Goal: Task Accomplishment & Management: Complete application form

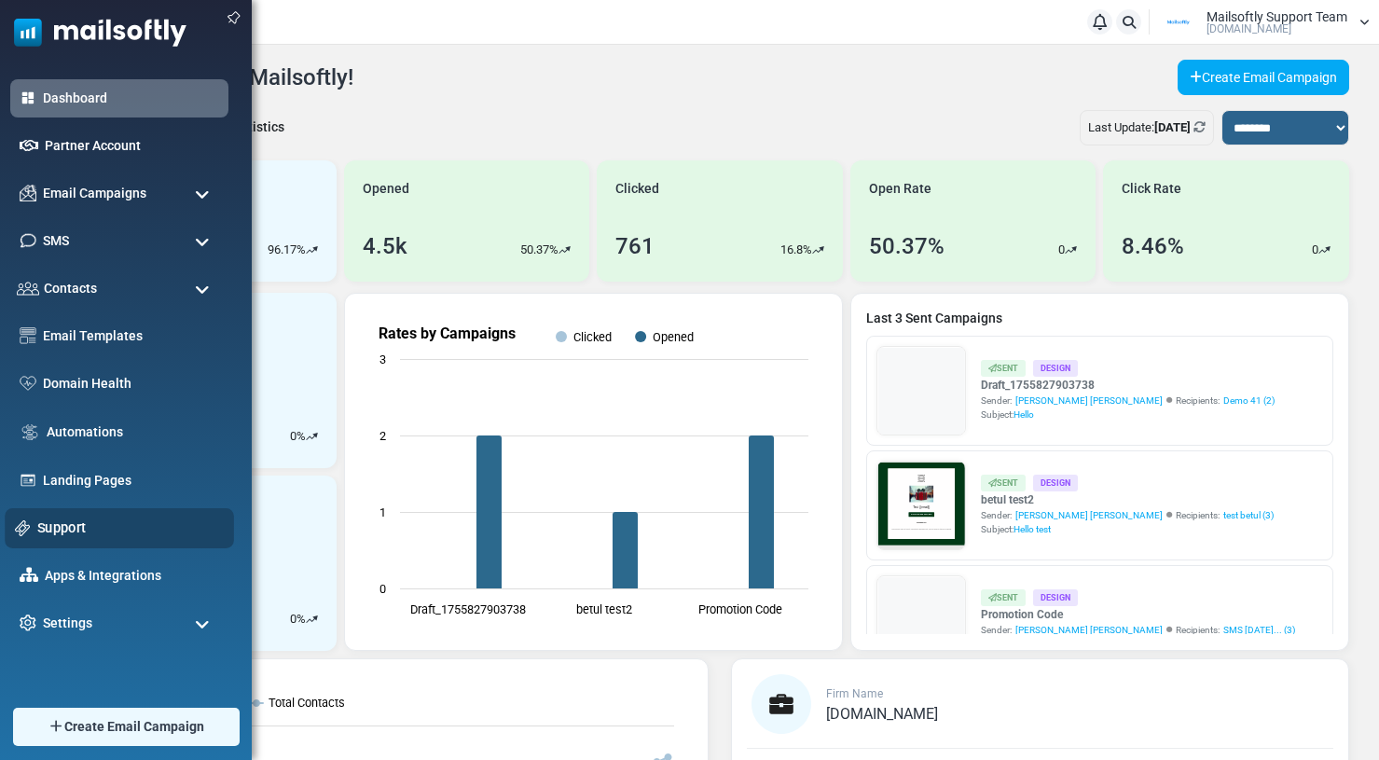
click at [48, 531] on link "Support" at bounding box center [130, 527] width 186 height 21
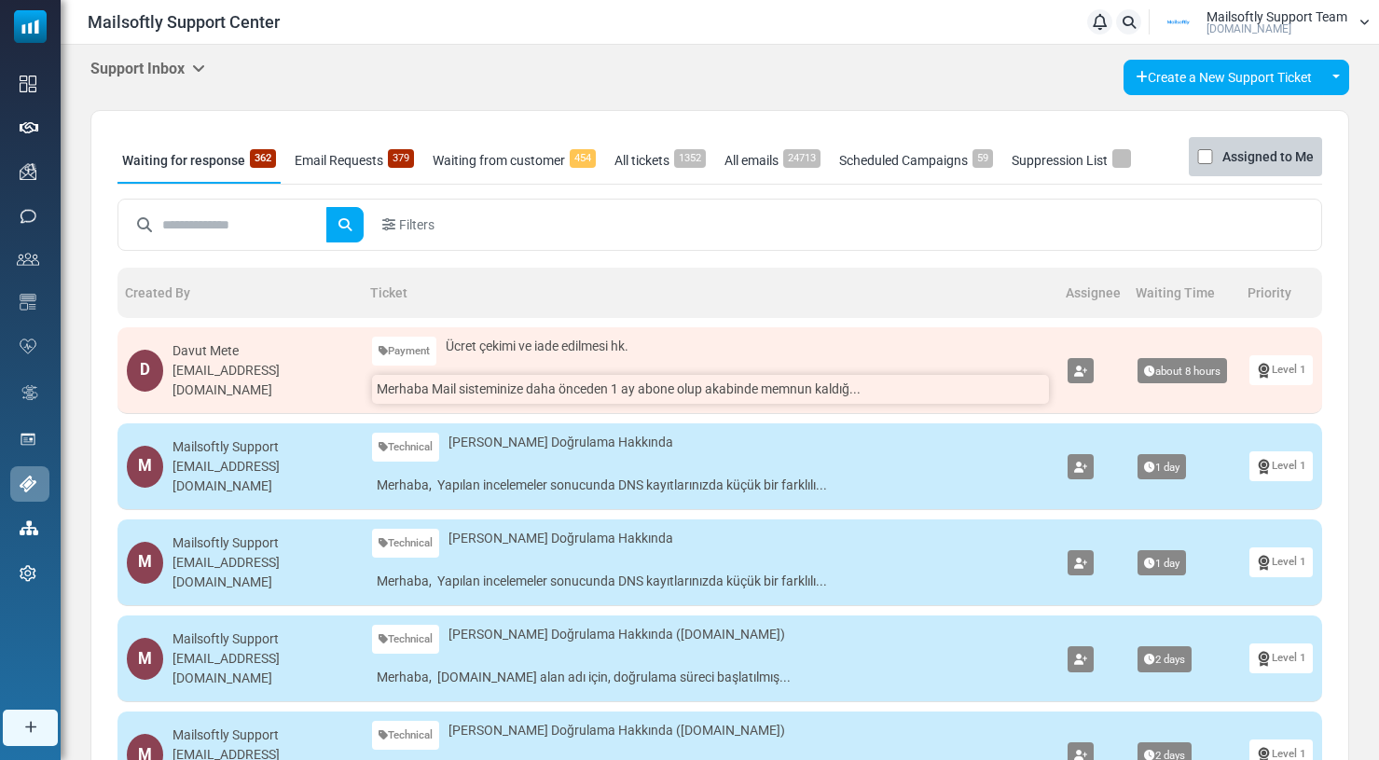
click at [580, 384] on link "Merhaba Mail sisteminize daha önceden 1 ay abone olup akabinde memnun kaldığ..." at bounding box center [710, 389] width 677 height 29
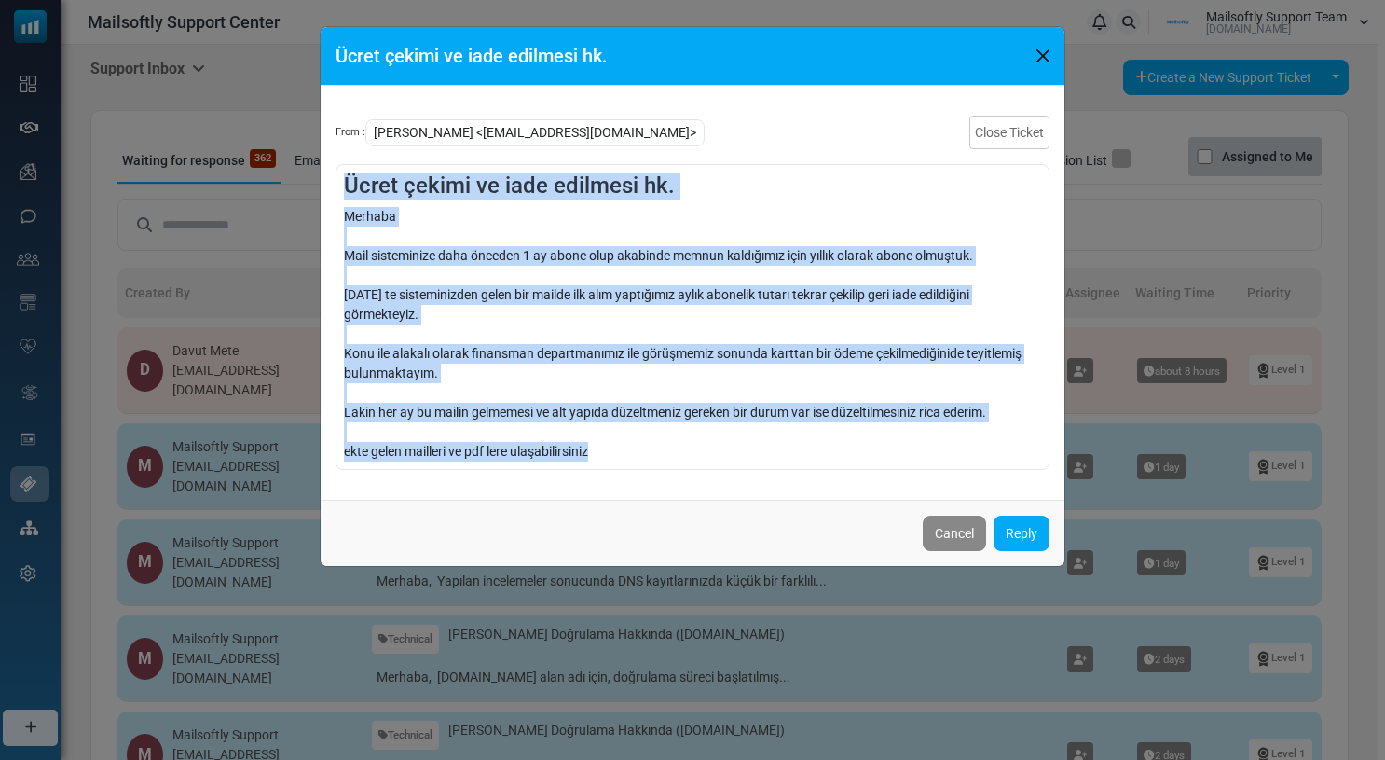
drag, startPoint x: 642, startPoint y: 451, endPoint x: 328, endPoint y: 174, distance: 418.8
click at [328, 174] on div "From : Davut Mete <davutmete@fabo.com.tr> Close Ticket Ücret çekimi ve iade edi…" at bounding box center [693, 293] width 744 height 414
copy div "Ücret çekimi ve iade edilmesi hk. Merhaba Mail sisteminize daha önceden 1 ay ab…"
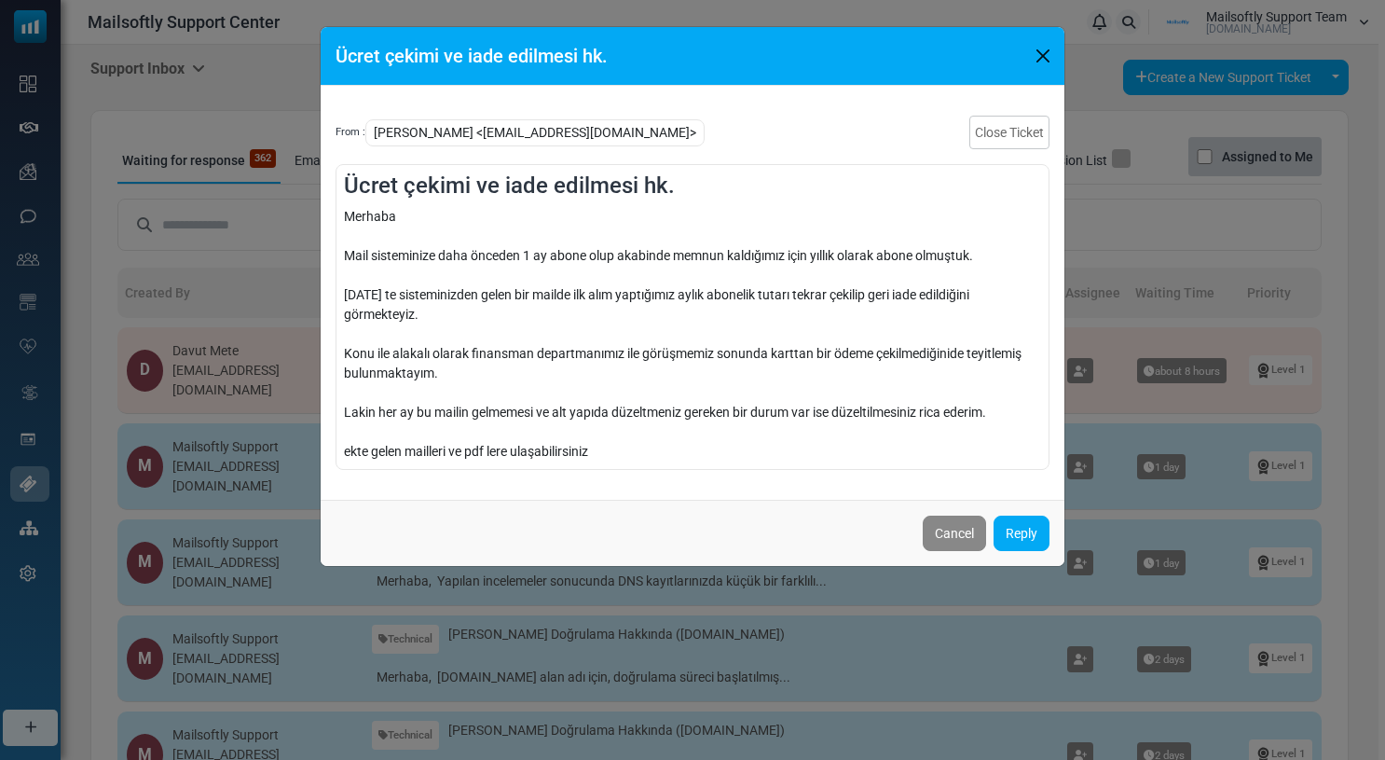
click at [840, 379] on div "Merhaba Mail sisteminize daha önceden 1 ay abone olup akabinde memnun kaldığımı…" at bounding box center [692, 334] width 697 height 255
click at [1030, 544] on link "Reply" at bounding box center [1022, 533] width 56 height 35
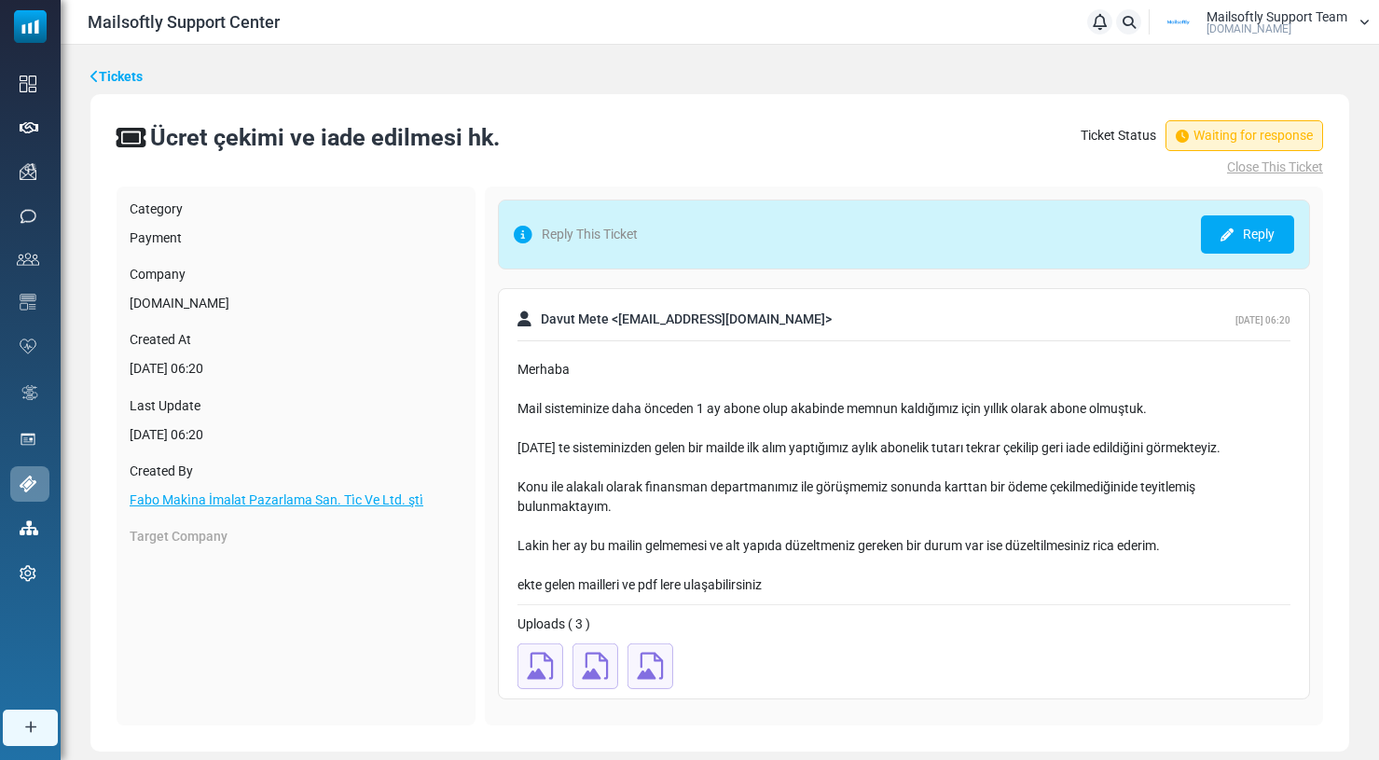
click at [1213, 242] on link "Reply" at bounding box center [1247, 234] width 93 height 38
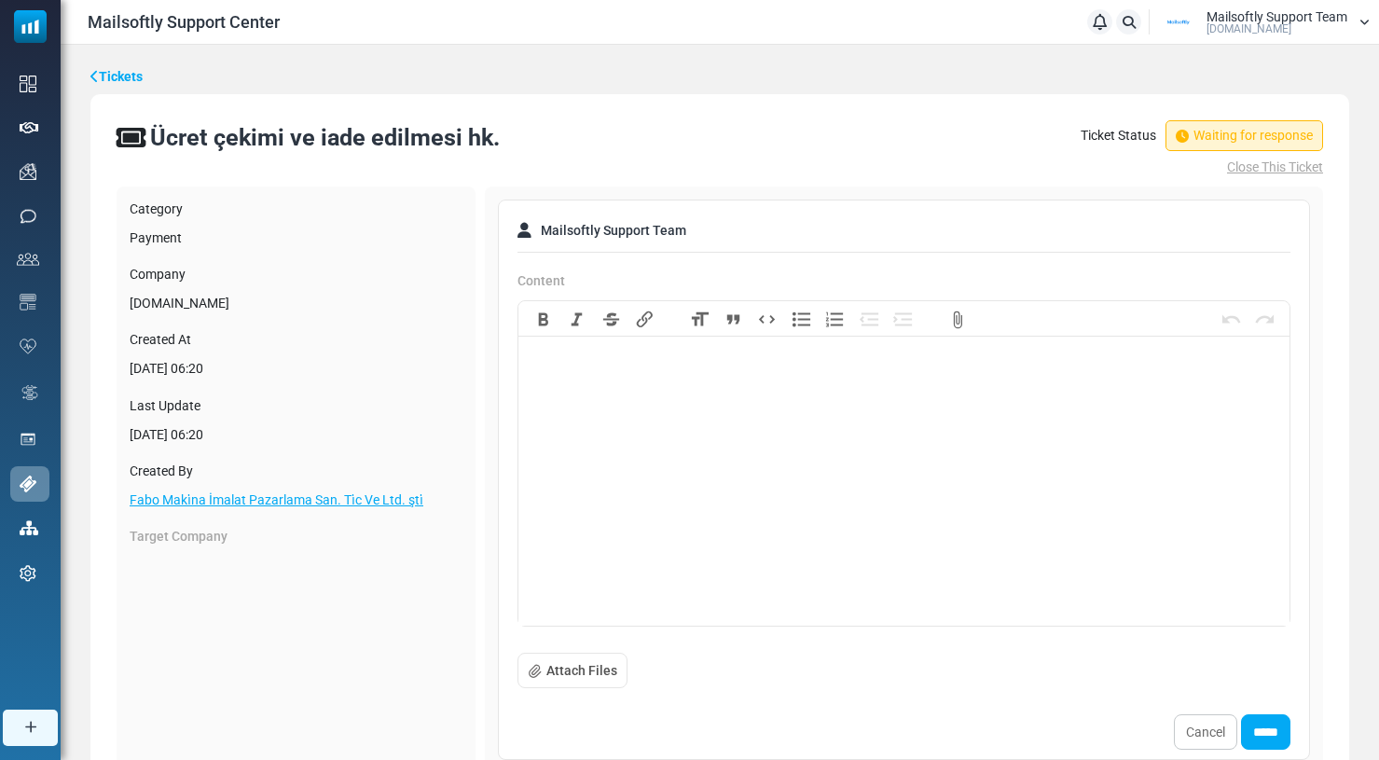
paste trix-editor "**********"
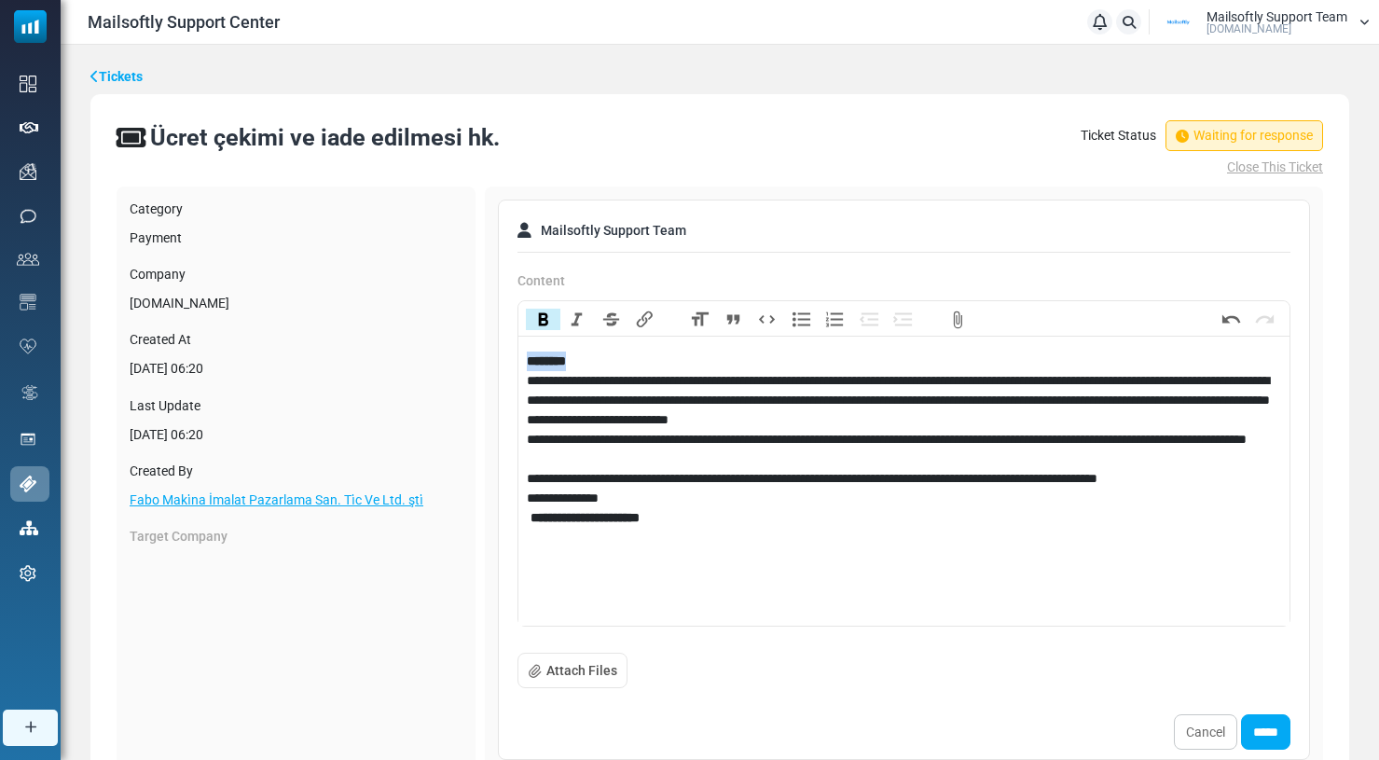
drag, startPoint x: 585, startPoint y: 363, endPoint x: 475, endPoint y: 363, distance: 110.0
click at [474, 363] on div "Category Payment Company Mailsoftly.com Created At September 24, 2025 - 06:20 L…" at bounding box center [720, 699] width 1206 height 1026
click at [538, 314] on button "Bold" at bounding box center [543, 319] width 34 height 21
click at [632, 362] on div "********" at bounding box center [904, 361] width 755 height 20
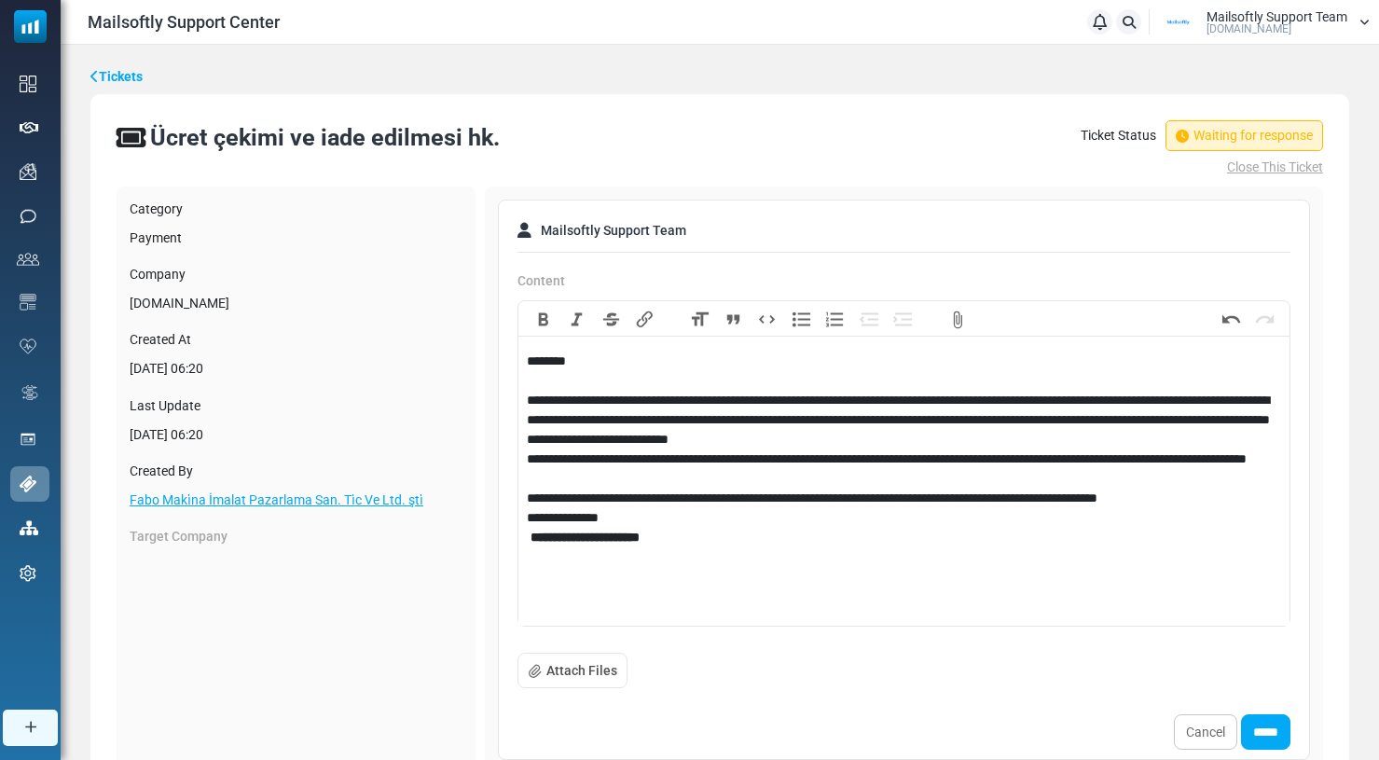
click at [1027, 442] on div "**********" at bounding box center [904, 420] width 755 height 59
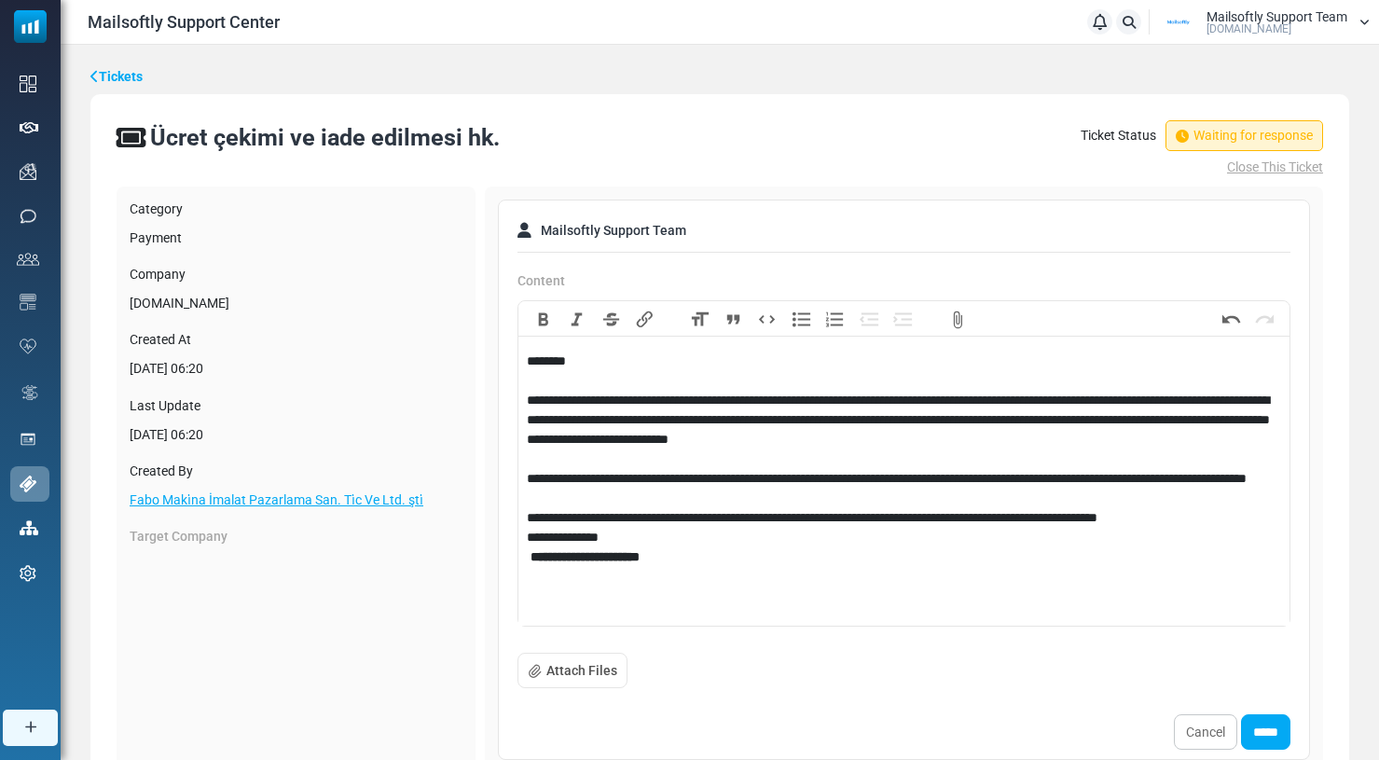
click at [691, 500] on div "**********" at bounding box center [904, 488] width 755 height 39
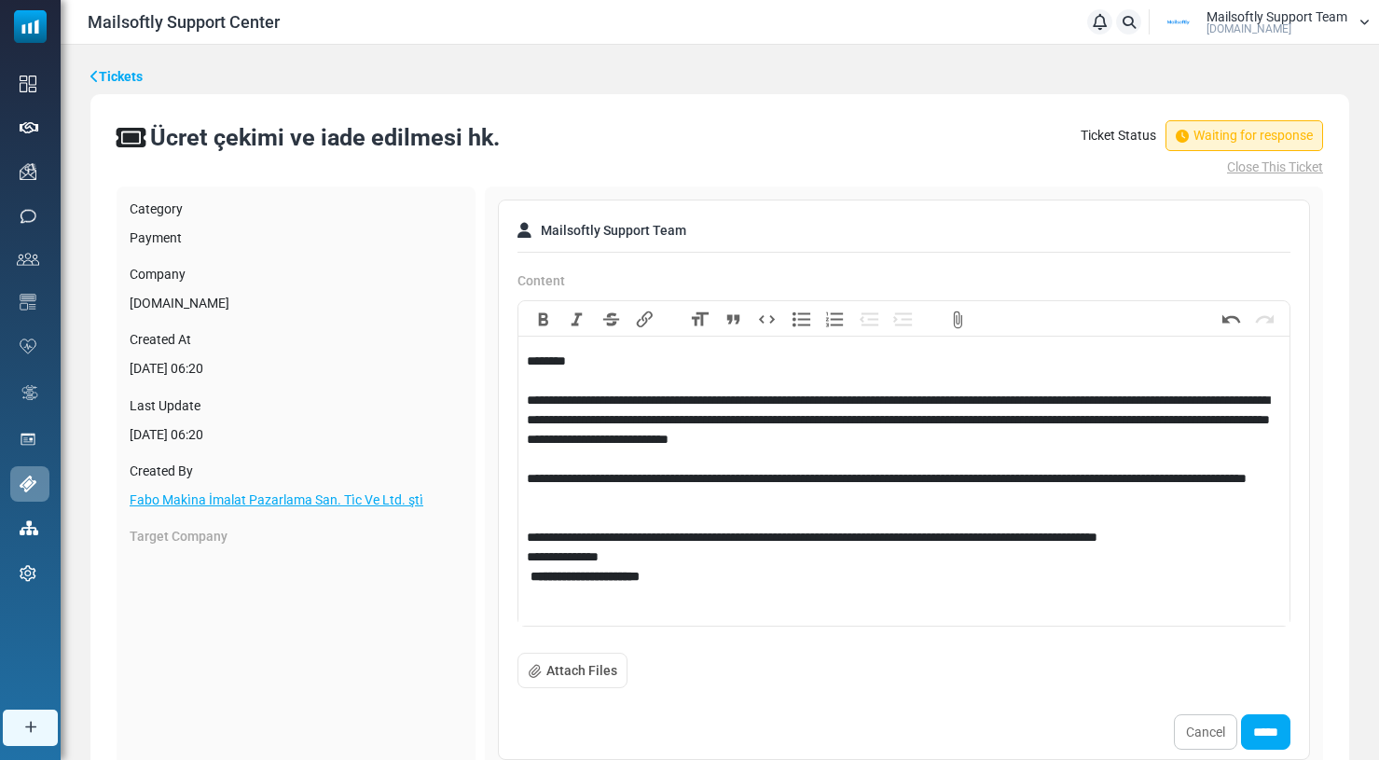
click at [642, 555] on div "**********" at bounding box center [904, 566] width 755 height 39
drag, startPoint x: 979, startPoint y: 535, endPoint x: 1006, endPoint y: 536, distance: 27.1
click at [1006, 536] on div "**********" at bounding box center [904, 538] width 755 height 20
click at [994, 564] on div "**********" at bounding box center [904, 576] width 755 height 59
drag, startPoint x: 953, startPoint y: 536, endPoint x: 1003, endPoint y: 533, distance: 50.4
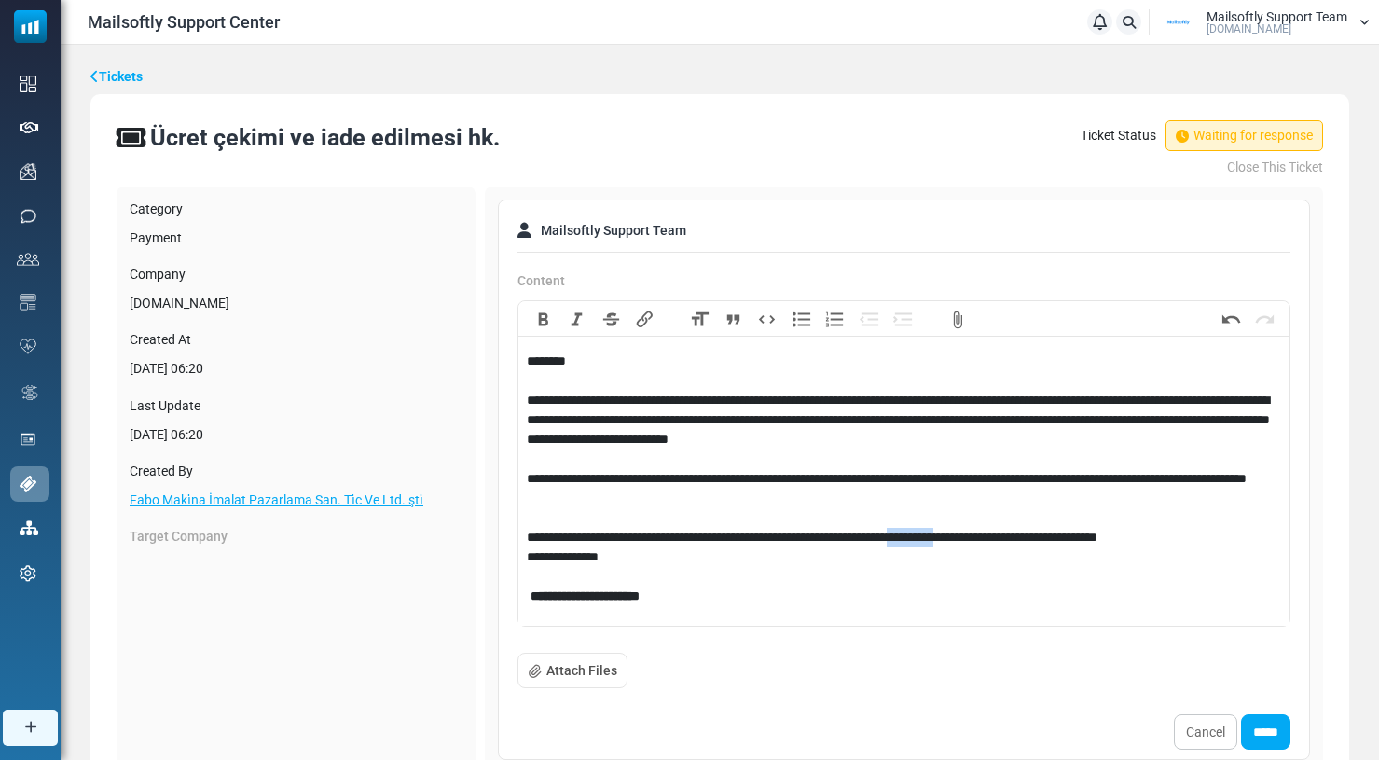
click at [1003, 533] on div "**********" at bounding box center [904, 538] width 755 height 20
drag, startPoint x: 824, startPoint y: 538, endPoint x: 1015, endPoint y: 534, distance: 191.2
click at [1015, 534] on div "**********" at bounding box center [904, 538] width 755 height 20
click at [982, 566] on div "**********" at bounding box center [904, 576] width 755 height 59
click at [1021, 538] on div "**********" at bounding box center [904, 538] width 755 height 20
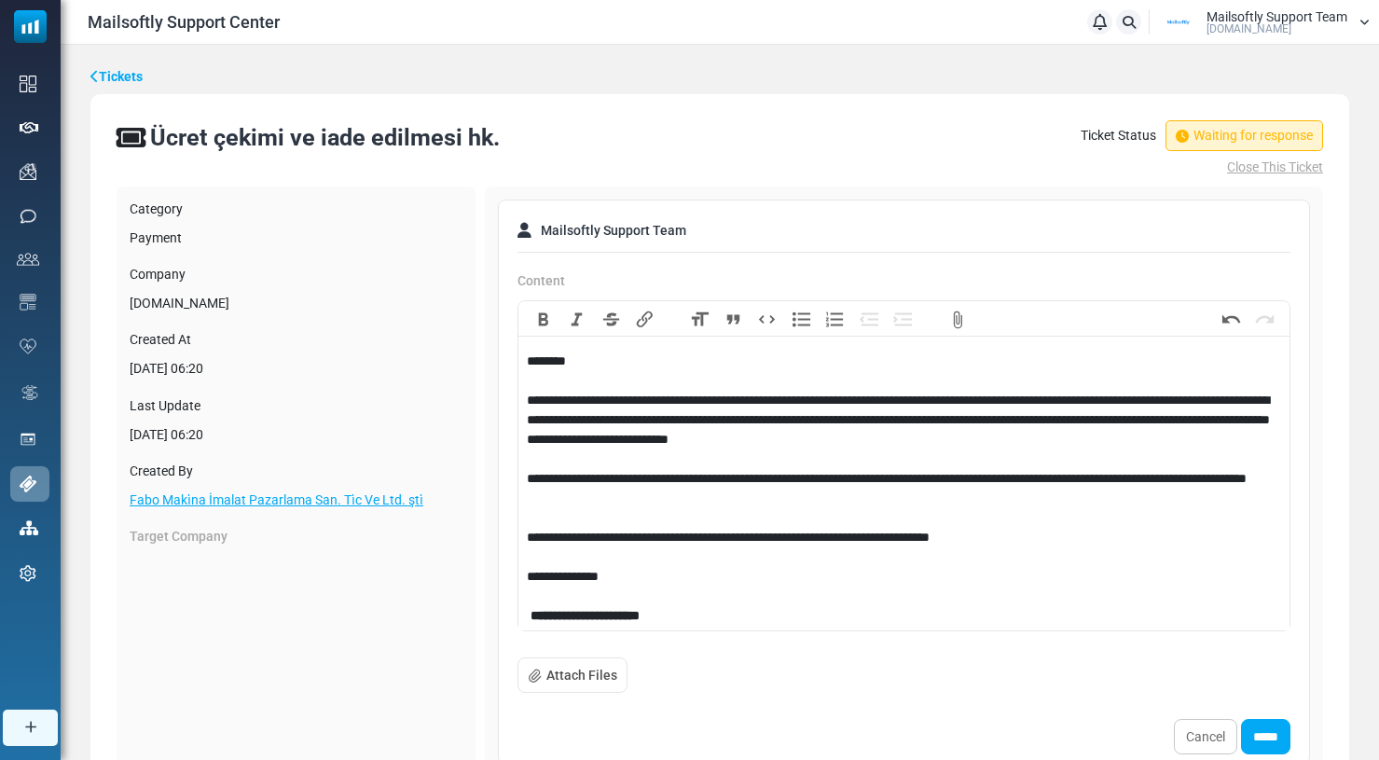
type trix-editor "**********"
drag, startPoint x: 674, startPoint y: 617, endPoint x: 484, endPoint y: 604, distance: 190.6
click at [484, 604] on div "Category Payment Company Mailsoftly.com Created At September 24, 2025 - 06:20 L…" at bounding box center [720, 701] width 1206 height 1031
click at [751, 490] on div "**********" at bounding box center [904, 498] width 755 height 59
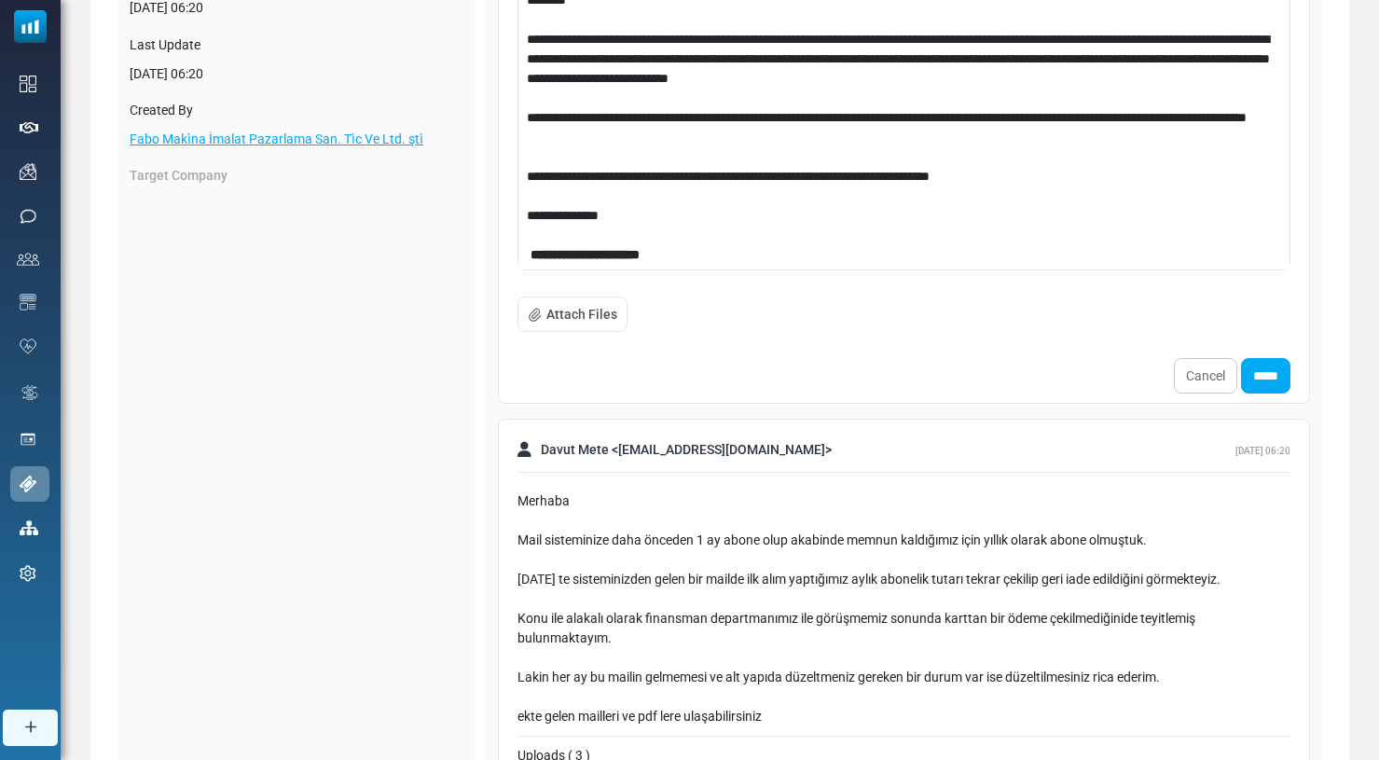
scroll to position [196, 0]
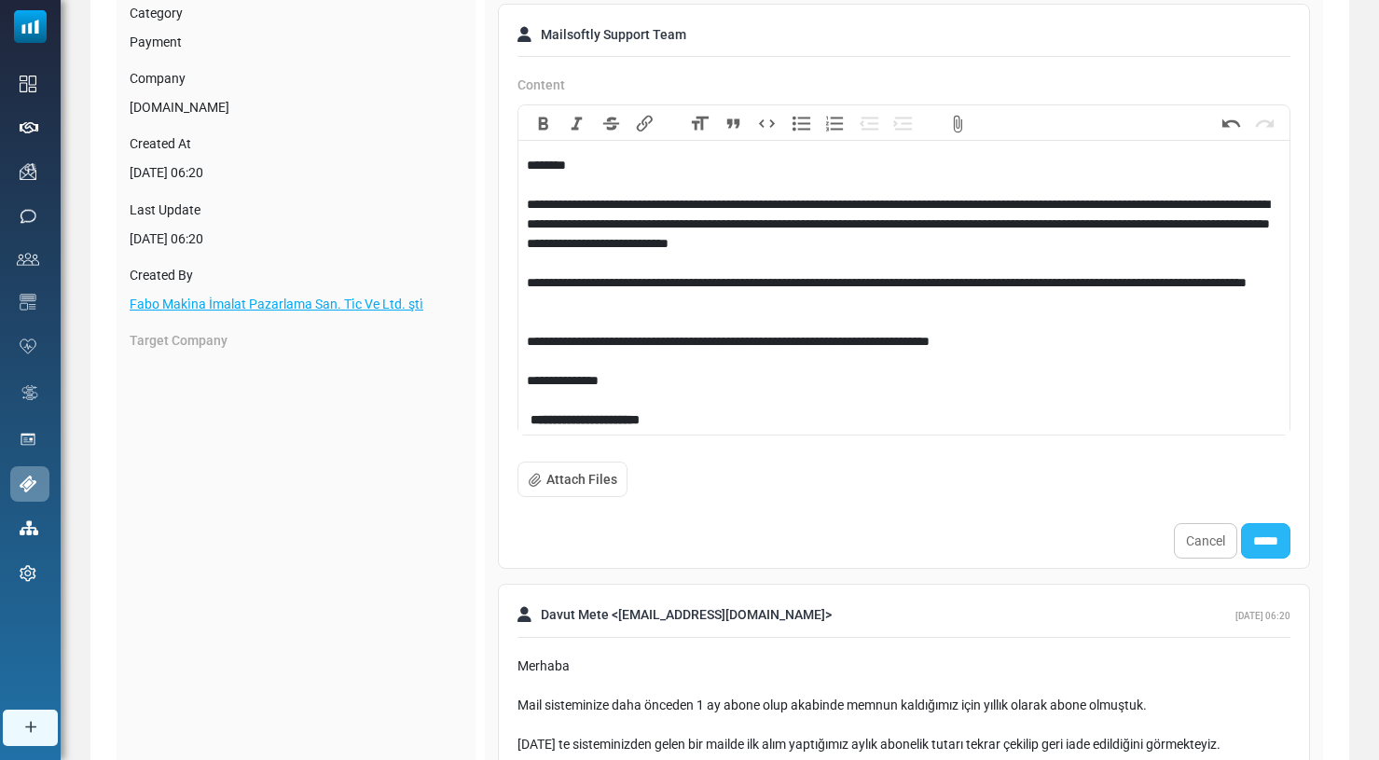
click at [1266, 535] on input "*****" at bounding box center [1265, 540] width 49 height 35
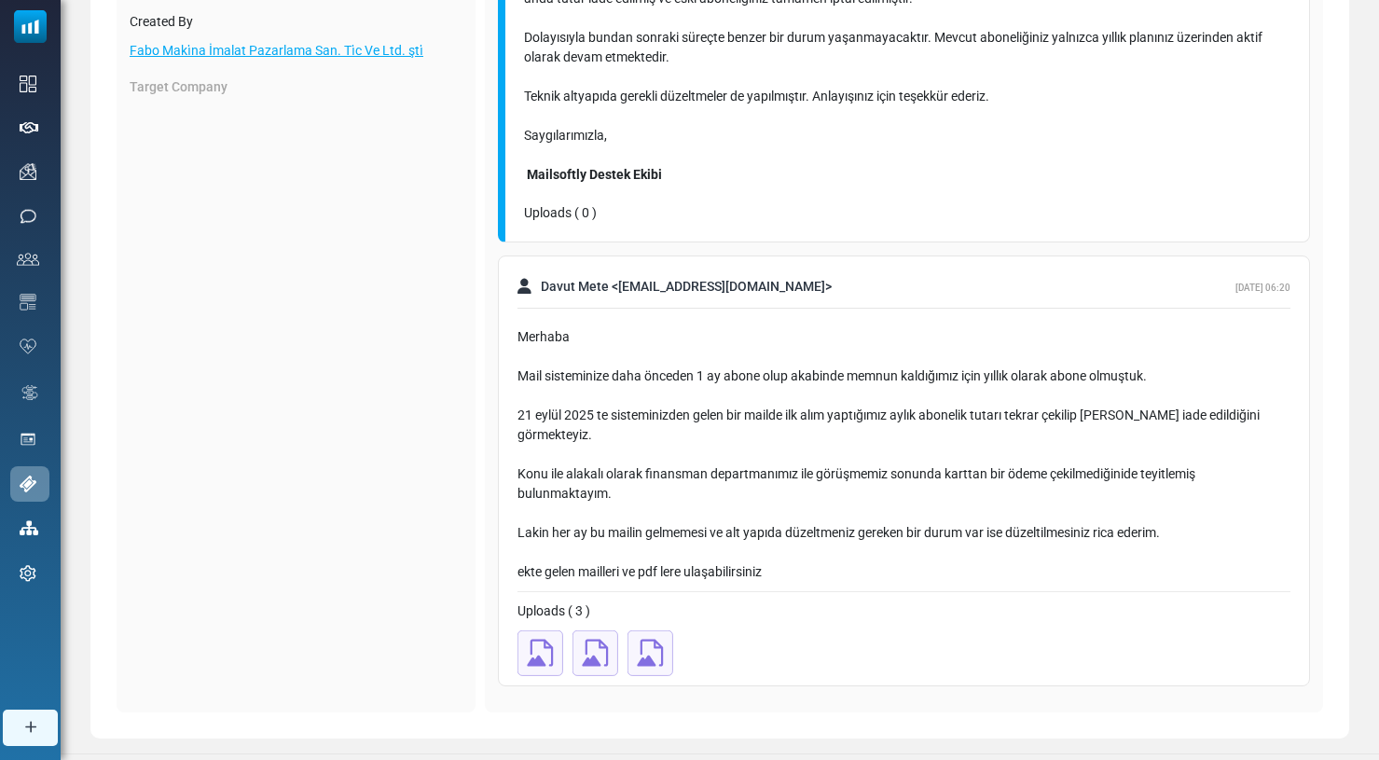
scroll to position [457, 0]
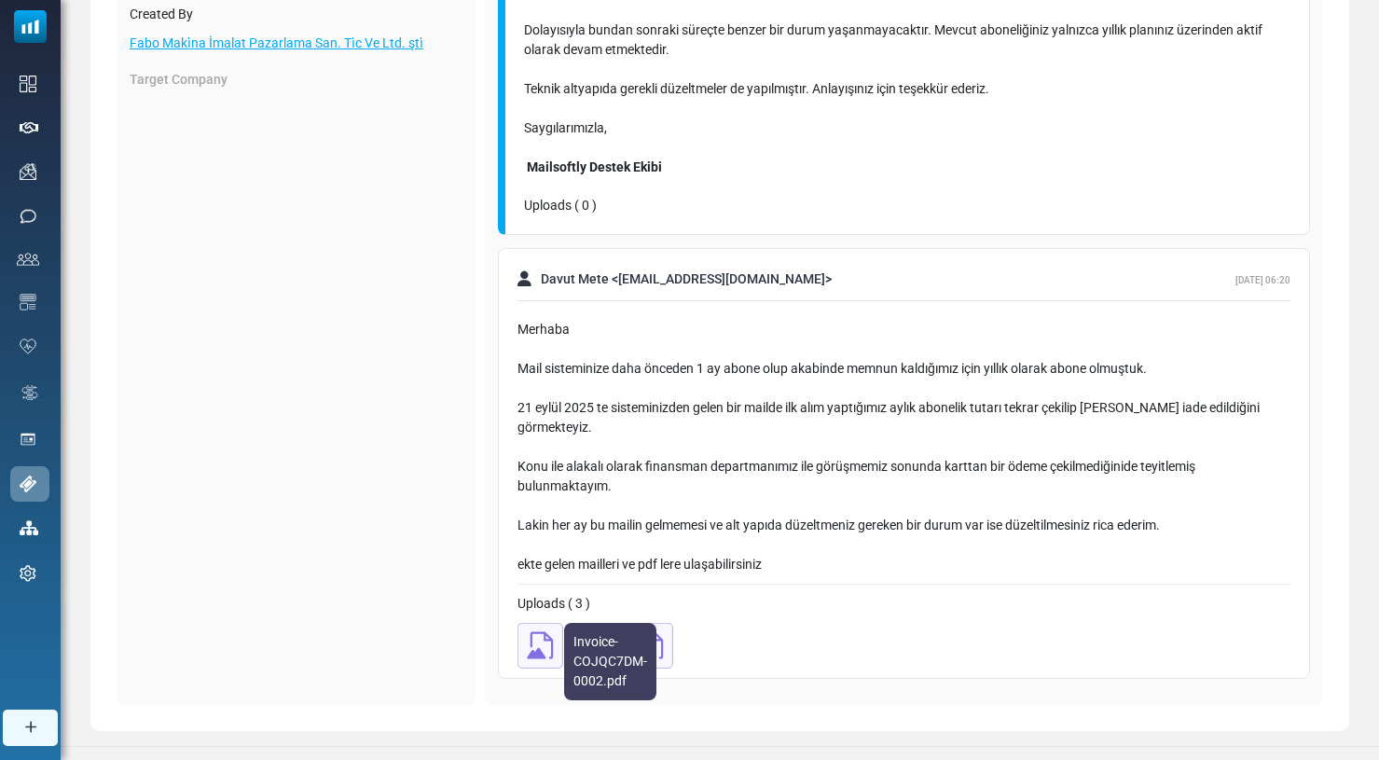
click at [546, 623] on img at bounding box center [540, 646] width 46 height 46
click at [597, 623] on img at bounding box center [595, 646] width 46 height 46
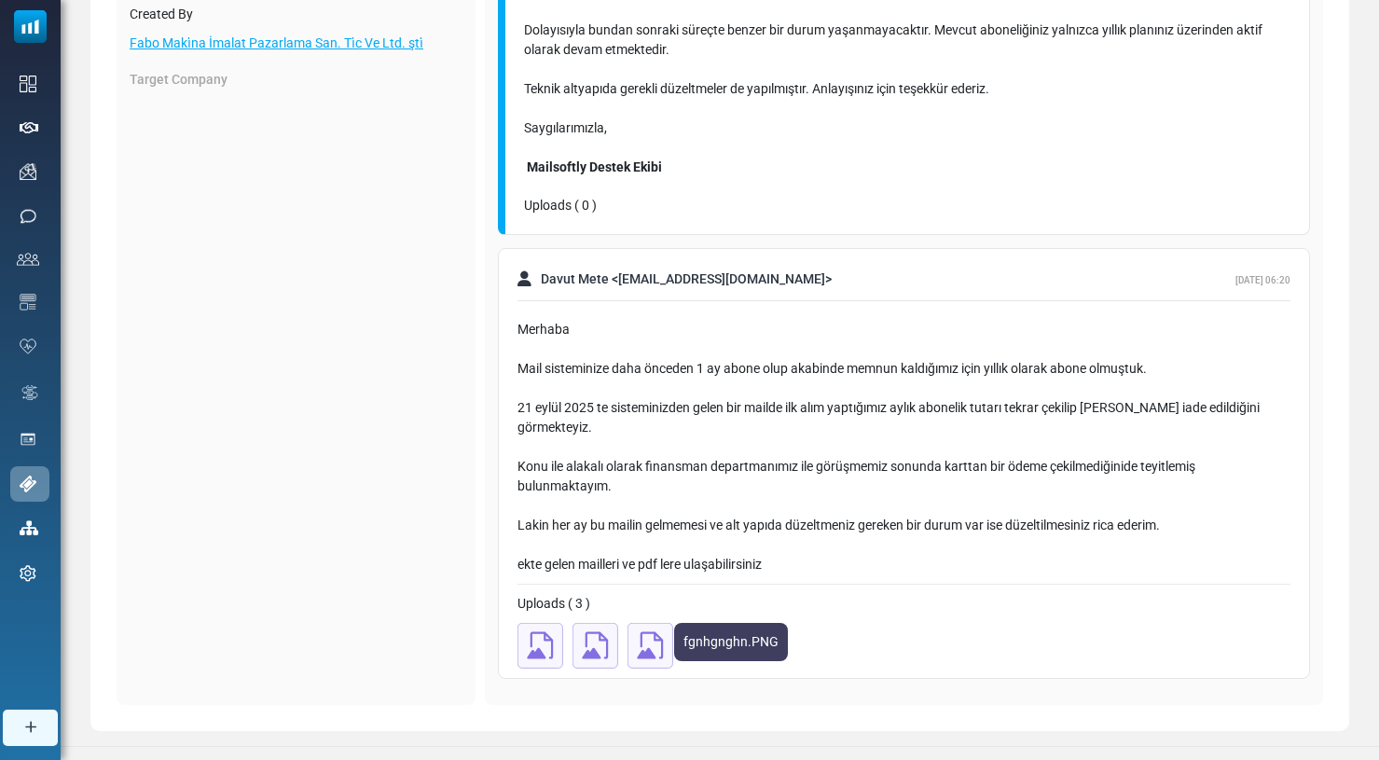
click at [658, 626] on img at bounding box center [650, 646] width 46 height 46
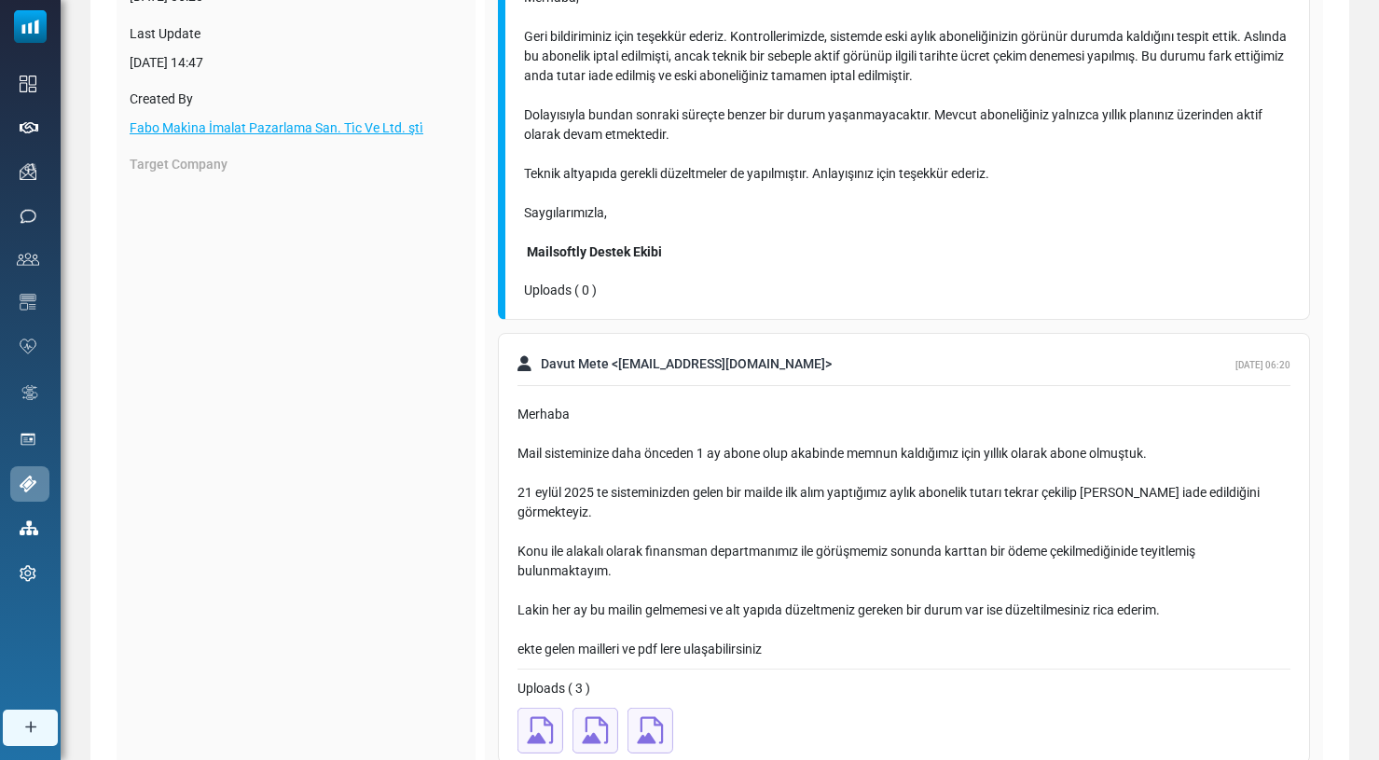
scroll to position [264, 0]
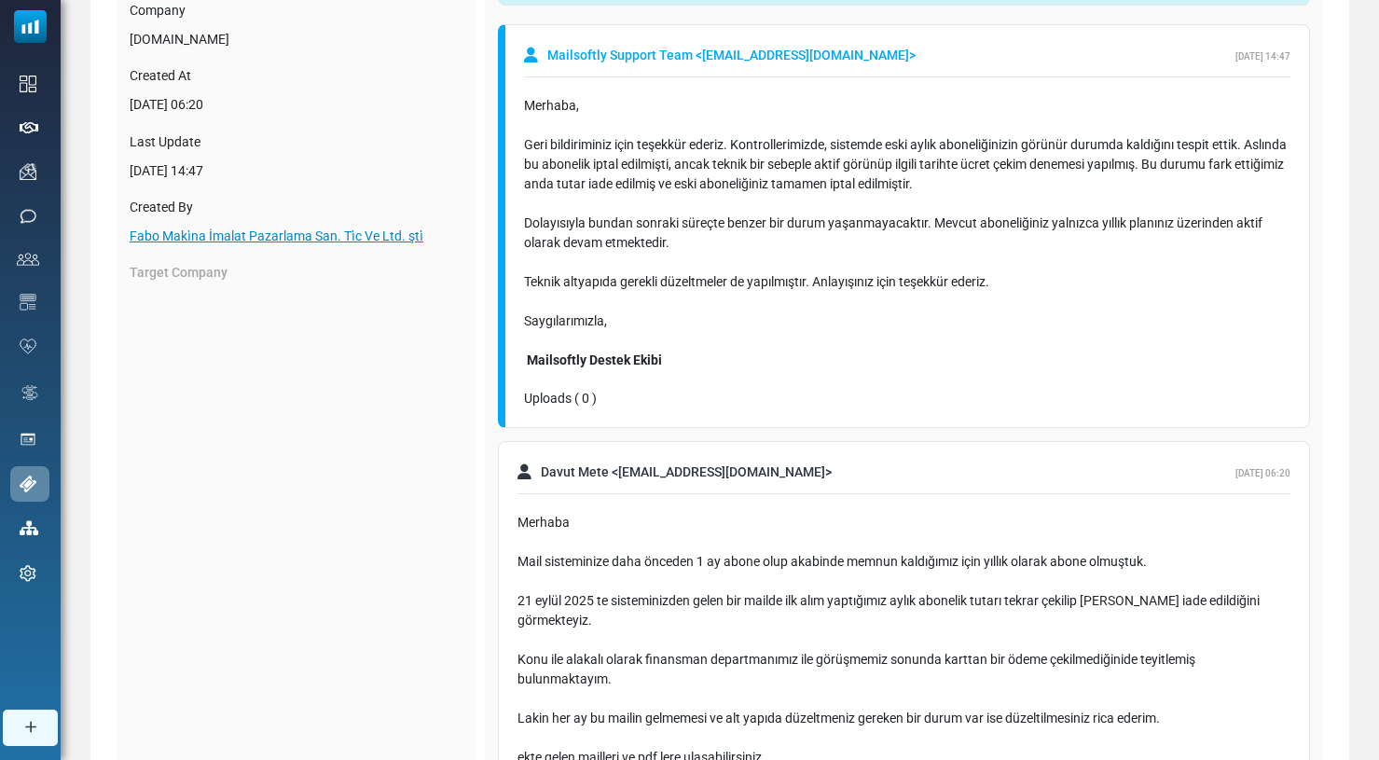
click at [319, 237] on link "Fabo Maki̇na İmalat Pazarlama San. Ti̇c Ve Ltd. şti̇" at bounding box center [277, 235] width 294 height 15
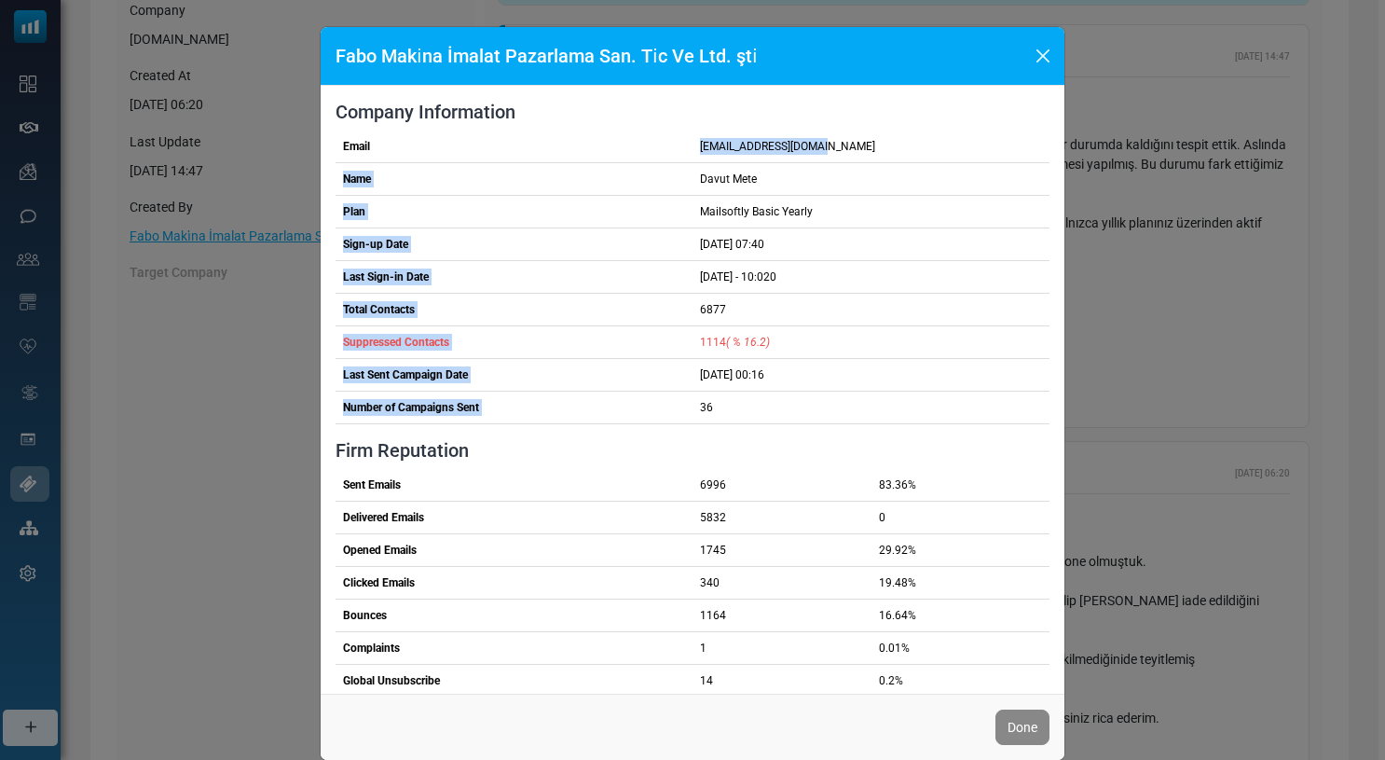
drag, startPoint x: 820, startPoint y: 149, endPoint x: 667, endPoint y: 156, distance: 154.0
click at [667, 156] on table "Email Name Plan Sign-up Date Last Sign-in Date Total Contacts Suppressed Contac…" at bounding box center [693, 278] width 714 height 294
click at [698, 150] on td "davutmete@fabo.com.tr" at bounding box center [871, 147] width 357 height 33
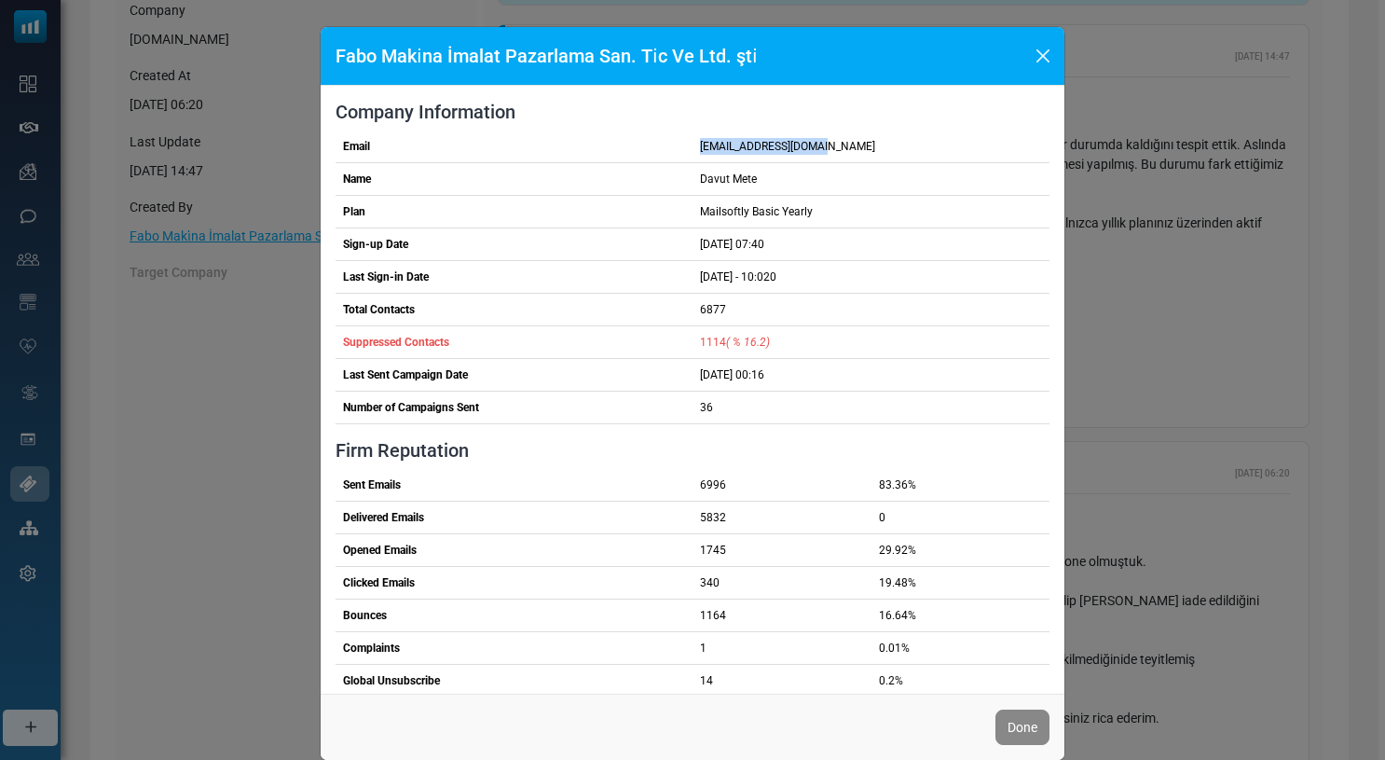
drag, startPoint x: 694, startPoint y: 145, endPoint x: 817, endPoint y: 145, distance: 123.1
click at [817, 145] on td "davutmete@fabo.com.tr" at bounding box center [871, 147] width 357 height 33
copy td "davutmete@fabo.com.tr"
click at [1036, 60] on button "Close" at bounding box center [1043, 56] width 28 height 28
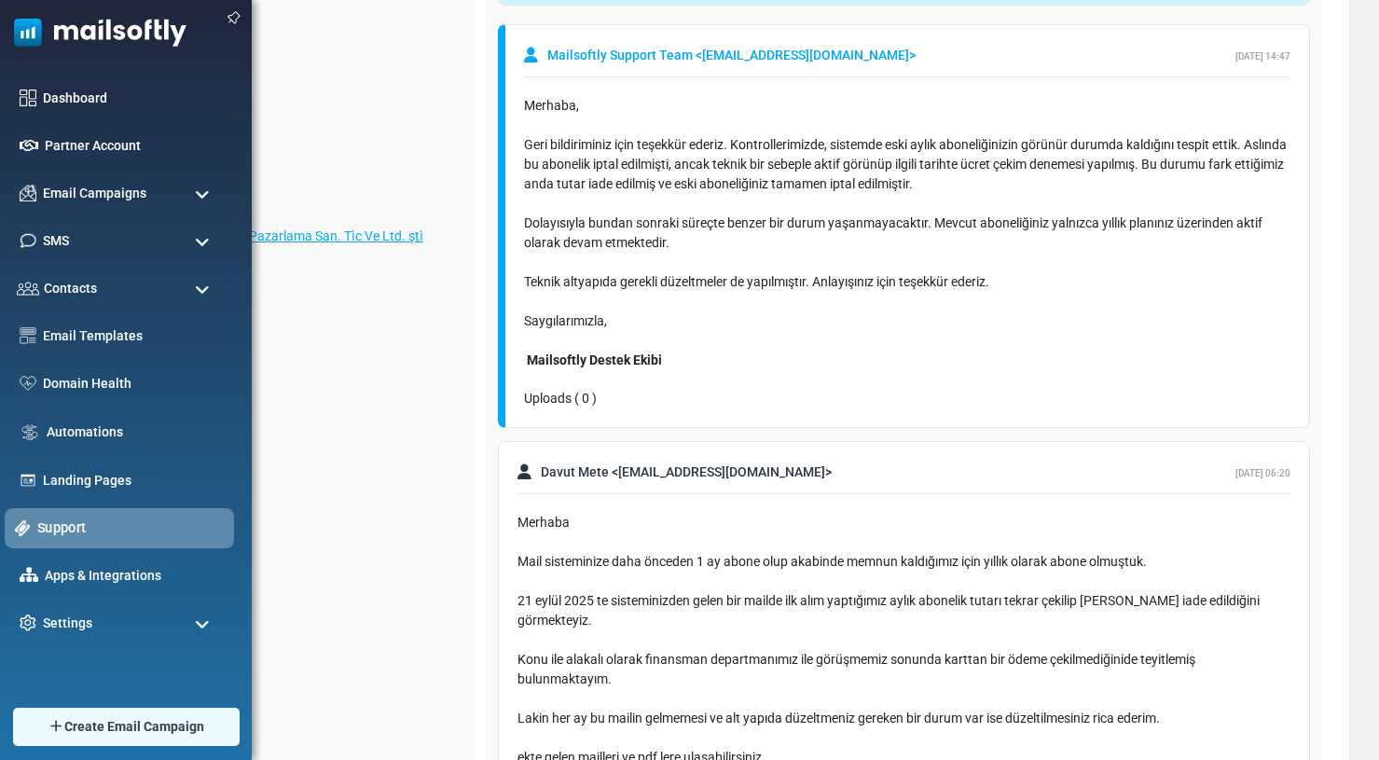
click at [52, 523] on link "Support" at bounding box center [130, 527] width 186 height 21
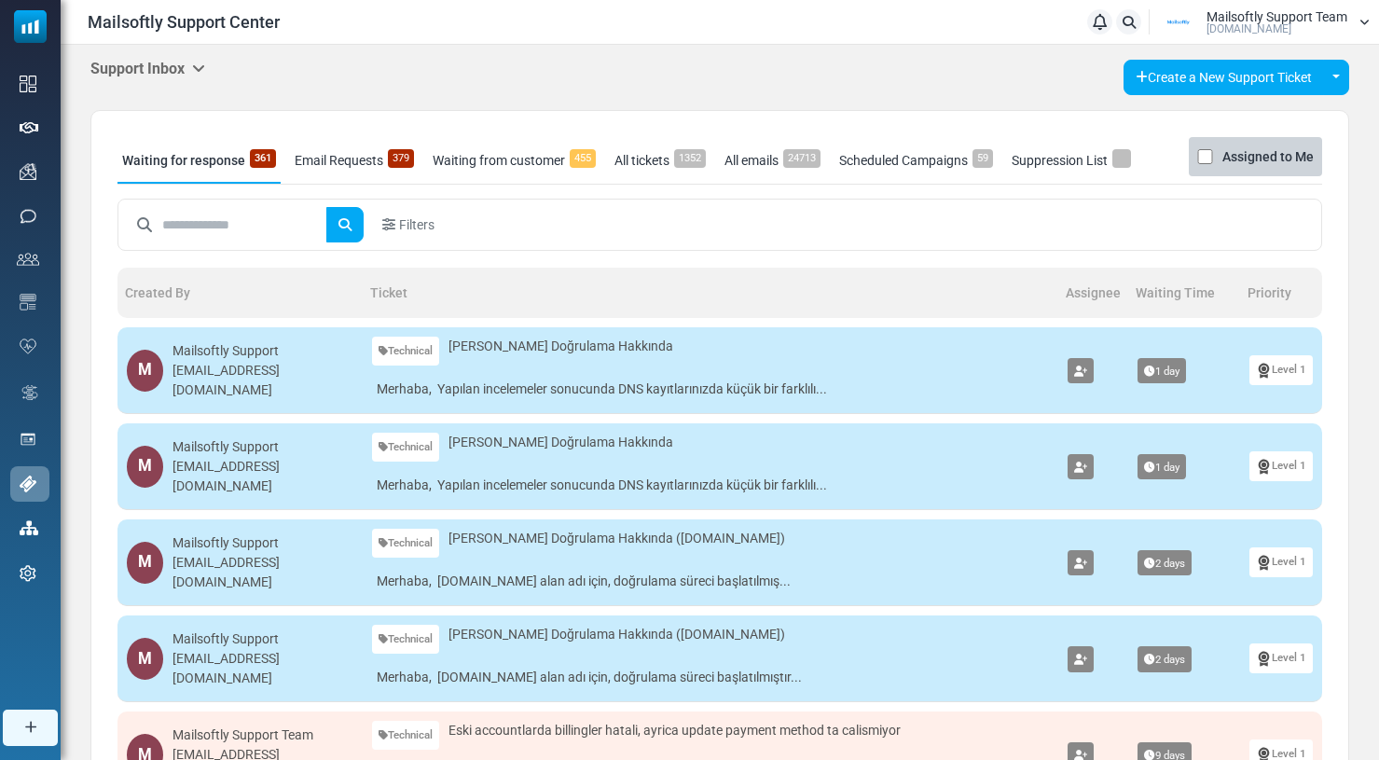
click at [341, 157] on link "Email Requests 379" at bounding box center [354, 160] width 129 height 47
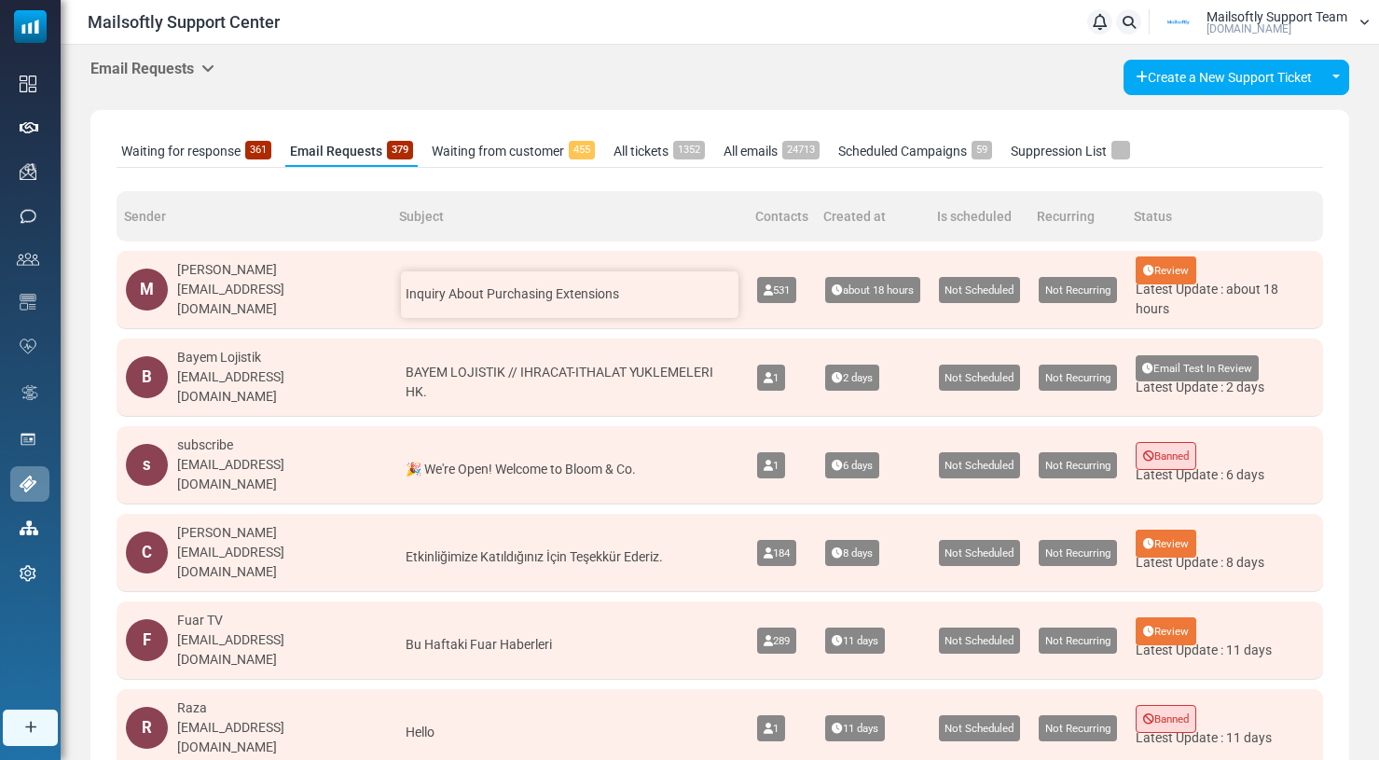
click at [573, 298] on span "Inquiry About Purchasing Extensions" at bounding box center [512, 293] width 213 height 15
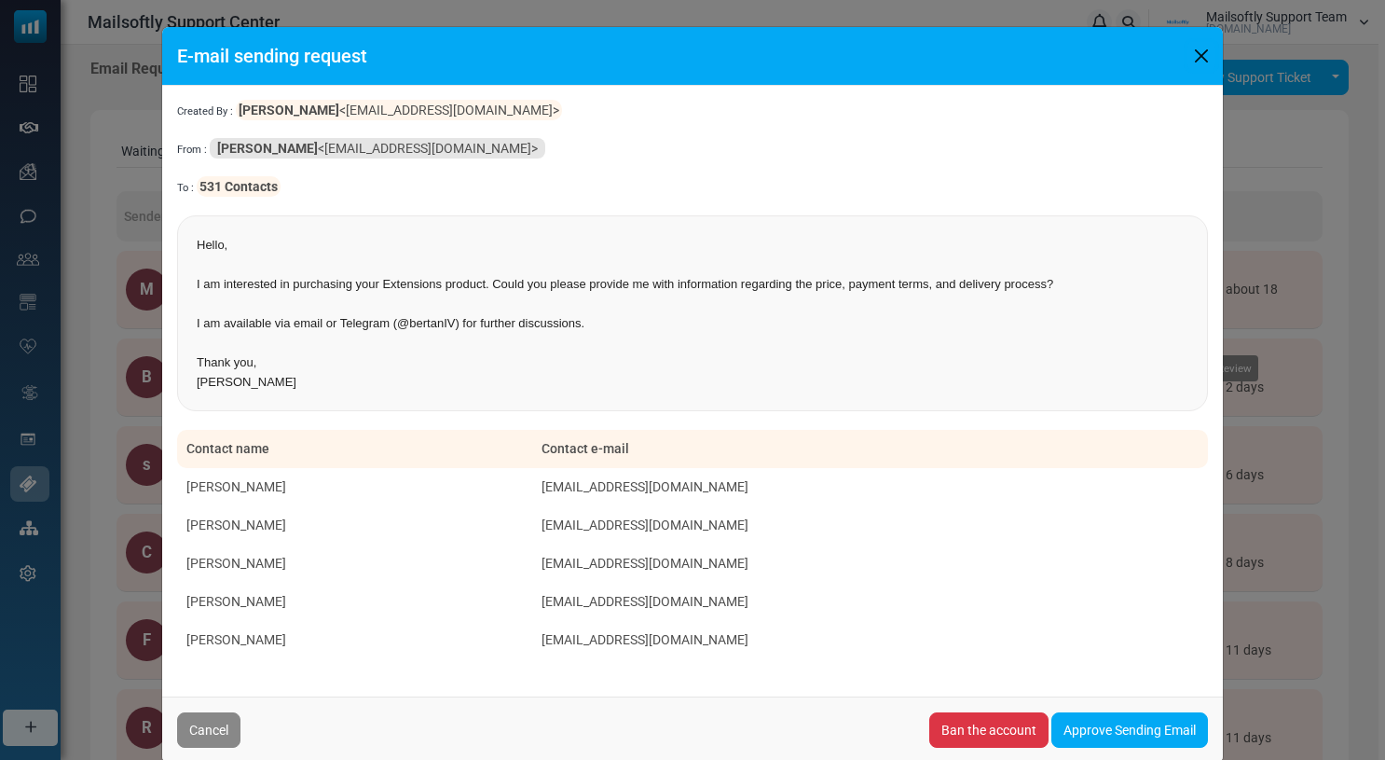
click at [1203, 56] on button "Close" at bounding box center [1202, 56] width 28 height 28
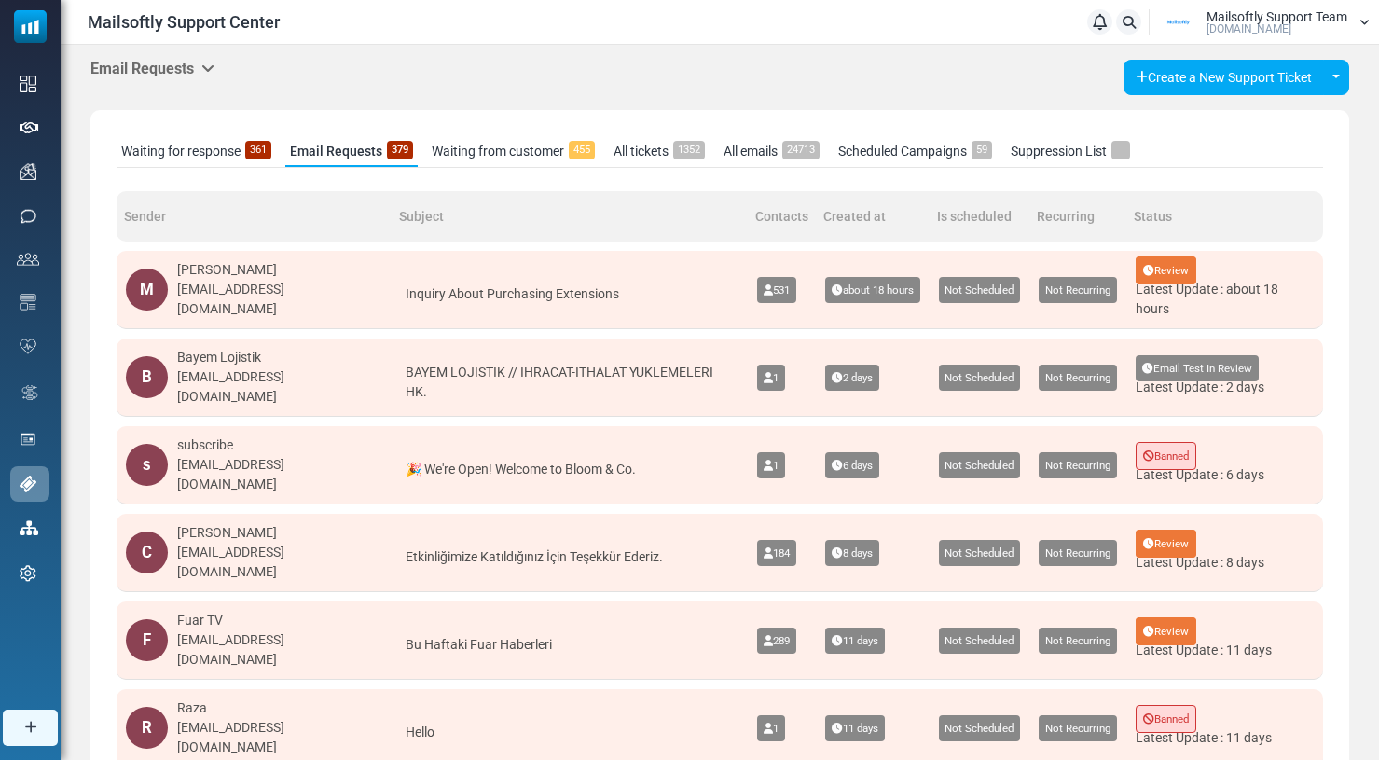
click at [207, 62] on icon at bounding box center [207, 68] width 13 height 15
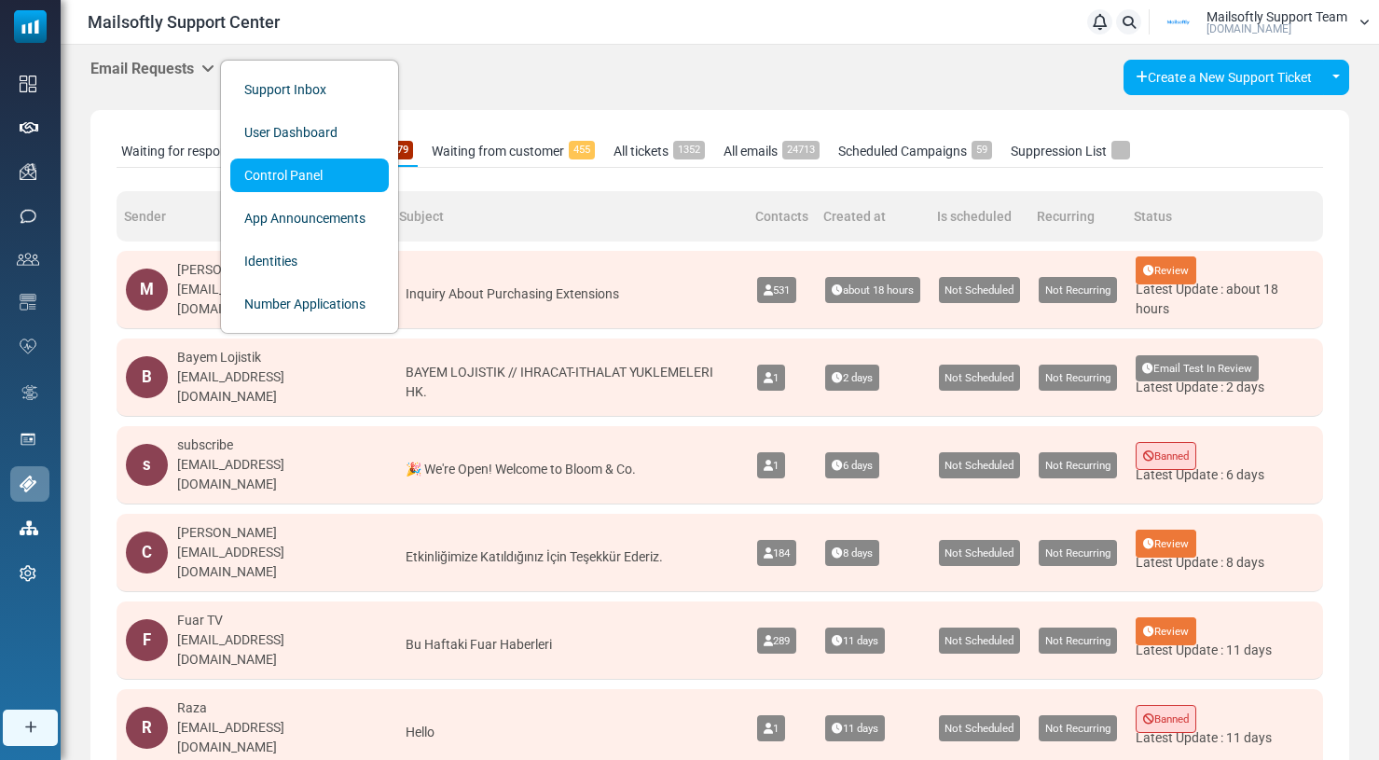
click at [282, 178] on link "Control Panel" at bounding box center [309, 175] width 158 height 34
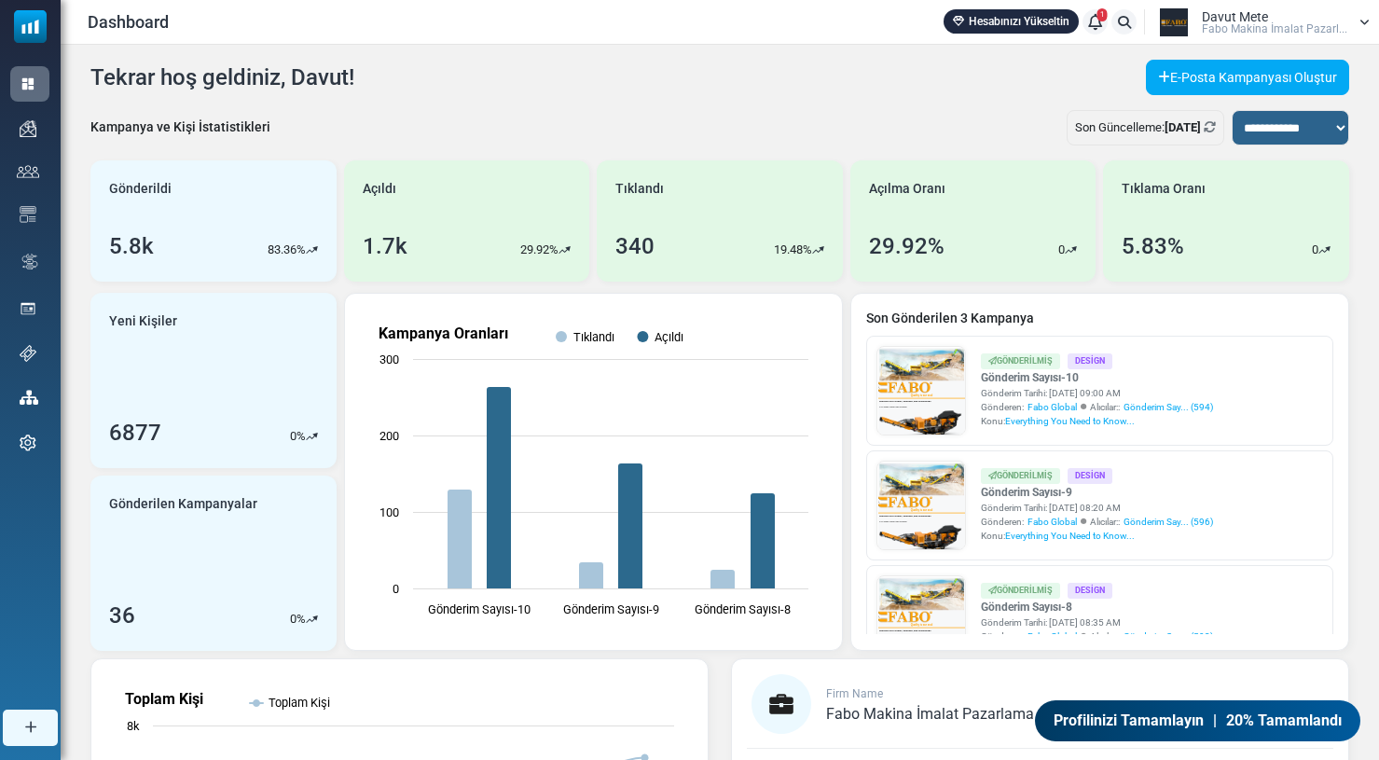
click at [1220, 21] on span "Davut Mete" at bounding box center [1235, 16] width 66 height 13
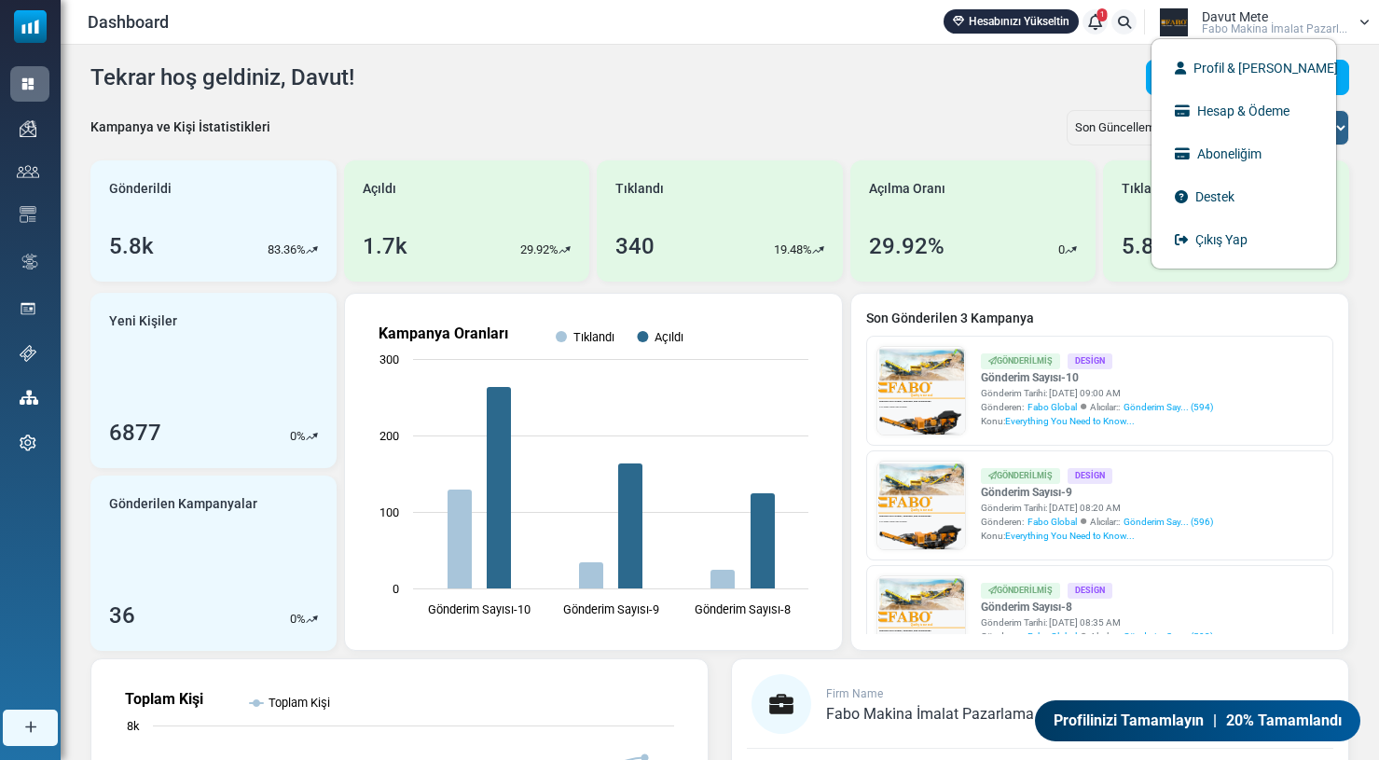
click at [329, 100] on div "**********" at bounding box center [720, 561] width 1318 height 1033
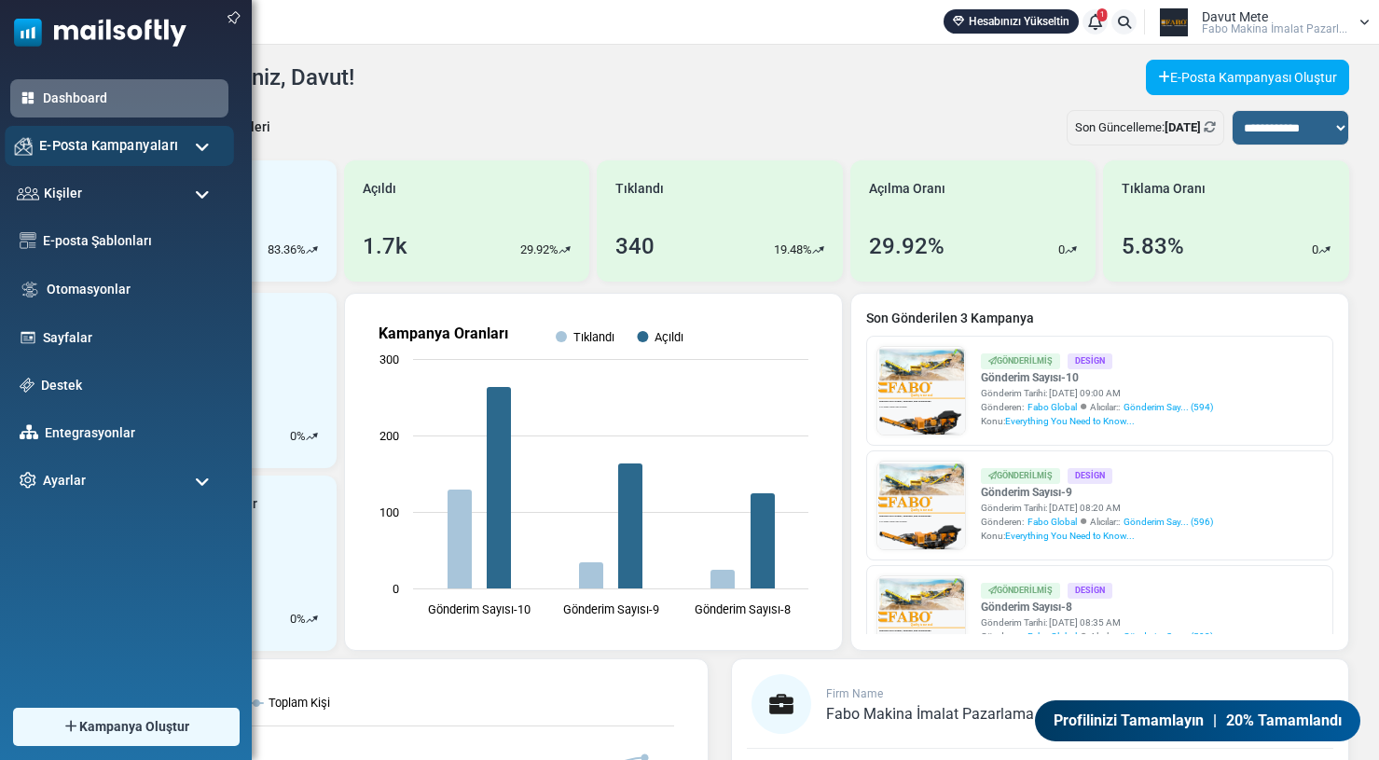
click at [109, 151] on span "E-Posta Kampanyaları" at bounding box center [108, 145] width 139 height 21
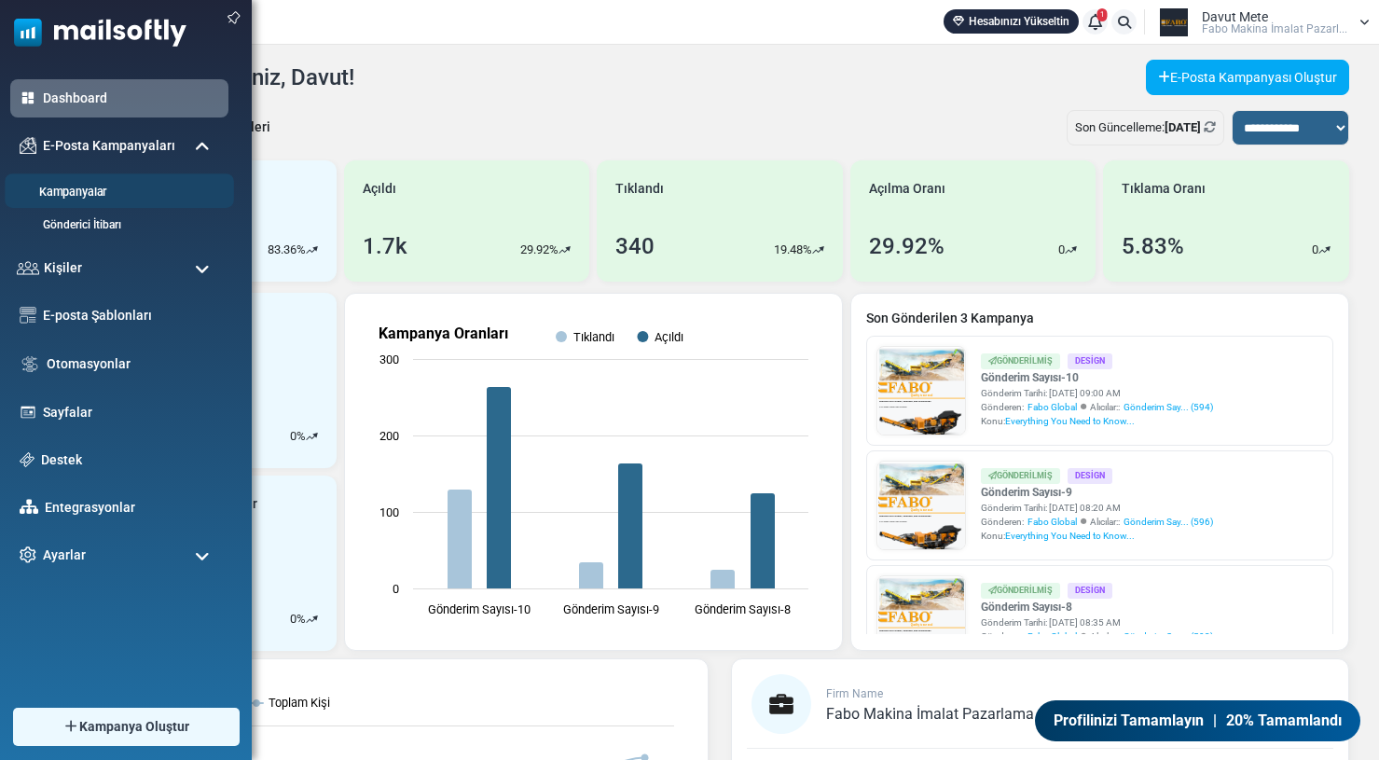
click at [78, 195] on link "Kampanyalar" at bounding box center [117, 193] width 224 height 18
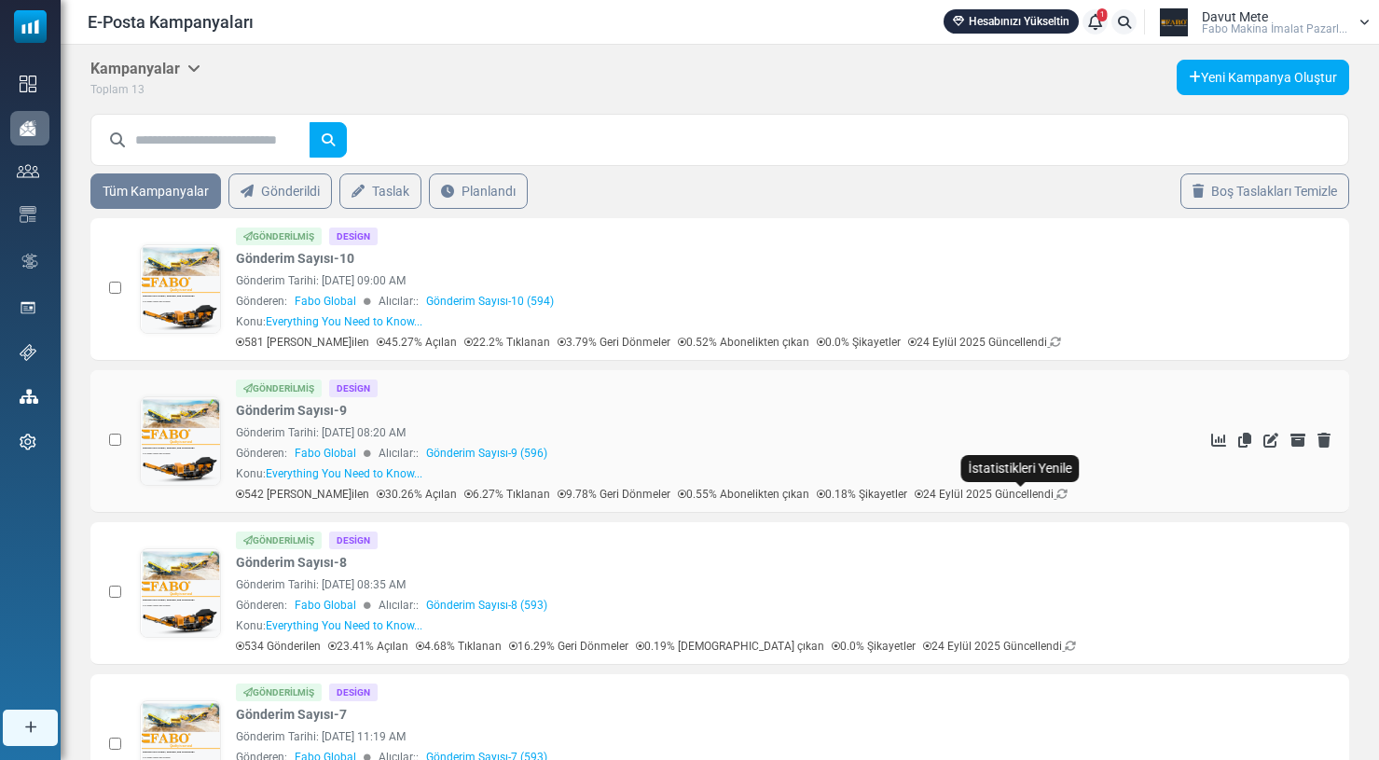
click at [1056, 493] on icon at bounding box center [1061, 494] width 11 height 11
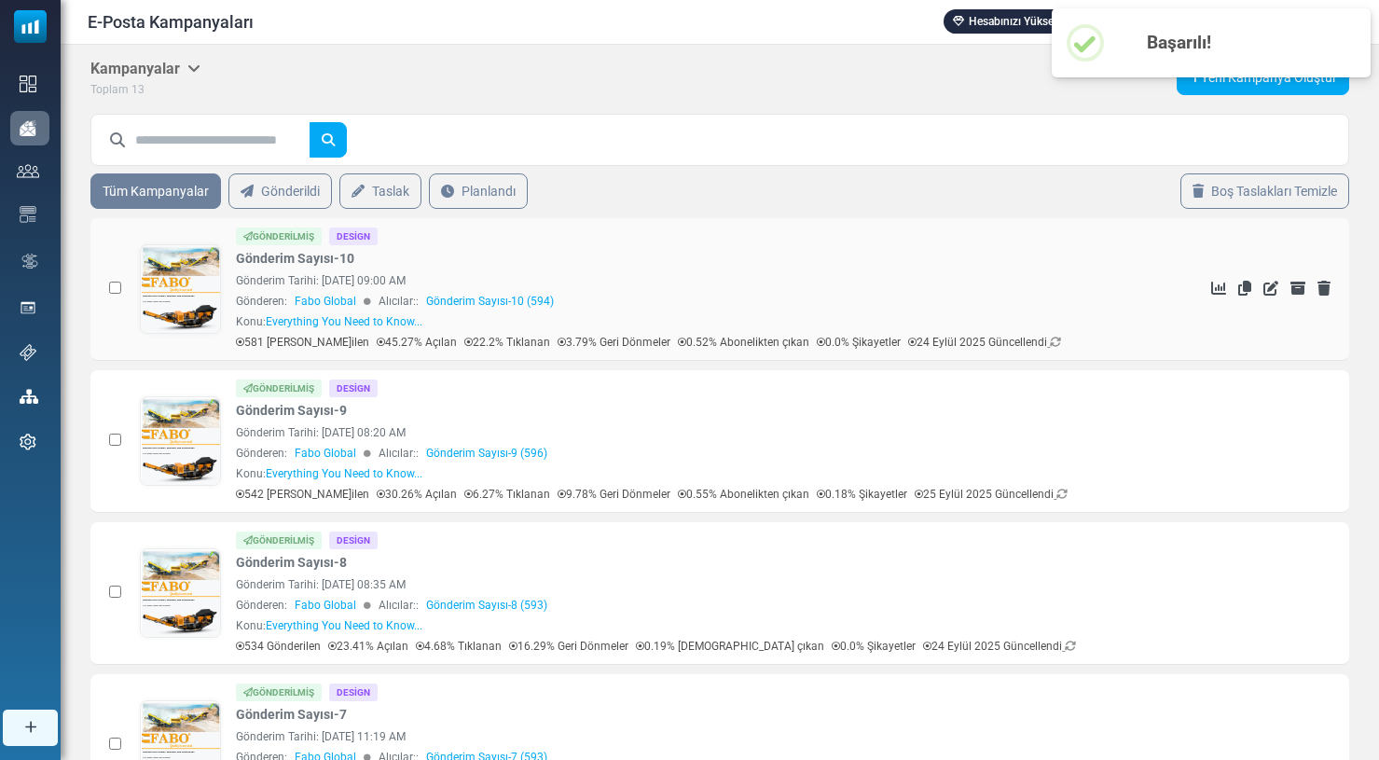
click at [1022, 341] on div "581 Gönderilen 45.27% Açılan 22.2% Tıklanan 3.79% Geri Dönmeler 0.52% Abonelikt…" at bounding box center [710, 342] width 948 height 17
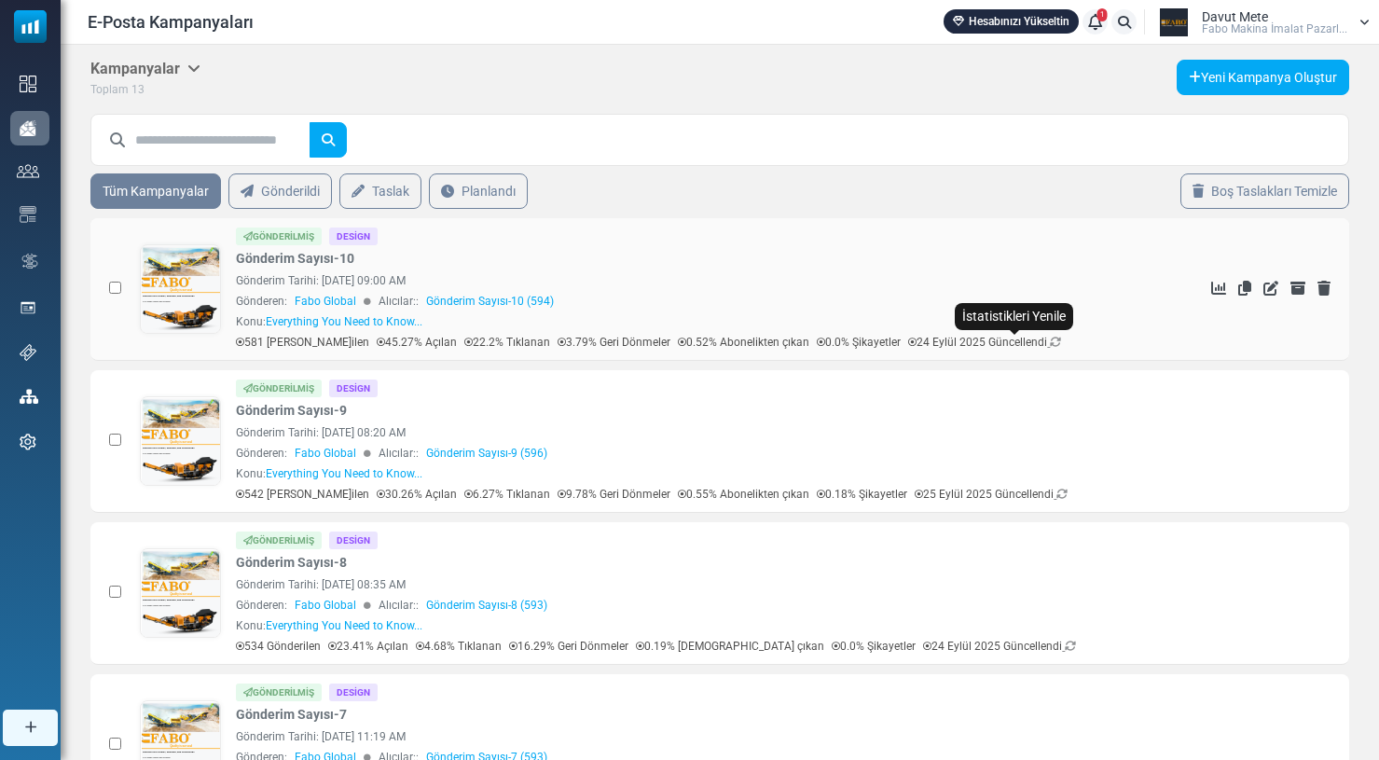
click at [1050, 343] on icon at bounding box center [1055, 342] width 11 height 11
click at [1257, 19] on span "Davut Mete" at bounding box center [1235, 16] width 66 height 13
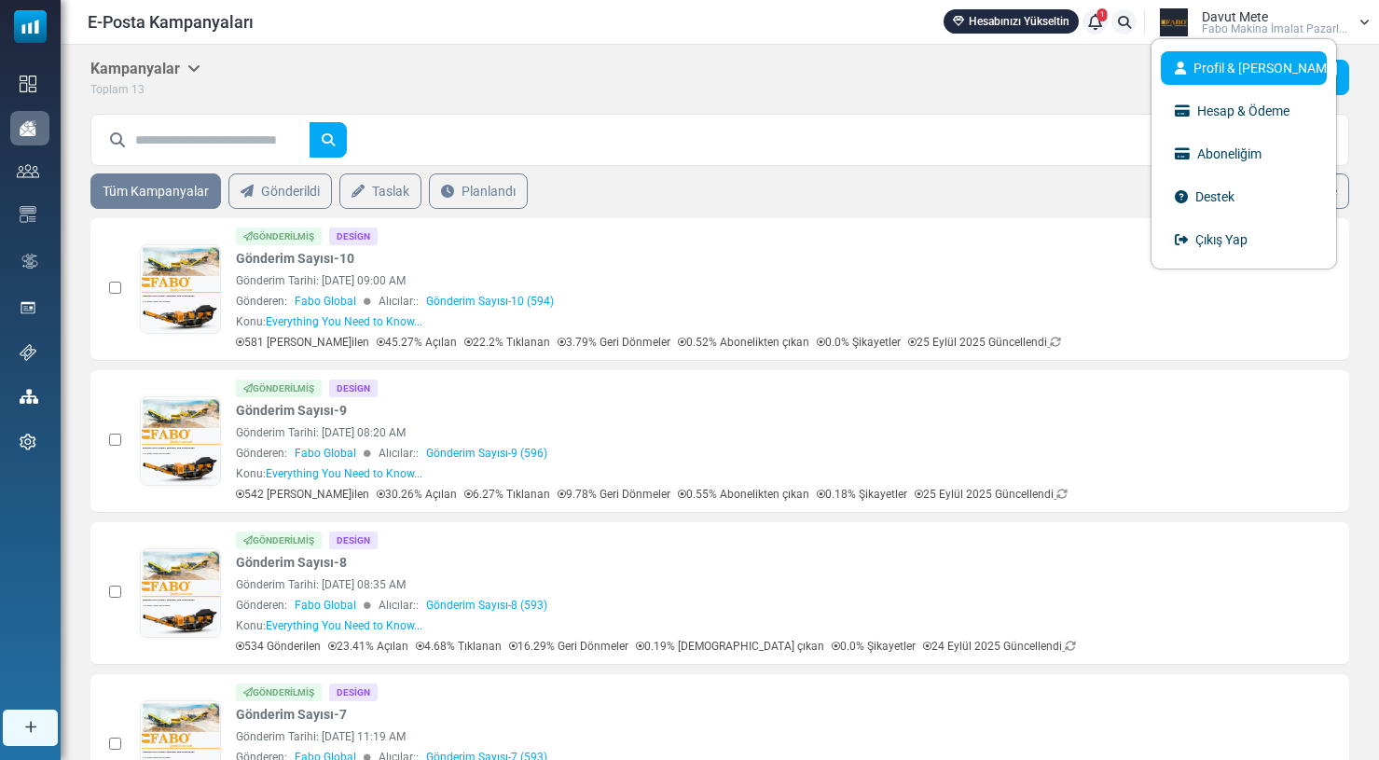
click at [1240, 69] on link "Profil & Tercihler" at bounding box center [1244, 68] width 166 height 34
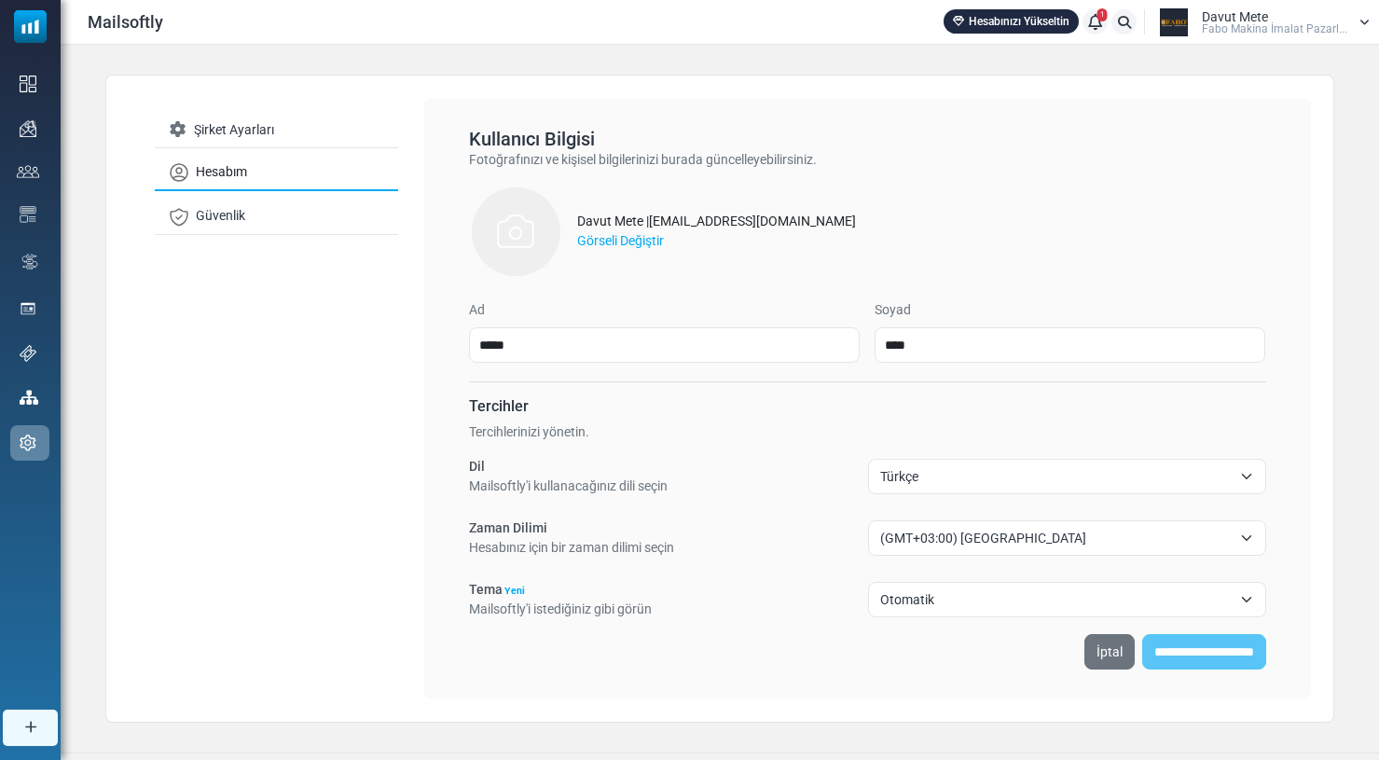
click at [1240, 26] on span "Fabo Maki̇na İmalat Pazarl..." at bounding box center [1274, 28] width 145 height 11
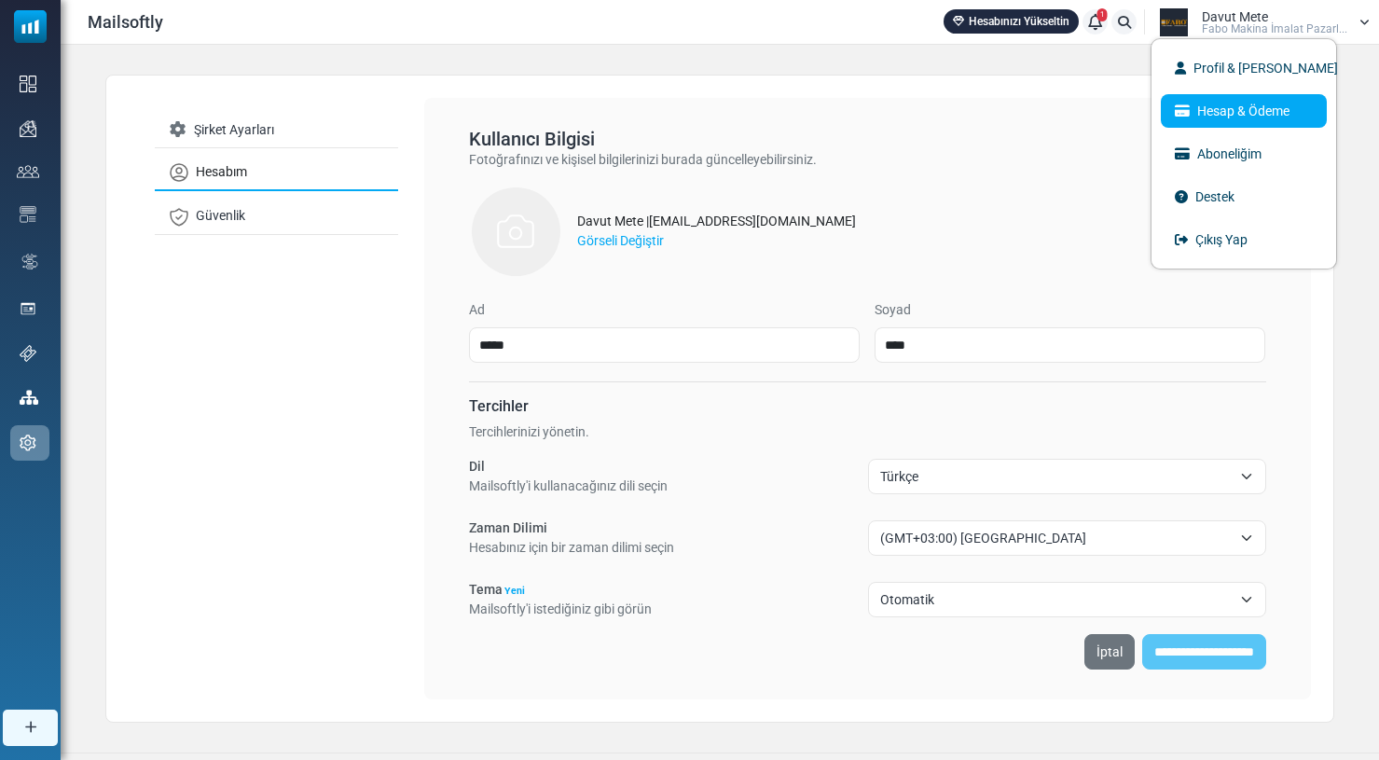
click at [1253, 117] on link "Hesap & Ödeme" at bounding box center [1244, 111] width 166 height 34
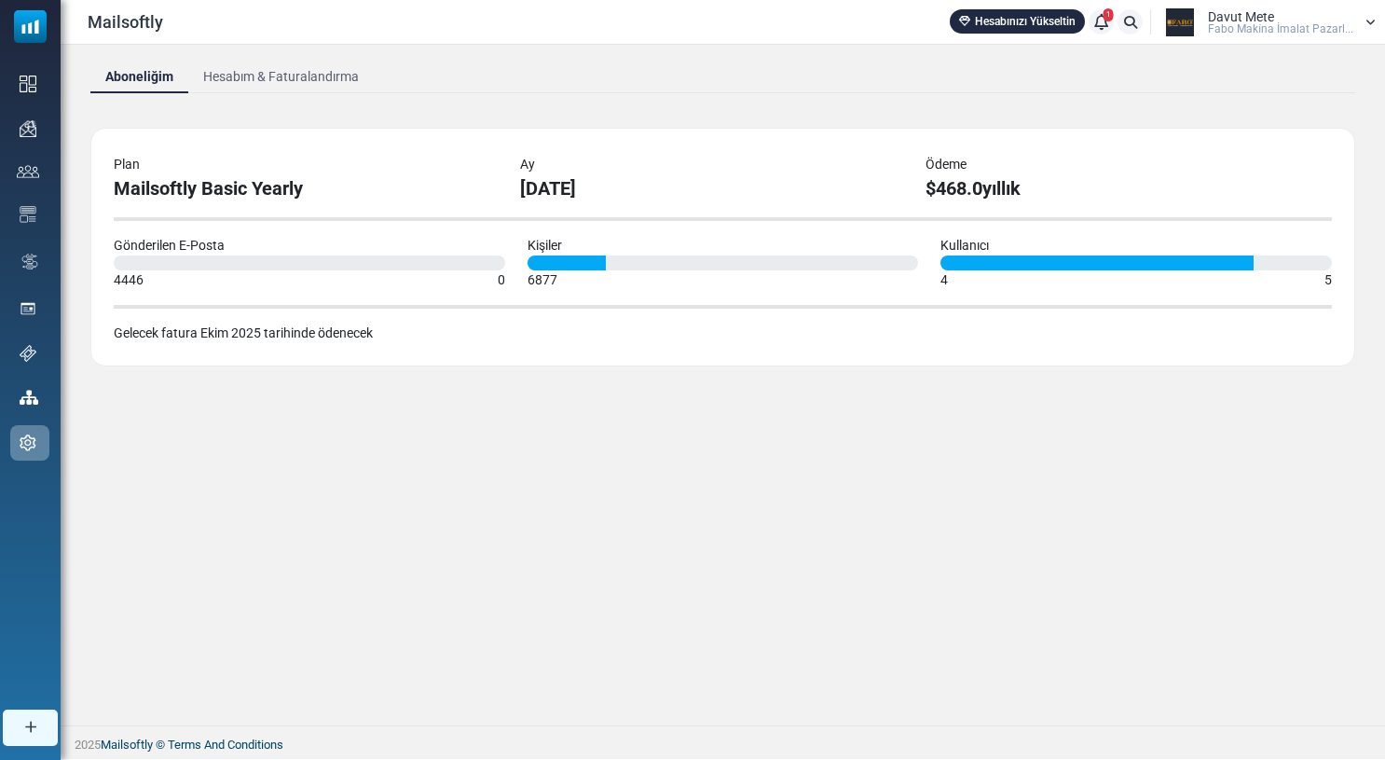
click at [336, 88] on link "Hesabım & Faturalandırma" at bounding box center [281, 77] width 186 height 34
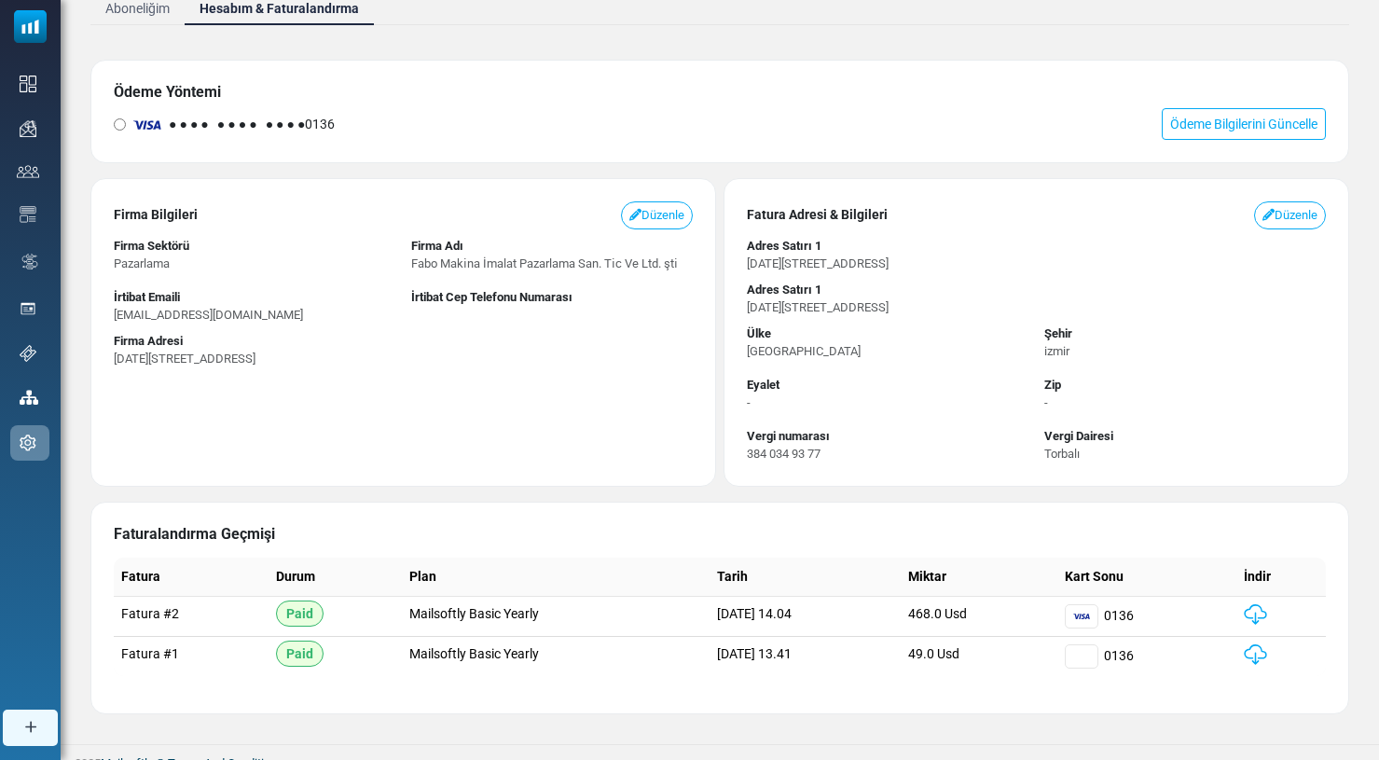
scroll to position [85, 0]
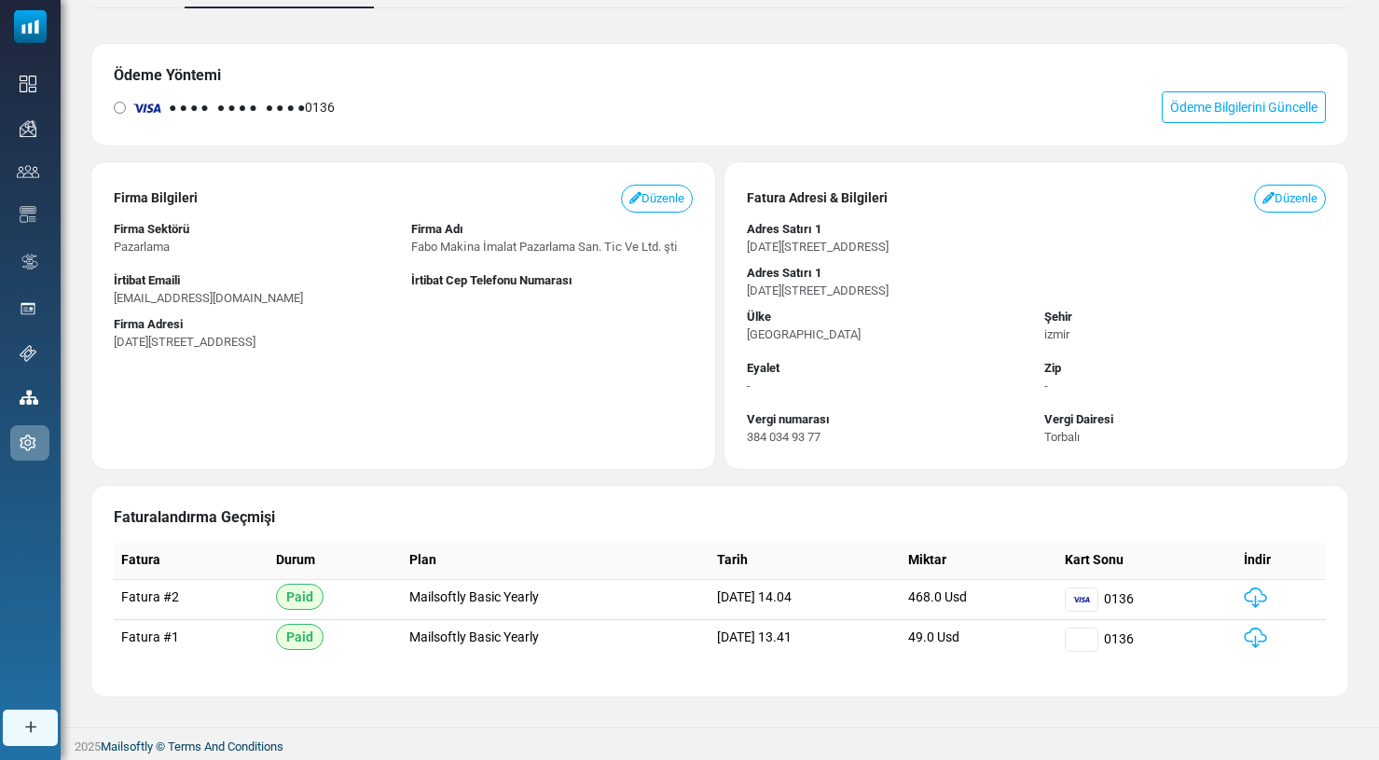
click at [1267, 596] on img at bounding box center [1255, 597] width 23 height 21
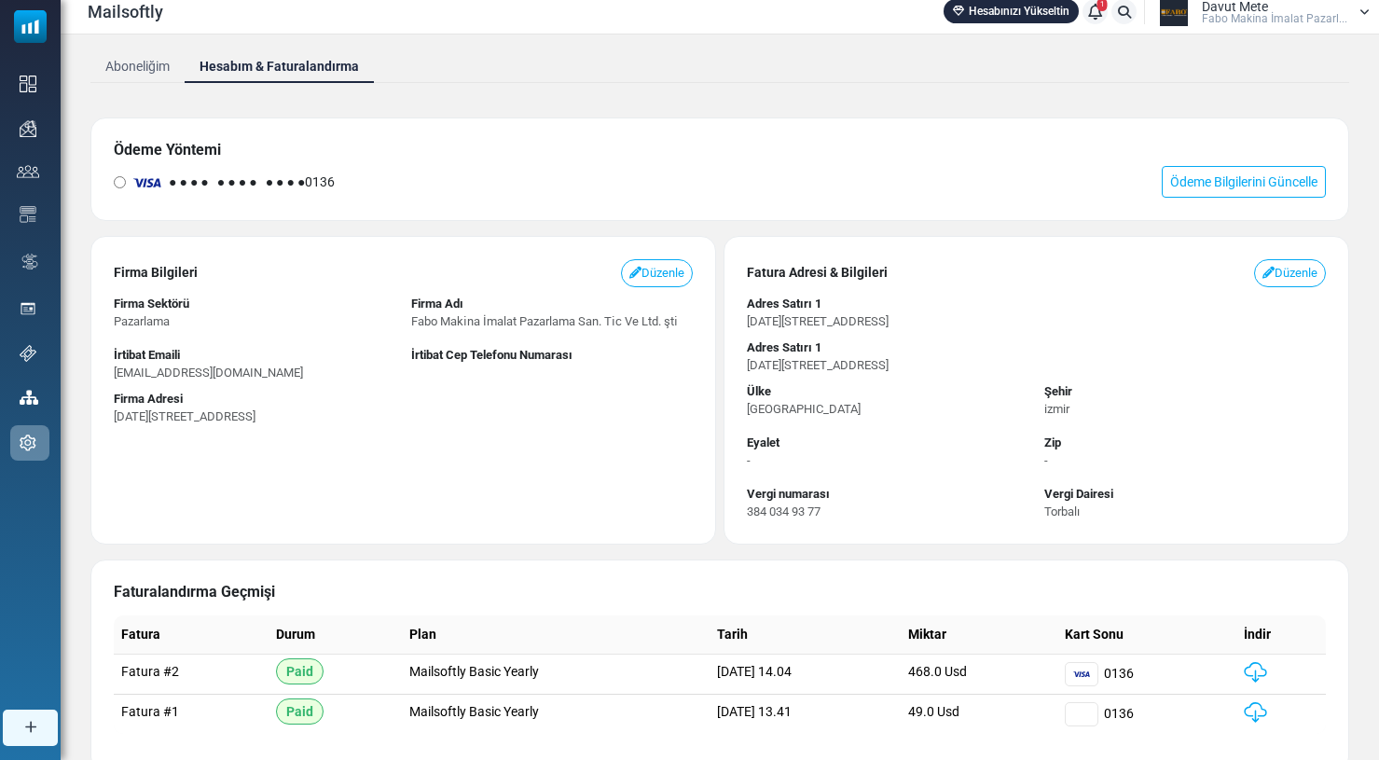
scroll to position [0, 0]
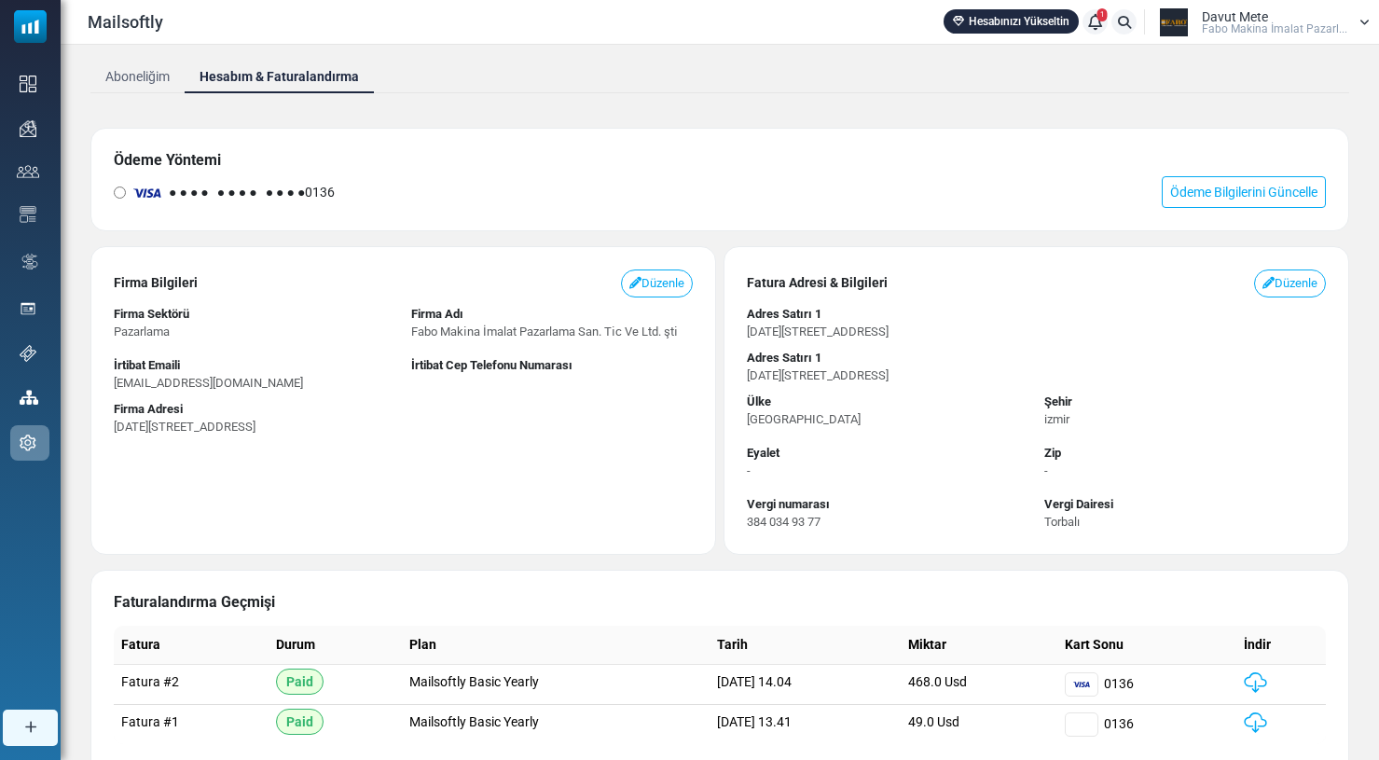
click at [1285, 27] on span "Fabo Maki̇na İmalat Pazarl..." at bounding box center [1274, 28] width 145 height 11
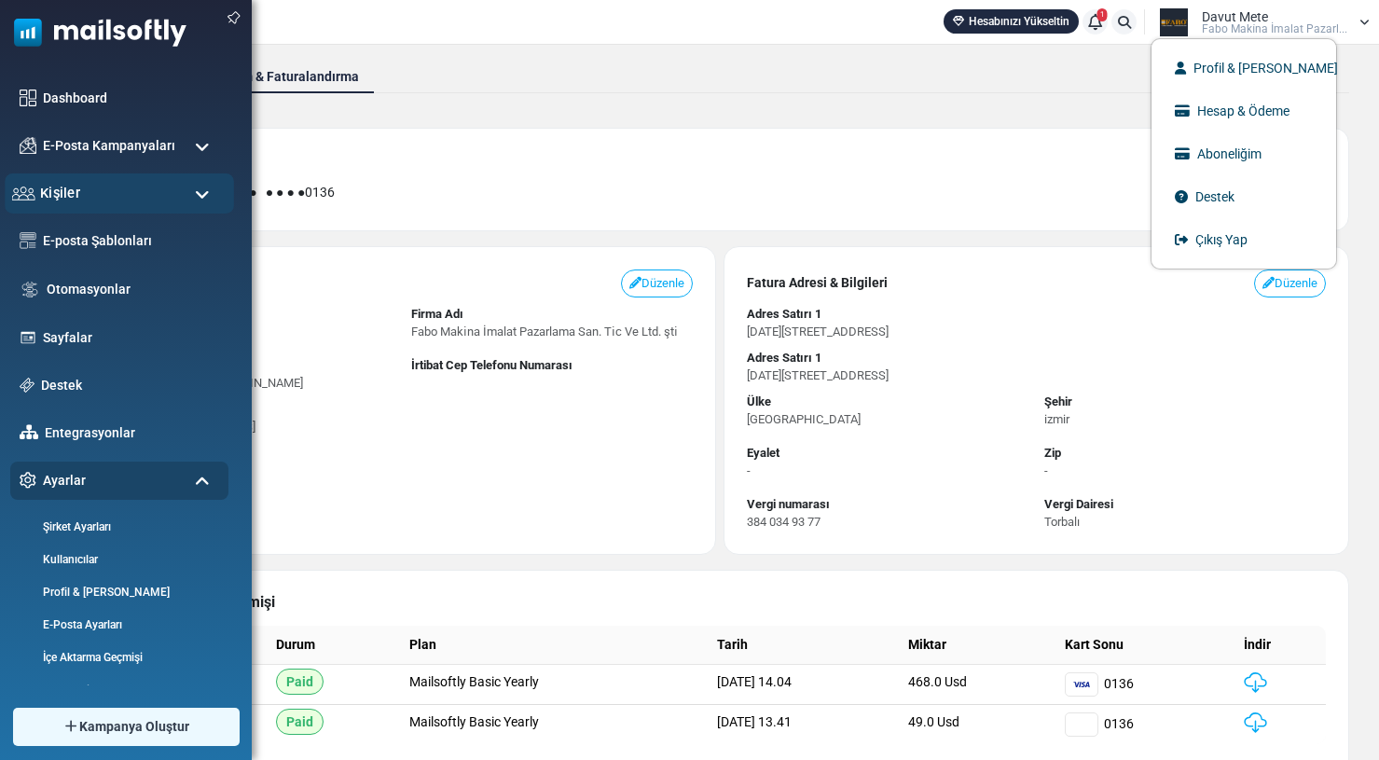
click at [68, 195] on span "Kişiler" at bounding box center [60, 193] width 40 height 21
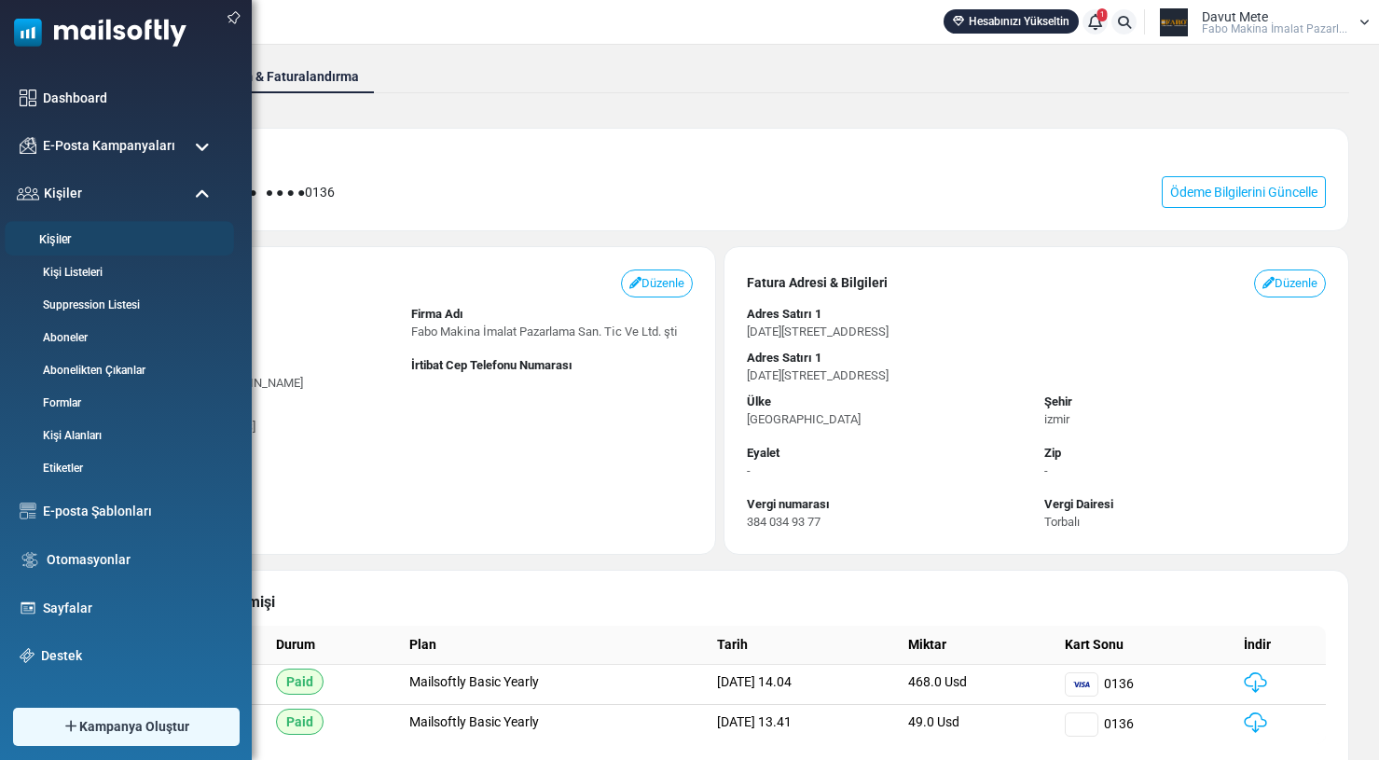
click at [67, 236] on link "Kişiler" at bounding box center [117, 240] width 224 height 18
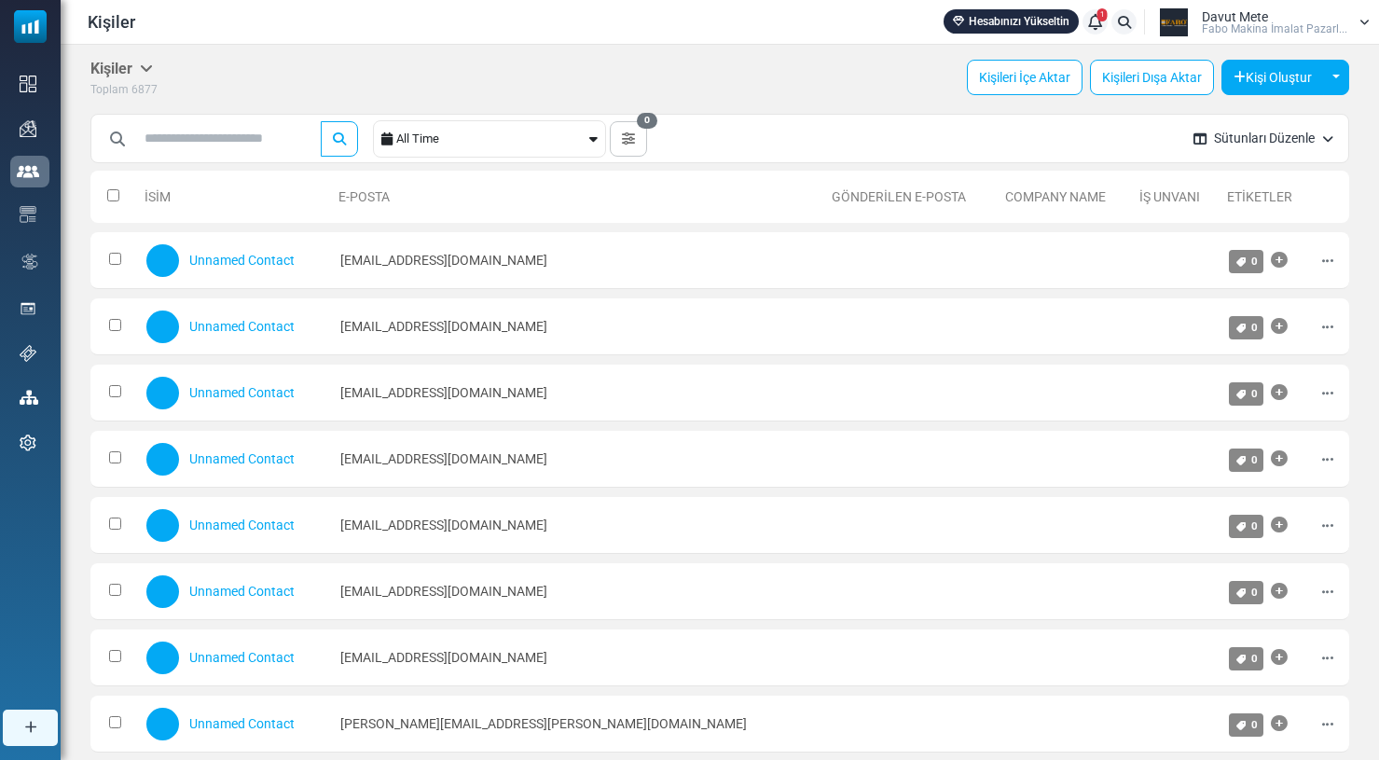
click at [1246, 26] on span "Fabo Maki̇na İmalat Pazarl..." at bounding box center [1274, 28] width 145 height 11
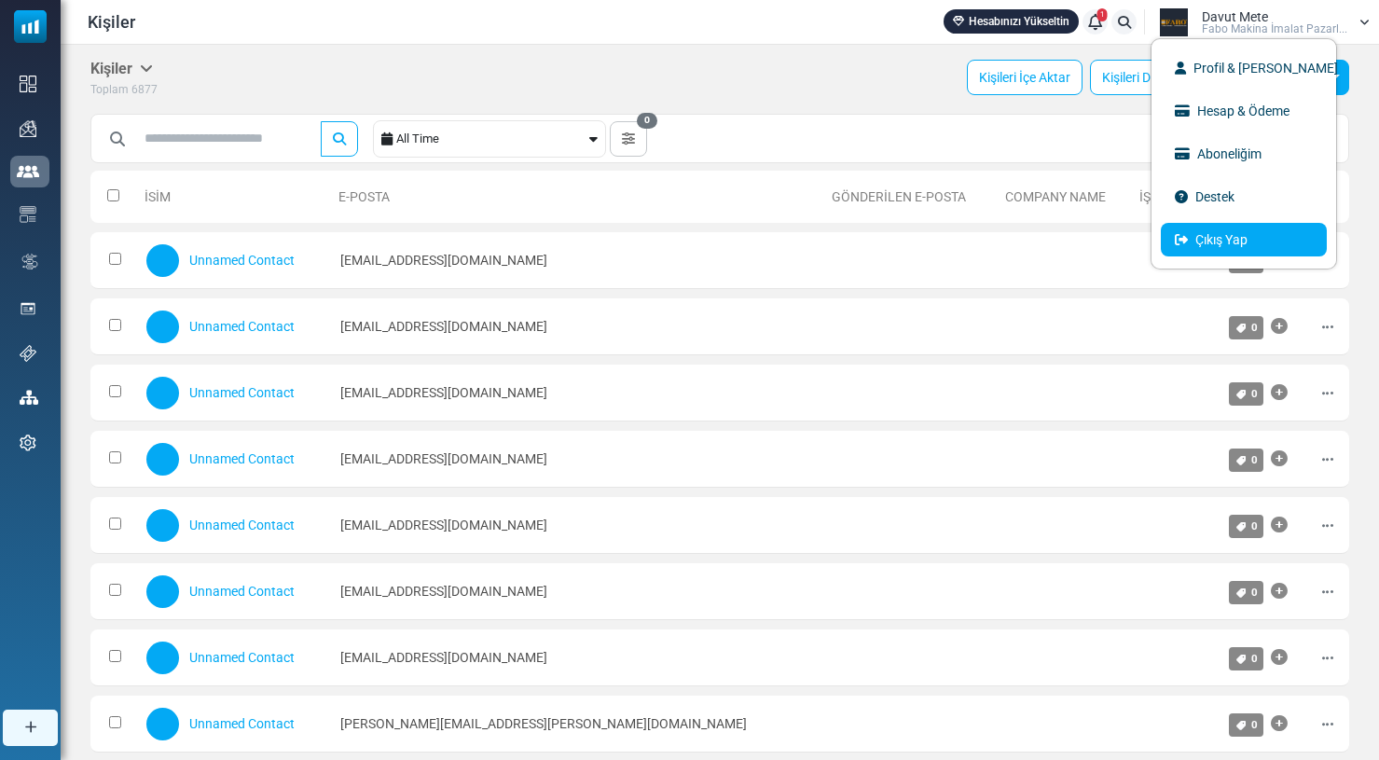
click at [1206, 241] on link "Çıkış Yap" at bounding box center [1244, 240] width 166 height 34
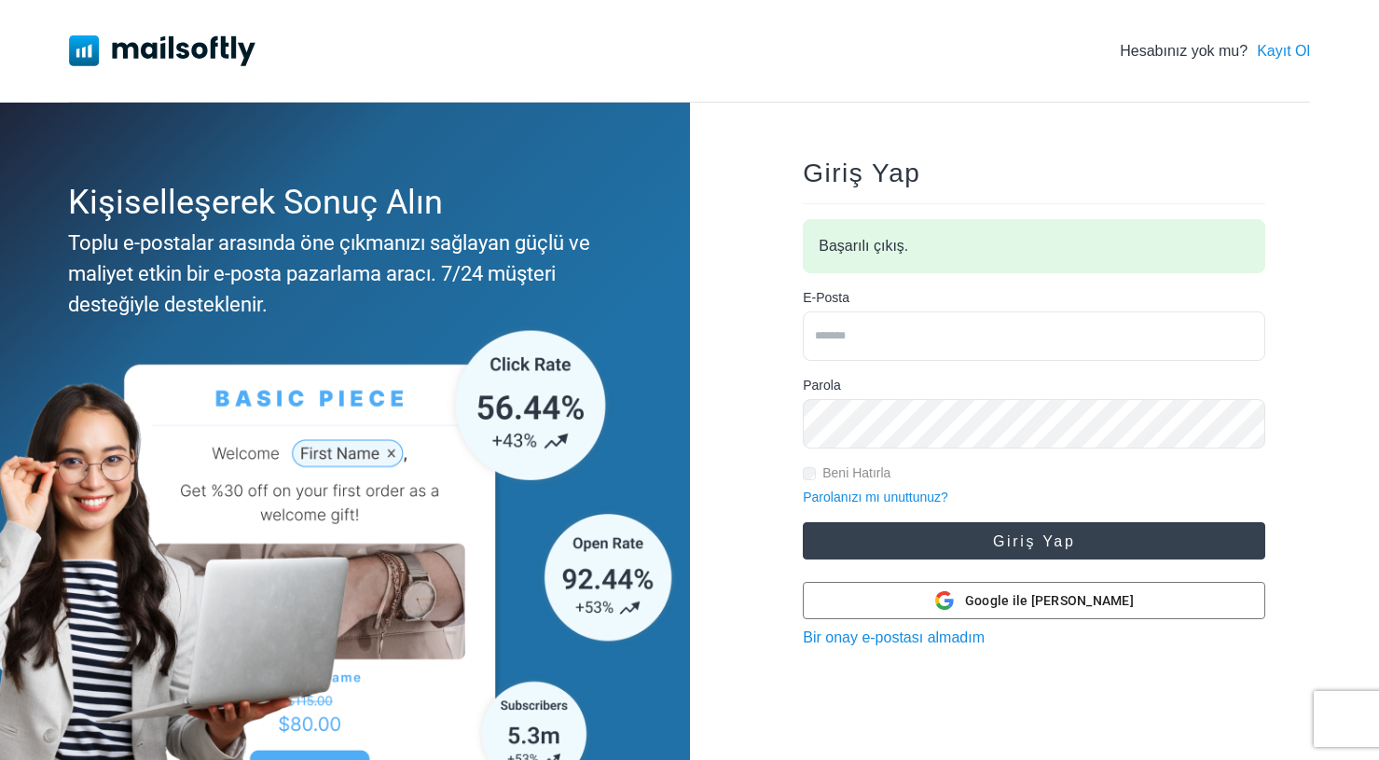
type input "**********"
click at [952, 527] on button "Giriş Yap" at bounding box center [1034, 540] width 462 height 37
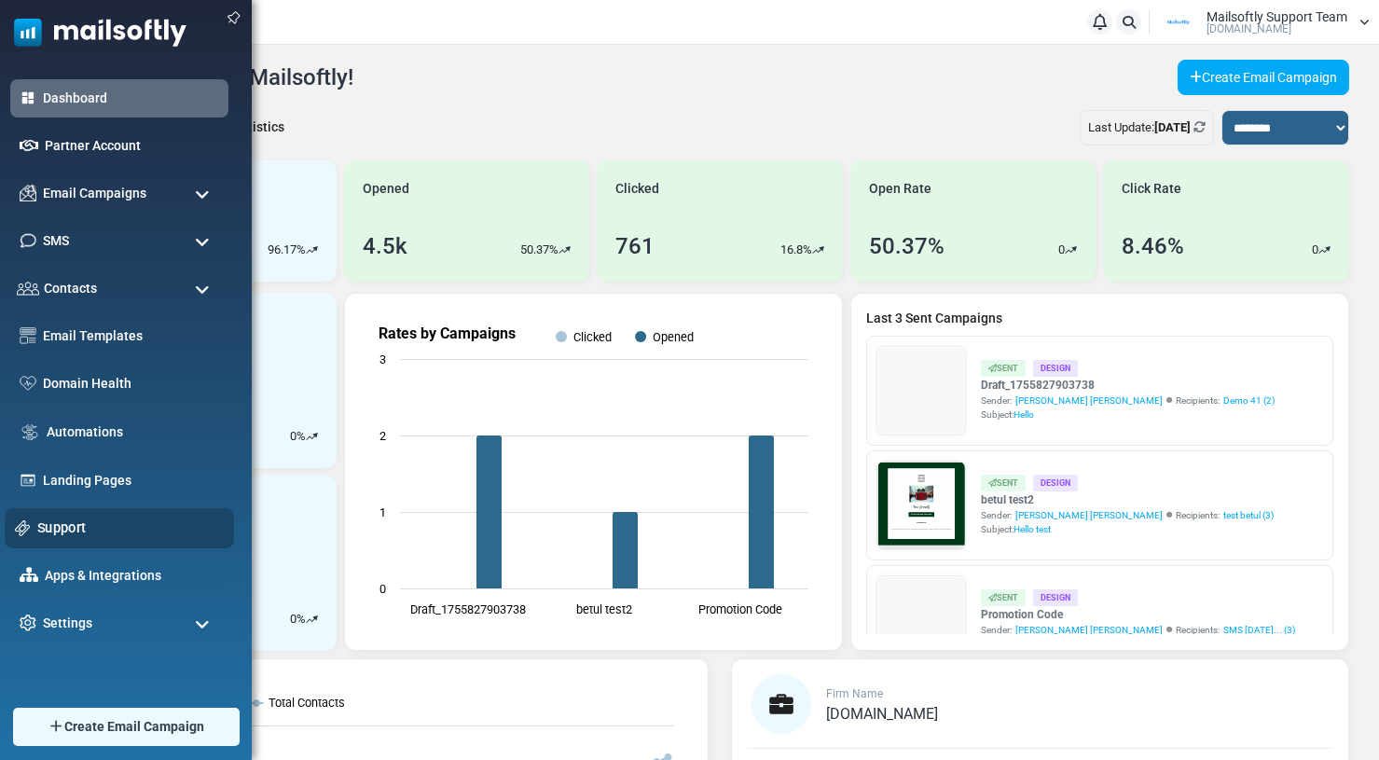
click at [69, 531] on link "Support" at bounding box center [130, 527] width 186 height 21
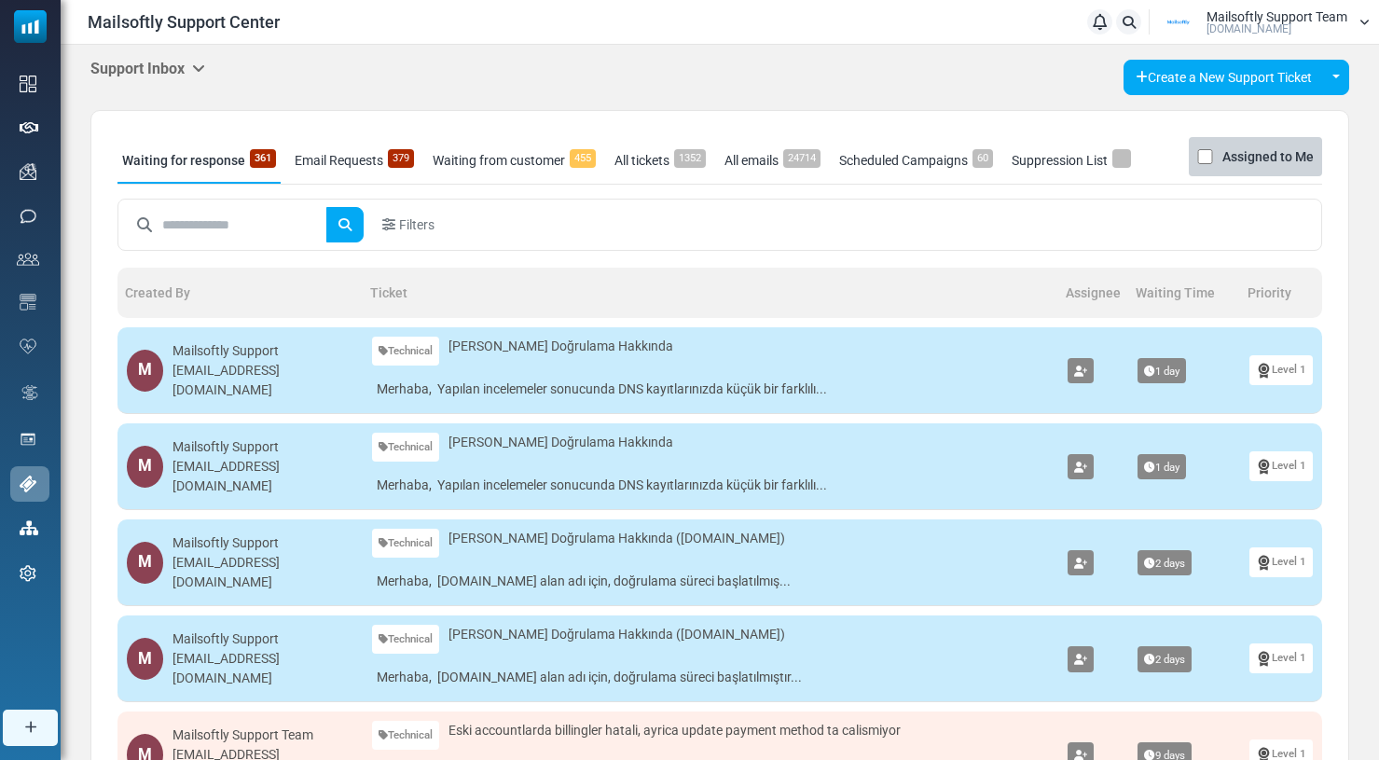
click at [197, 68] on icon at bounding box center [198, 68] width 13 height 15
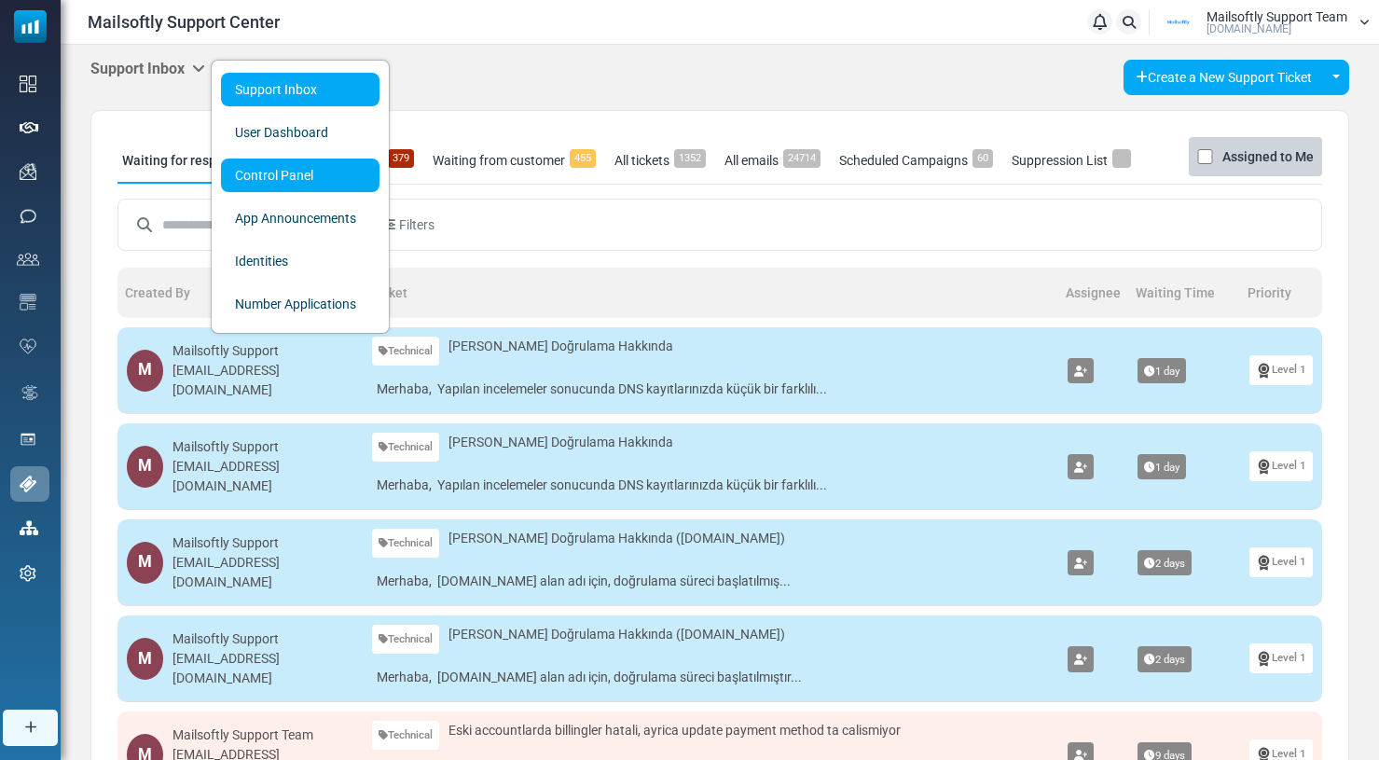
click at [282, 172] on link "Control Panel" at bounding box center [300, 175] width 158 height 34
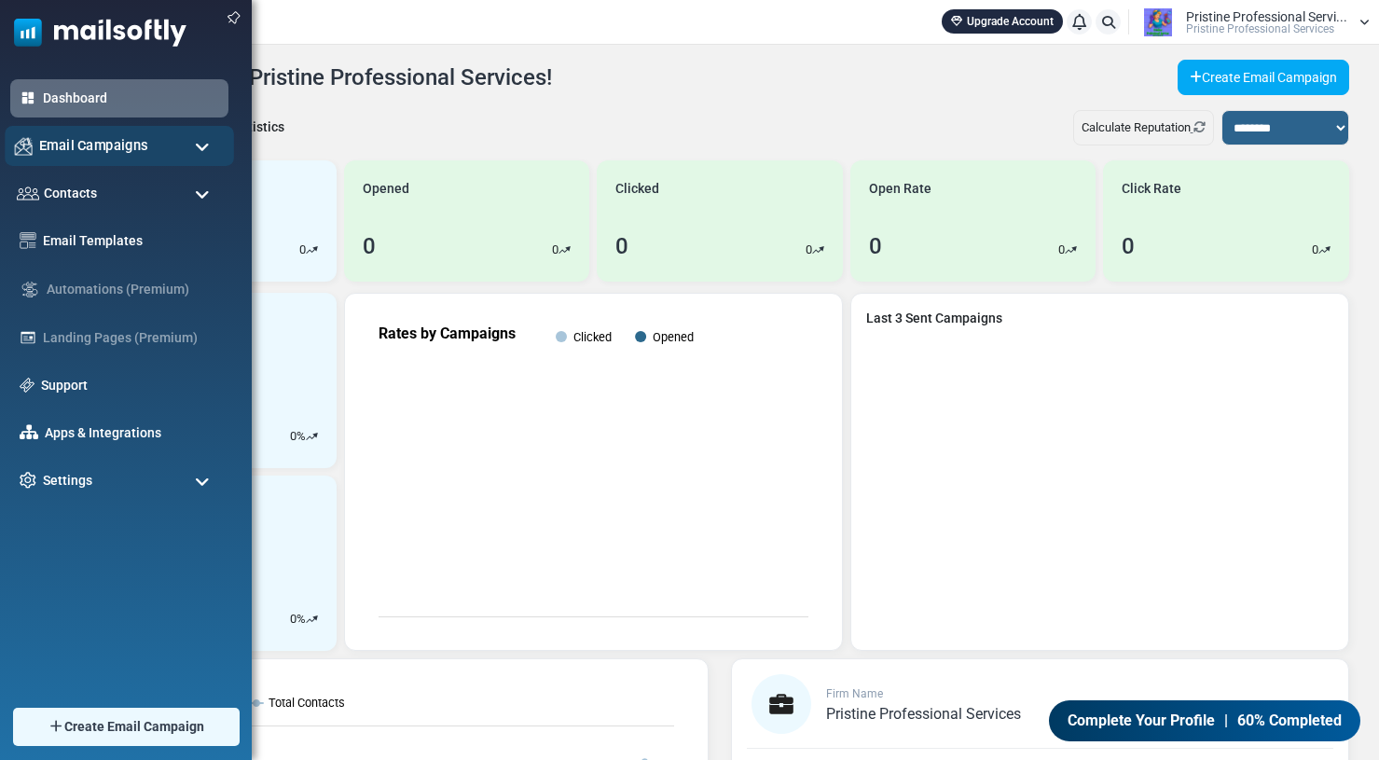
click at [85, 149] on span "Email Campaigns" at bounding box center [93, 145] width 109 height 21
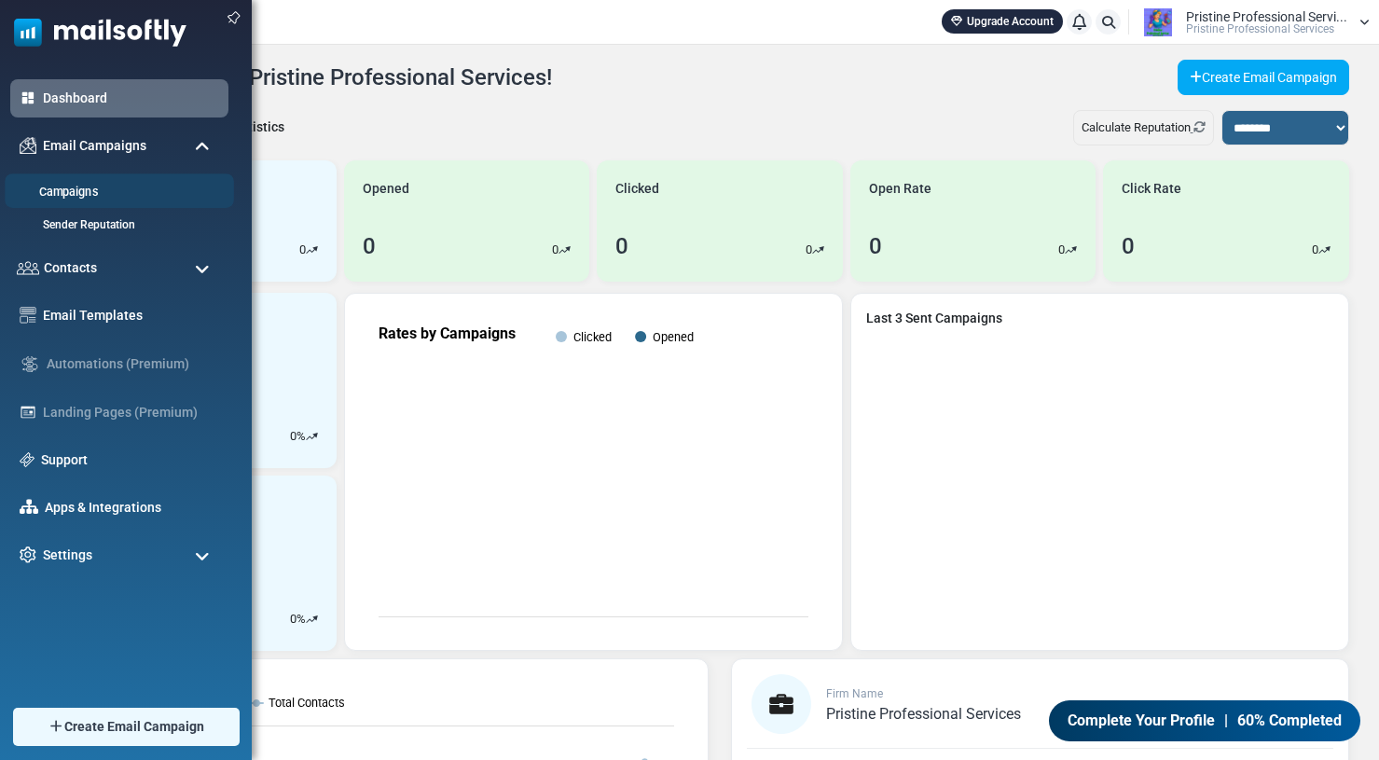
click at [66, 190] on link "Campaigns" at bounding box center [117, 193] width 224 height 18
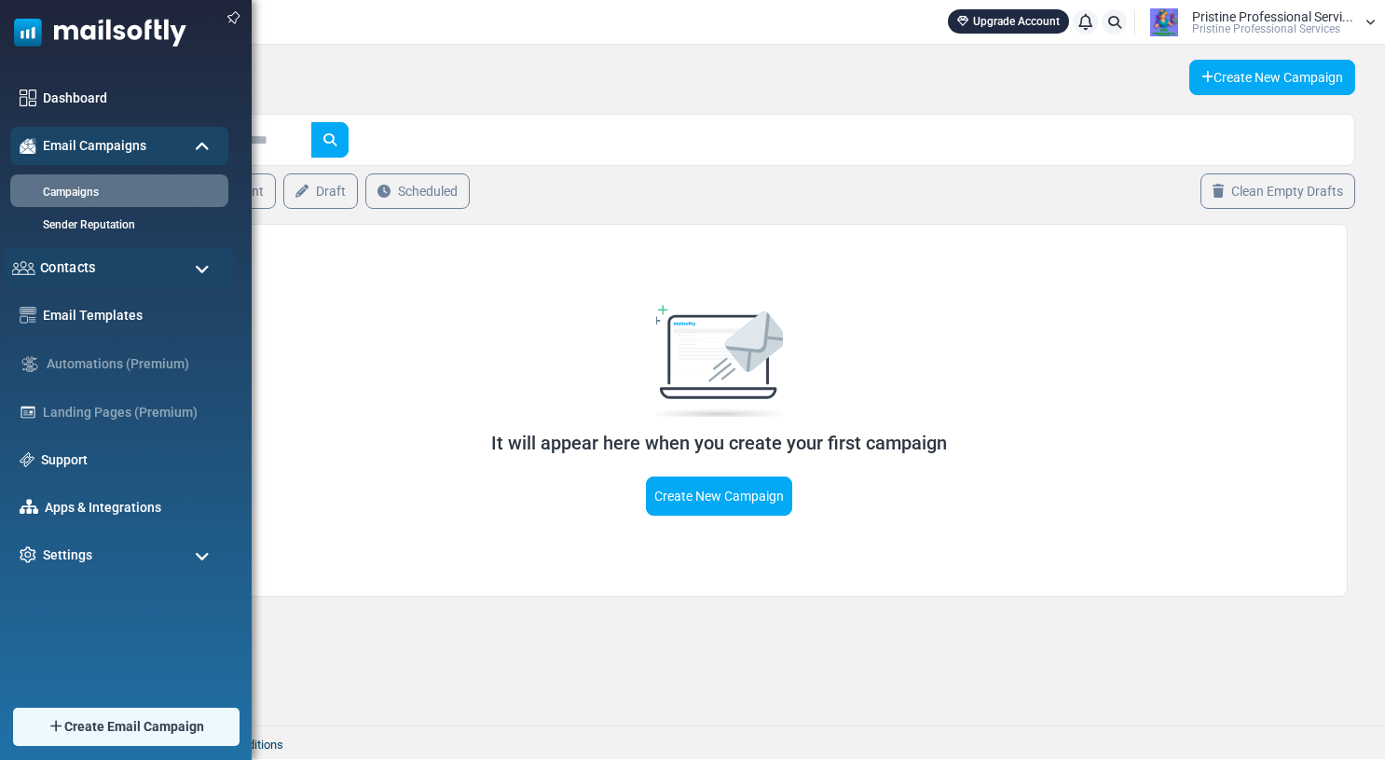
click at [89, 268] on span "Contacts" at bounding box center [68, 267] width 56 height 21
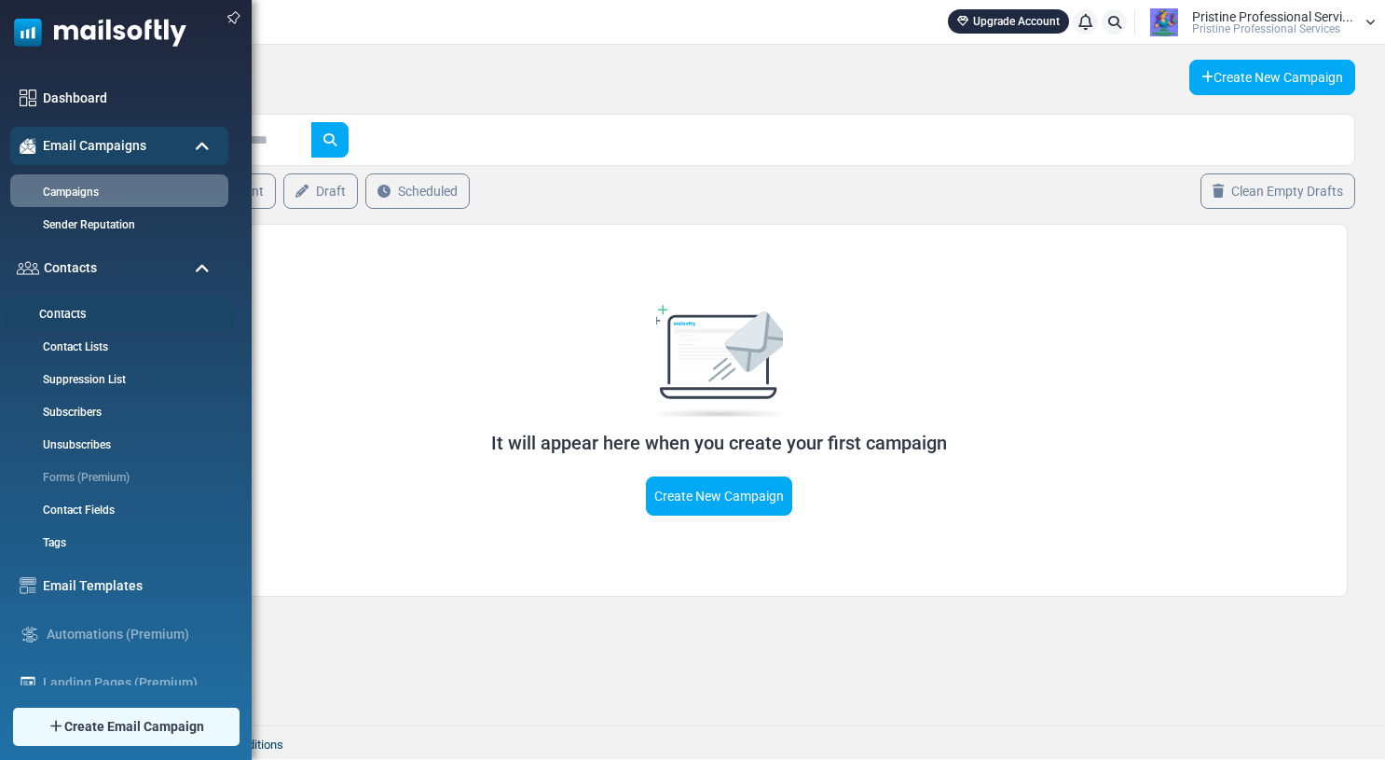
click at [62, 316] on link "Contacts" at bounding box center [117, 315] width 224 height 18
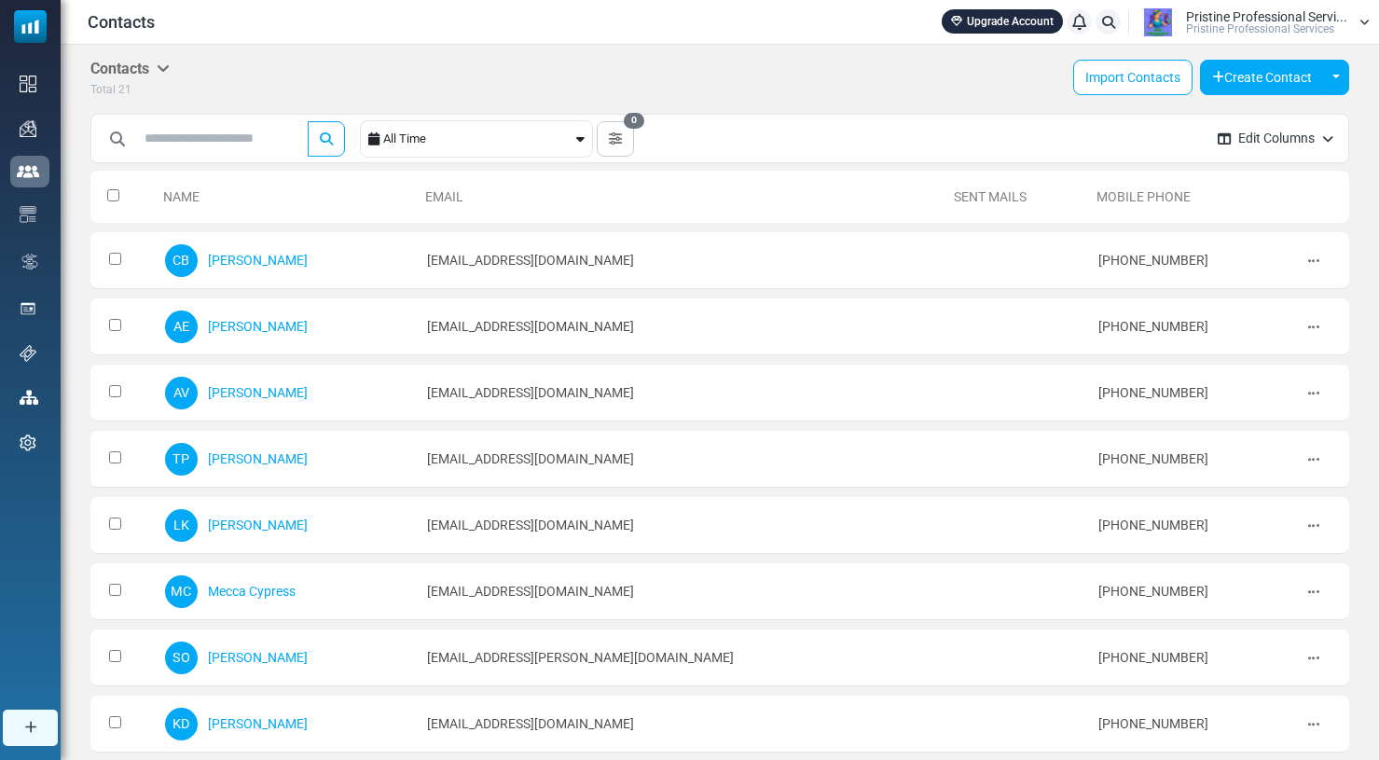
click at [1277, 28] on span "Pristine Professional Services" at bounding box center [1260, 28] width 148 height 11
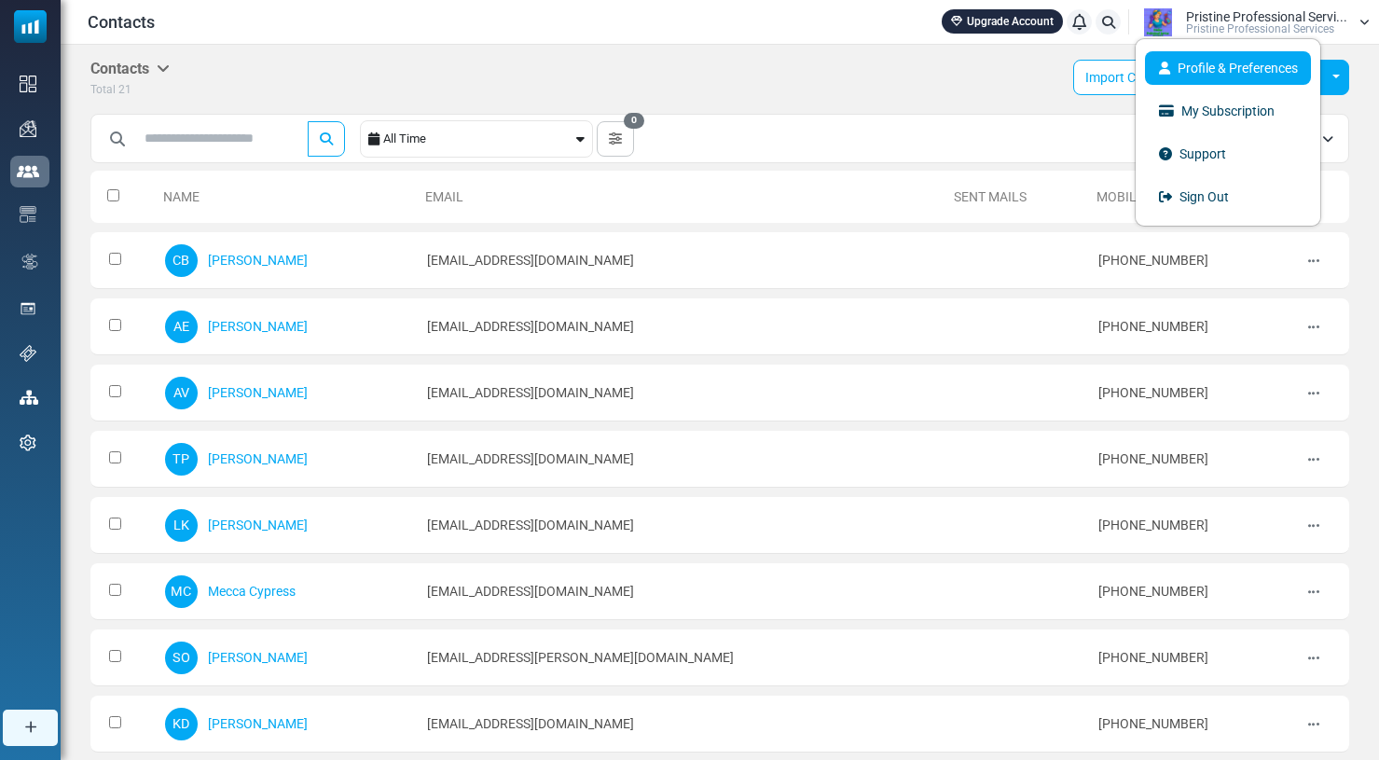
click at [1238, 61] on link "Profile & Preferences" at bounding box center [1228, 68] width 166 height 34
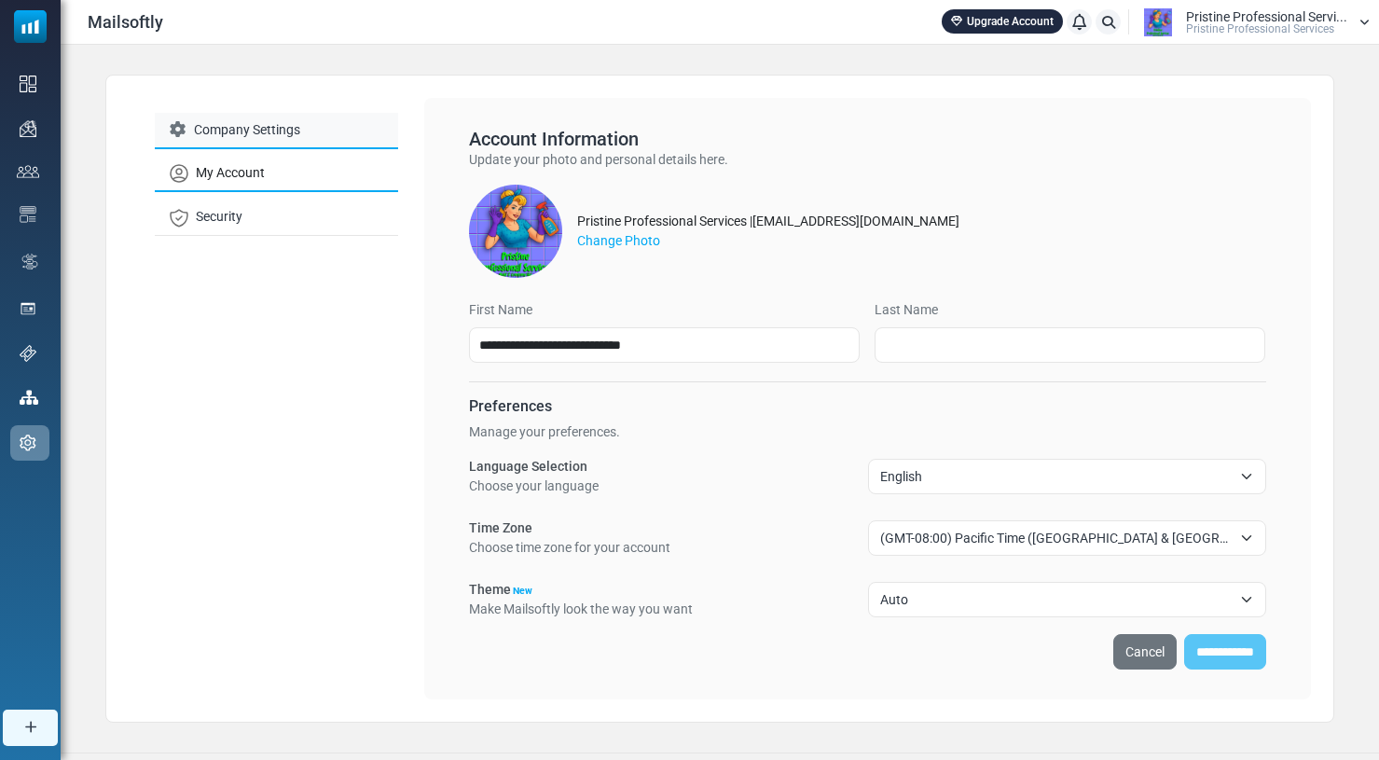
click at [289, 128] on link "Company Settings" at bounding box center [276, 131] width 243 height 36
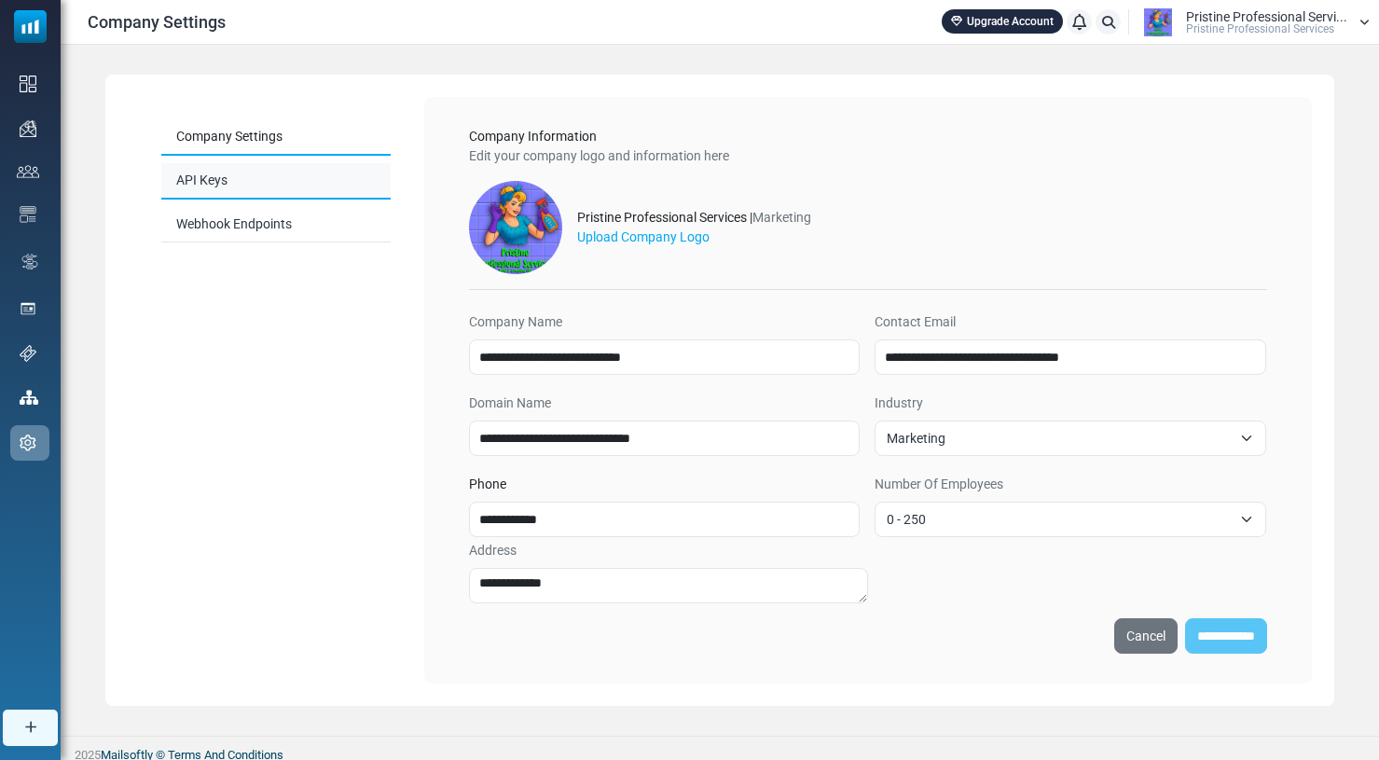
click at [227, 178] on link "API Keys" at bounding box center [275, 181] width 229 height 36
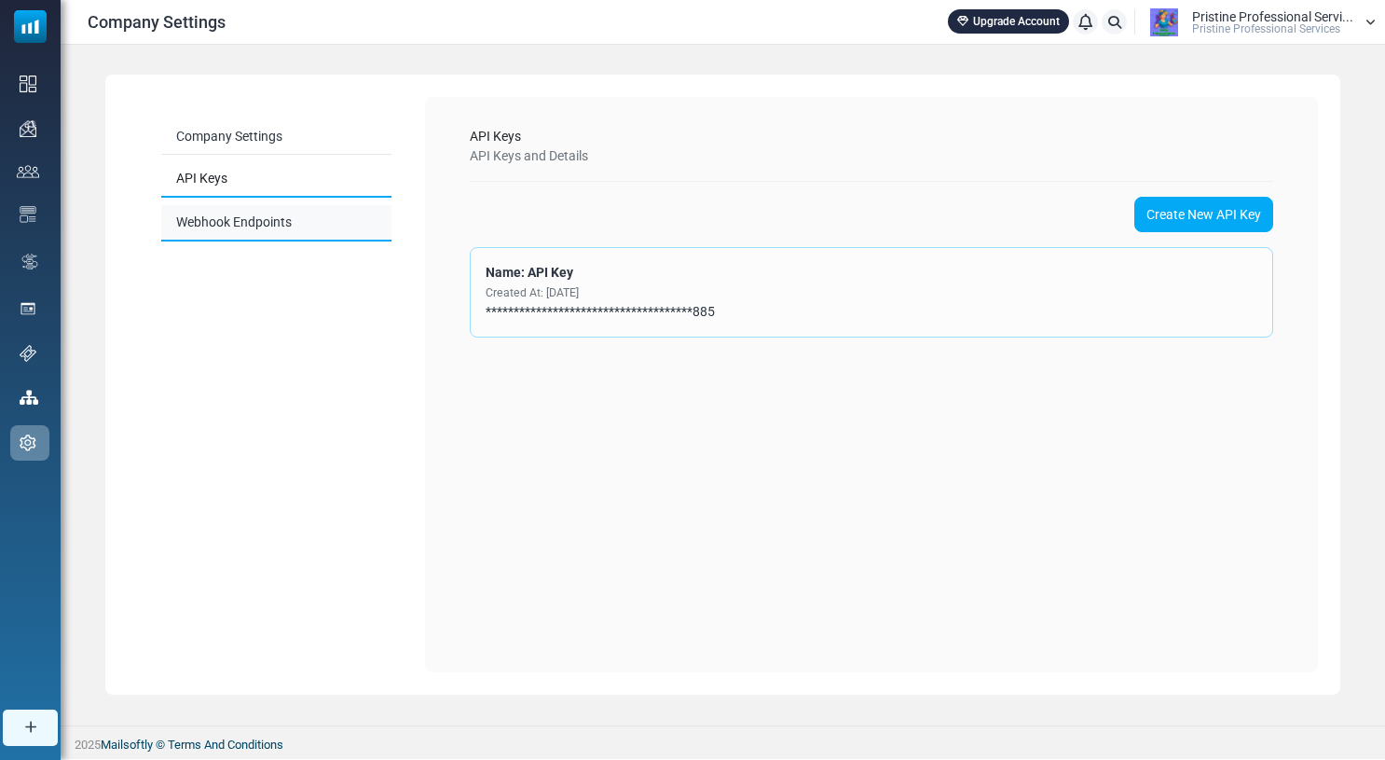
click at [213, 218] on link "Webhook Endpoints" at bounding box center [276, 223] width 230 height 36
click at [223, 191] on link "API Keys" at bounding box center [276, 180] width 230 height 36
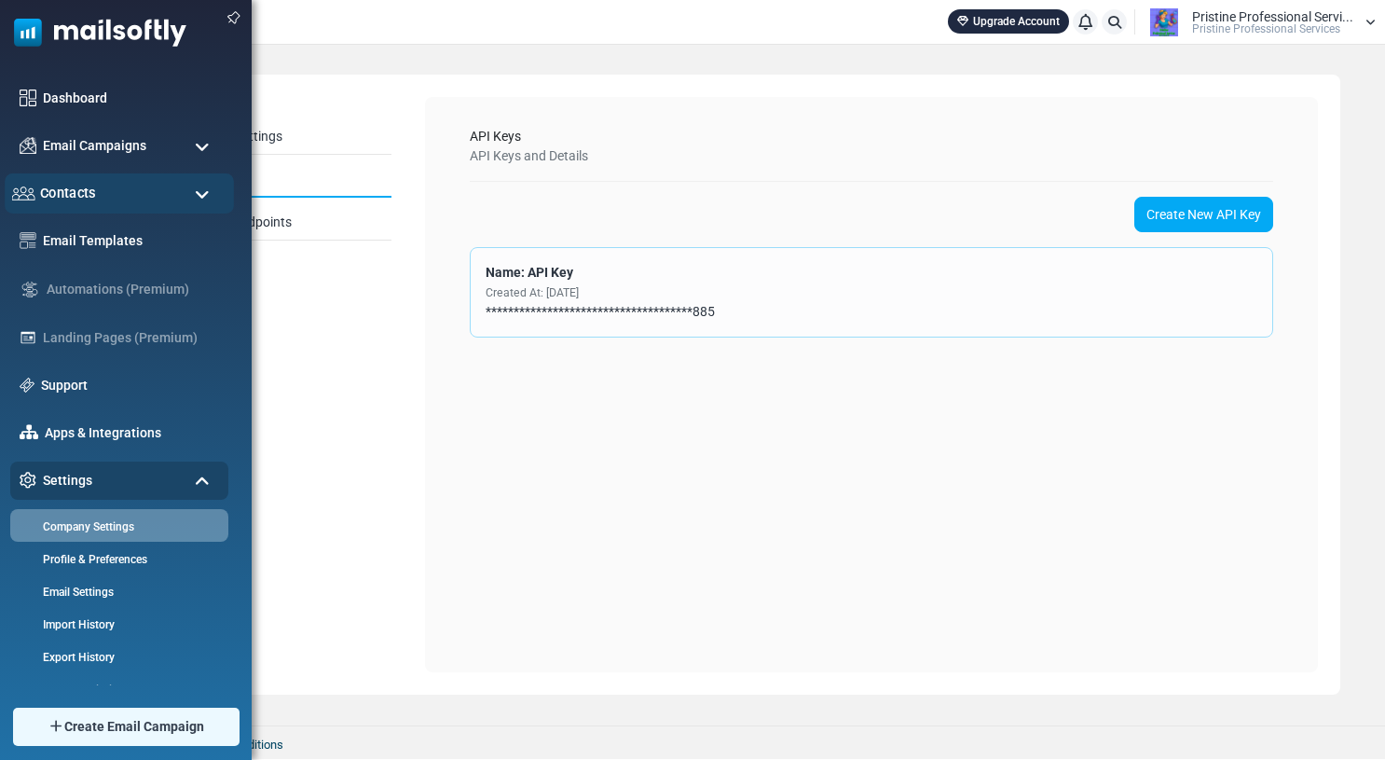
click at [71, 192] on span "Contacts" at bounding box center [68, 193] width 56 height 21
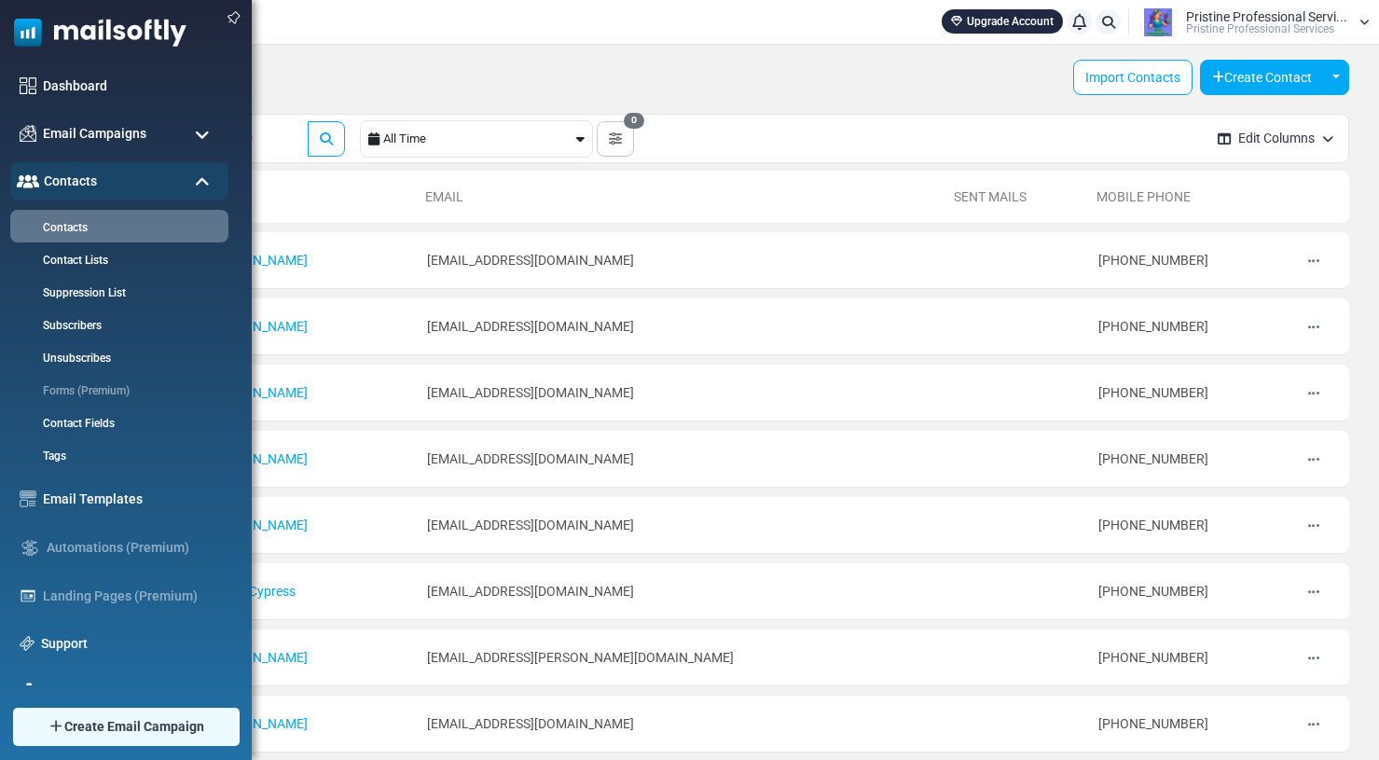
scroll to position [84, 0]
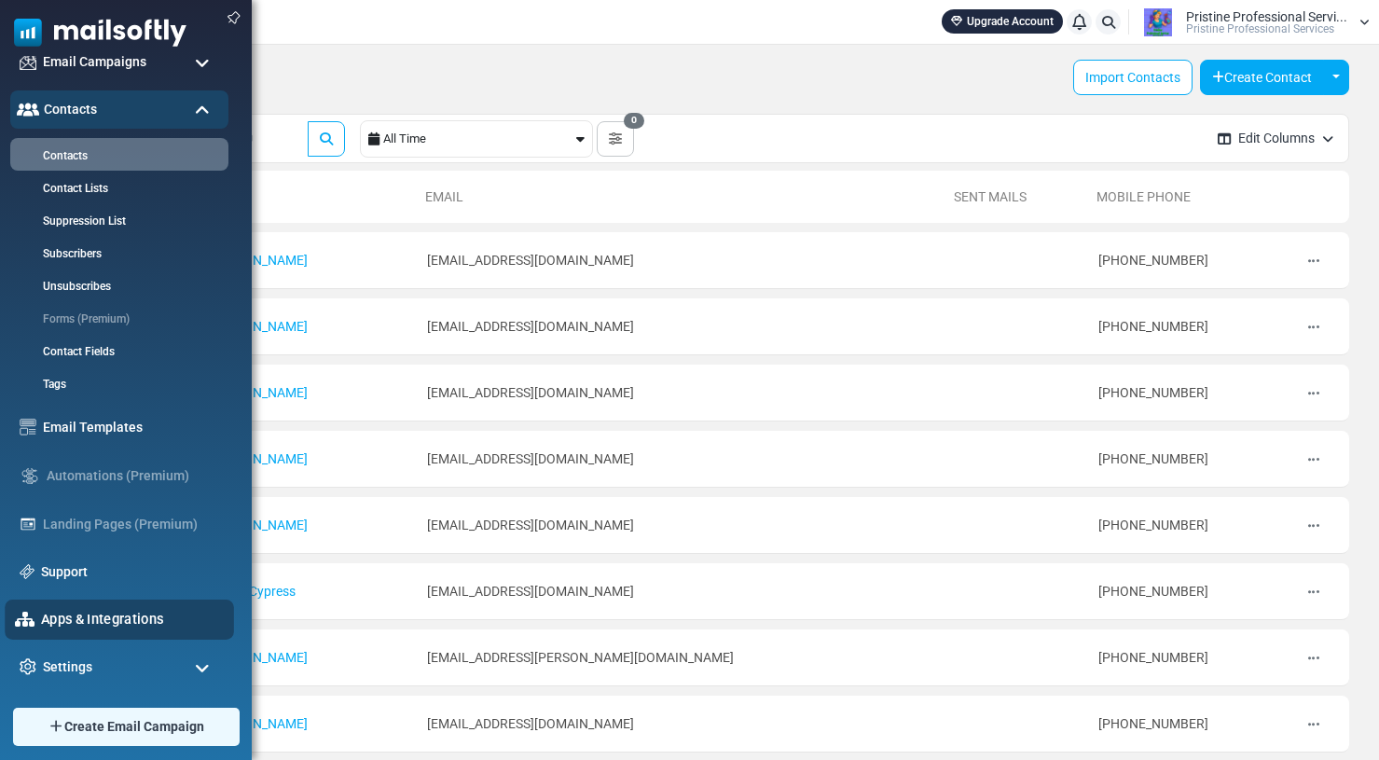
click at [102, 619] on link "Apps & Integrations" at bounding box center [132, 619] width 183 height 21
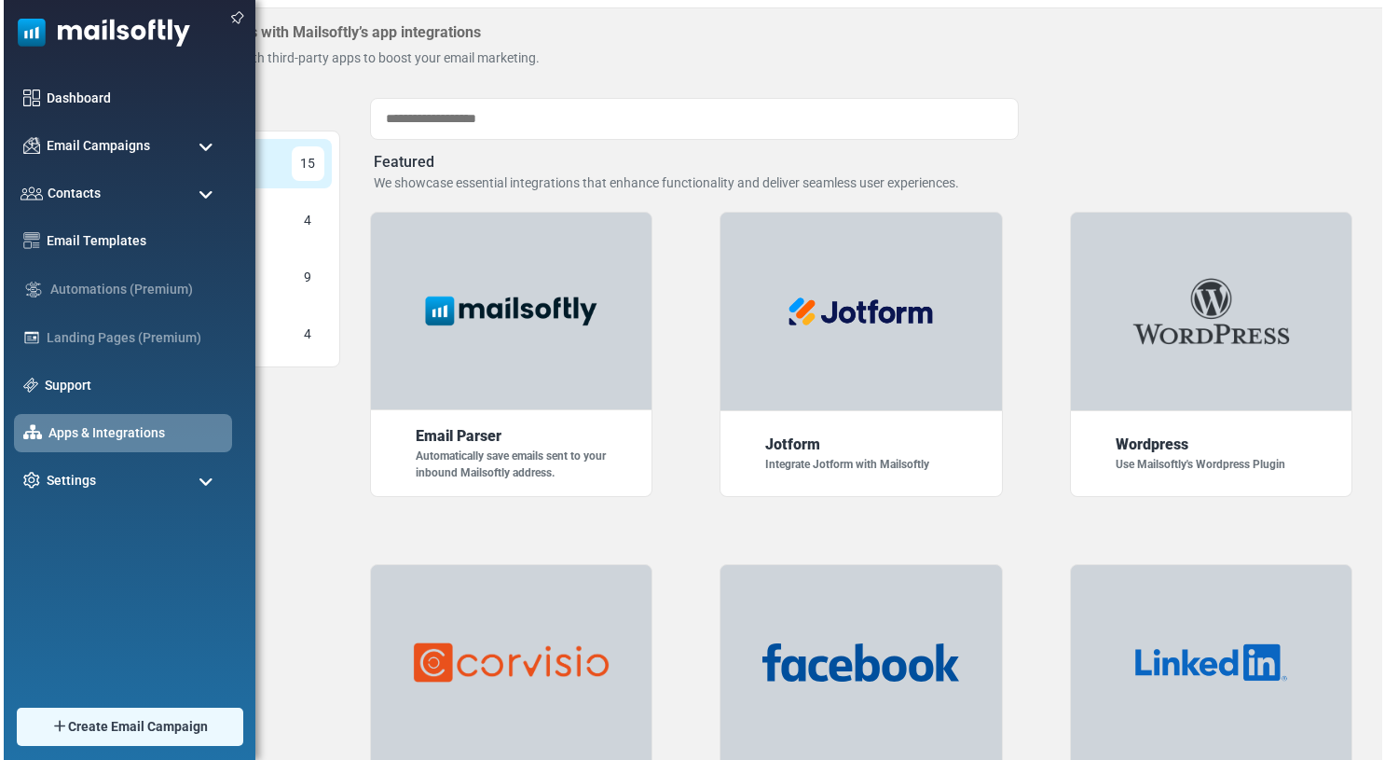
scroll to position [41, 0]
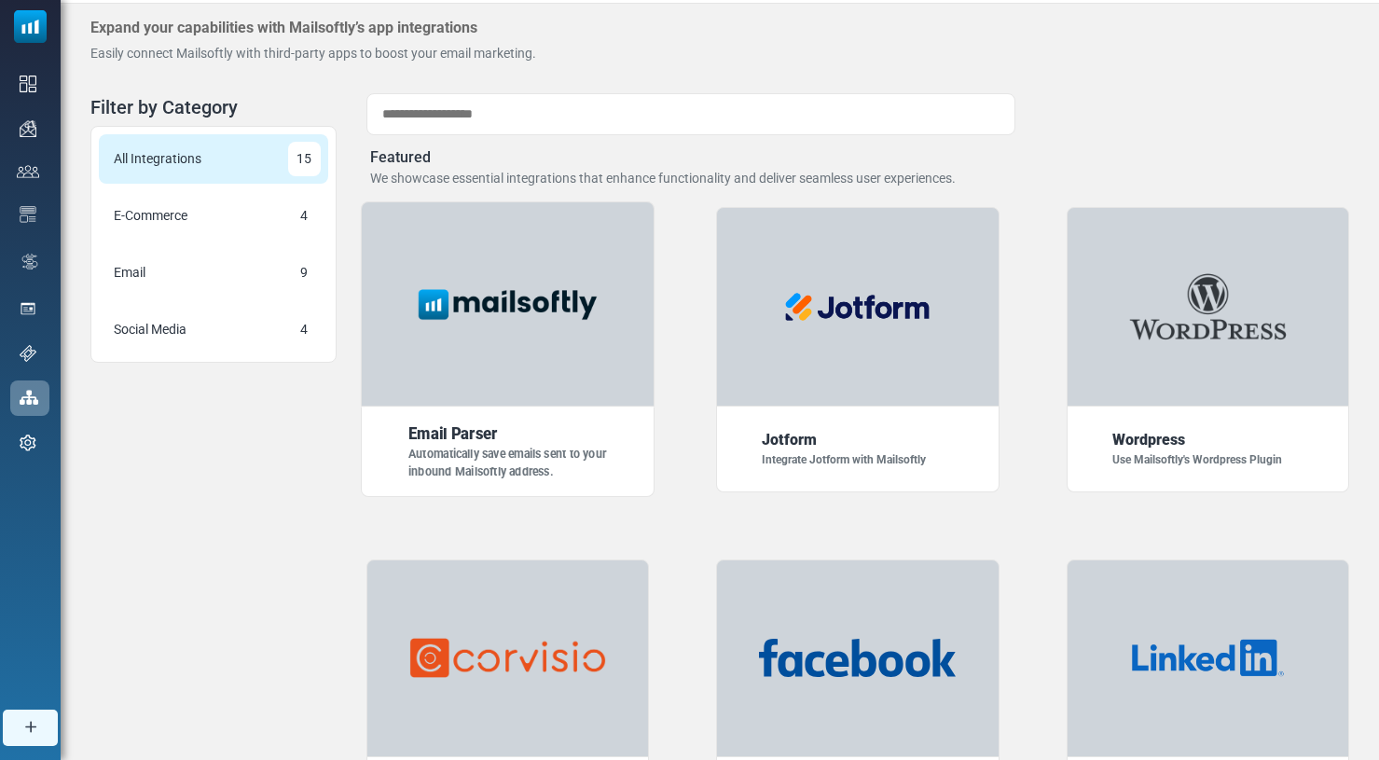
click at [418, 357] on div at bounding box center [508, 304] width 295 height 206
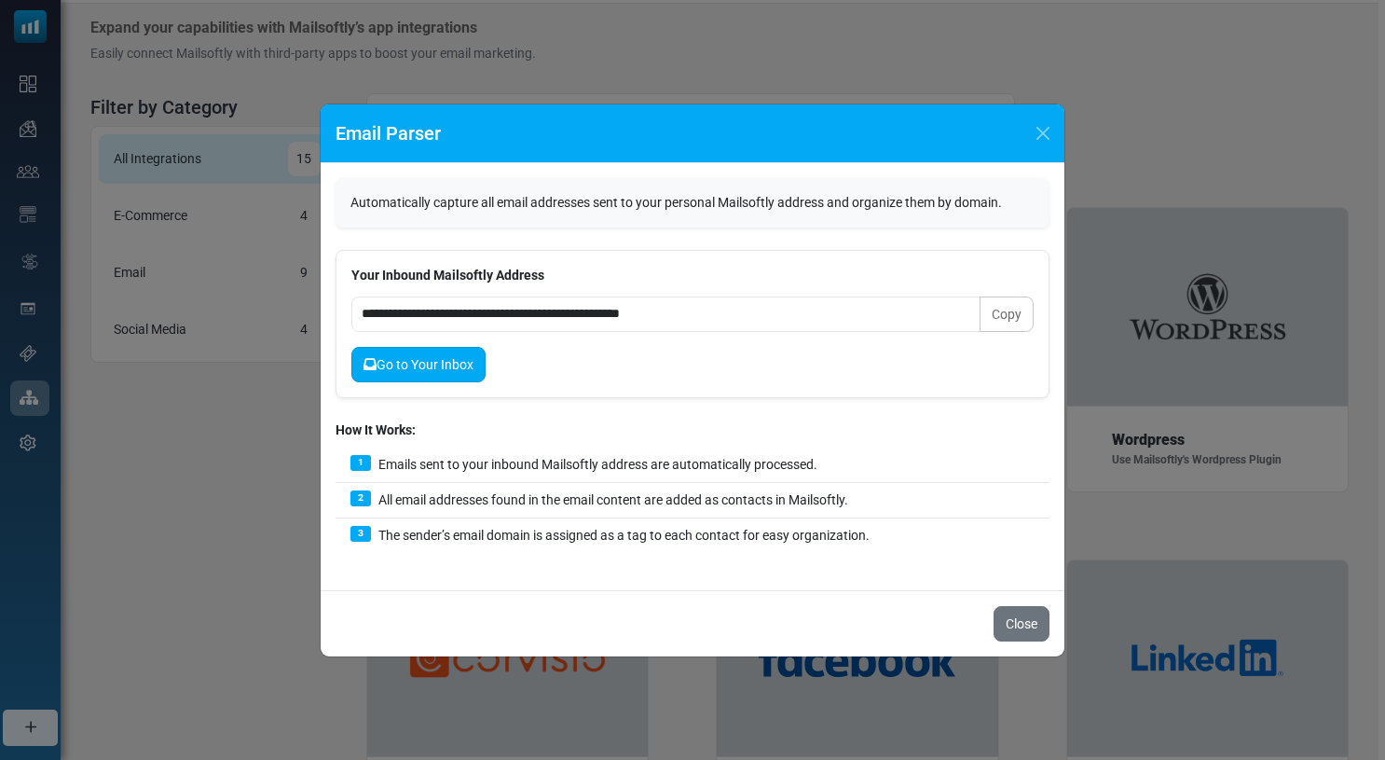
click at [443, 371] on link "Go to Your Inbox" at bounding box center [418, 364] width 134 height 35
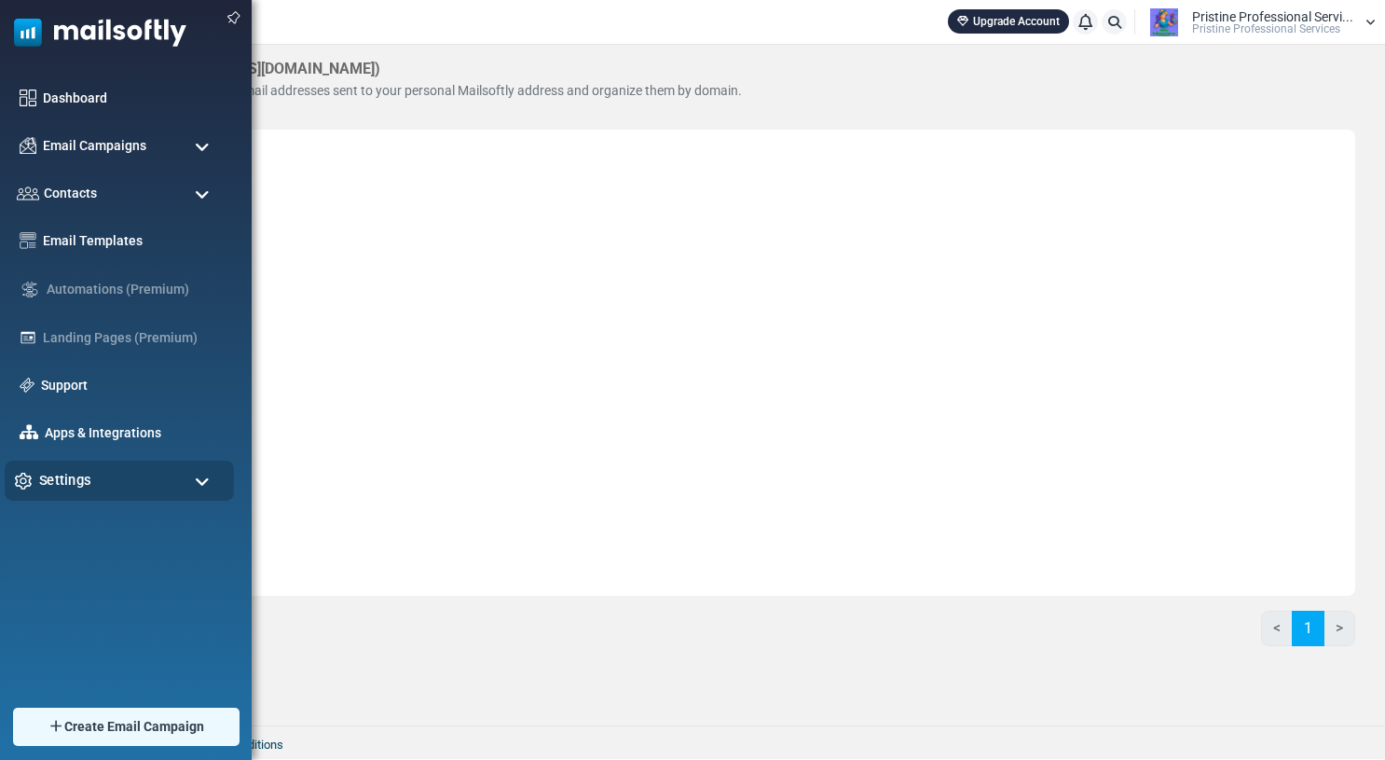
click at [73, 479] on span "Settings" at bounding box center [65, 480] width 52 height 21
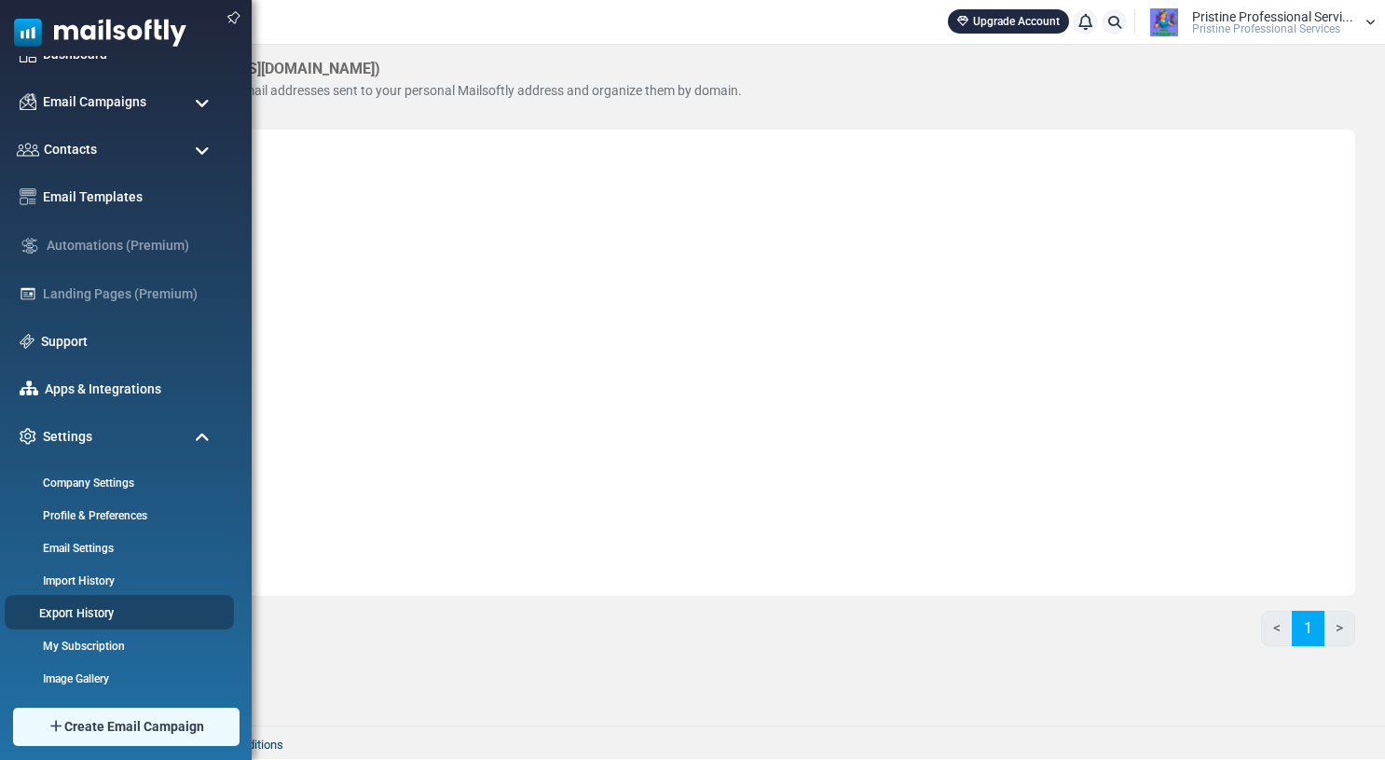
scroll to position [51, 0]
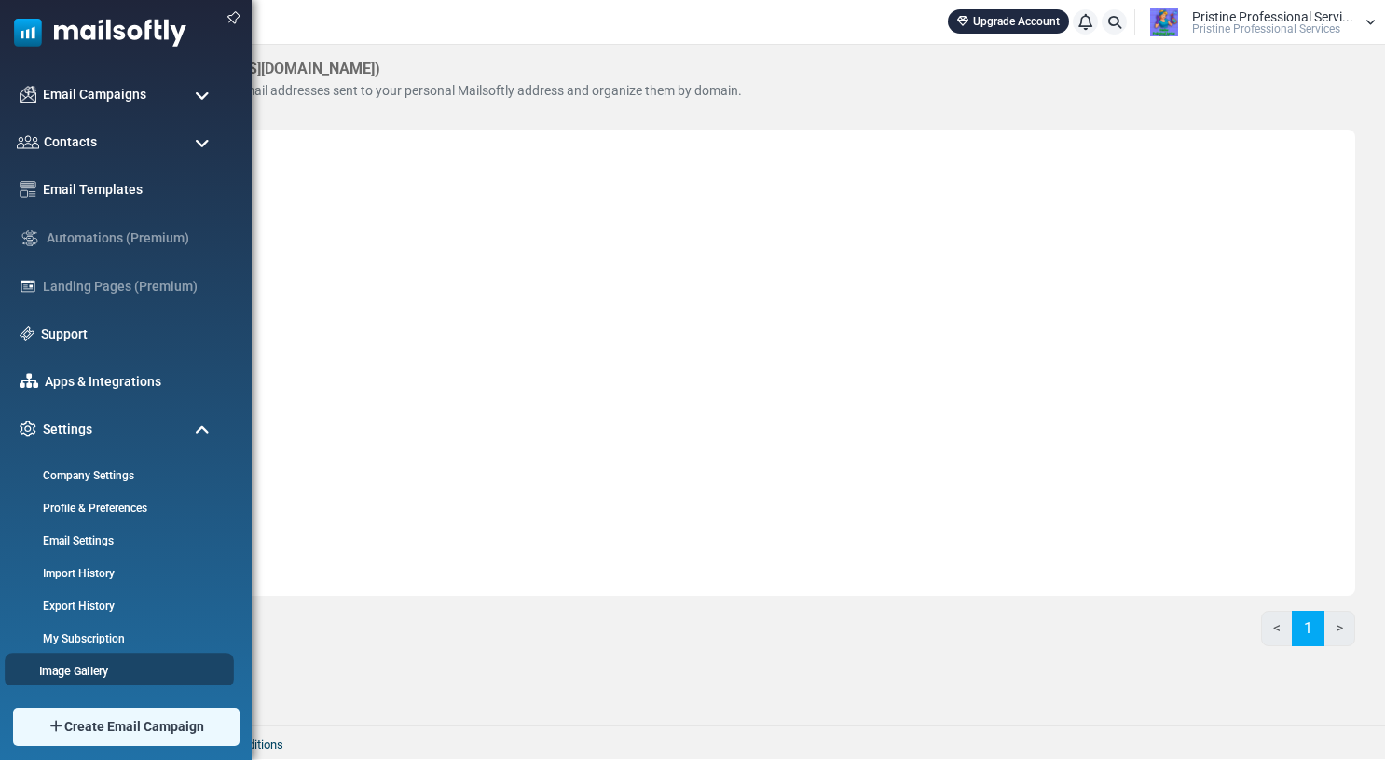
click at [87, 668] on link "Image Gallery" at bounding box center [117, 671] width 224 height 18
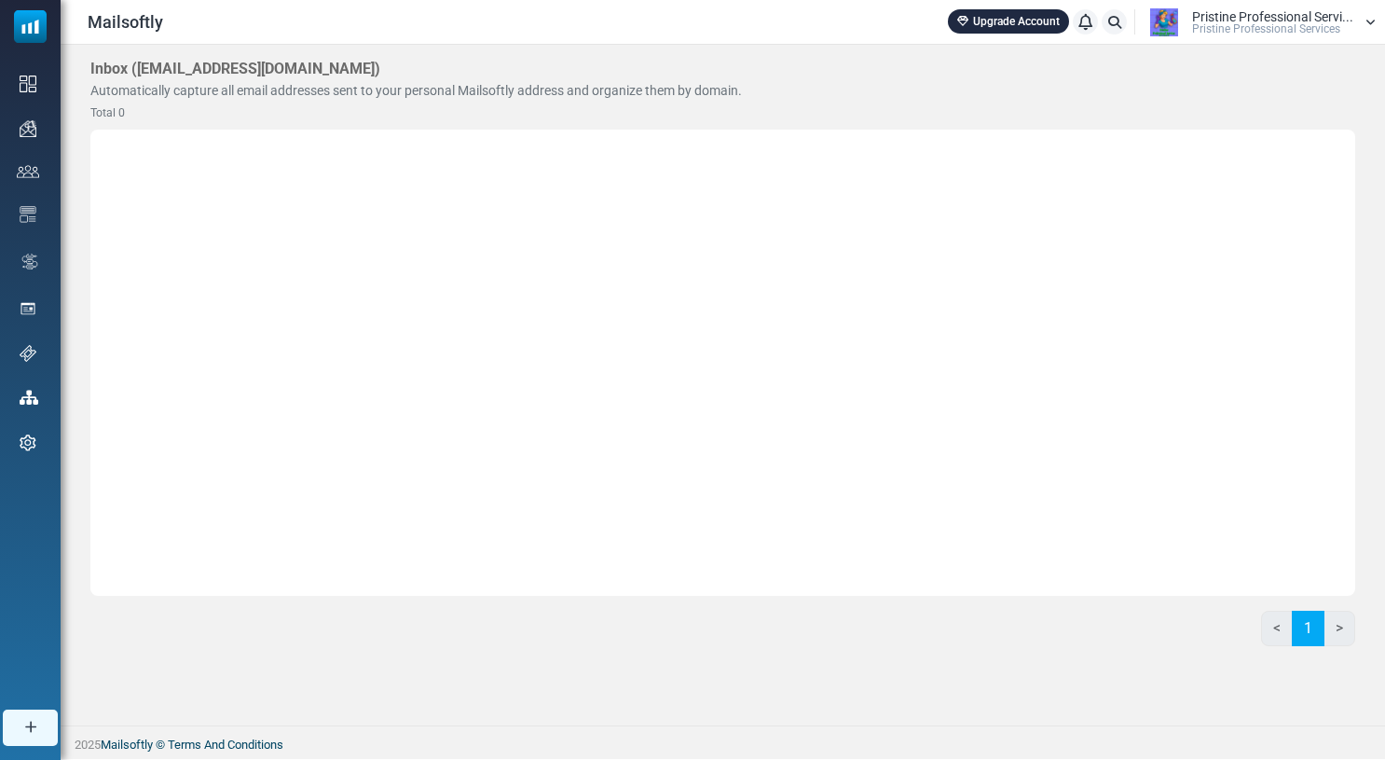
scroll to position [0, 0]
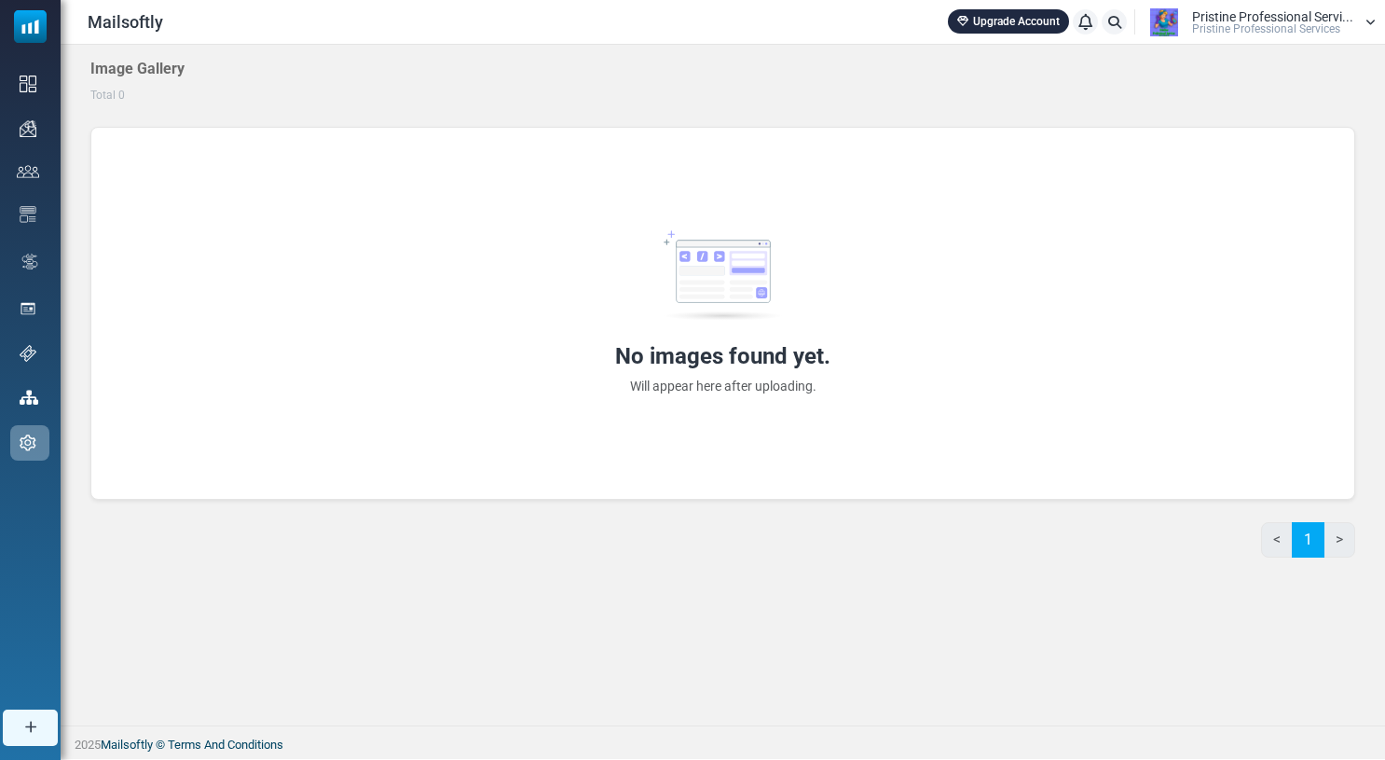
click at [1258, 30] on span "Pristine Professional Services" at bounding box center [1266, 28] width 148 height 11
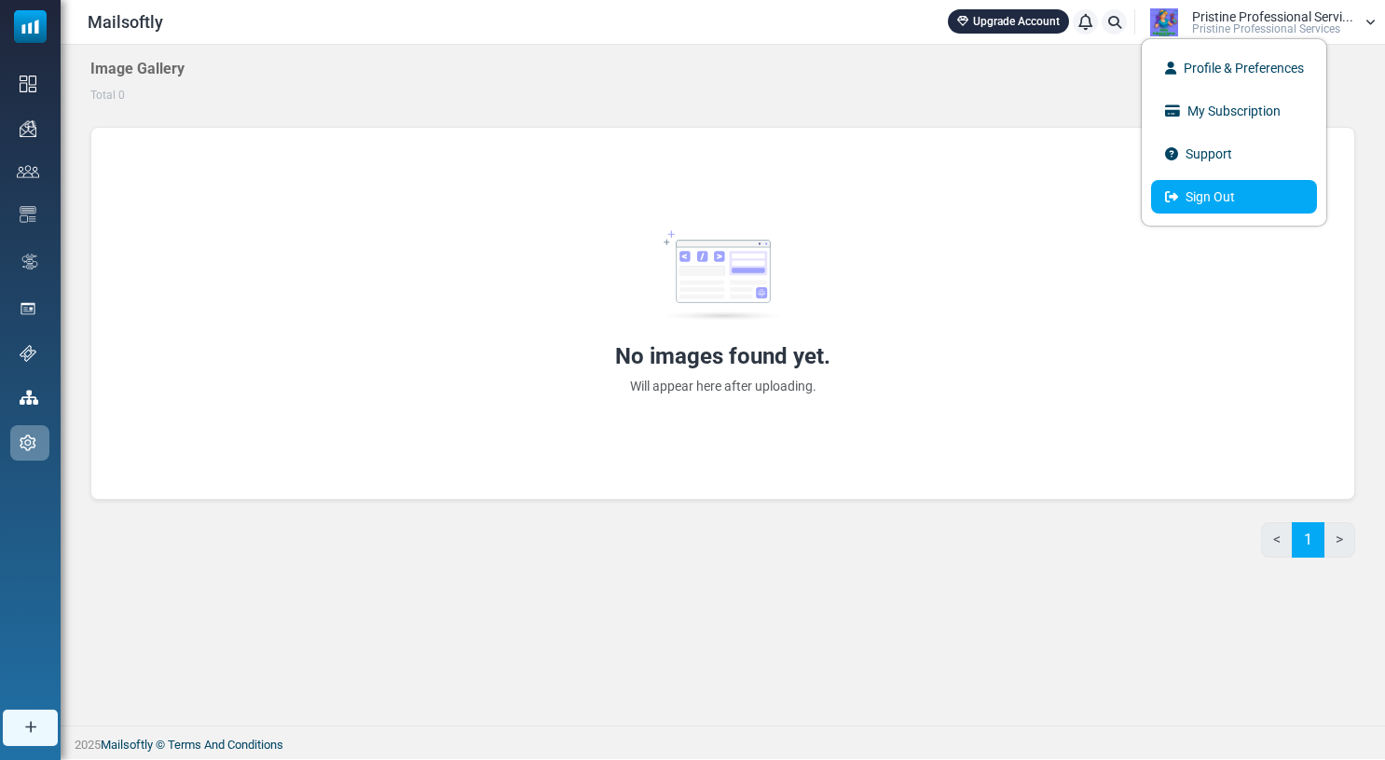
click at [1208, 195] on link "Sign Out" at bounding box center [1234, 197] width 166 height 34
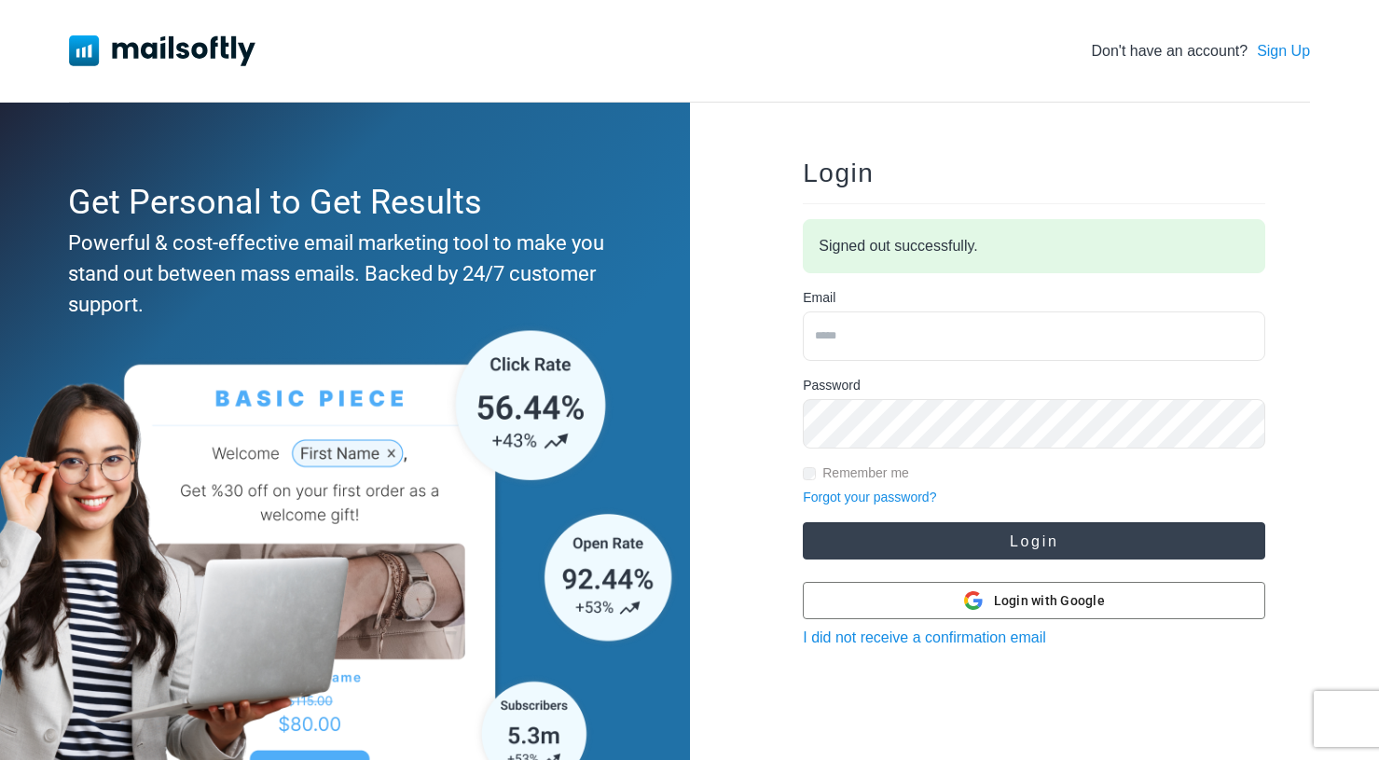
type input "**********"
click at [968, 544] on button "Login" at bounding box center [1034, 540] width 462 height 37
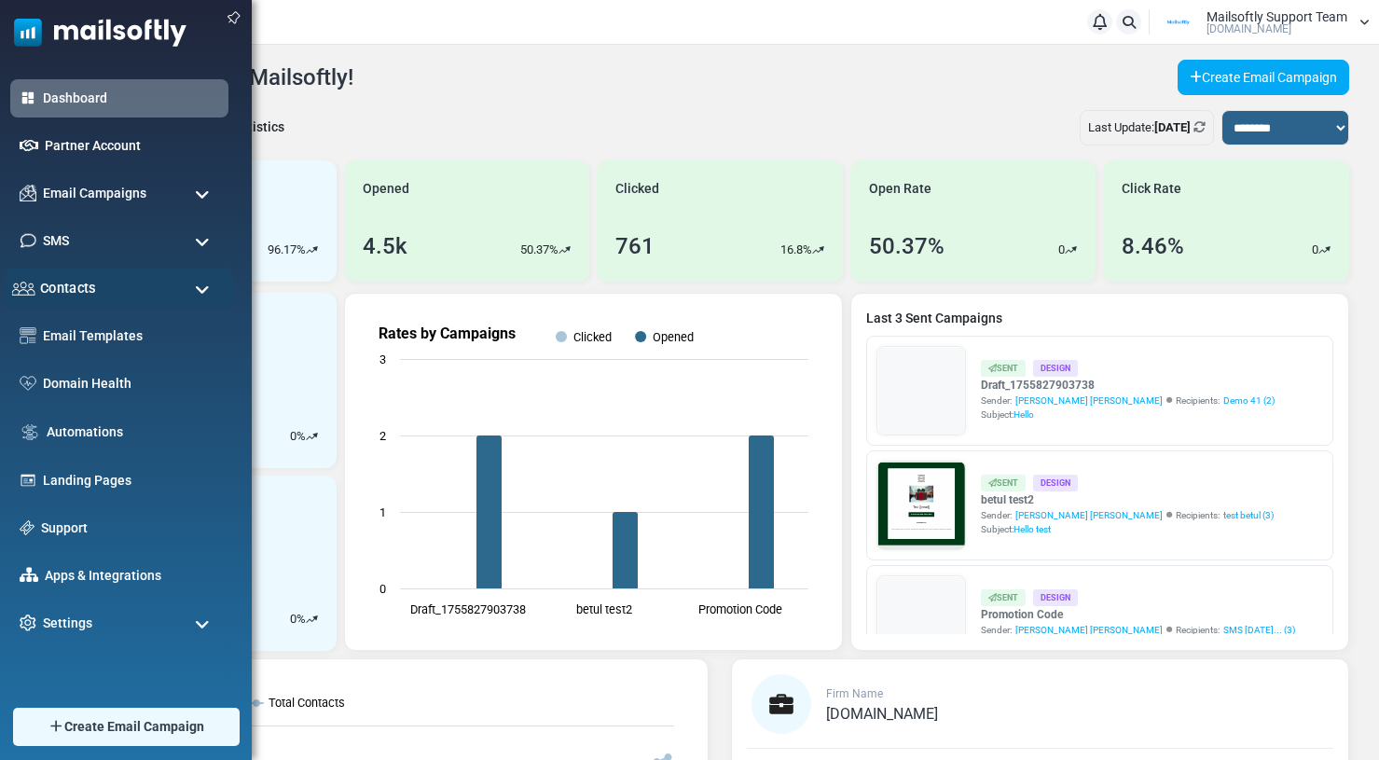
click at [82, 292] on span "Contacts" at bounding box center [68, 288] width 56 height 21
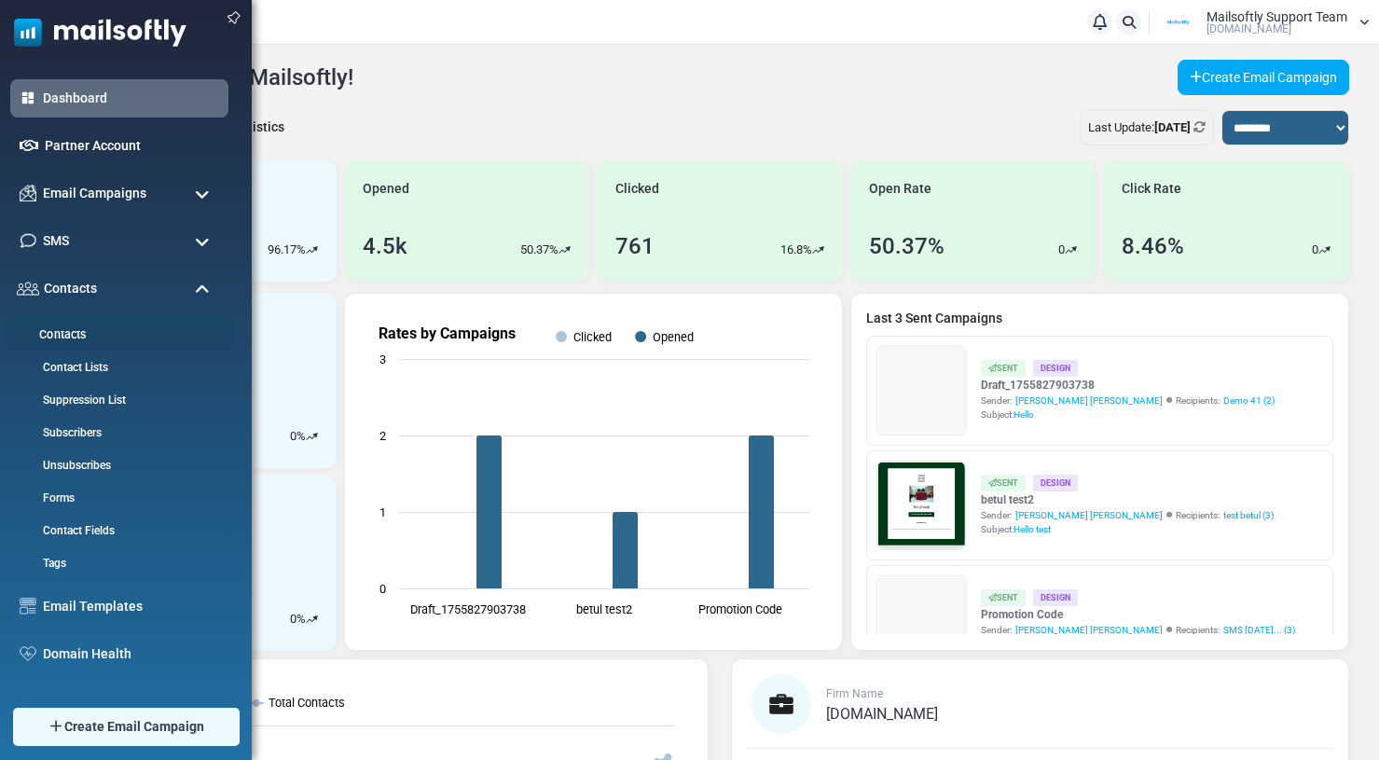
click at [61, 329] on link "Contacts" at bounding box center [117, 335] width 224 height 18
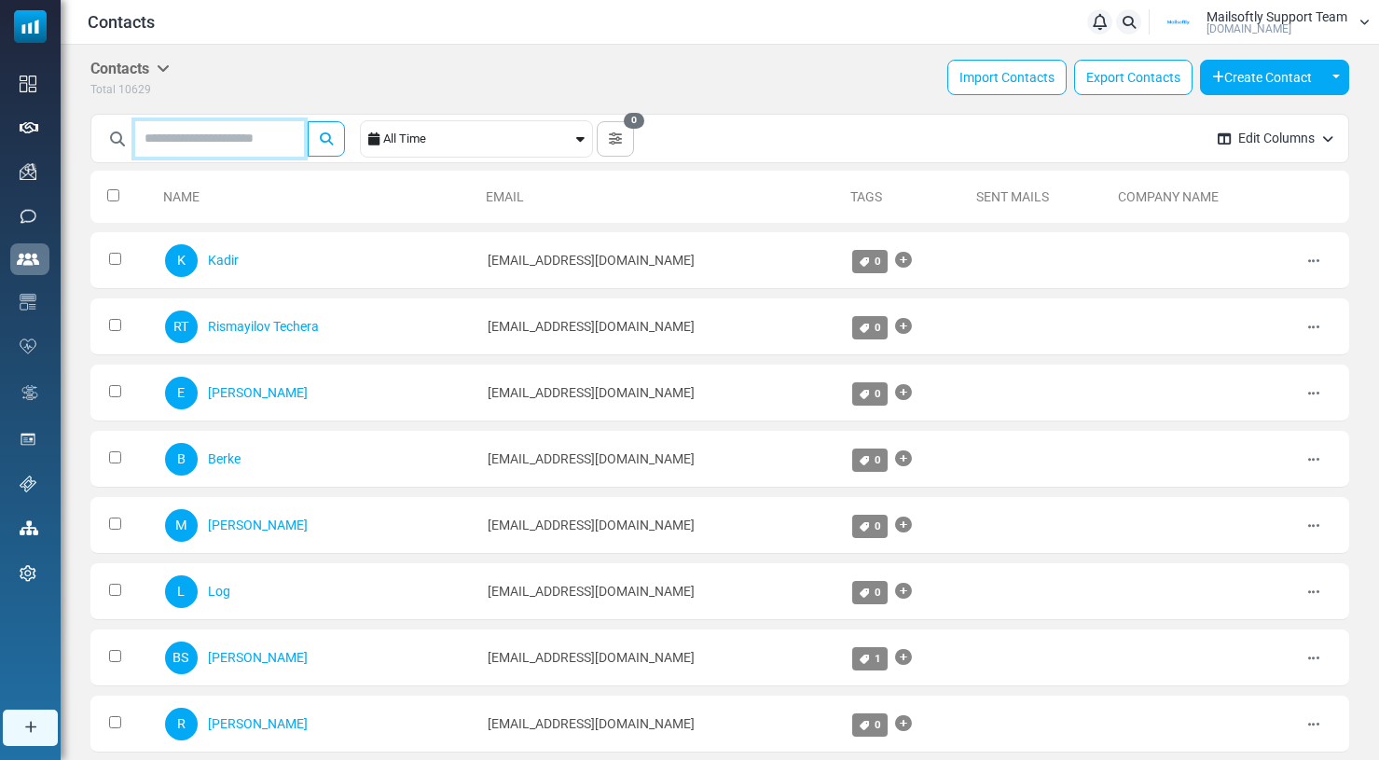
click at [228, 137] on input "text" at bounding box center [219, 138] width 169 height 35
type input "********"
click at [308, 121] on button "submit" at bounding box center [326, 138] width 37 height 35
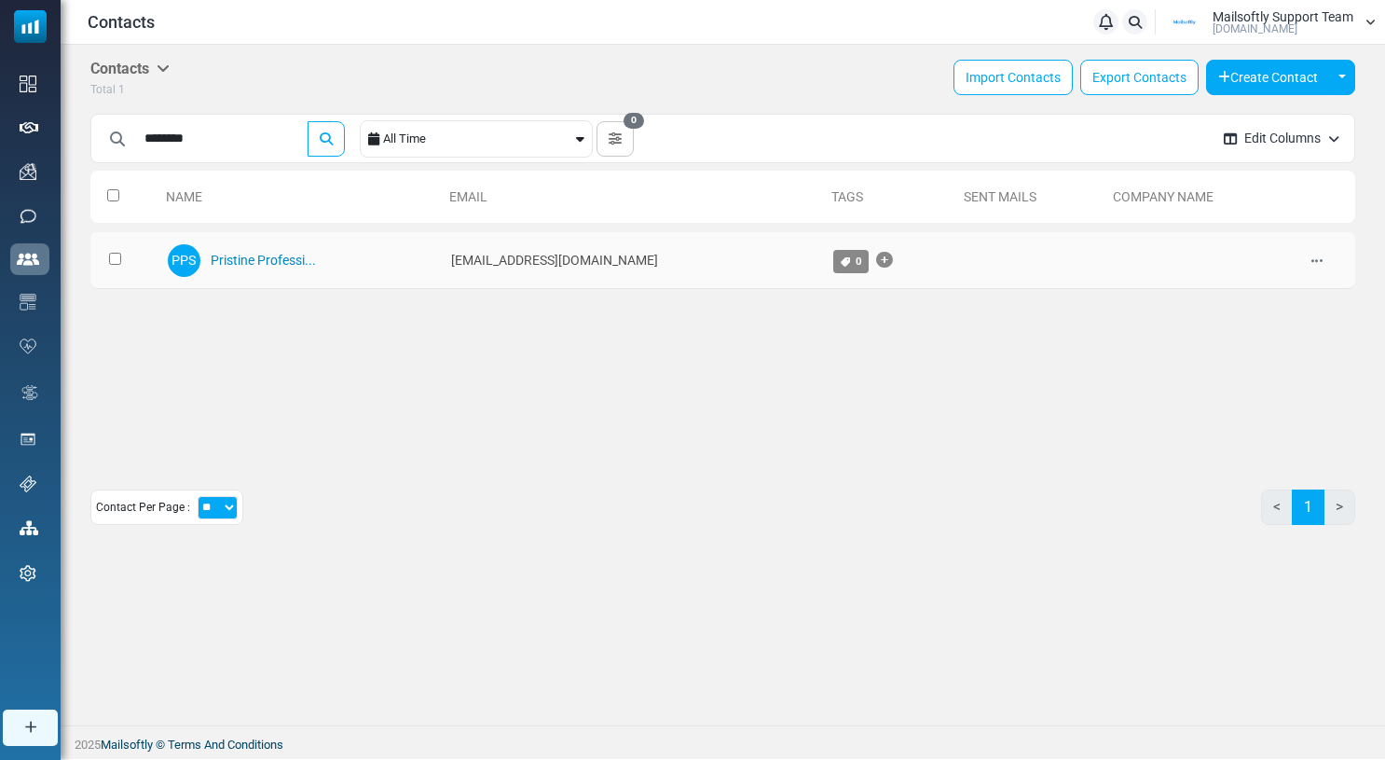
click at [259, 261] on link "Pristine Professi..." at bounding box center [263, 260] width 105 height 15
drag, startPoint x: 220, startPoint y: 143, endPoint x: 78, endPoint y: 136, distance: 141.9
click at [77, 138] on div "Contacts Contacts Subscribers Archived Total 1 Import Contacts Export Contacts …" at bounding box center [723, 300] width 1325 height 510
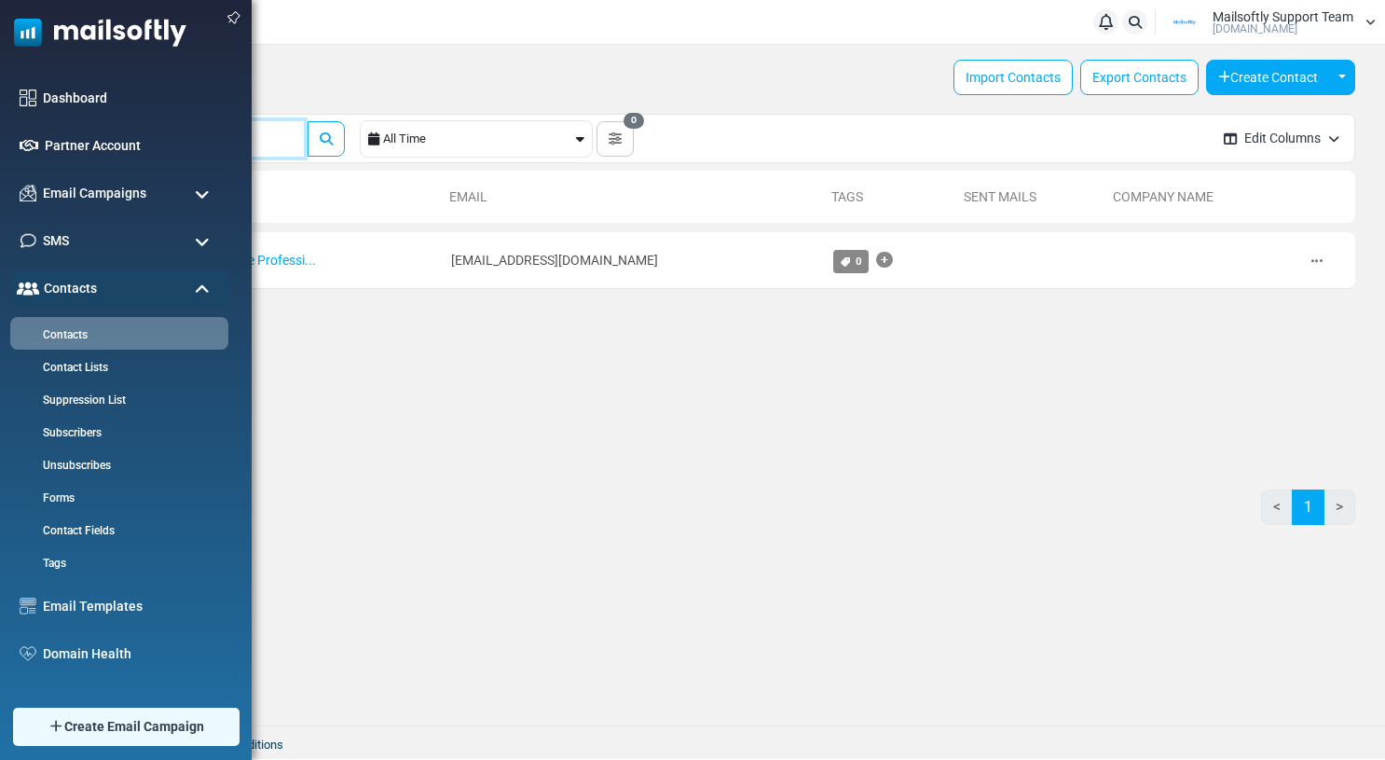
scroll to position [227, 0]
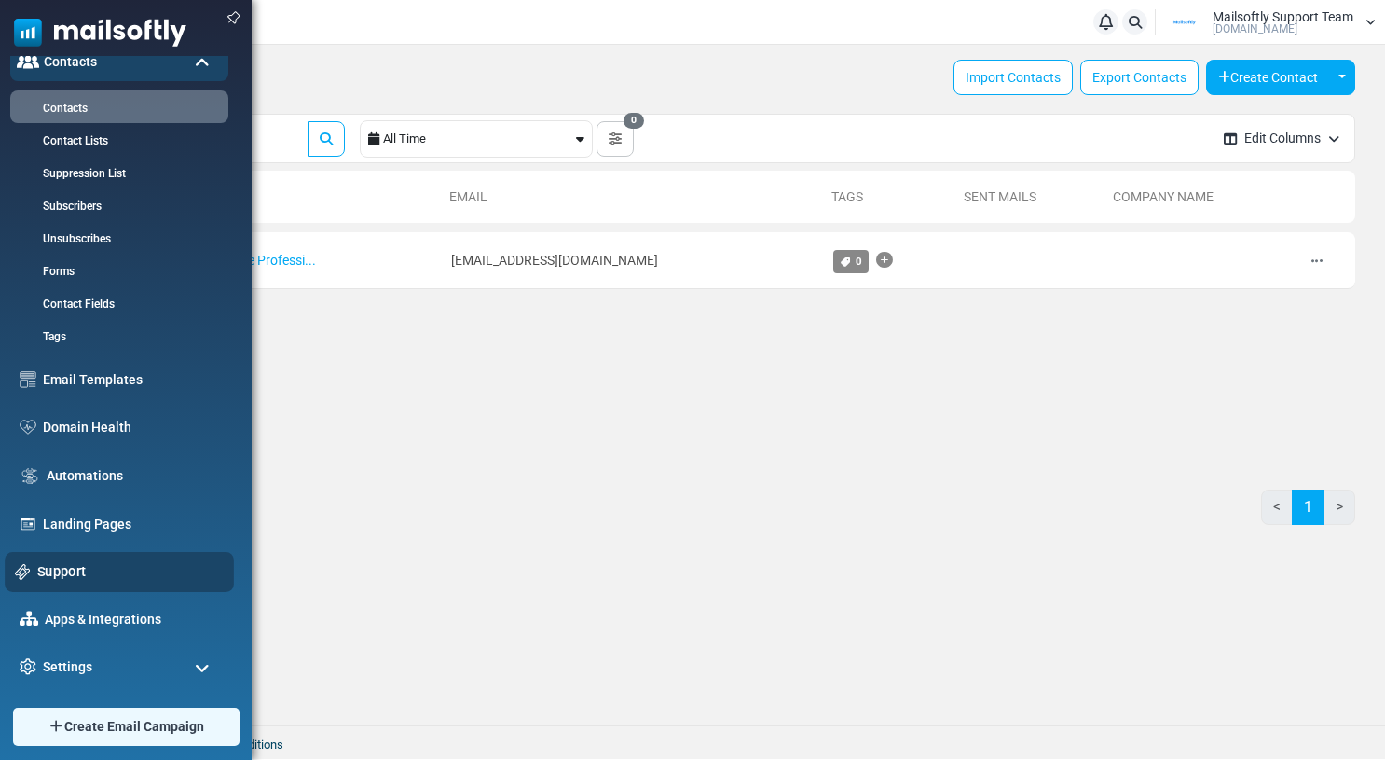
click at [70, 575] on link "Support" at bounding box center [130, 571] width 186 height 21
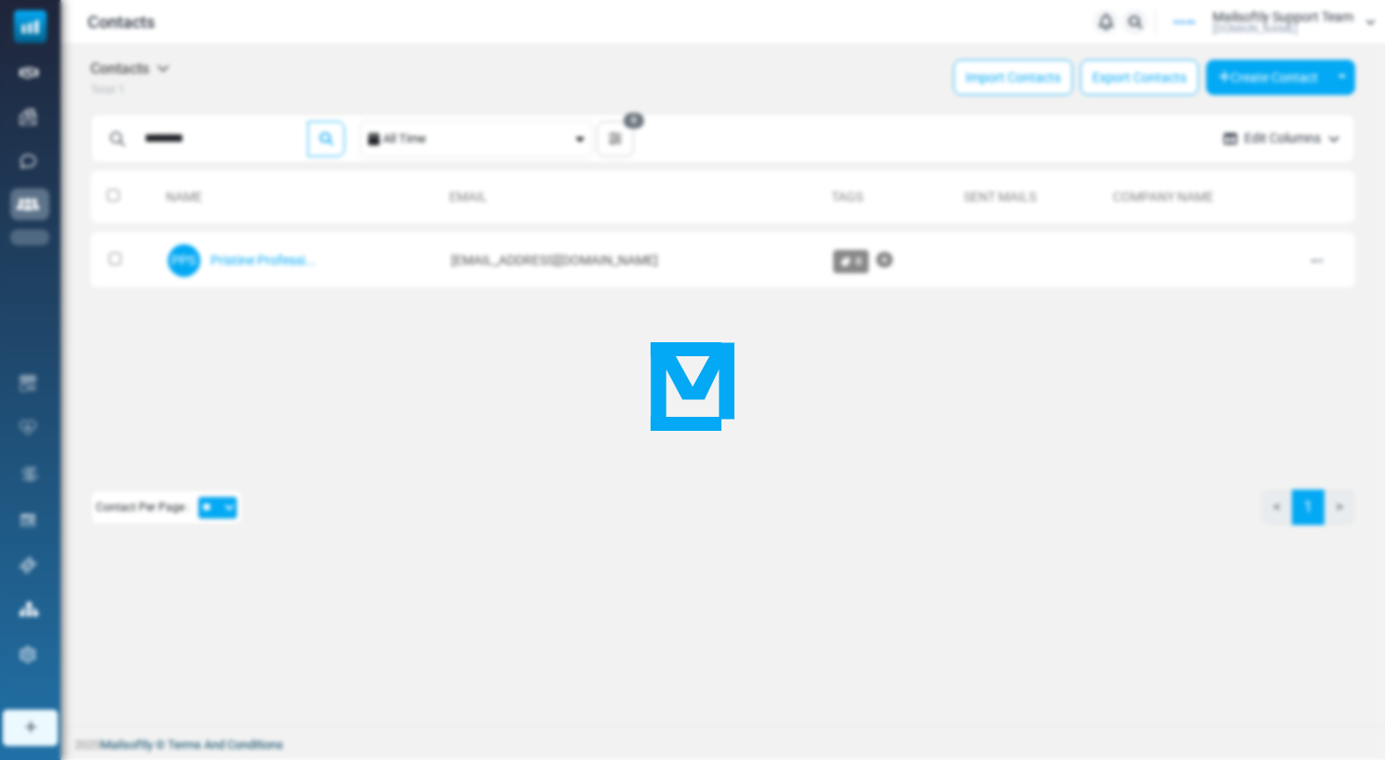
scroll to position [0, 0]
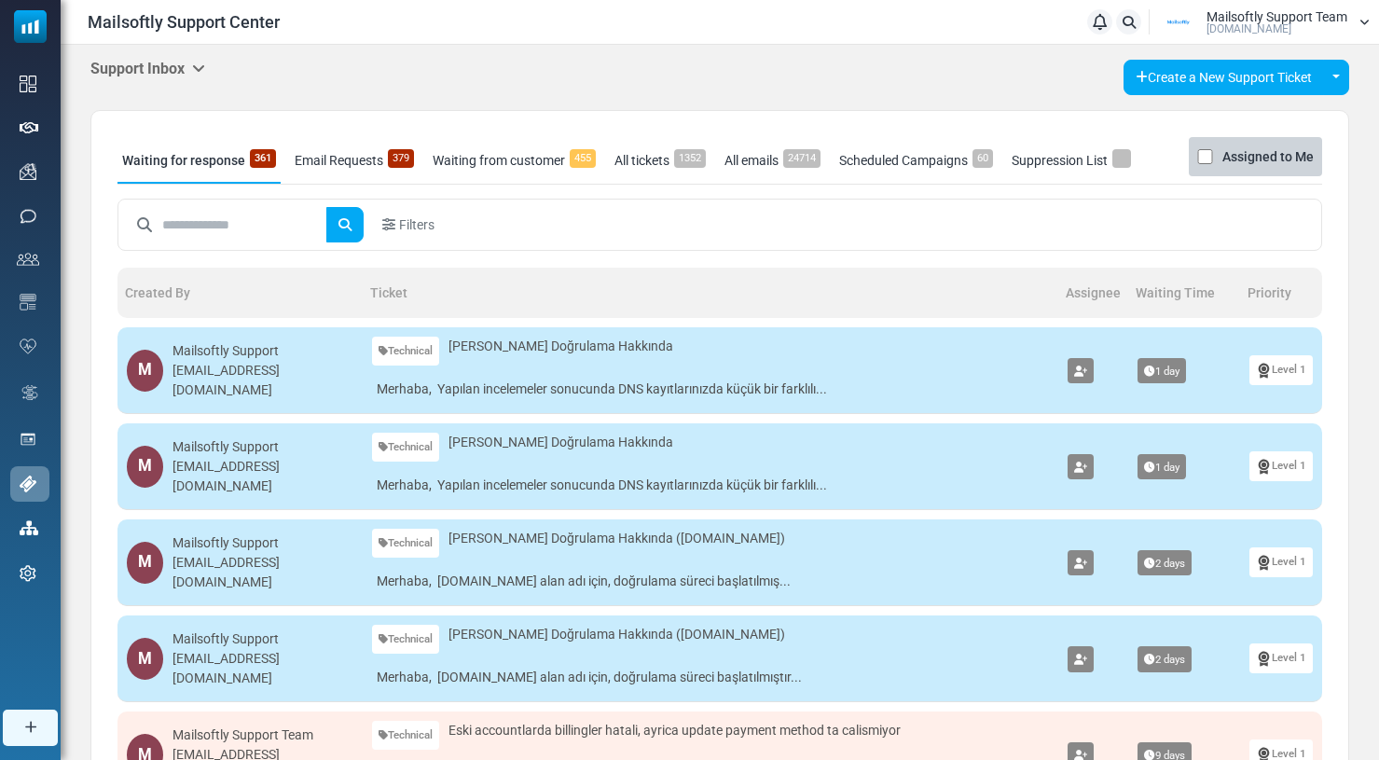
click at [201, 71] on icon at bounding box center [198, 68] width 13 height 15
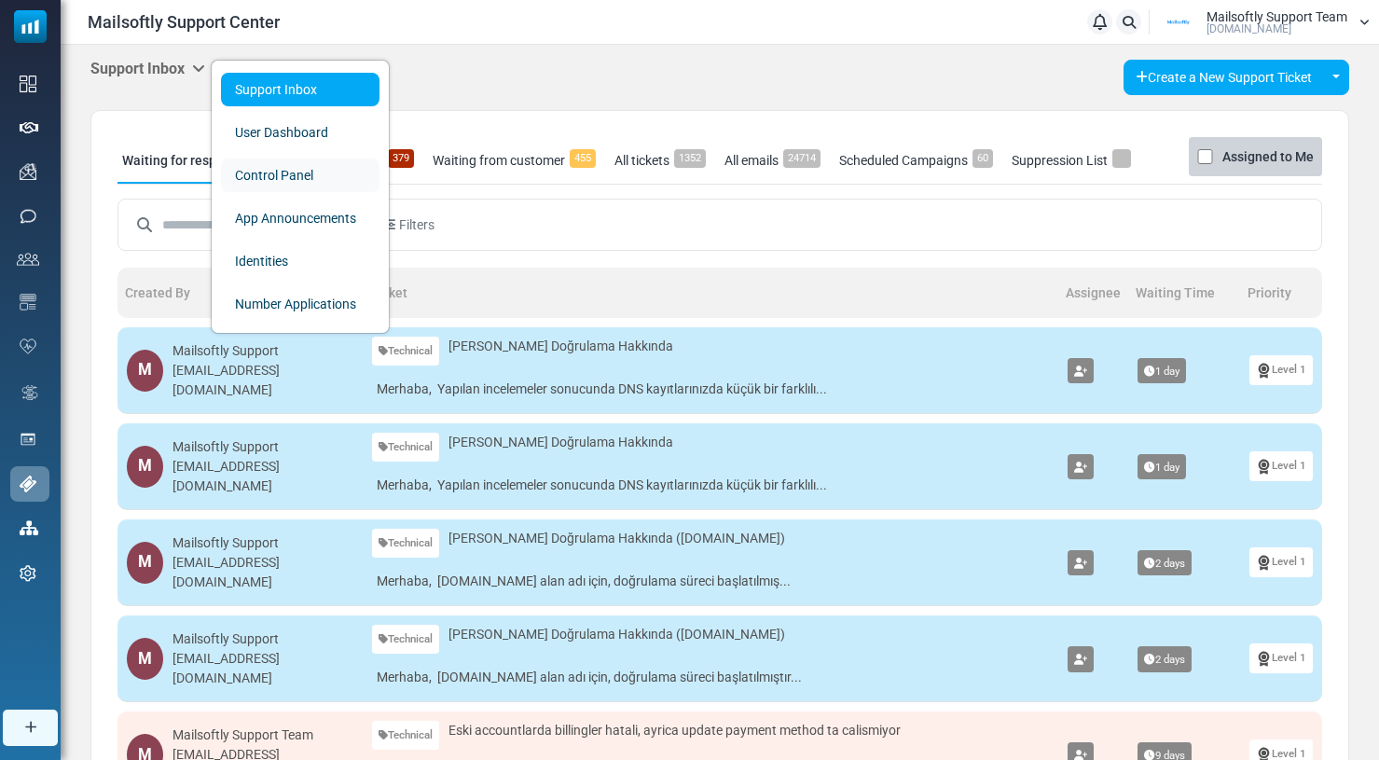
click at [253, 170] on link "Control Panel" at bounding box center [300, 175] width 158 height 34
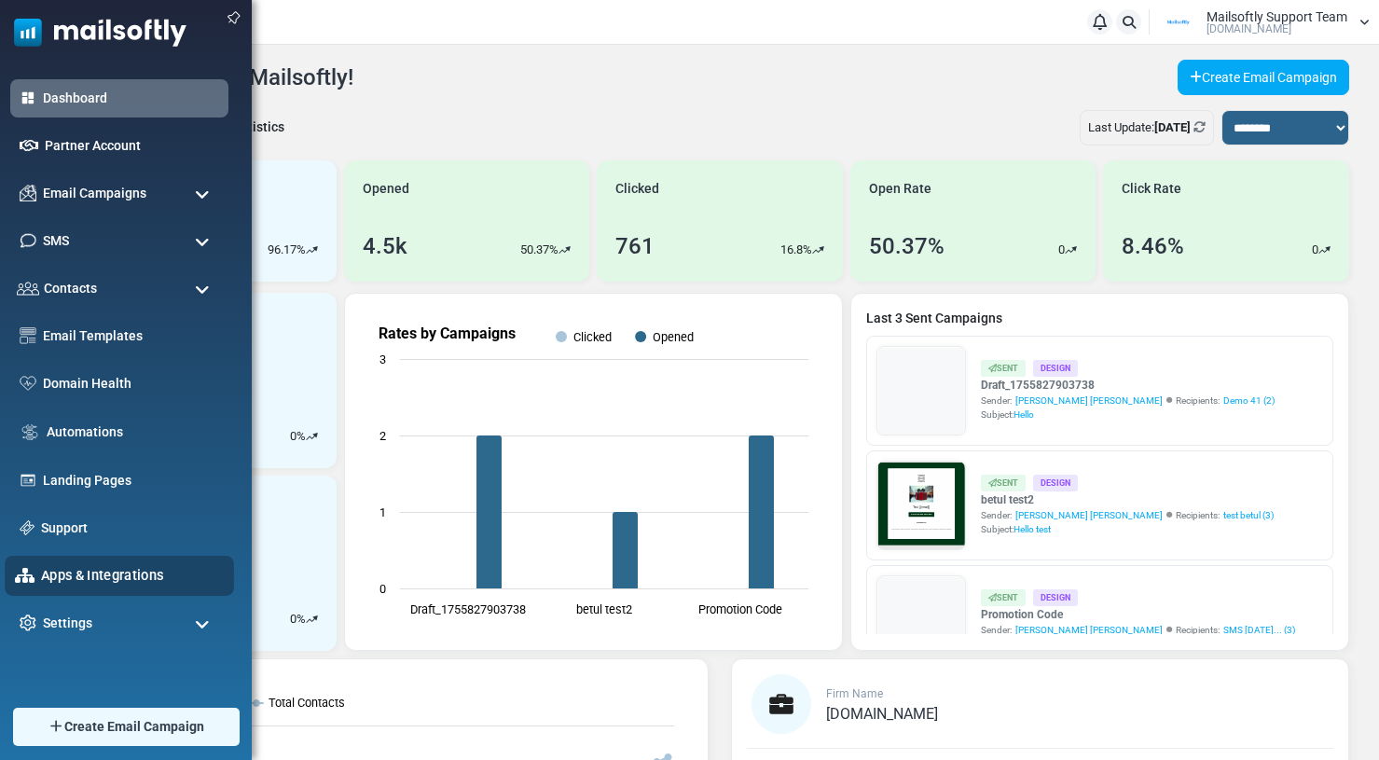
scroll to position [351, 0]
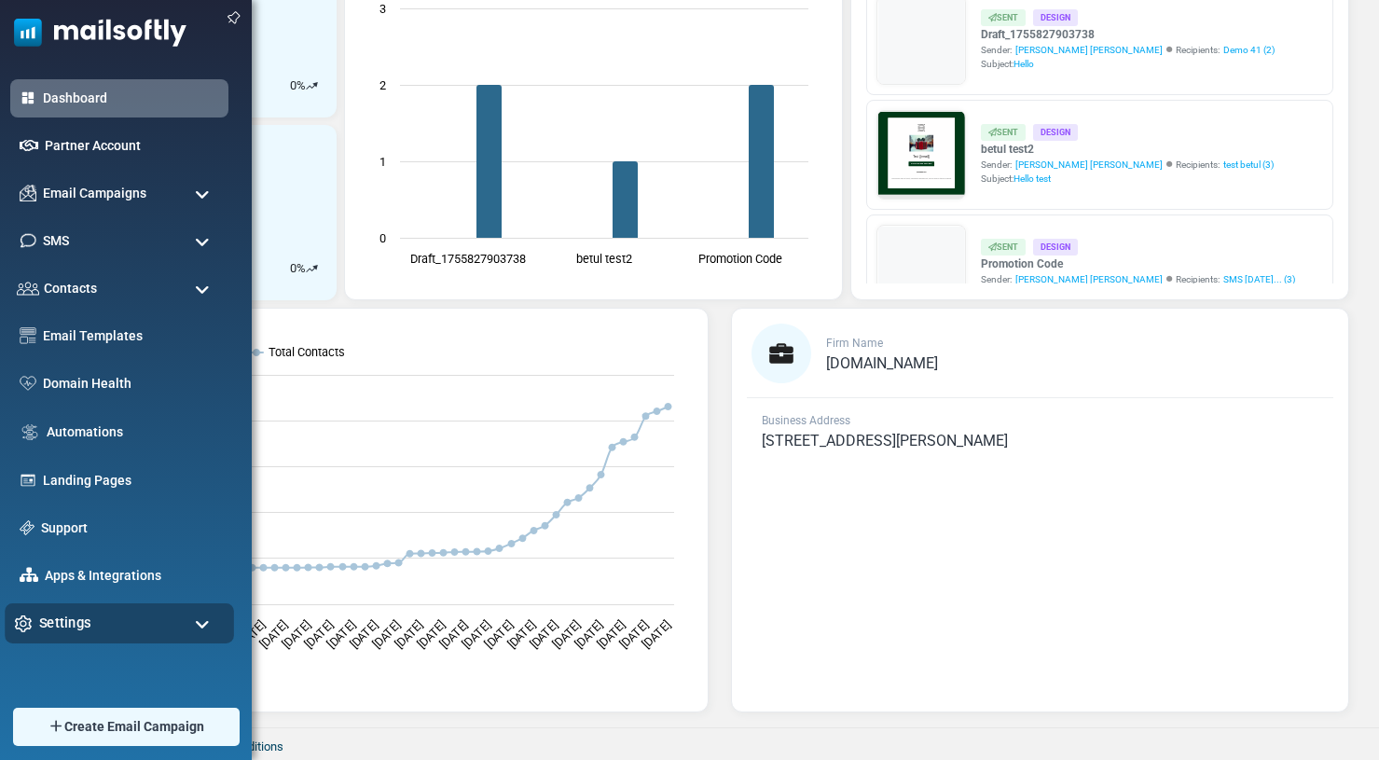
click at [63, 607] on div "Settings" at bounding box center [119, 623] width 229 height 40
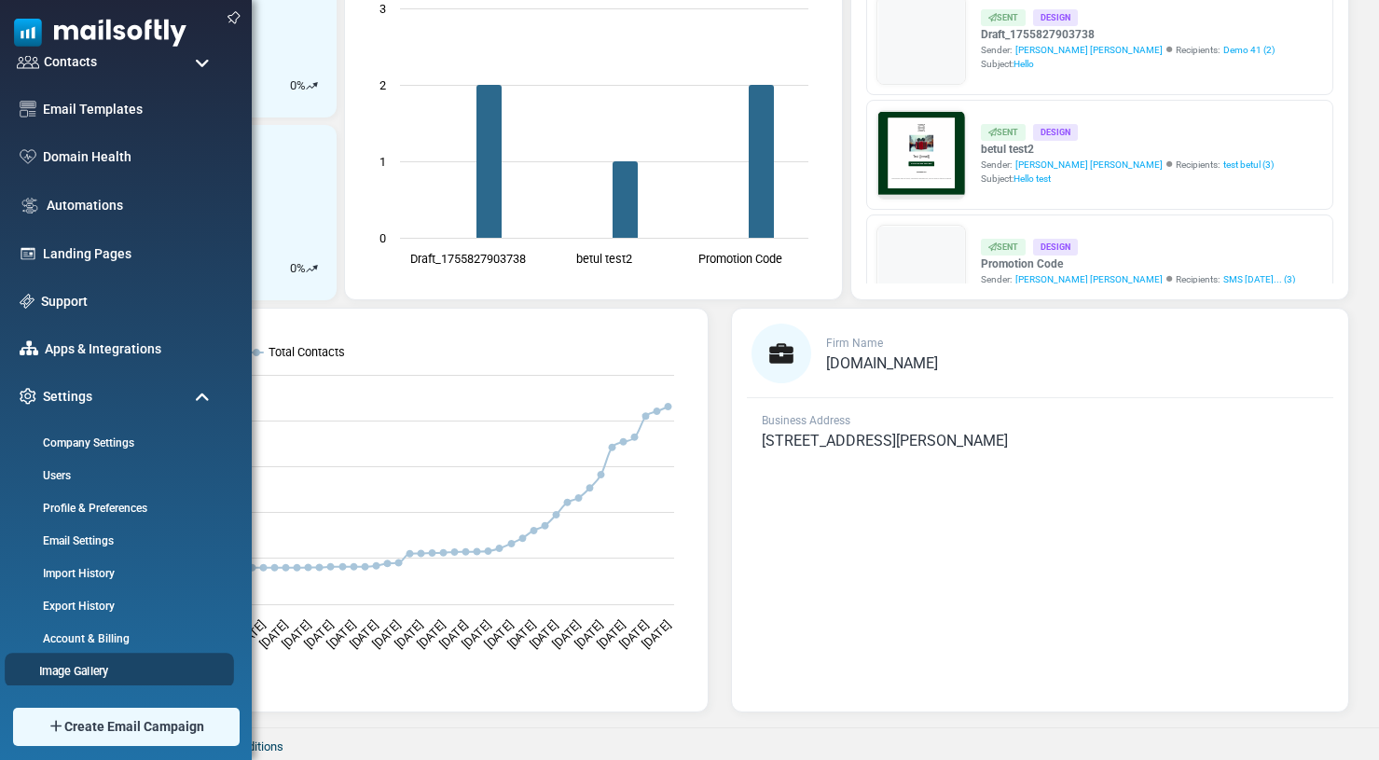
click at [76, 667] on link "Image Gallery" at bounding box center [117, 671] width 224 height 18
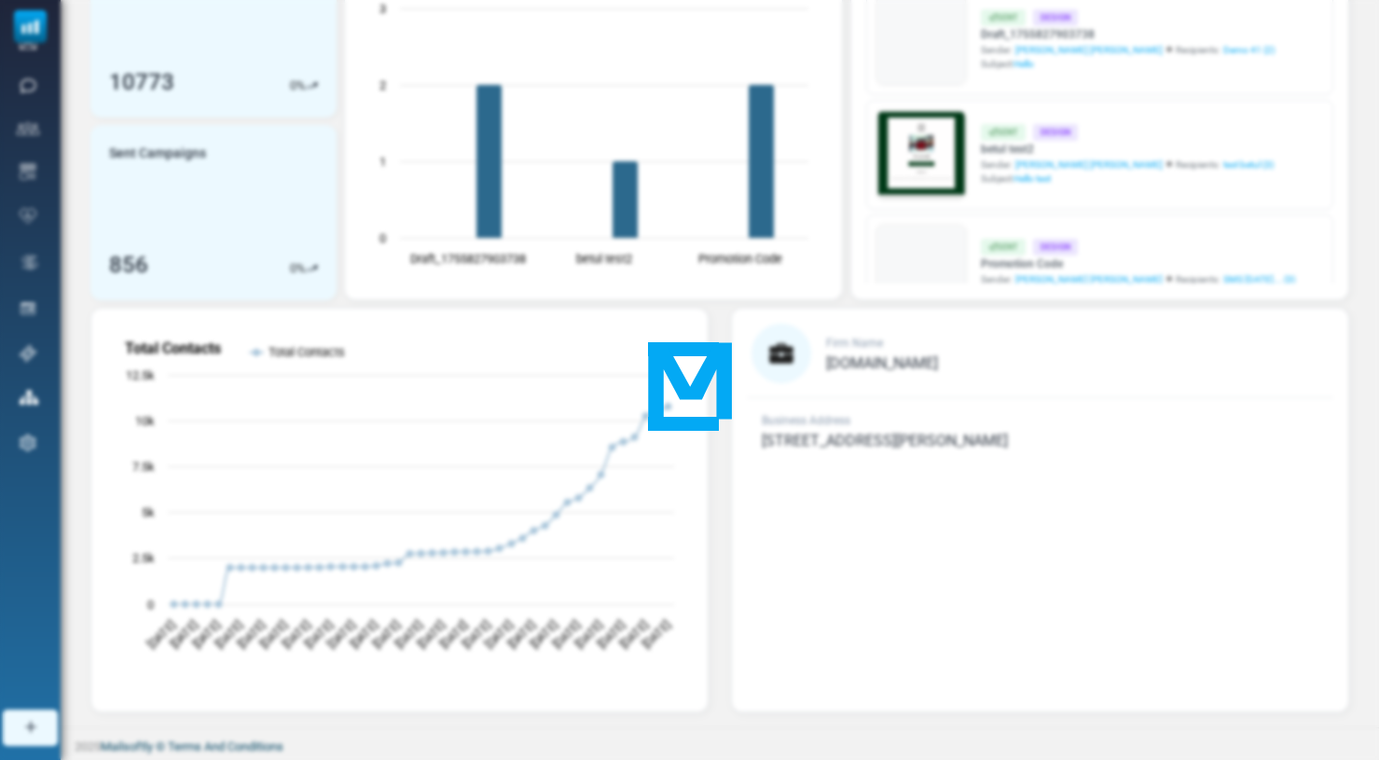
scroll to position [0, 0]
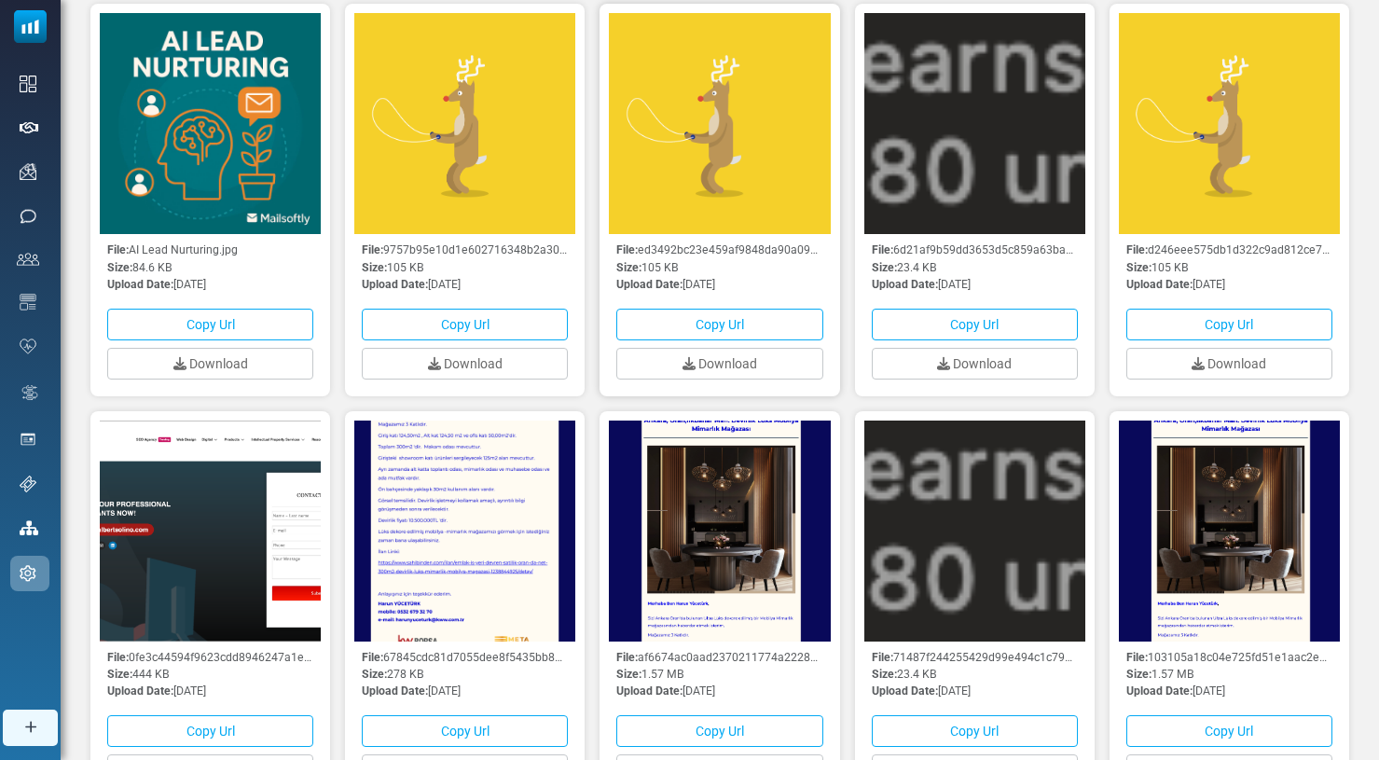
scroll to position [279, 0]
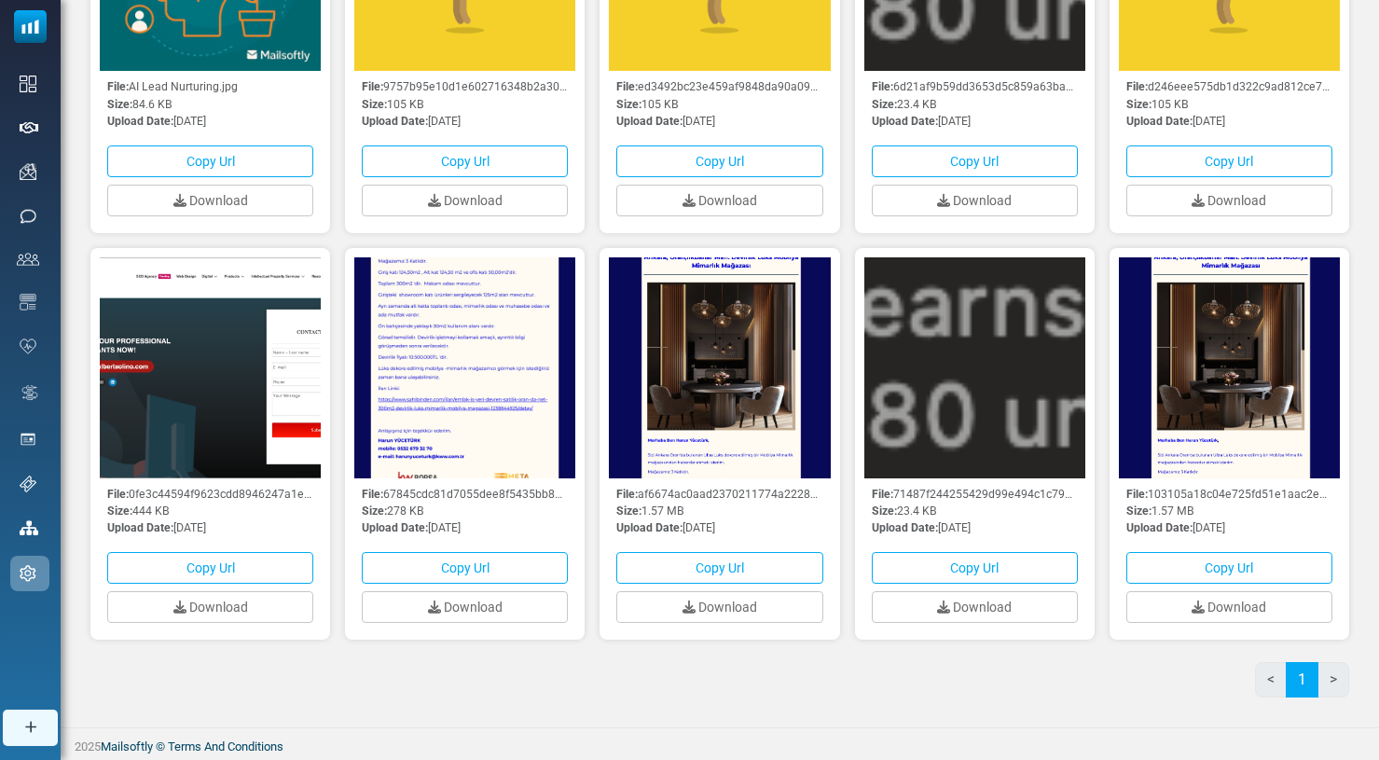
click at [1332, 682] on li ">" at bounding box center [1333, 679] width 31 height 35
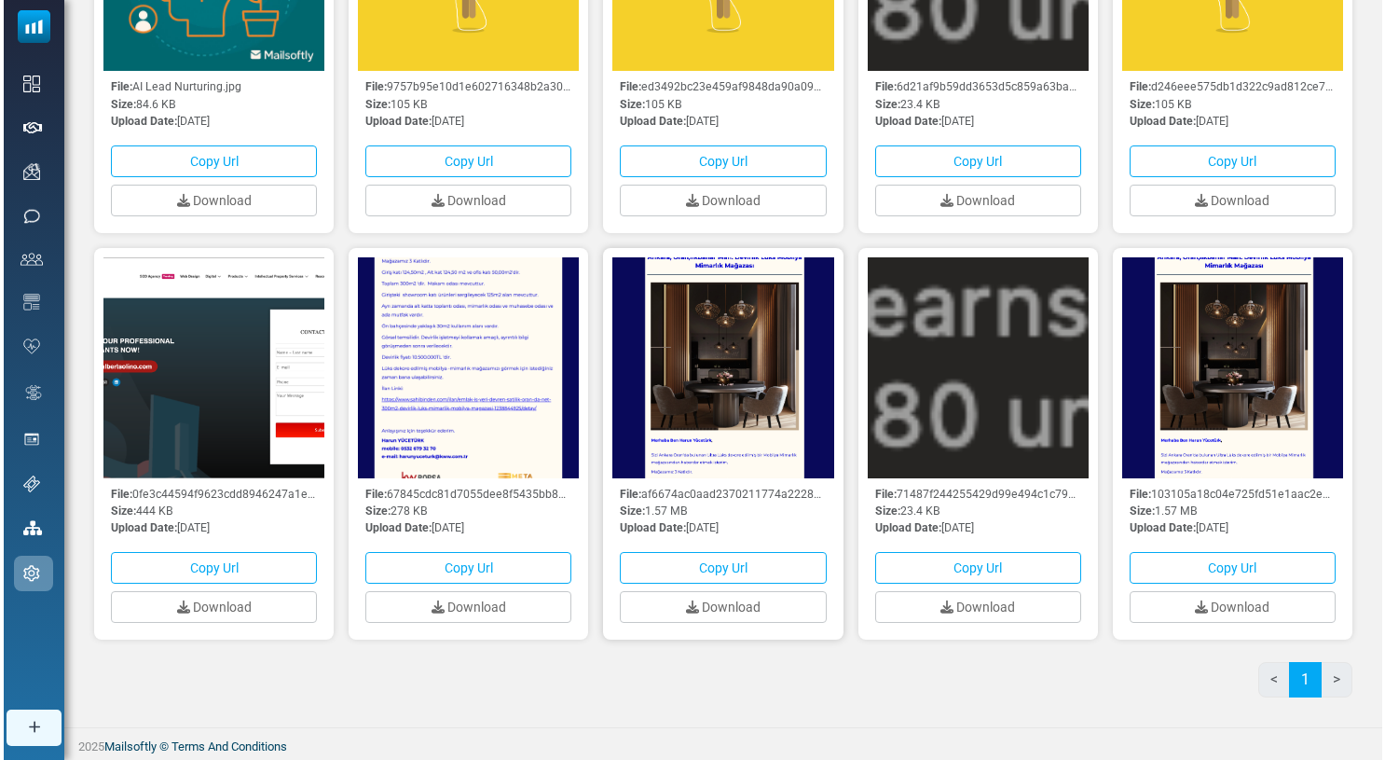
scroll to position [0, 0]
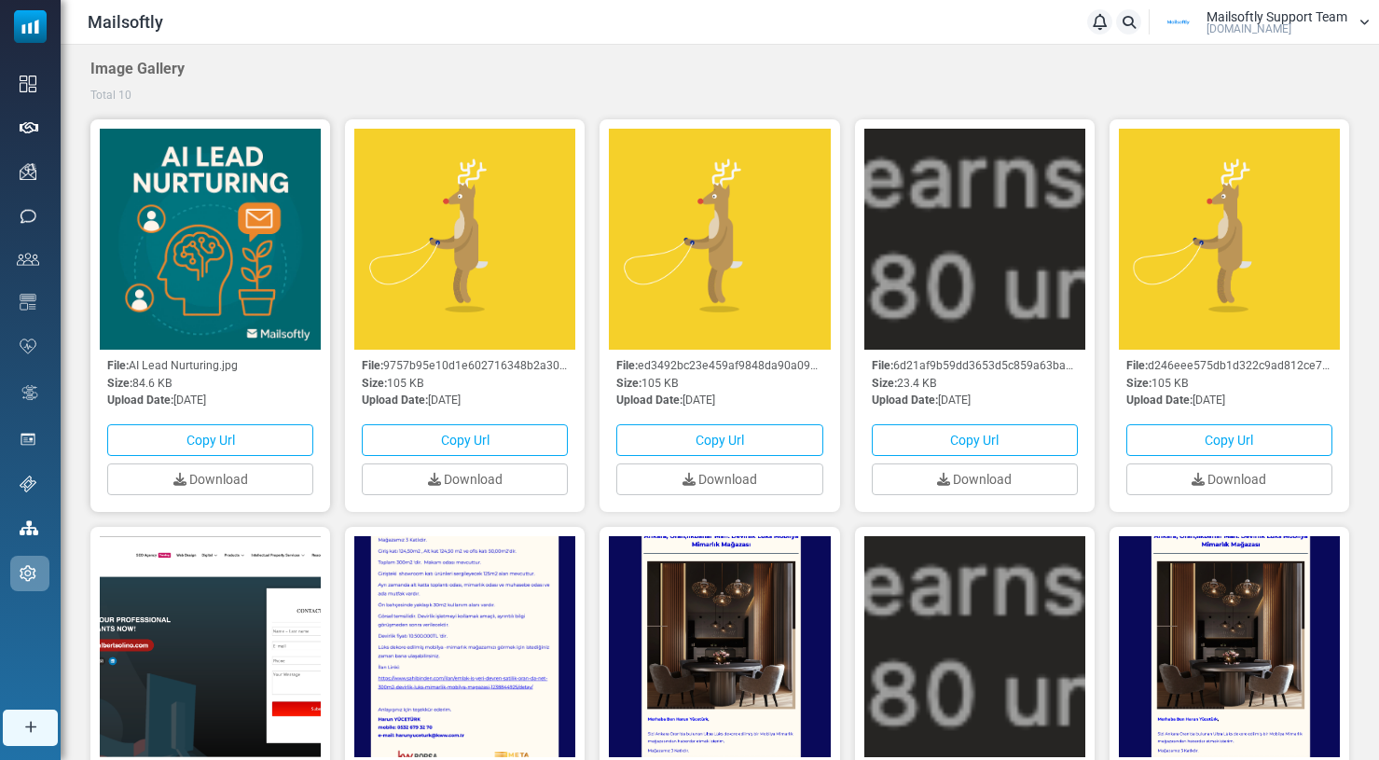
click at [209, 301] on img at bounding box center [210, 239] width 221 height 221
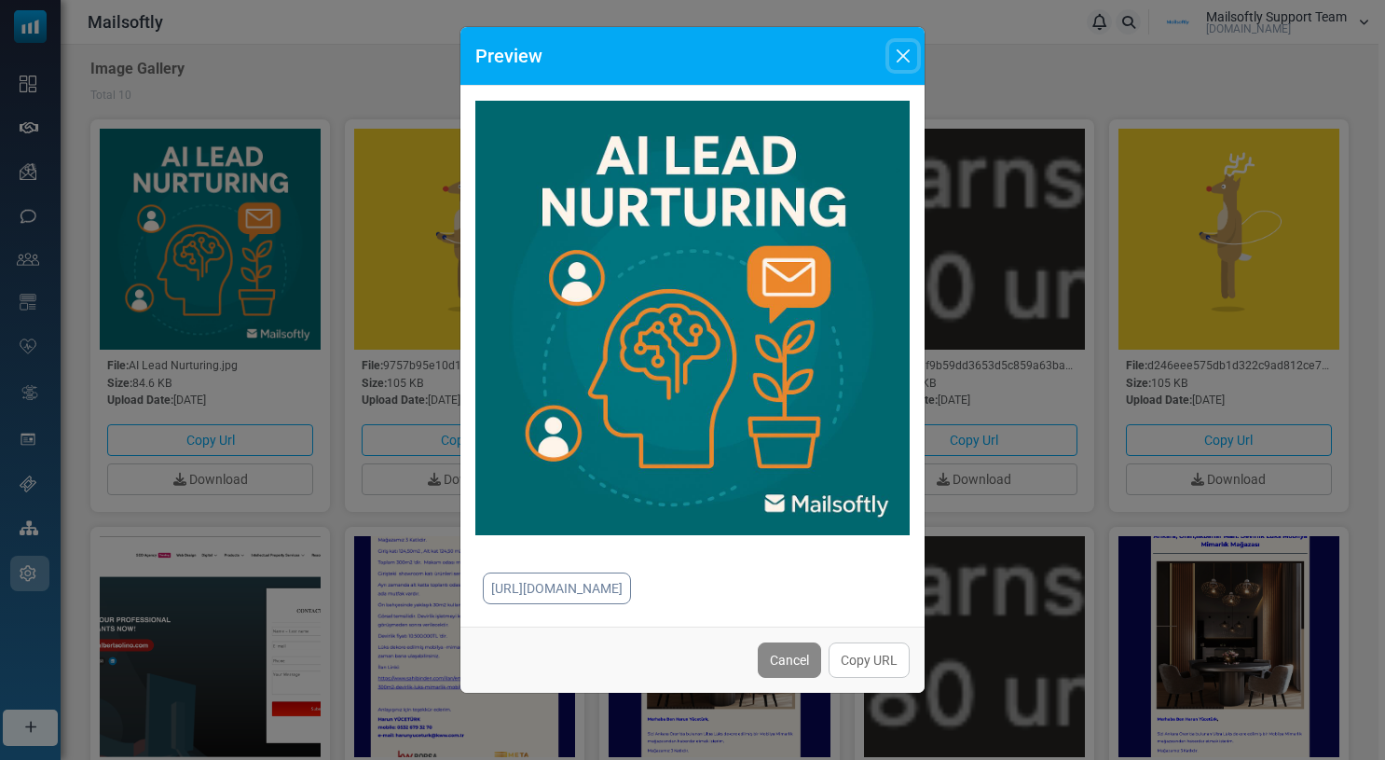
click at [909, 57] on button "Close" at bounding box center [903, 56] width 28 height 28
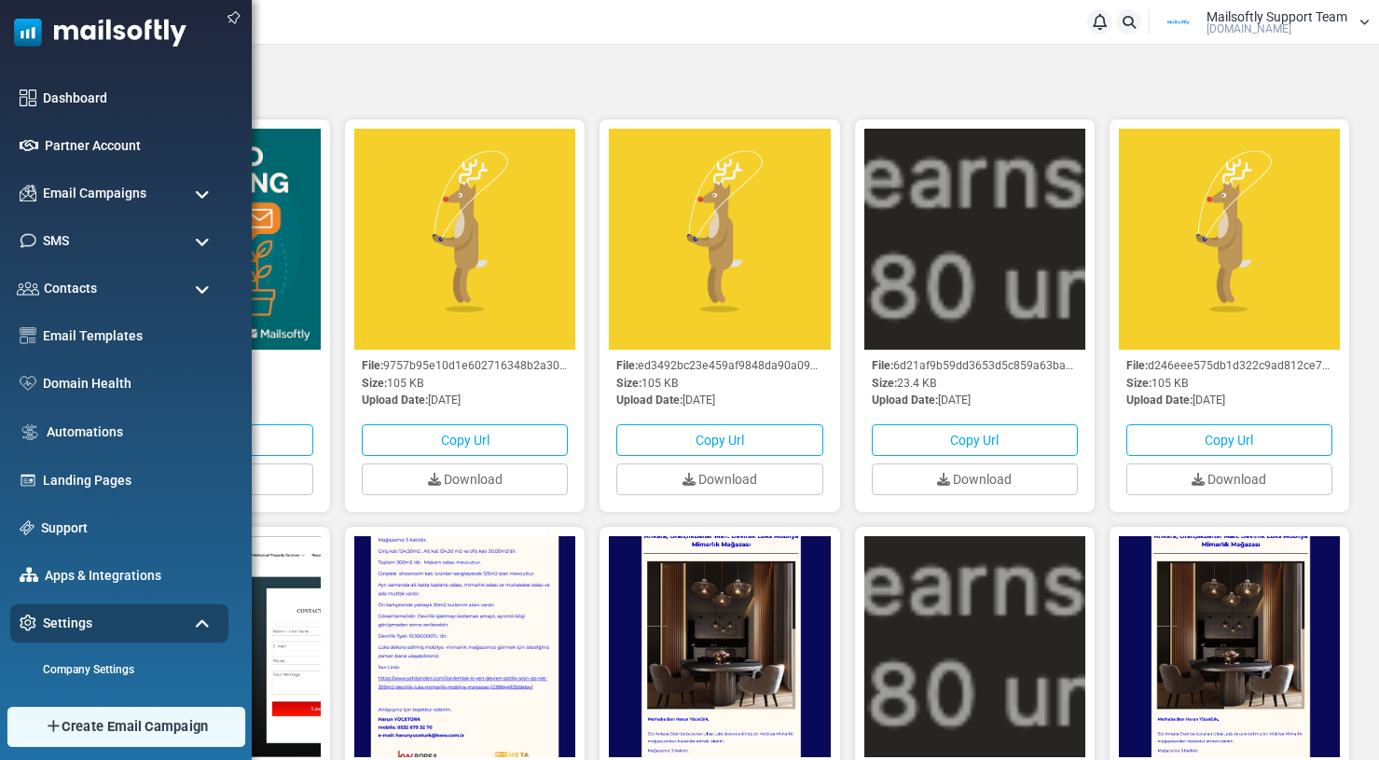
click at [44, 726] on link "Create Email Campaign" at bounding box center [126, 727] width 238 height 40
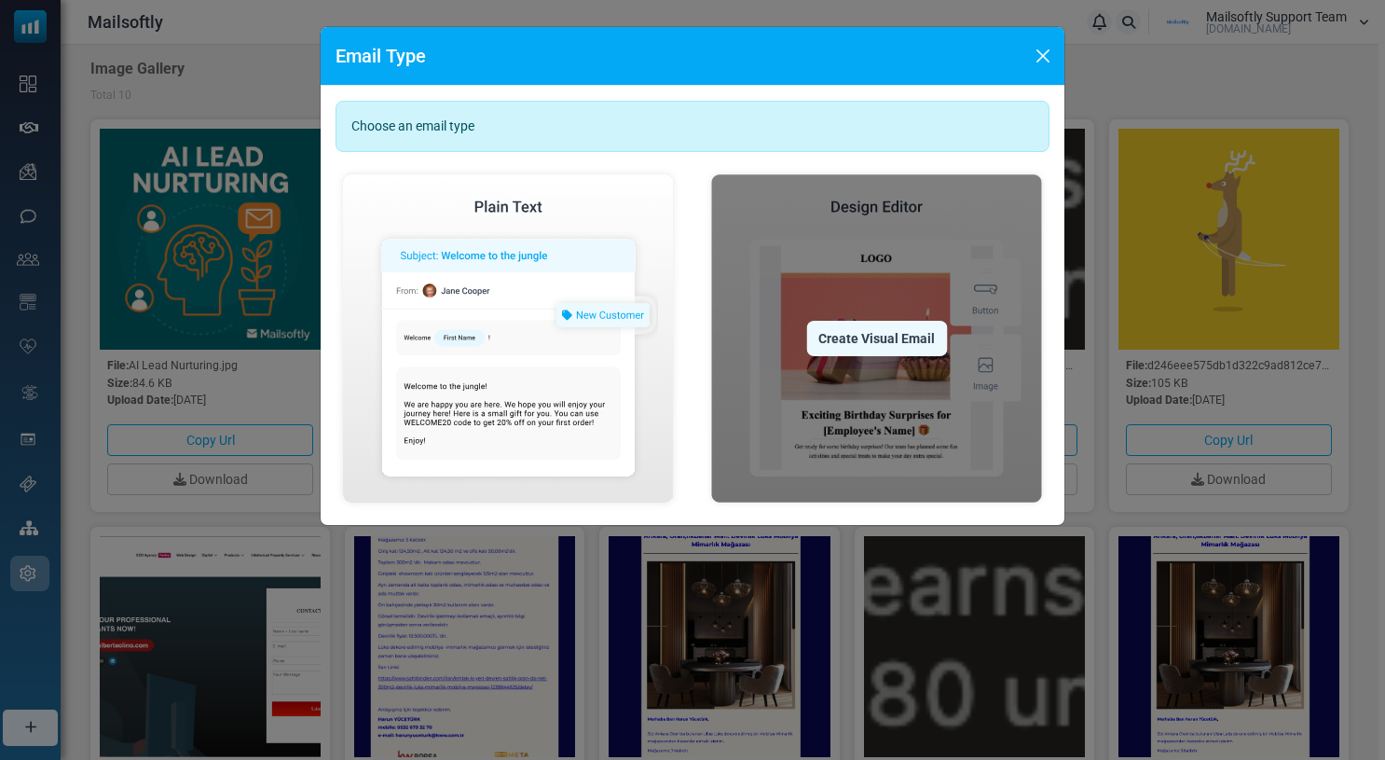
click at [828, 341] on div "Create Visual Email" at bounding box center [876, 338] width 141 height 35
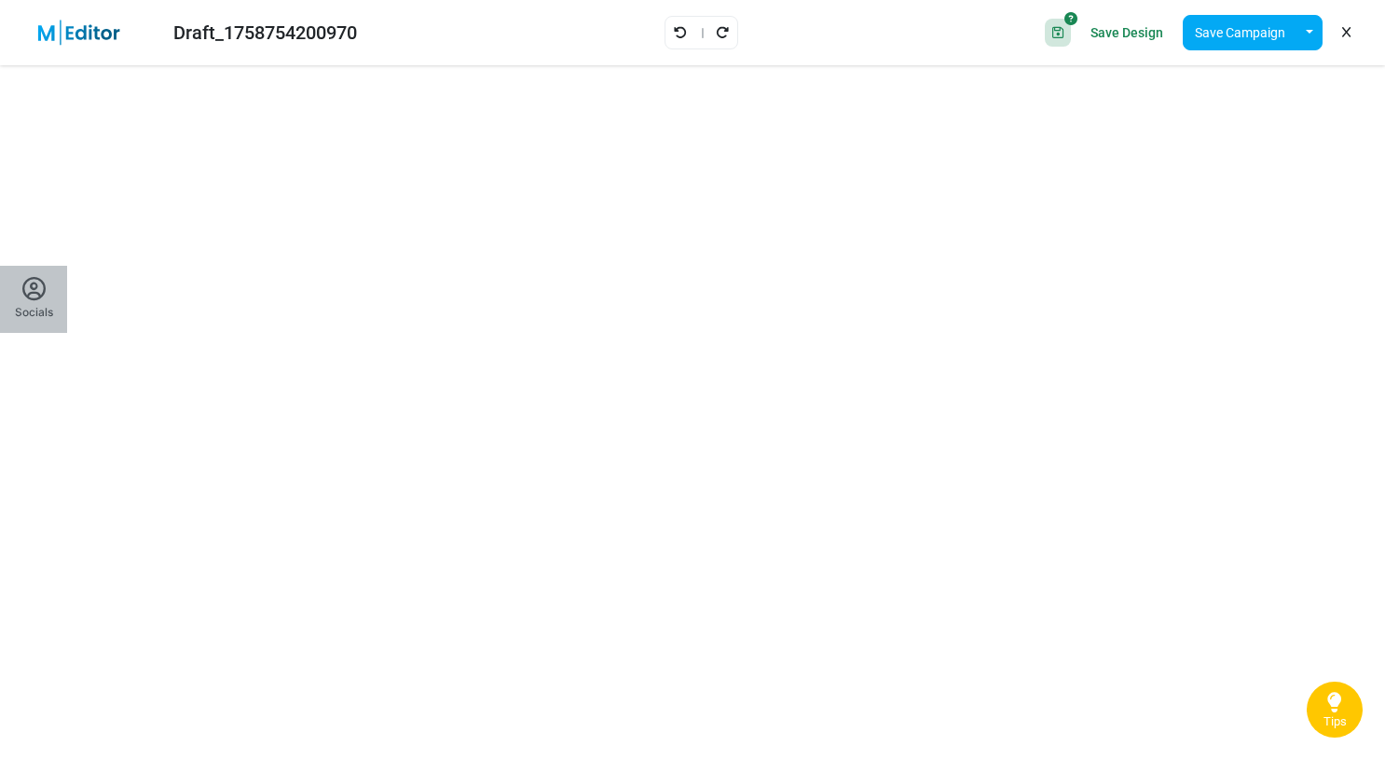
click at [35, 292] on icon at bounding box center [33, 289] width 23 height 23
type input "*"
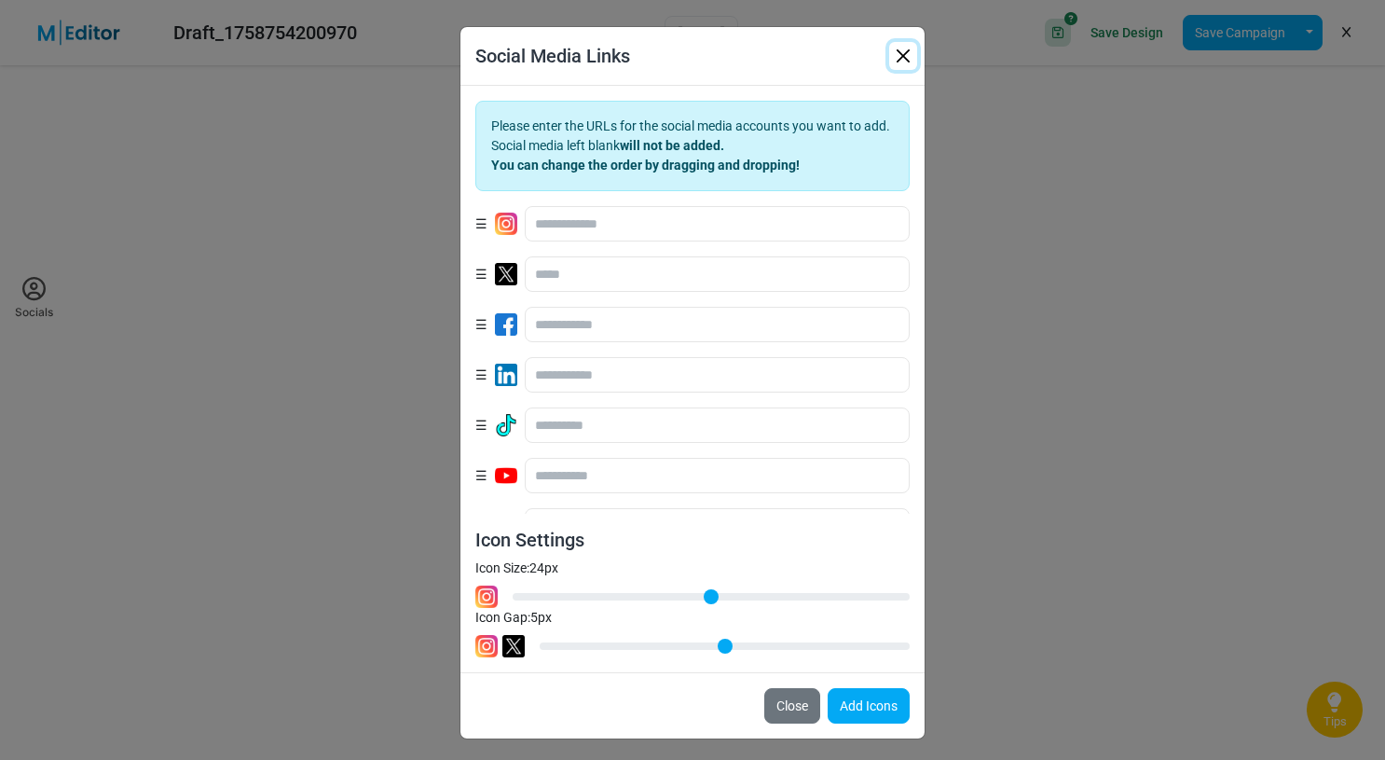
click at [902, 53] on button "button" at bounding box center [903, 56] width 28 height 28
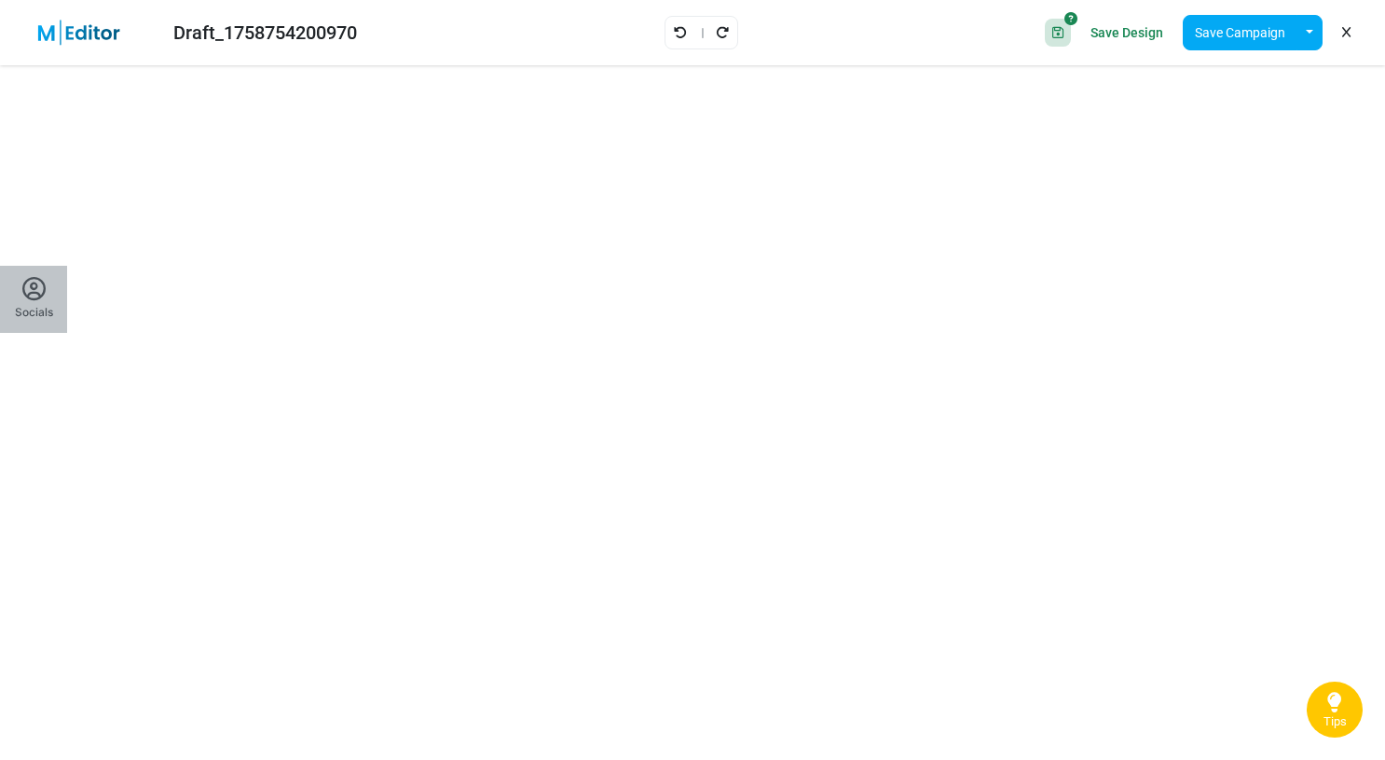
click at [35, 290] on icon at bounding box center [33, 289] width 23 height 23
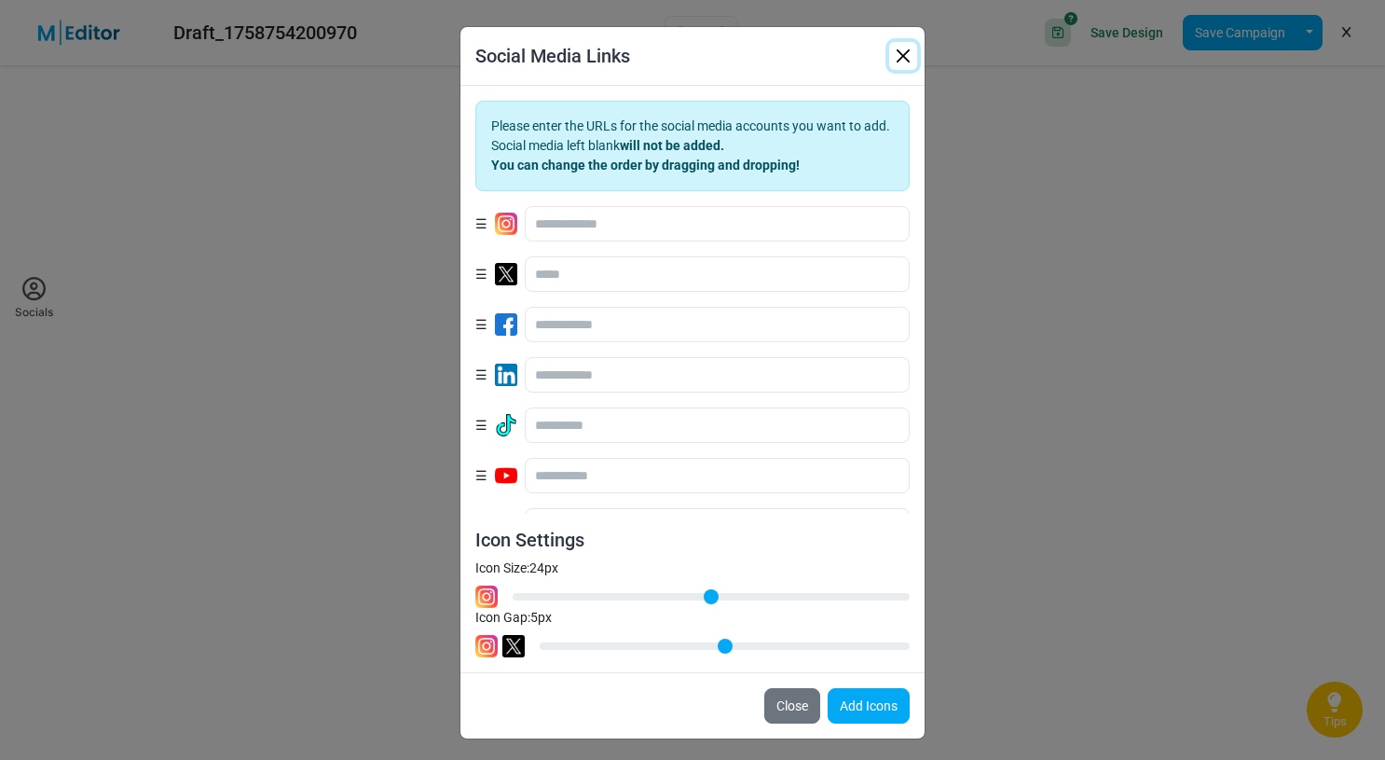
click at [907, 56] on button "button" at bounding box center [903, 56] width 28 height 28
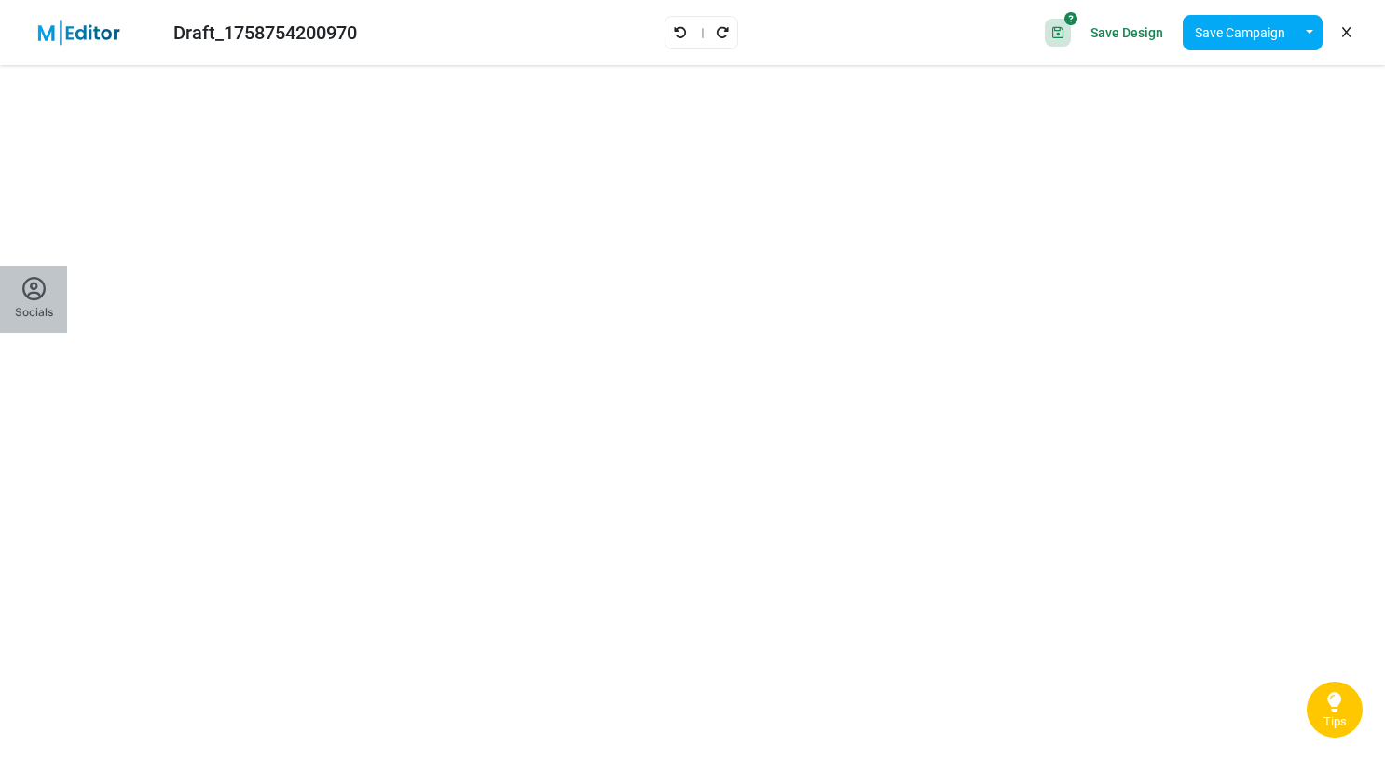
click at [40, 310] on div "Socials" at bounding box center [34, 312] width 38 height 17
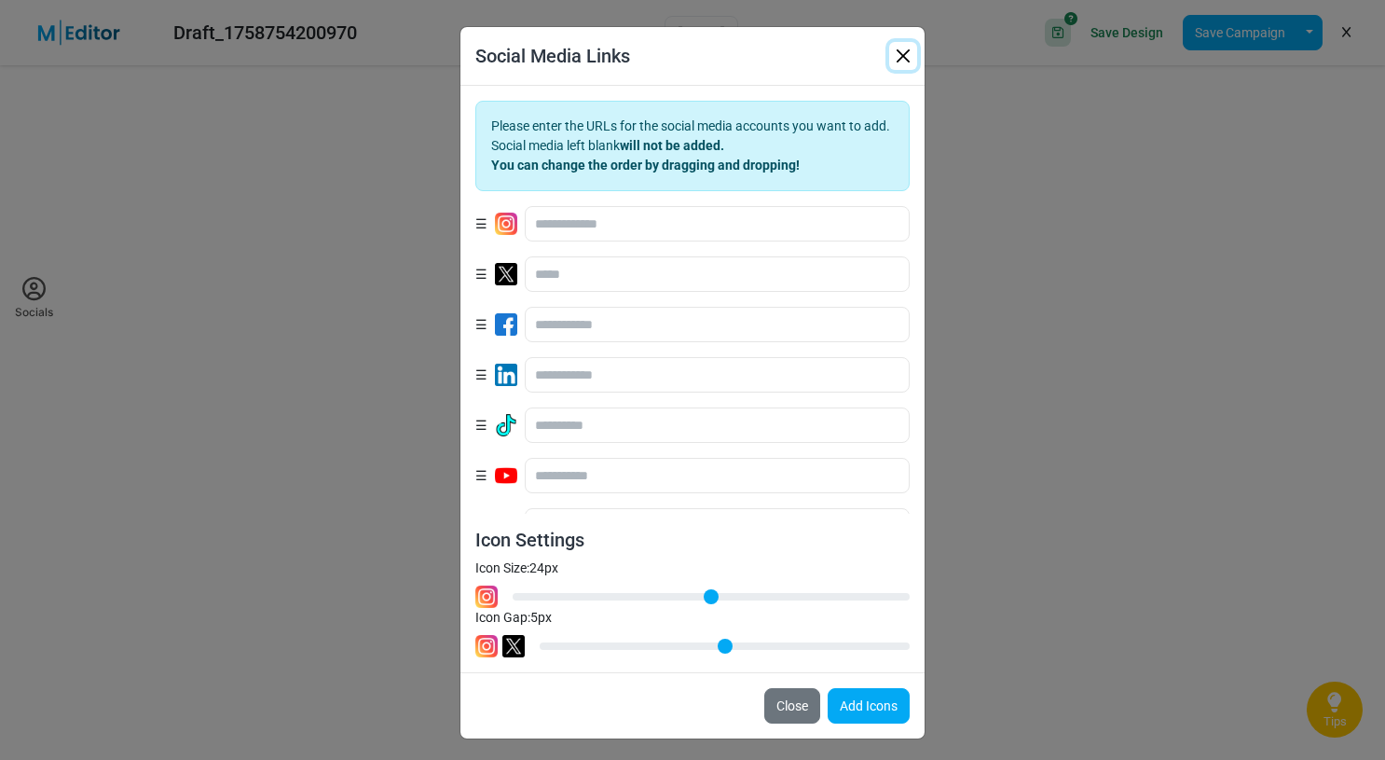
click at [902, 57] on button "button" at bounding box center [903, 56] width 28 height 28
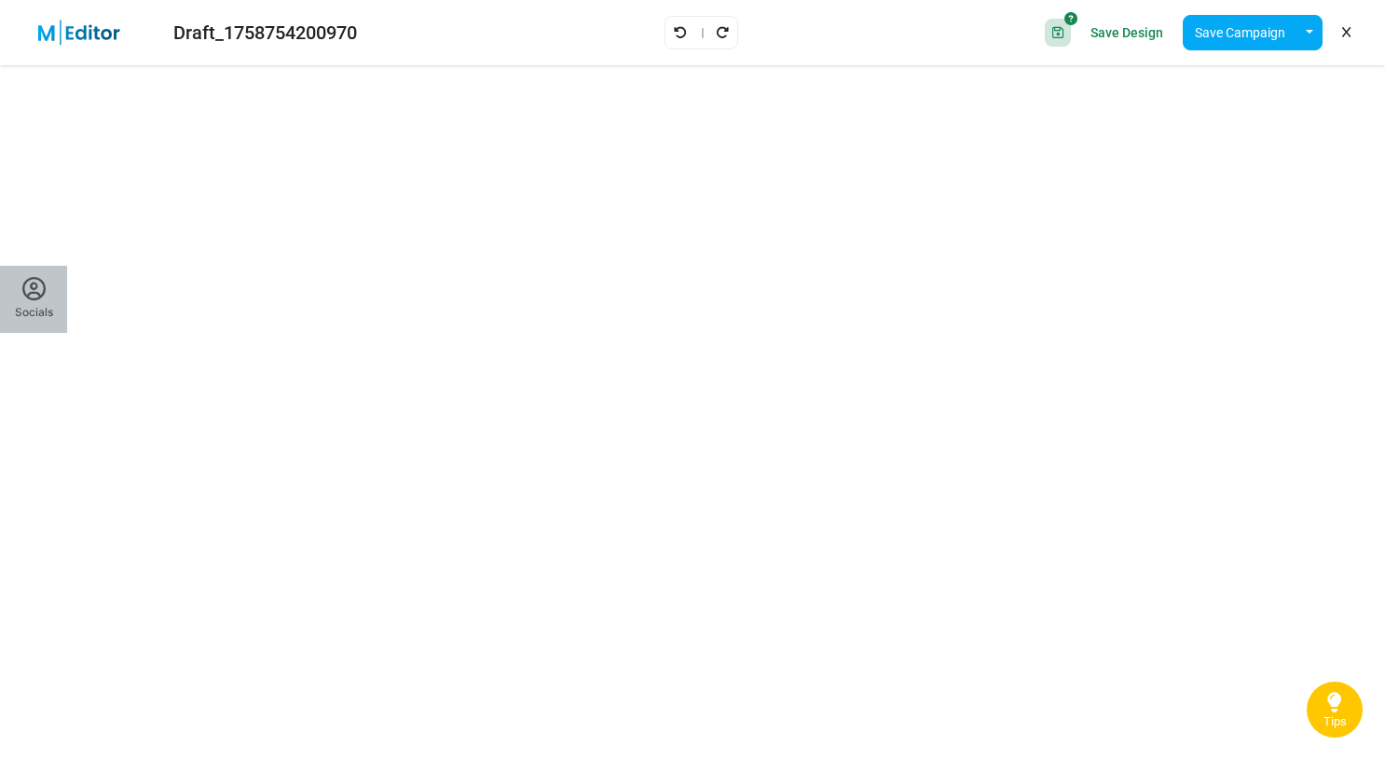
click at [35, 301] on div "Socials" at bounding box center [34, 299] width 38 height 43
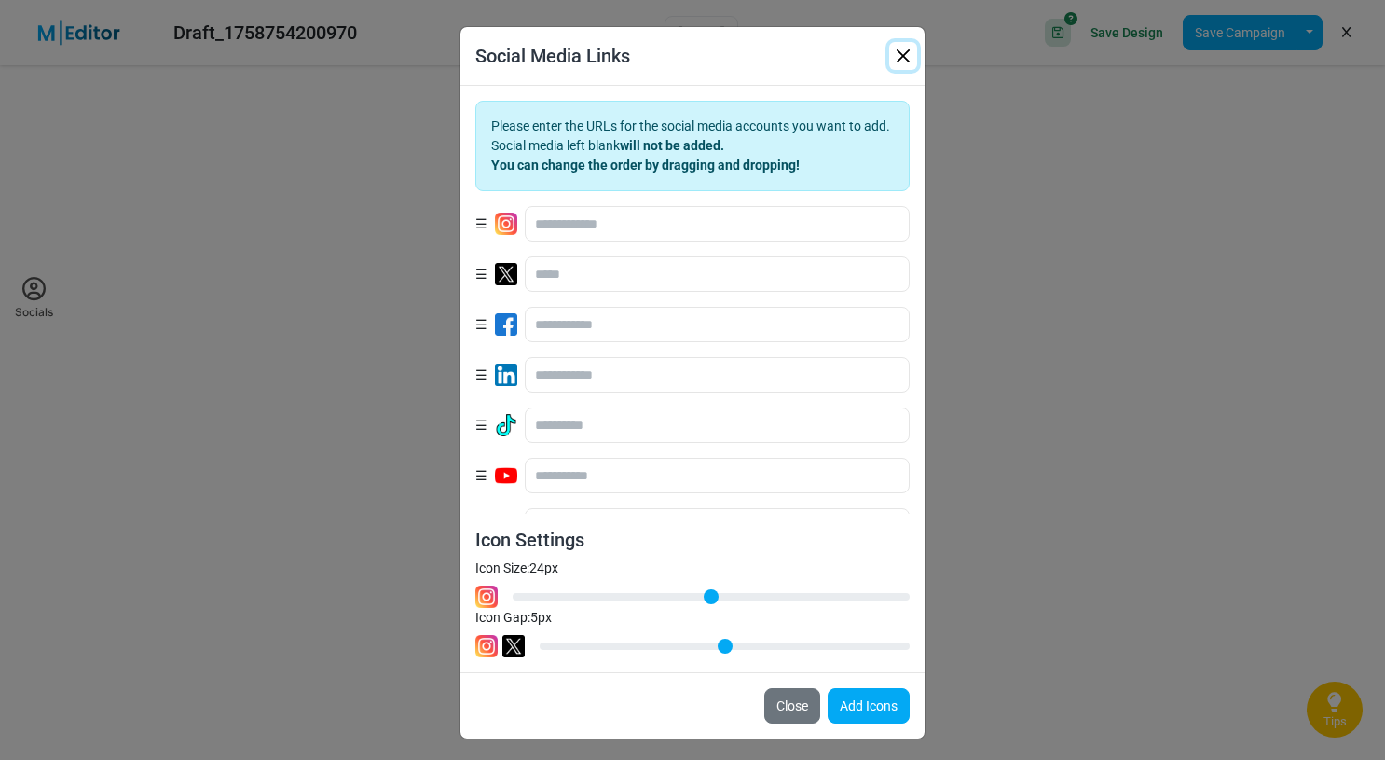
click at [897, 50] on button "button" at bounding box center [903, 56] width 28 height 28
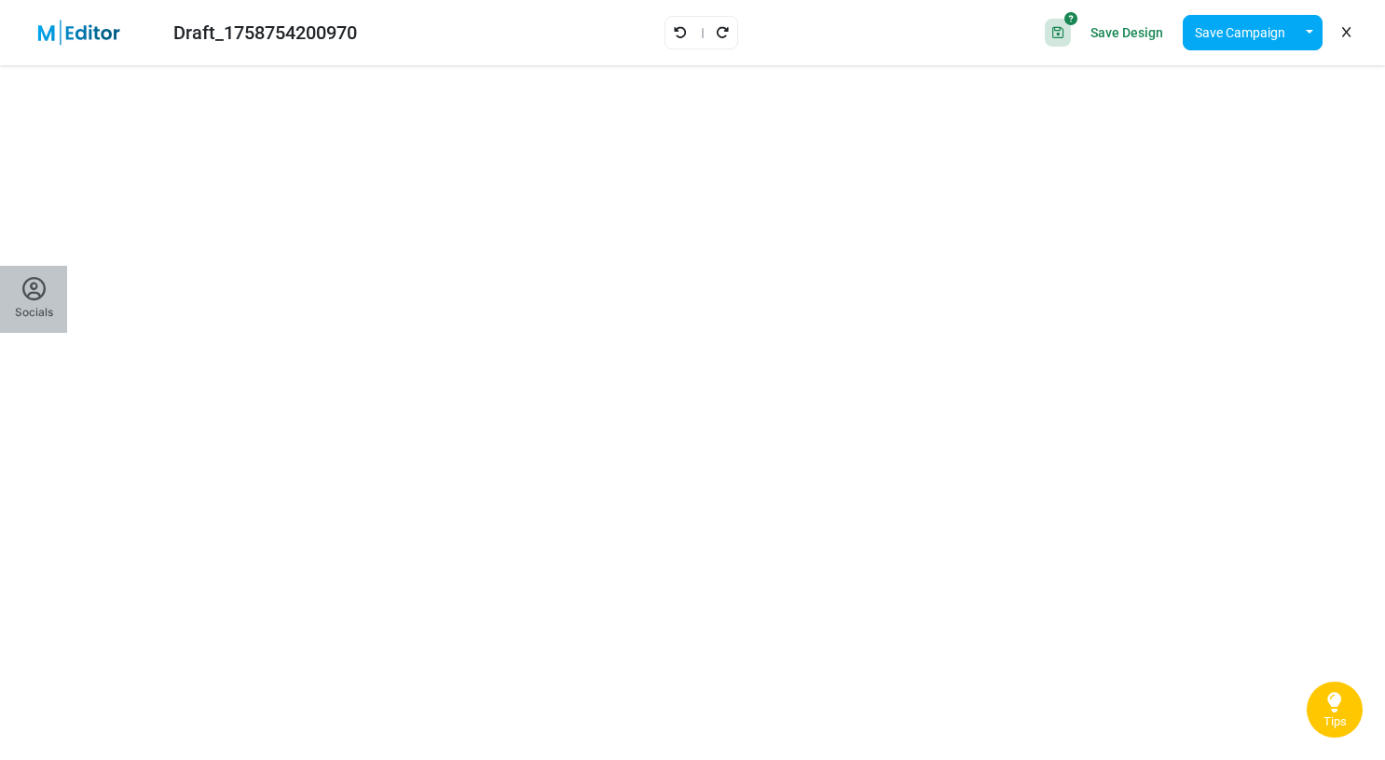
click at [41, 321] on div "Socials" at bounding box center [34, 312] width 38 height 17
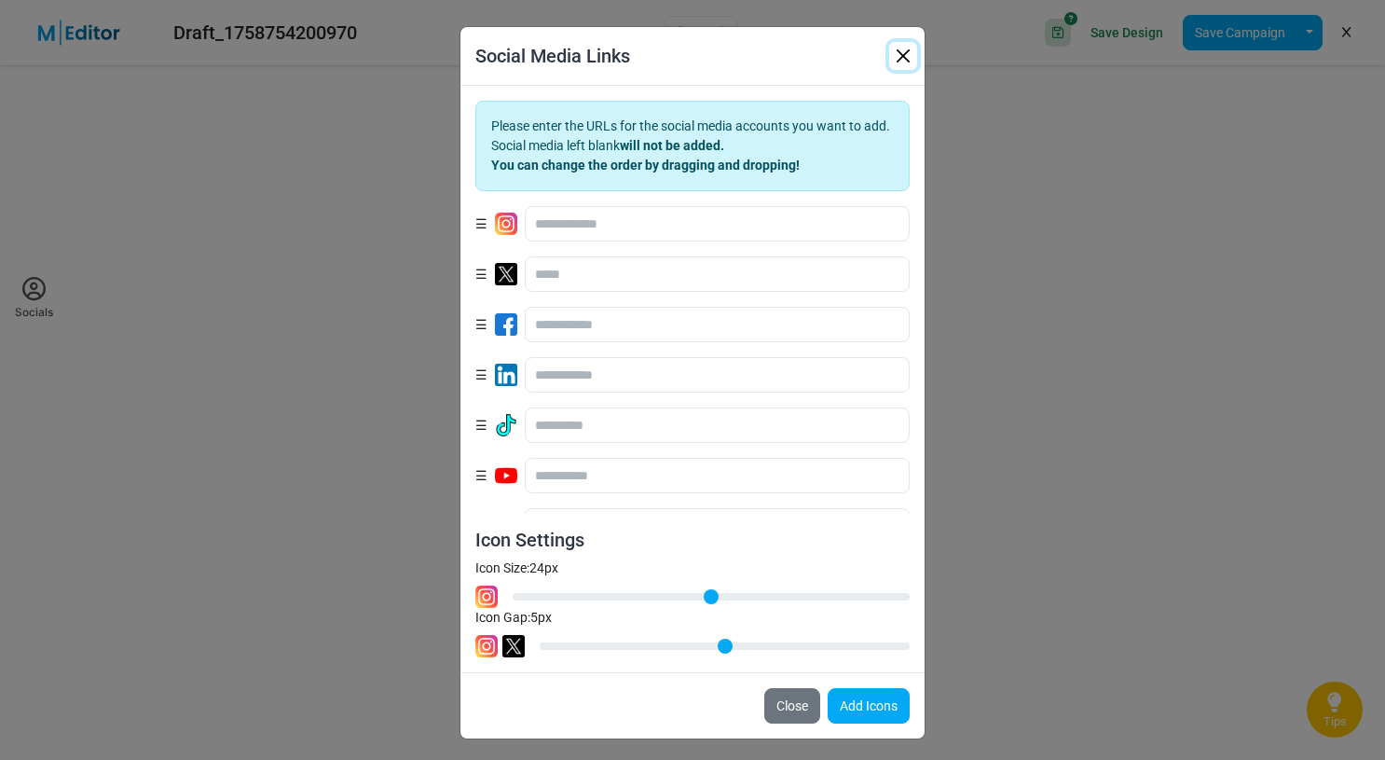
click at [902, 54] on button "button" at bounding box center [903, 56] width 28 height 28
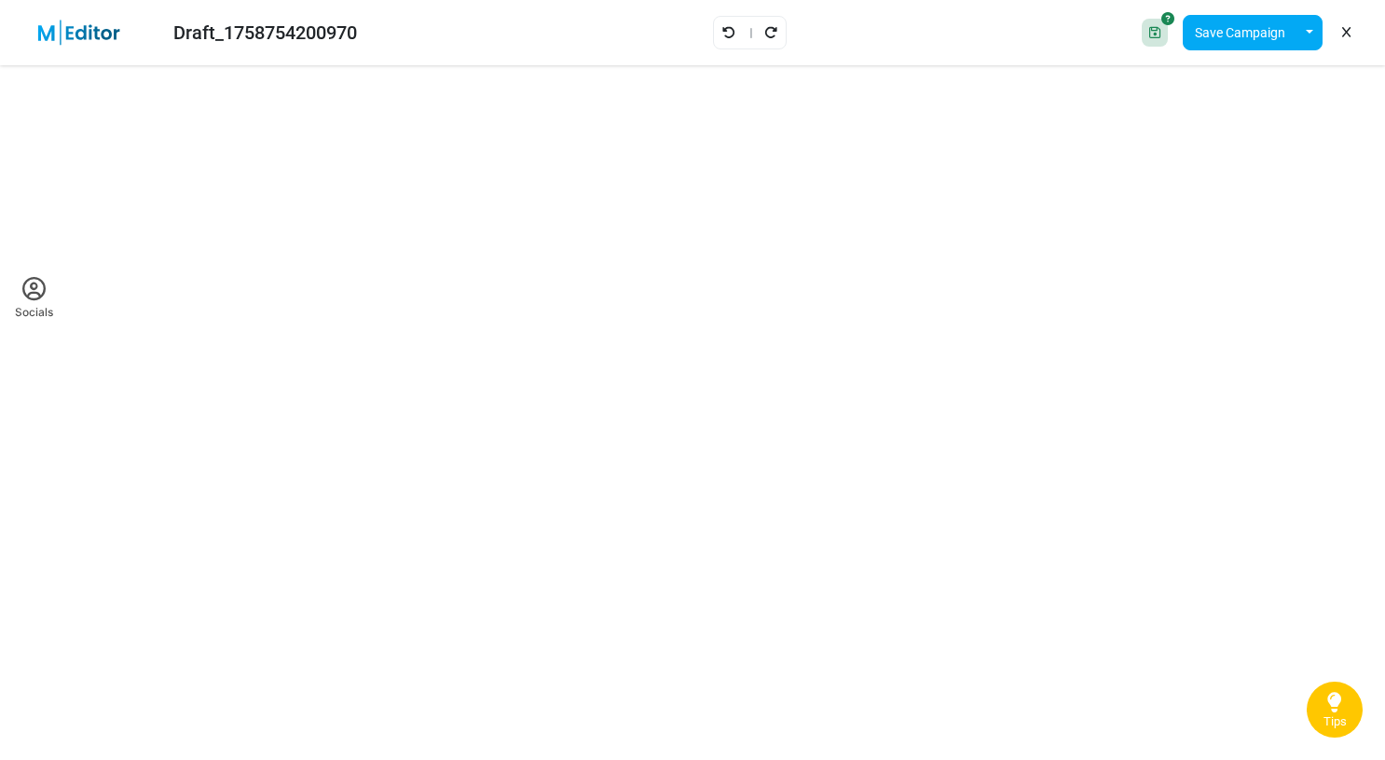
click at [15, 40] on div "Draft_1758754200970" at bounding box center [193, 32] width 357 height 43
click at [1326, 704] on link "Tips" at bounding box center [1335, 709] width 56 height 56
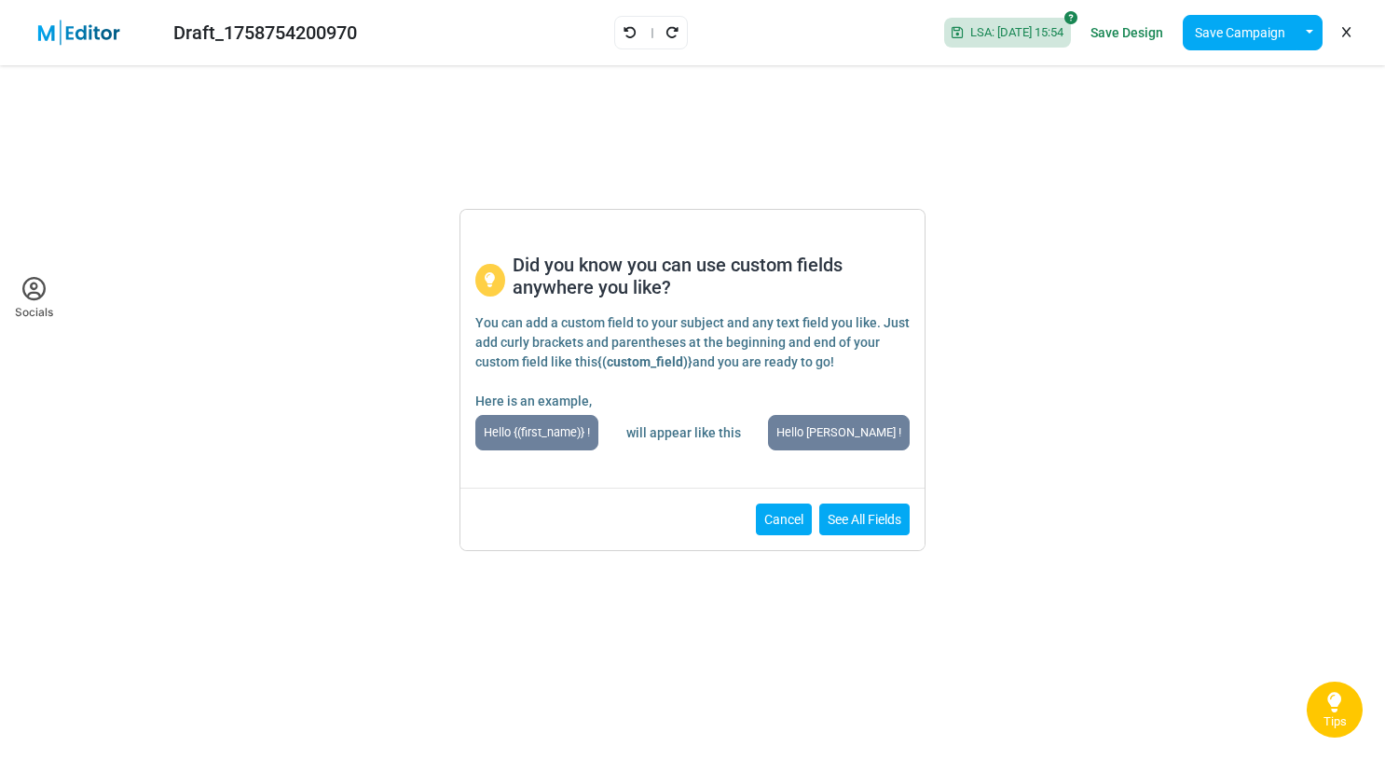
click at [784, 527] on button "Cancel" at bounding box center [784, 519] width 56 height 32
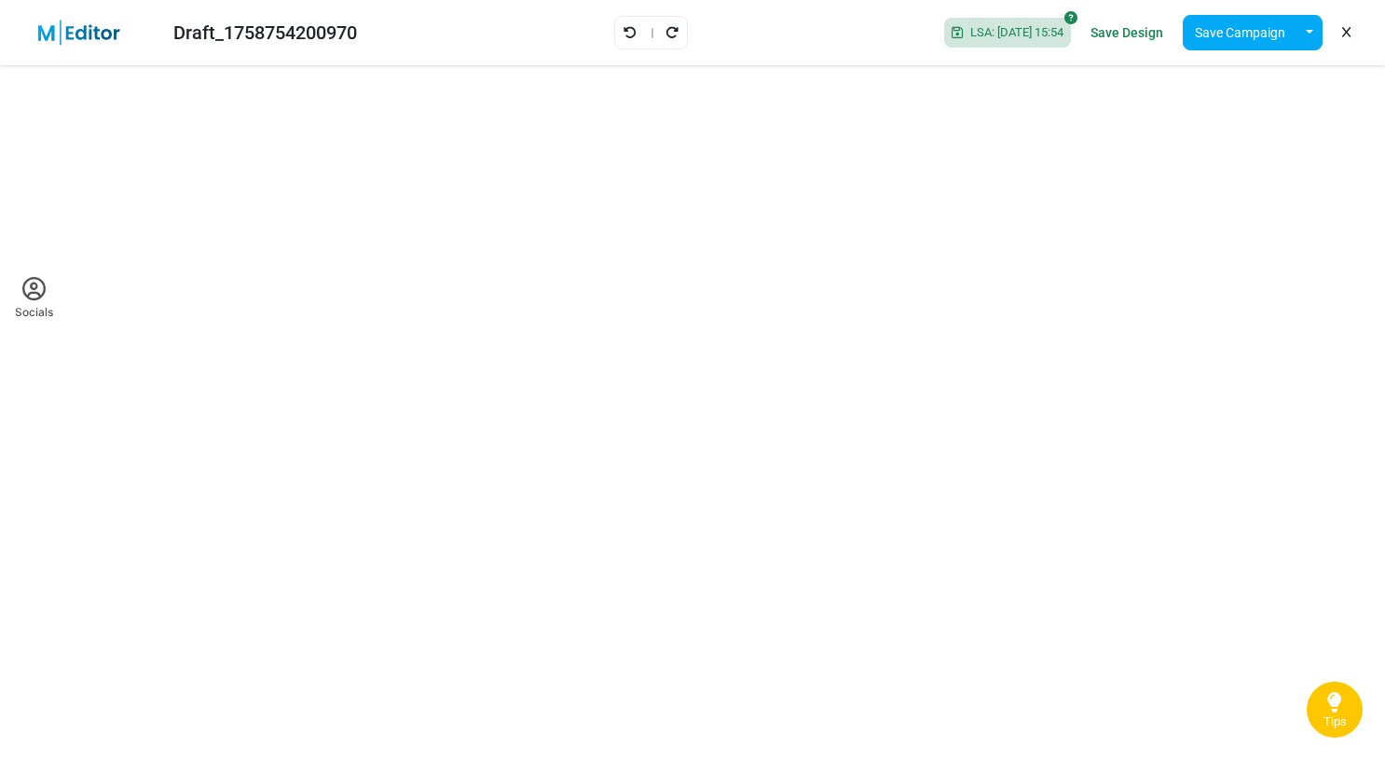
click at [22, 283] on icon at bounding box center [33, 289] width 23 height 23
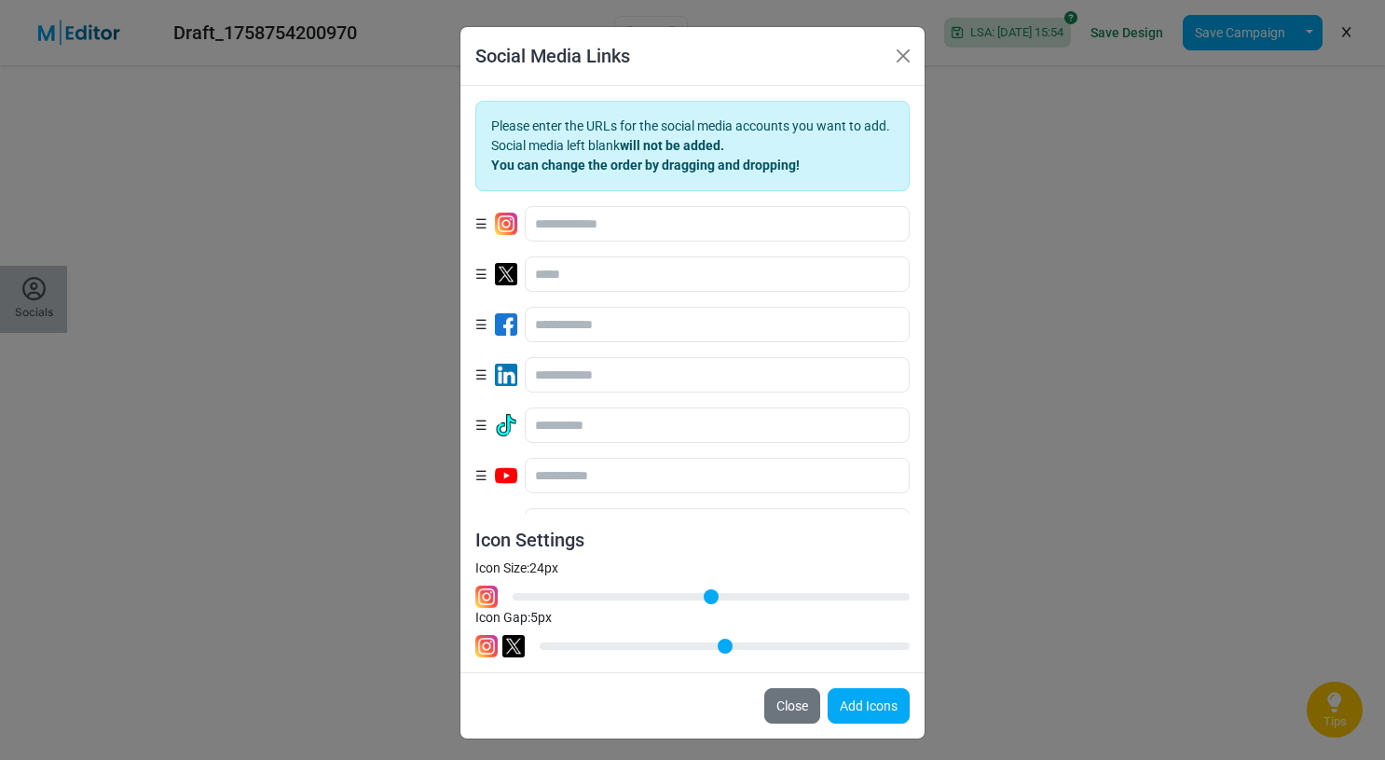
click at [22, 283] on div "Social Media Links Please enter the URLs for the social media accounts you want…" at bounding box center [692, 380] width 1385 height 760
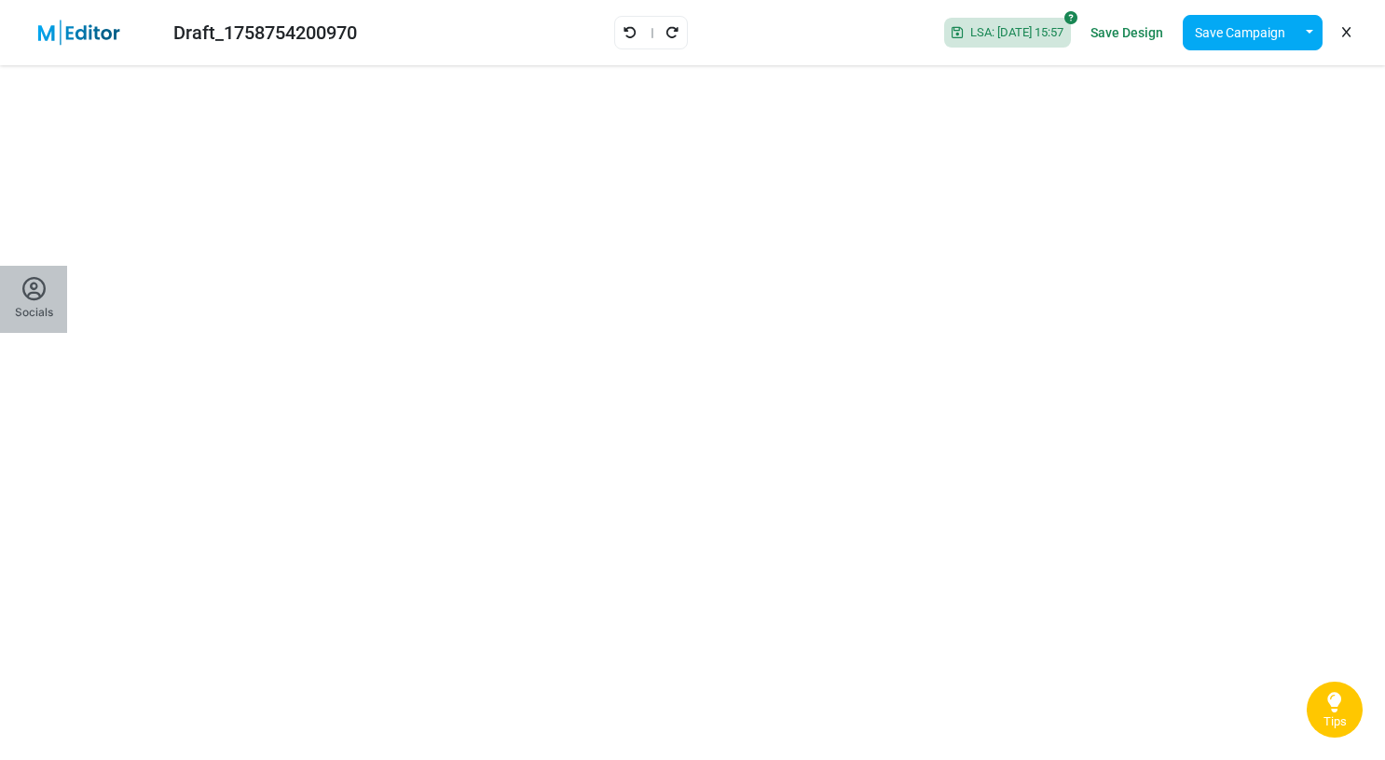
click at [41, 305] on div "Socials" at bounding box center [34, 312] width 38 height 17
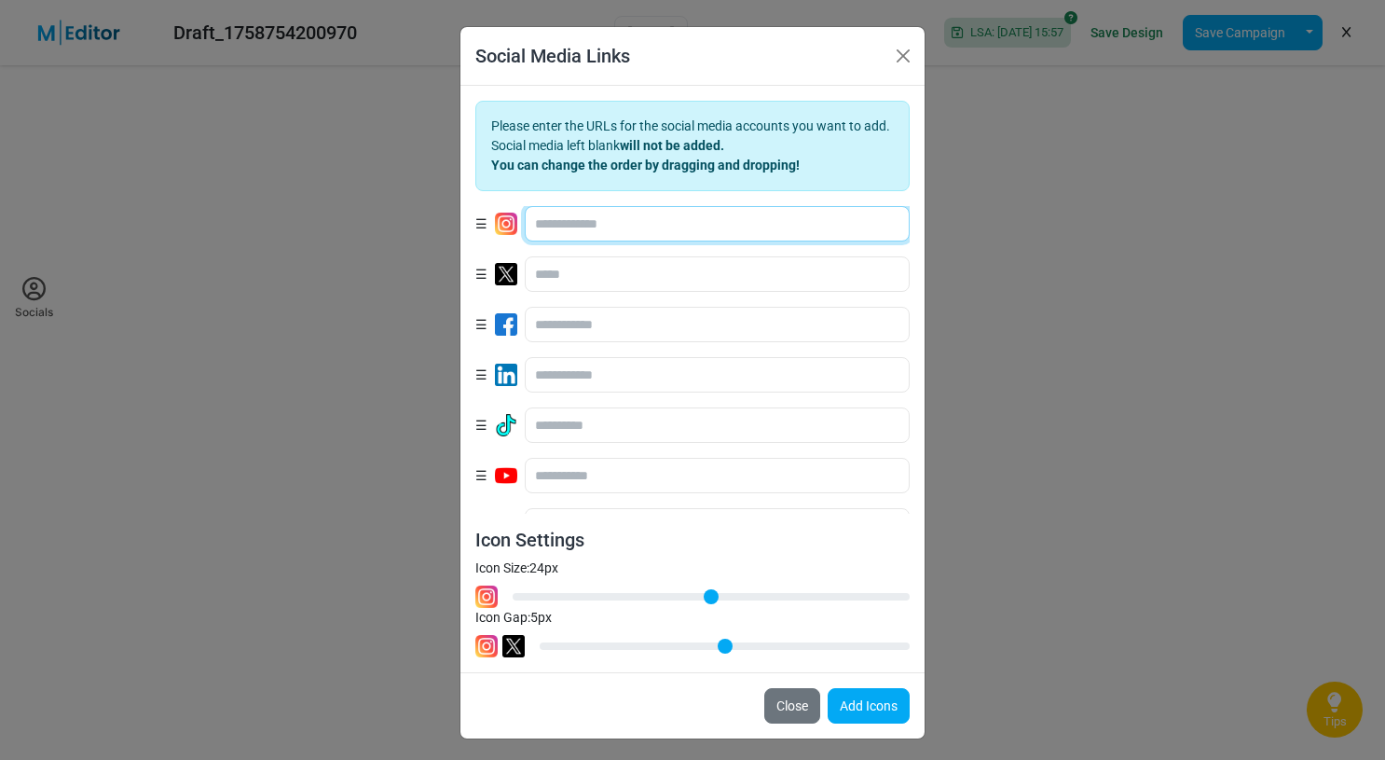
click at [581, 227] on input "text" at bounding box center [717, 223] width 385 height 35
type input "****"
click at [624, 282] on input "text" at bounding box center [717, 273] width 385 height 35
type input "**"
drag, startPoint x: 578, startPoint y: 644, endPoint x: 628, endPoint y: 640, distance: 50.6
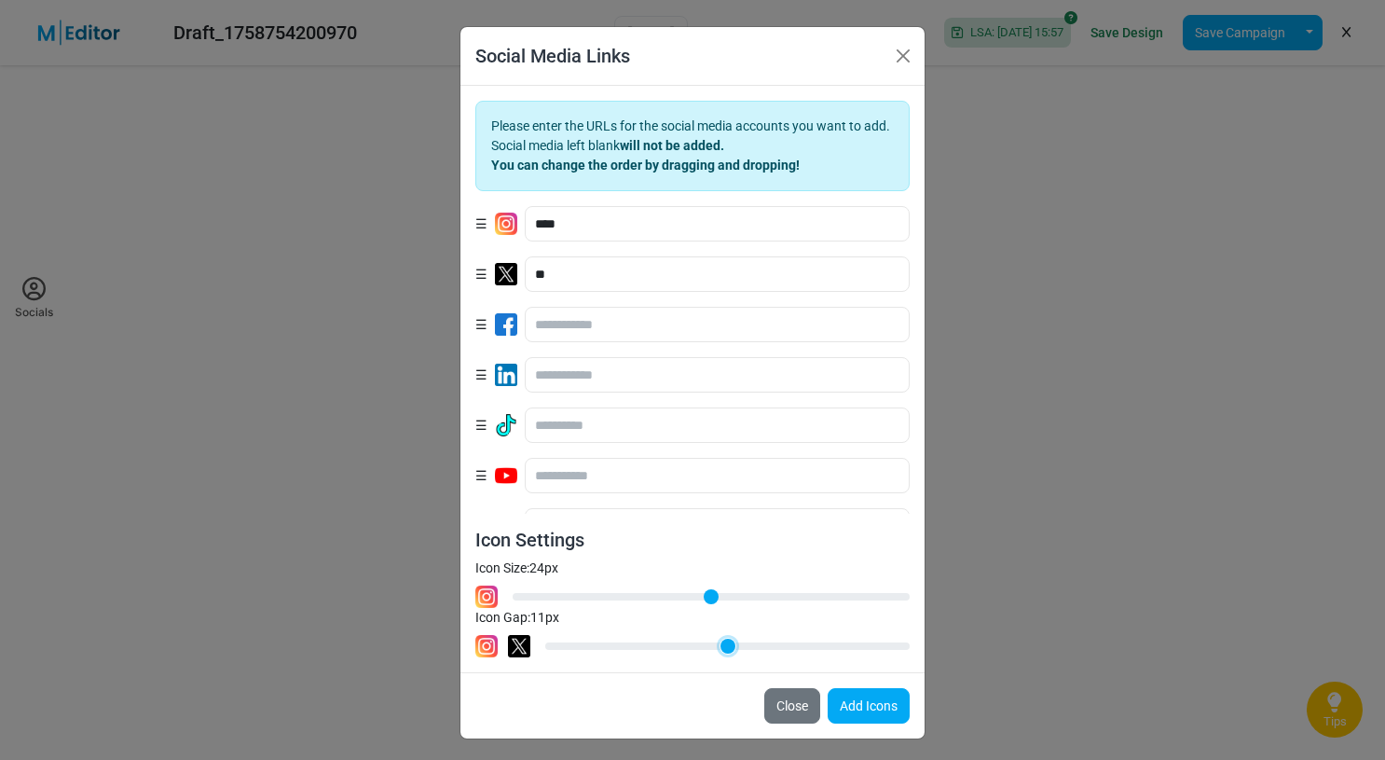
type input "**"
click at [628, 640] on input "Icon Gap: 11 px" at bounding box center [727, 646] width 365 height 22
drag, startPoint x: 478, startPoint y: 273, endPoint x: 478, endPoint y: 227, distance: 46.6
click at [856, 708] on button "Add Icons" at bounding box center [869, 705] width 82 height 35
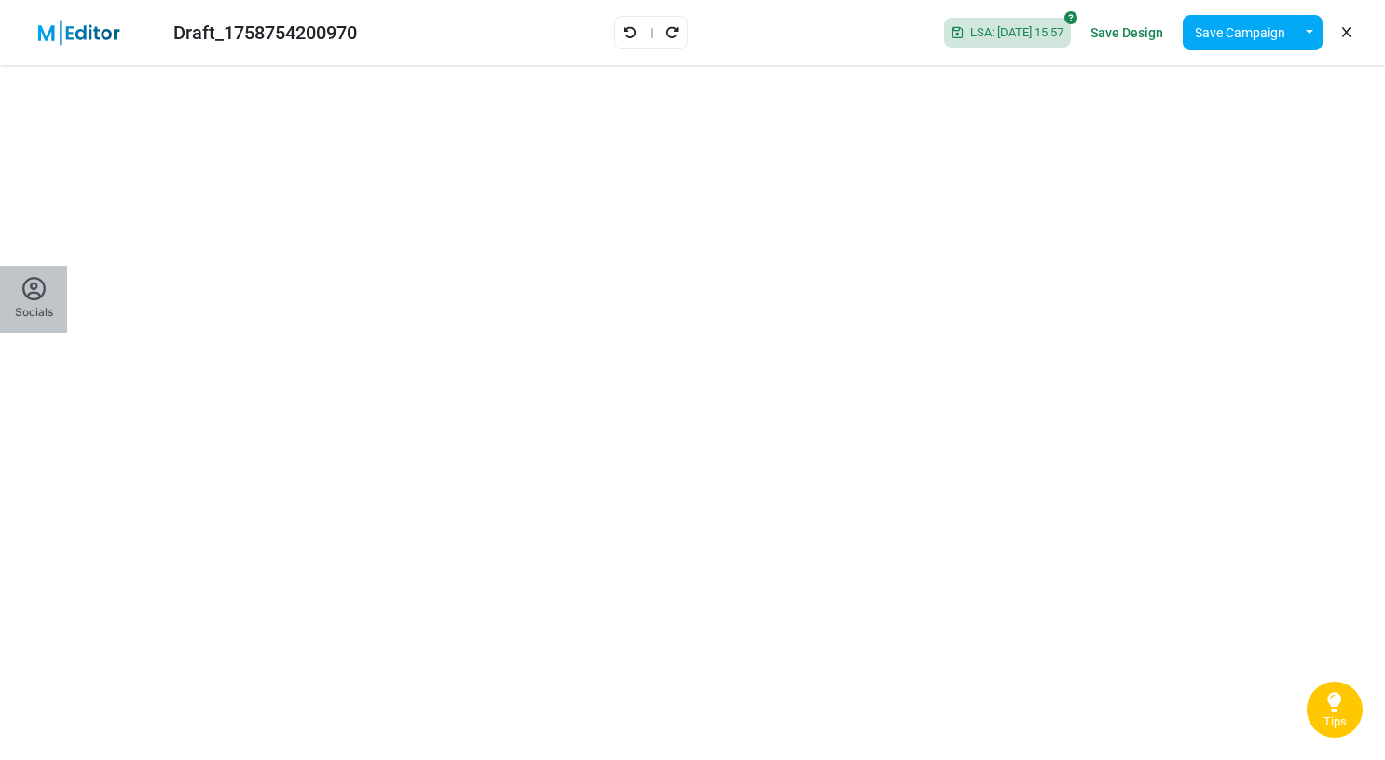
click at [36, 309] on div "Socials" at bounding box center [34, 312] width 38 height 17
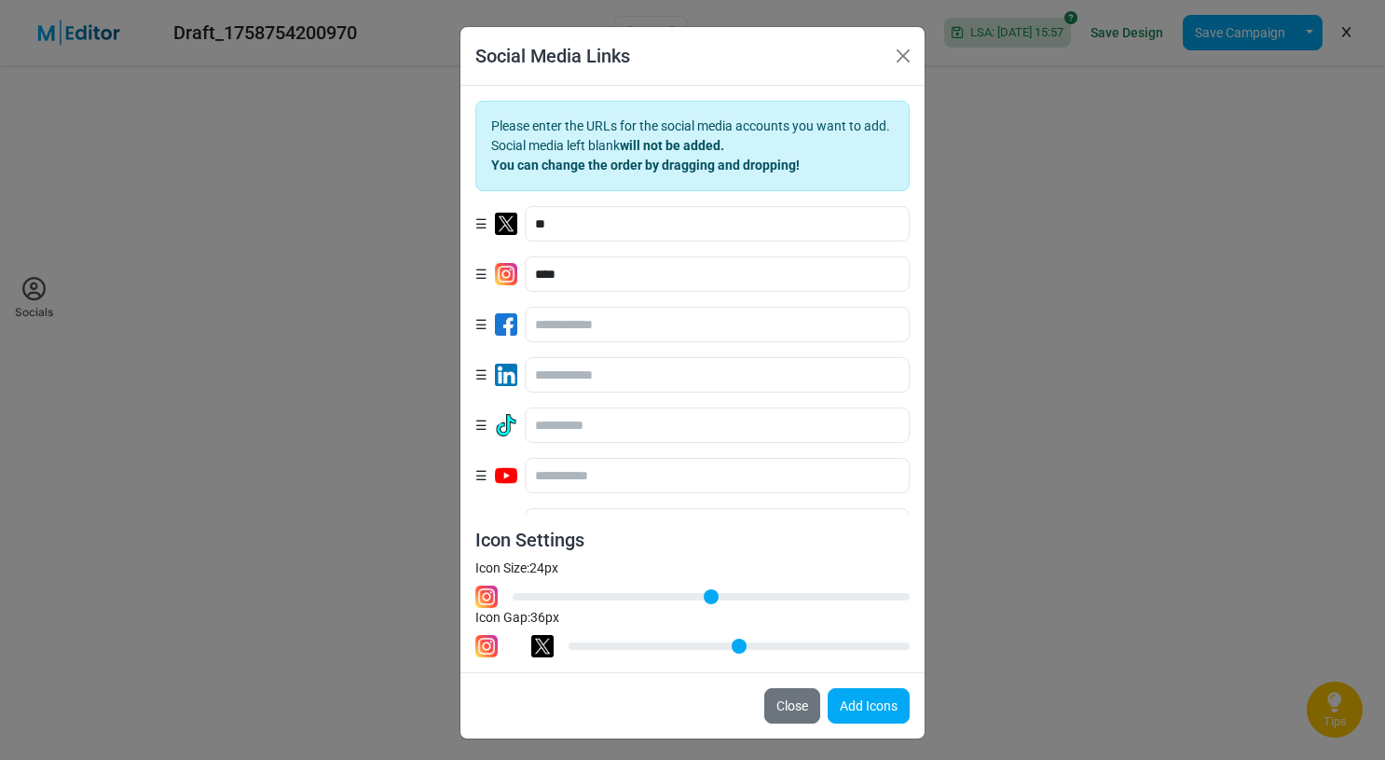
drag, startPoint x: 626, startPoint y: 648, endPoint x: 809, endPoint y: 646, distance: 182.7
type input "**"
click at [809, 646] on input "Icon Gap: 36 px" at bounding box center [739, 646] width 341 height 22
click at [843, 706] on button "Add Icons" at bounding box center [869, 705] width 82 height 35
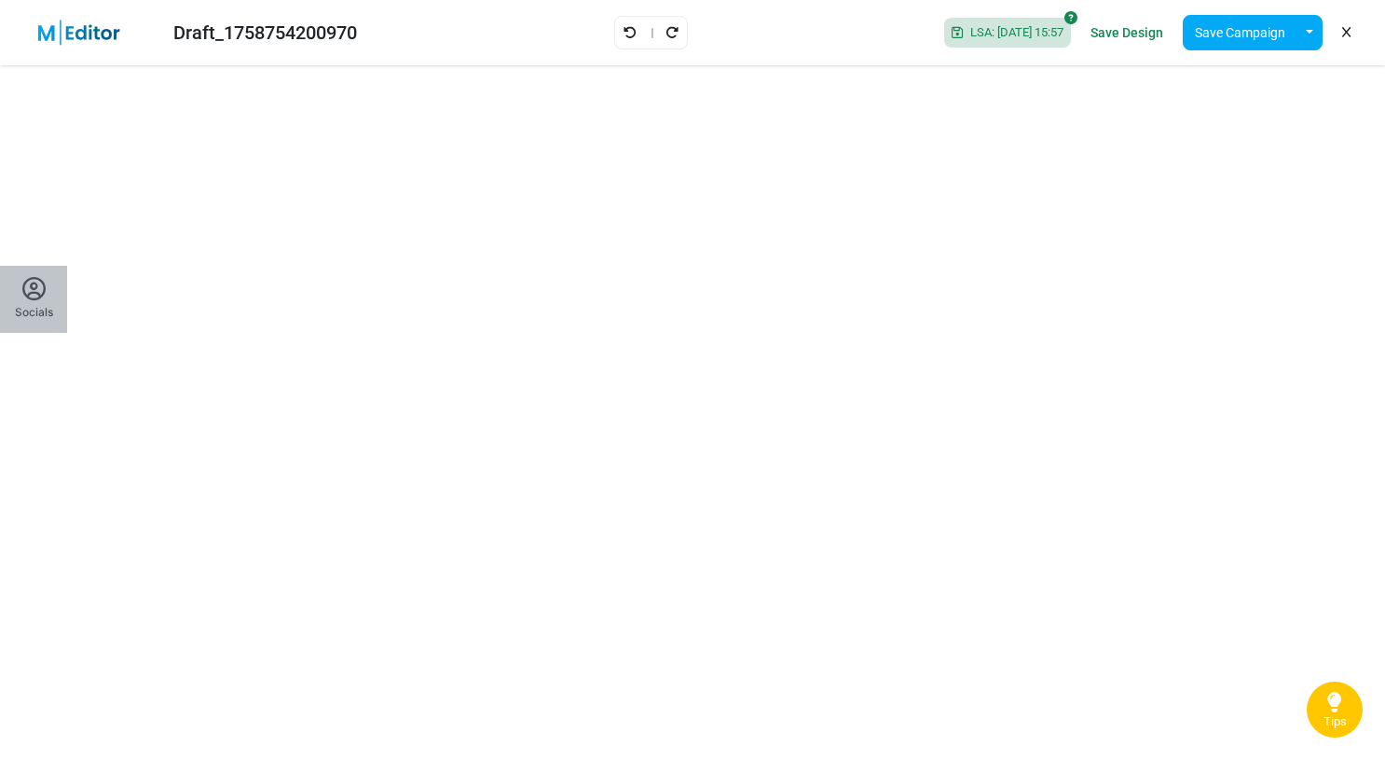
click at [35, 298] on icon at bounding box center [33, 289] width 23 height 23
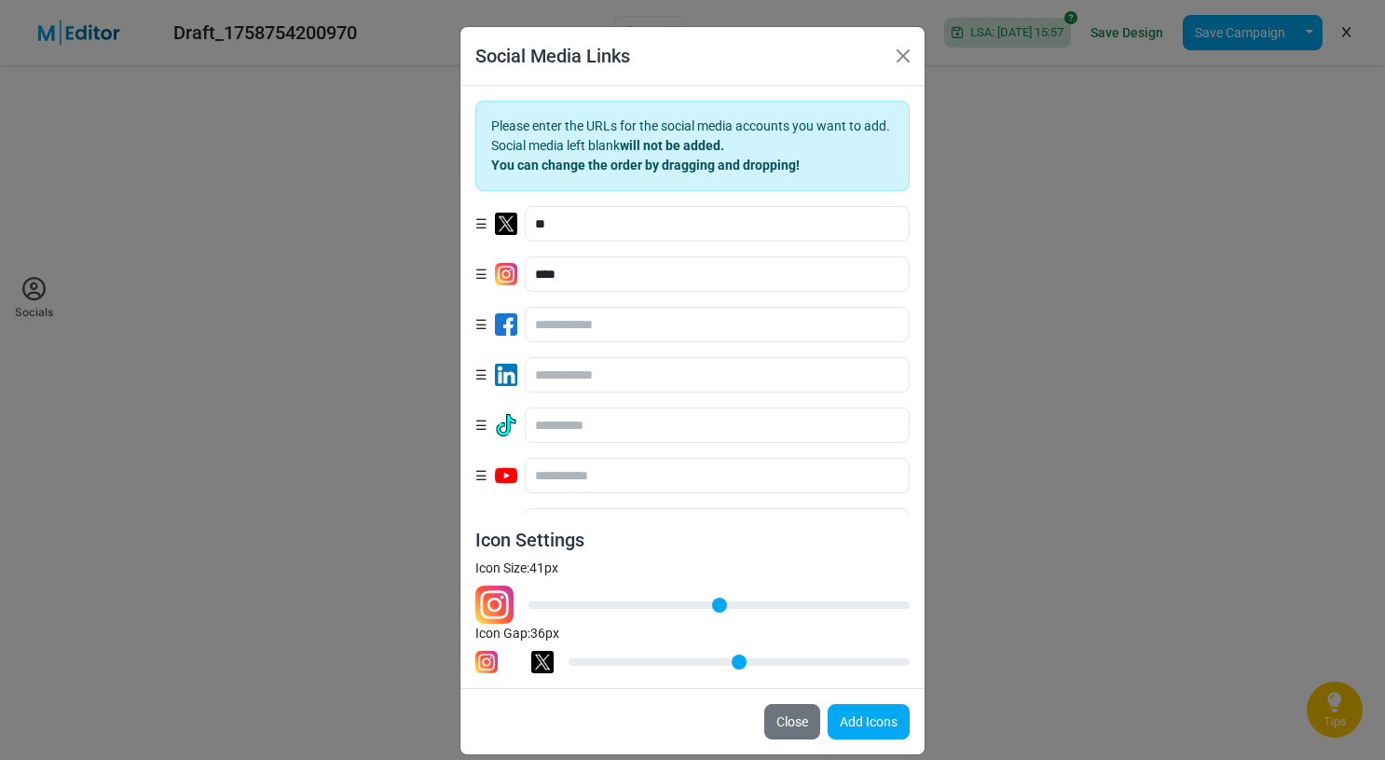
drag, startPoint x: 583, startPoint y: 597, endPoint x: 723, endPoint y: 601, distance: 140.9
click at [723, 601] on input "Icon Size: 41 px" at bounding box center [719, 605] width 381 height 22
click at [843, 712] on button "Add Icons" at bounding box center [869, 721] width 82 height 35
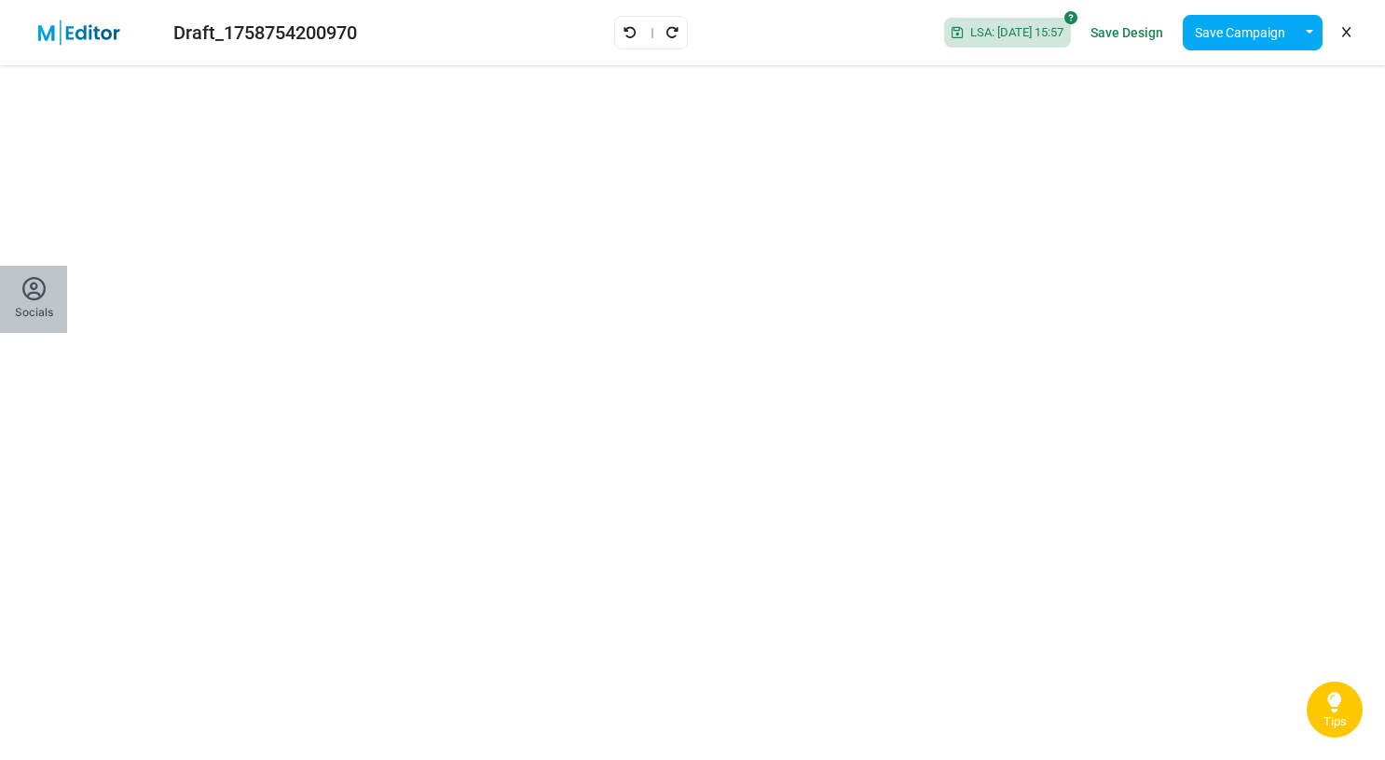
click at [41, 301] on div "Socials" at bounding box center [34, 299] width 38 height 43
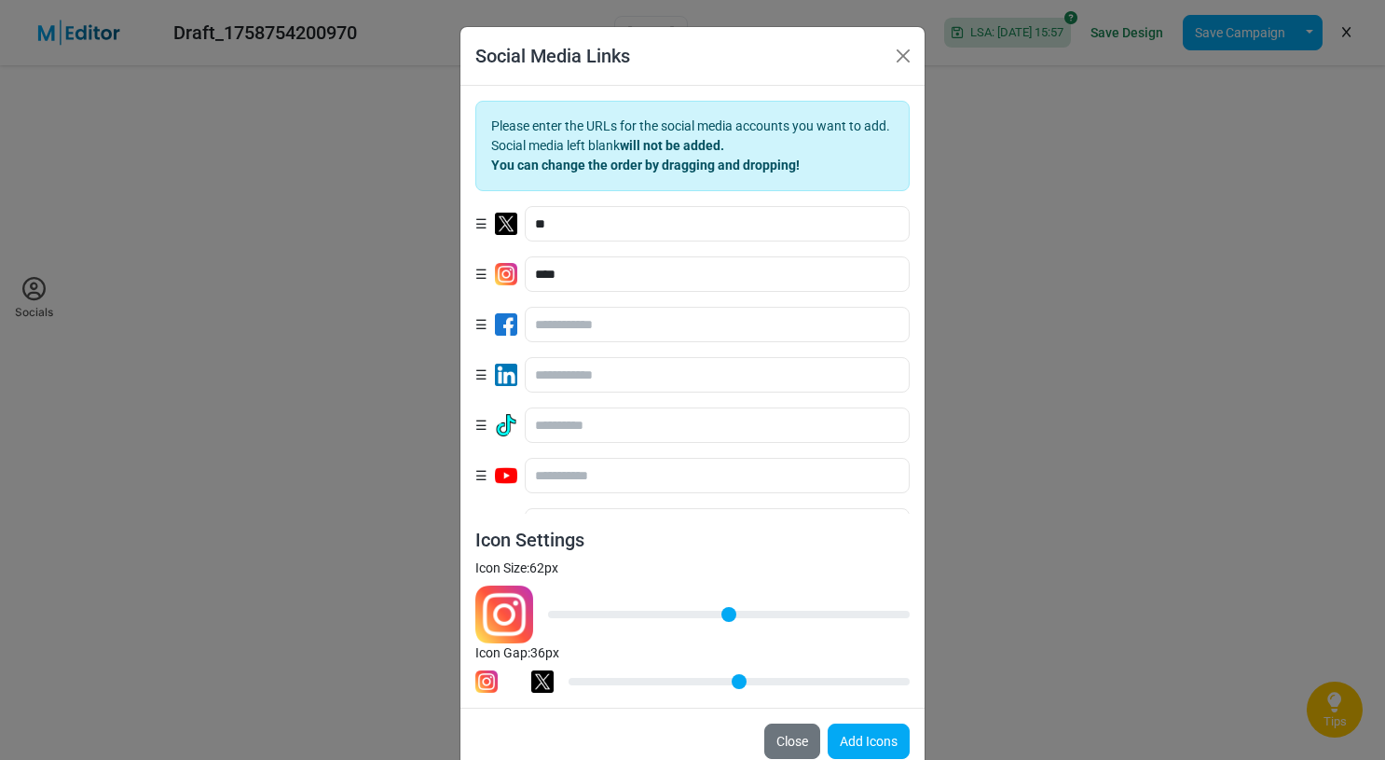
drag, startPoint x: 723, startPoint y: 598, endPoint x: 888, endPoint y: 605, distance: 164.2
type input "**"
click at [888, 605] on input "Icon Size: 62 px" at bounding box center [729, 614] width 362 height 22
drag, startPoint x: 807, startPoint y: 681, endPoint x: 917, endPoint y: 681, distance: 110.0
type input "**"
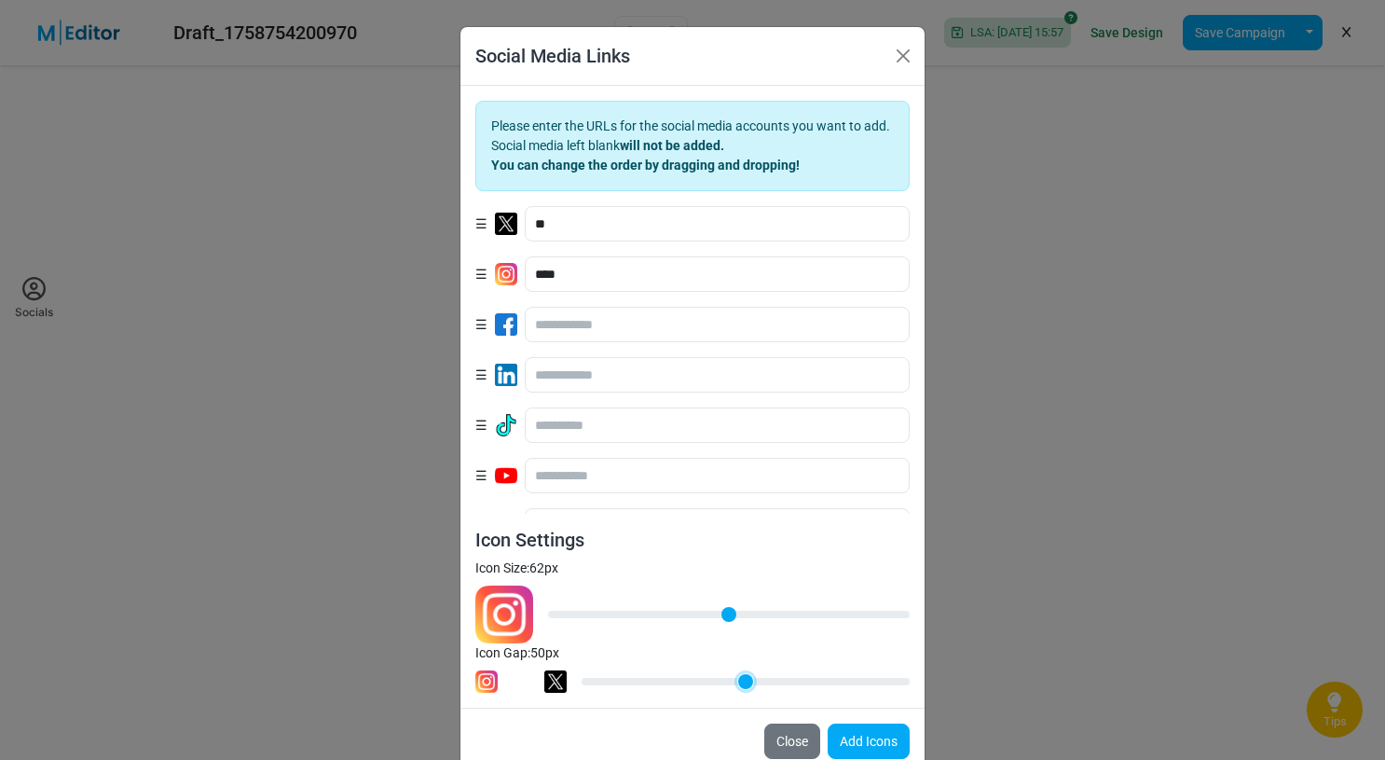
click at [910, 681] on input "Icon Gap: 50 px" at bounding box center [746, 681] width 328 height 22
click at [859, 730] on button "Add Icons" at bounding box center [869, 740] width 82 height 35
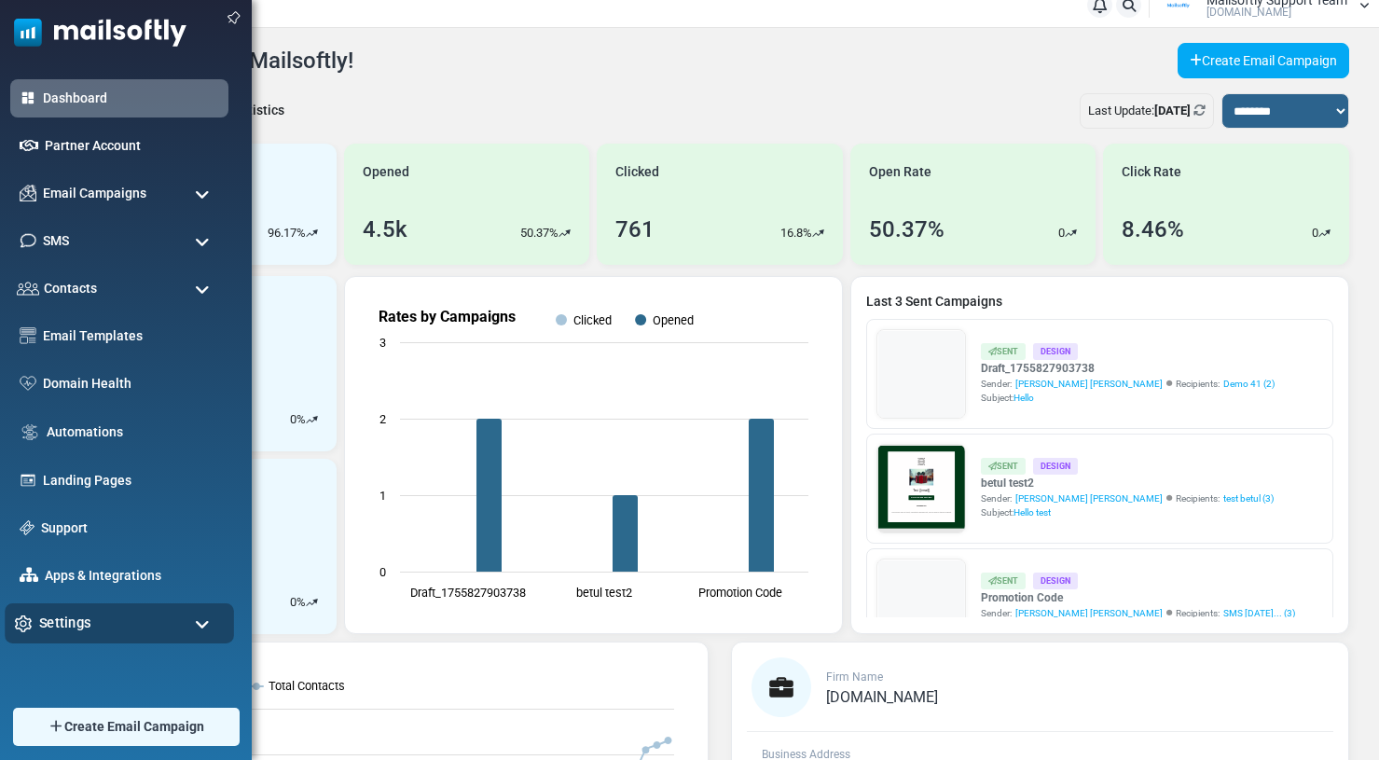
scroll to position [39, 0]
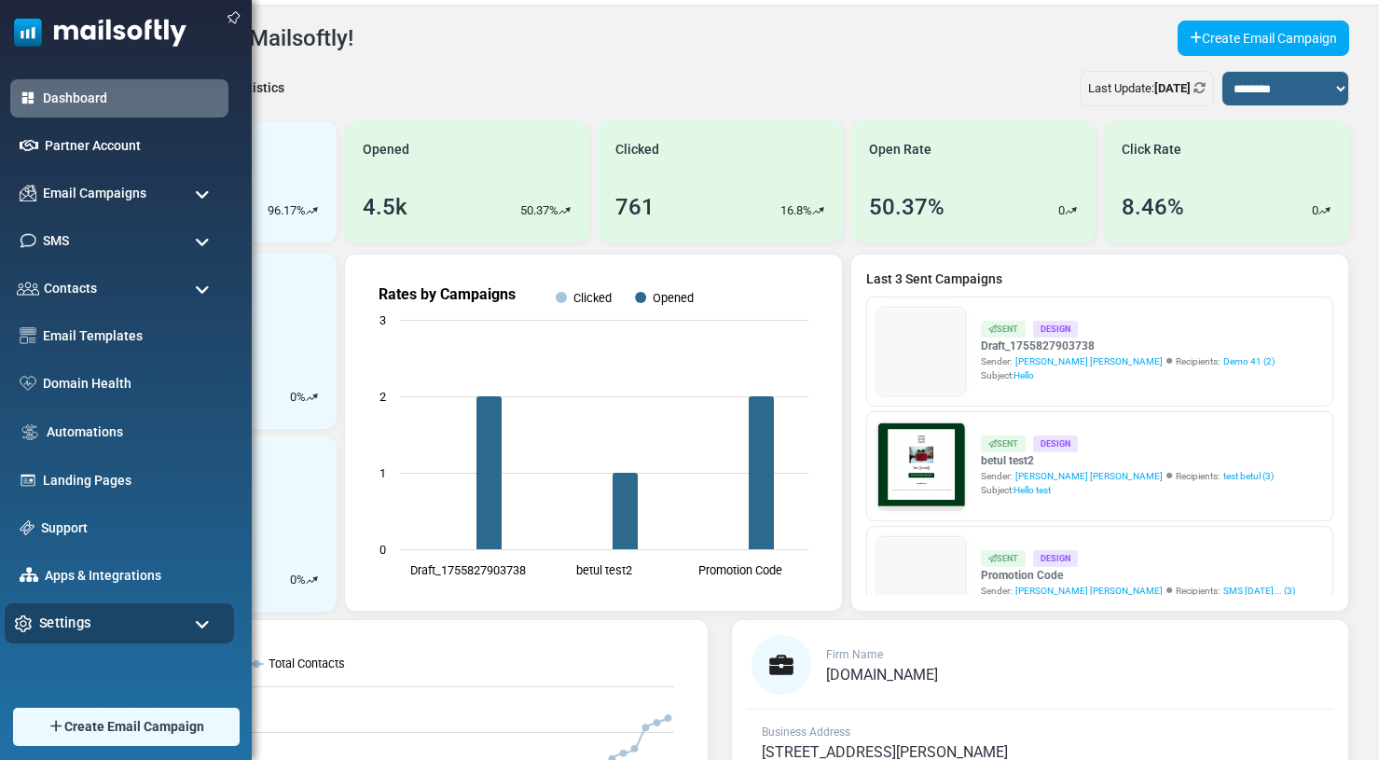
drag, startPoint x: 76, startPoint y: 622, endPoint x: 89, endPoint y: 605, distance: 21.3
click at [76, 622] on span "Settings" at bounding box center [65, 623] width 52 height 21
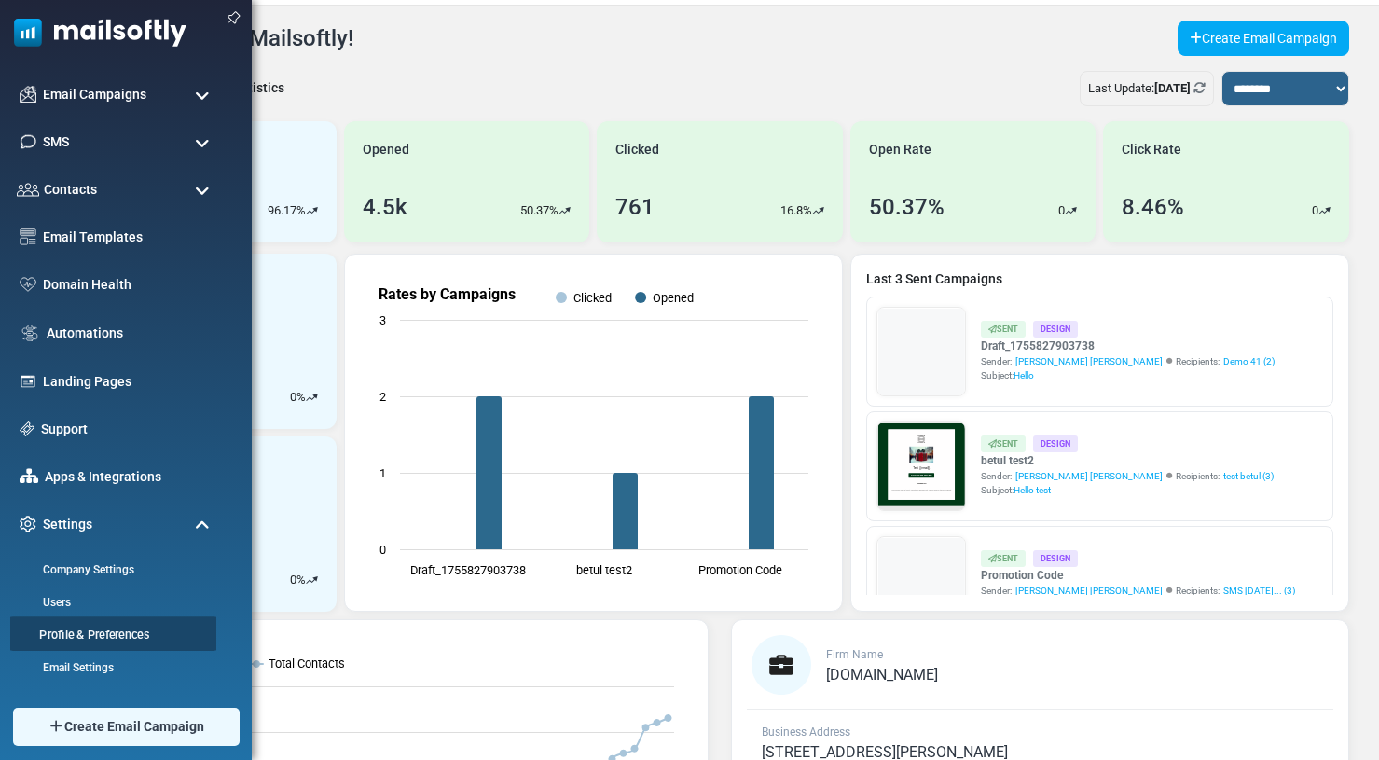
scroll to position [227, 0]
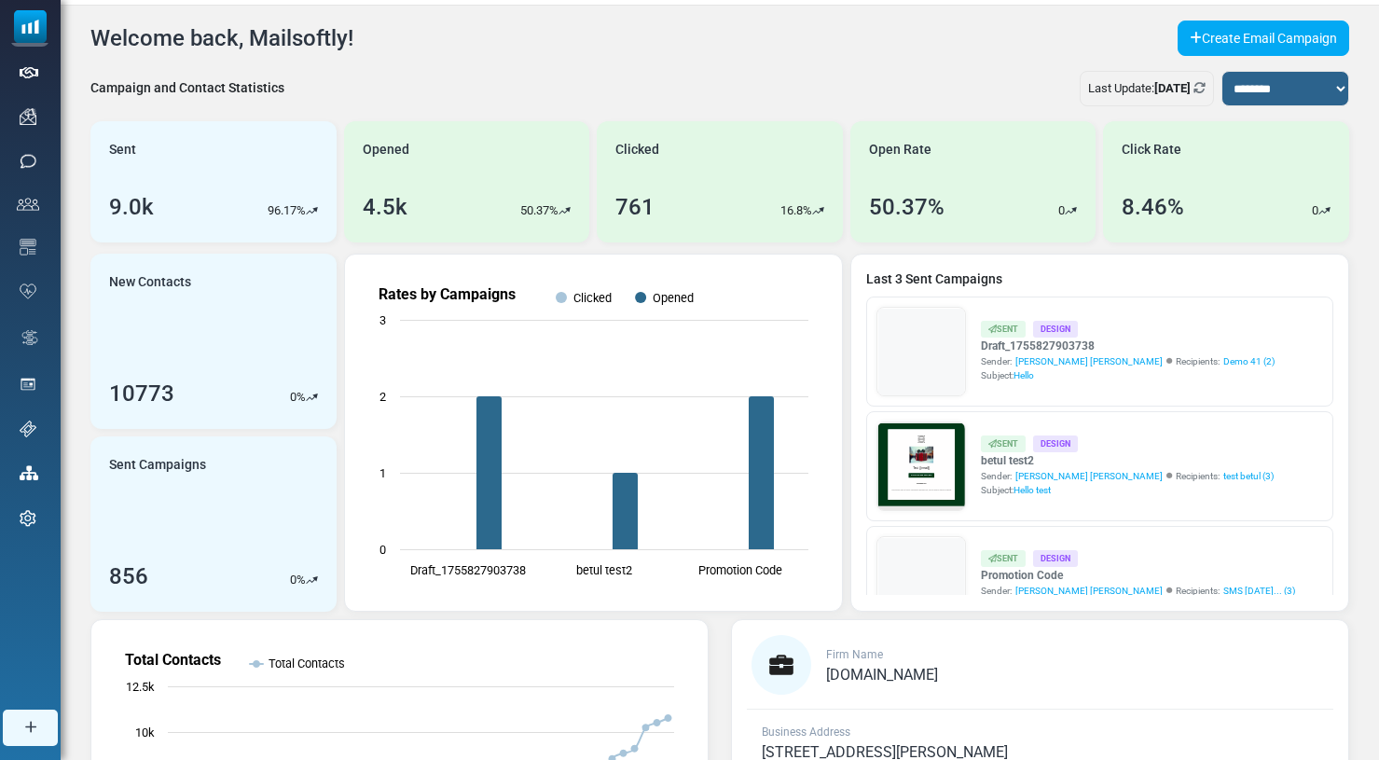
click at [0, 0] on link "Image Gallery" at bounding box center [0, 0] width 0 height 0
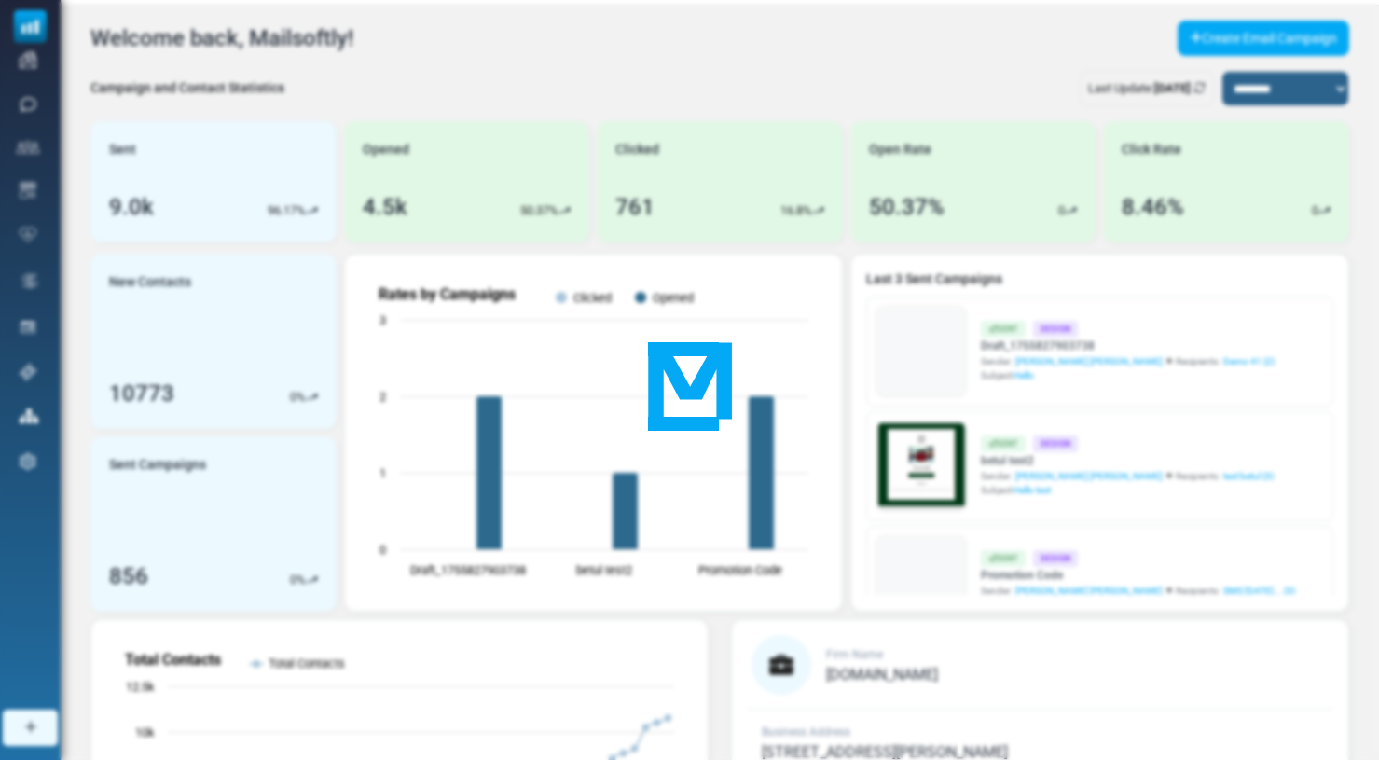
scroll to position [0, 0]
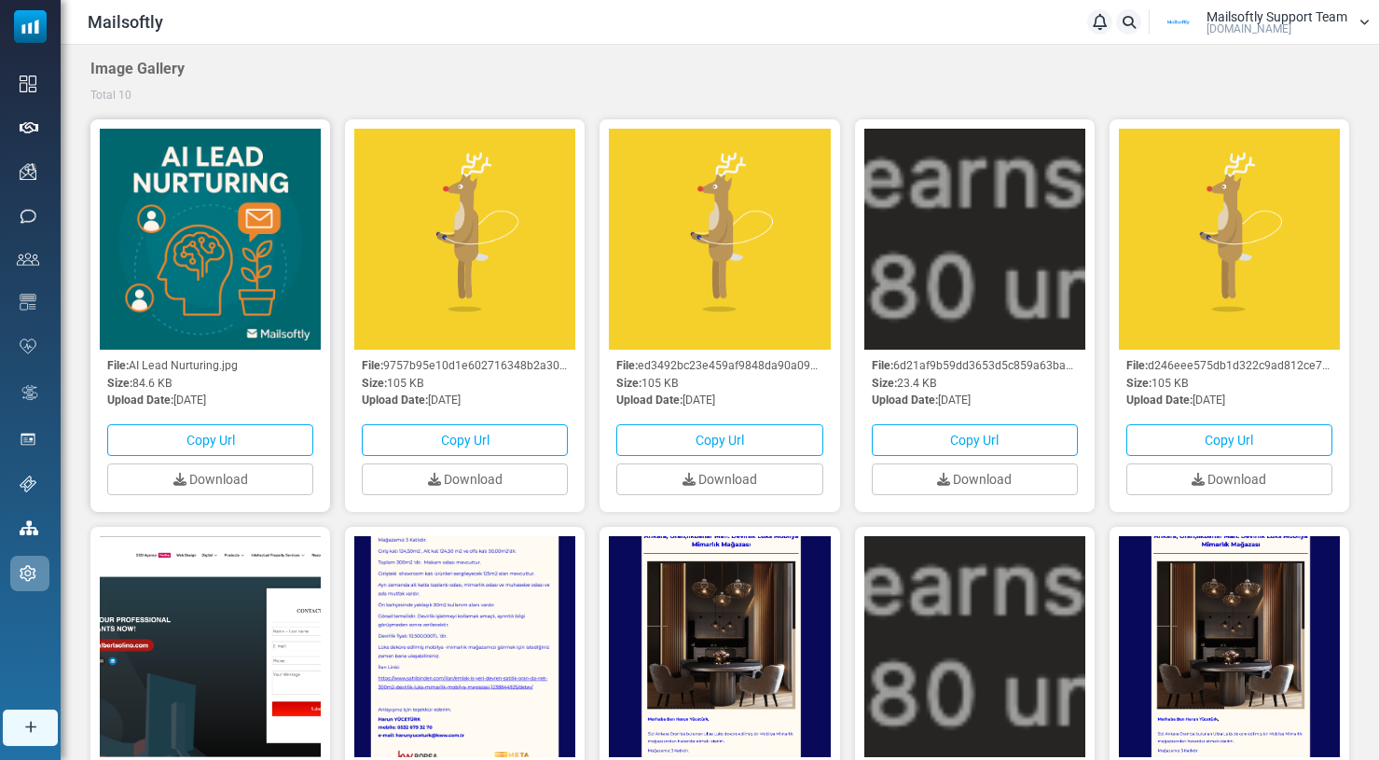
click at [200, 238] on img at bounding box center [210, 239] width 221 height 221
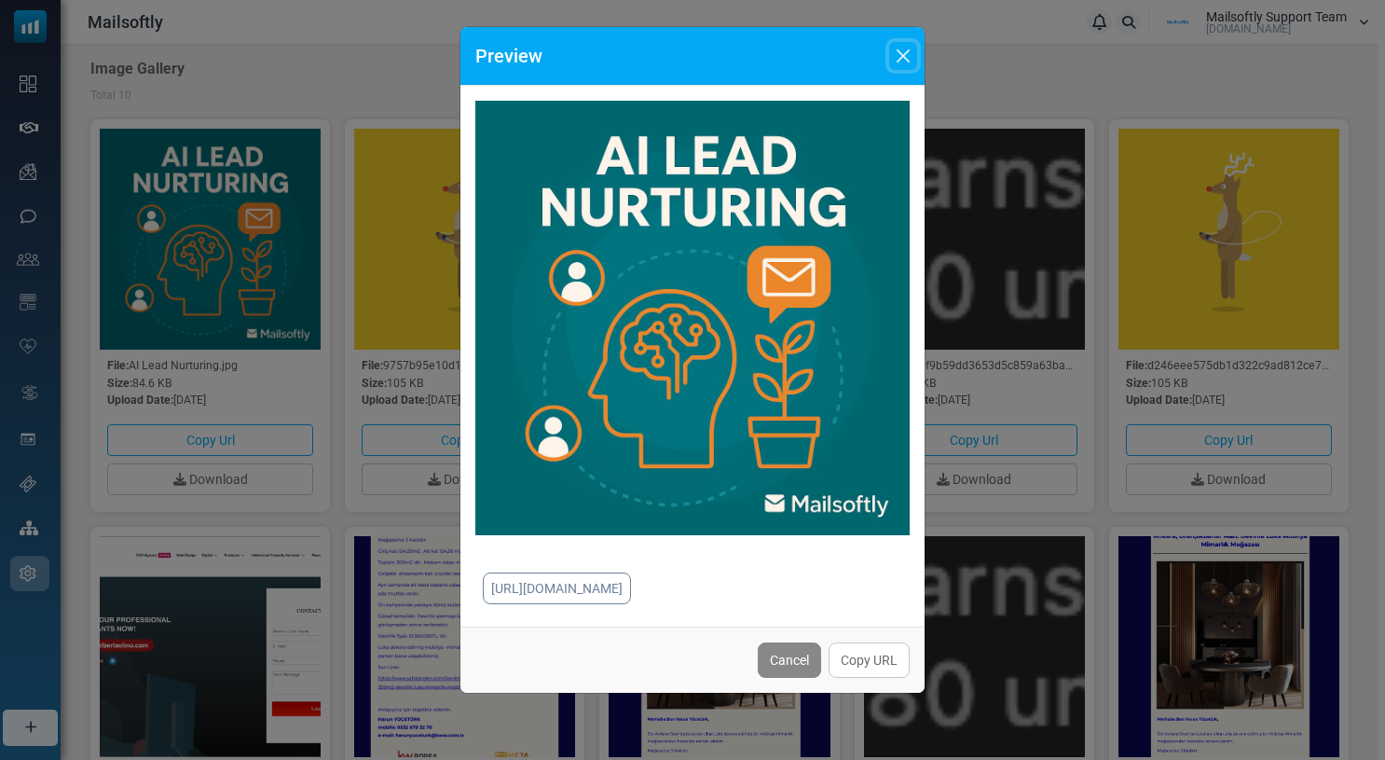
click at [906, 55] on button "Close" at bounding box center [903, 56] width 28 height 28
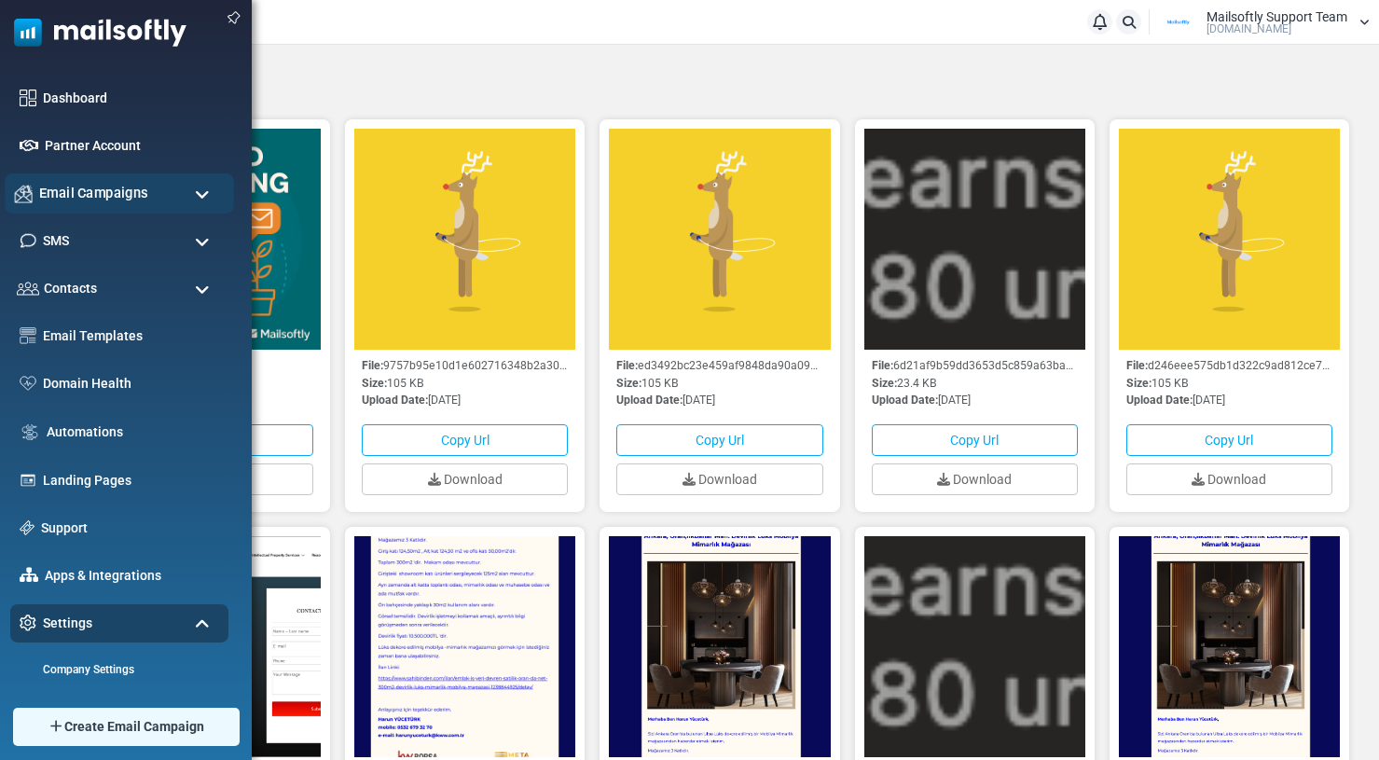
click at [89, 201] on span "Email Campaigns" at bounding box center [93, 193] width 109 height 21
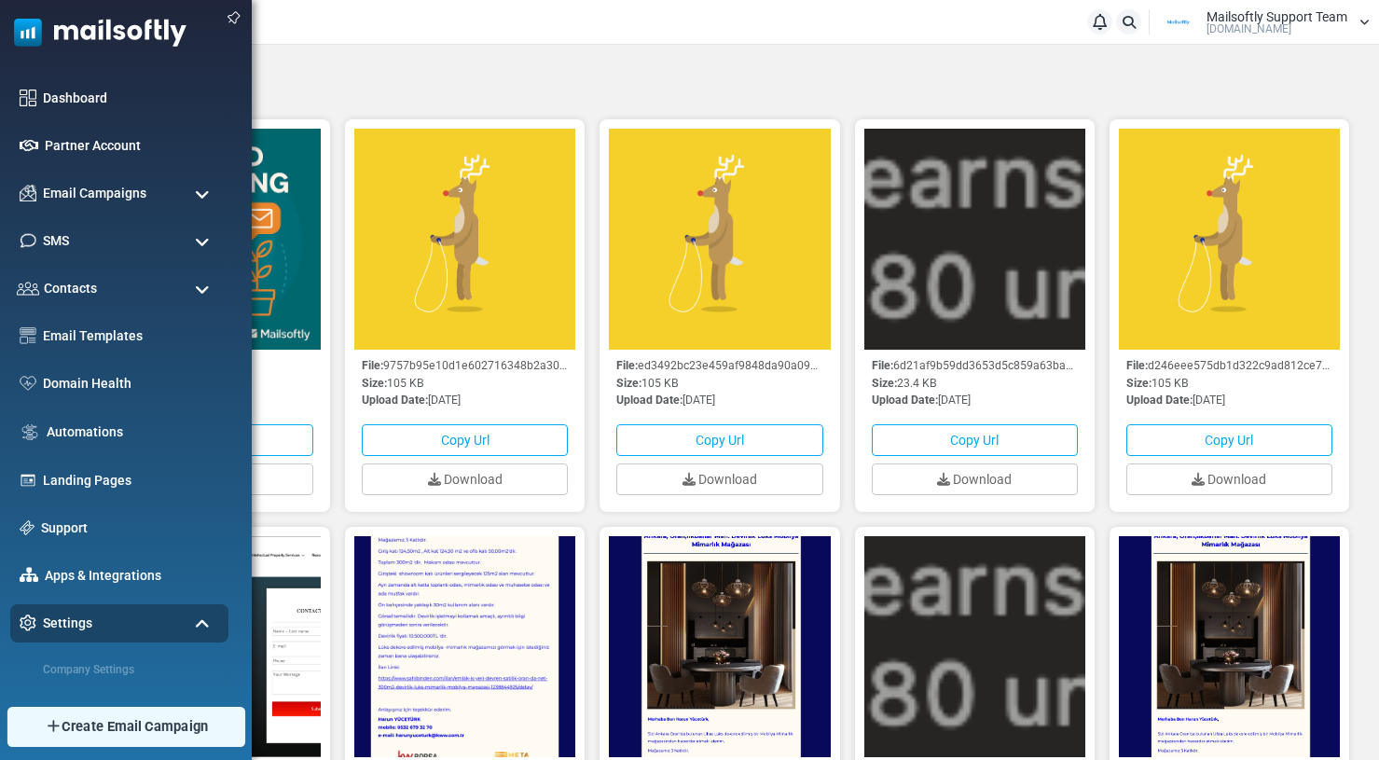
click at [47, 730] on img at bounding box center [53, 726] width 18 height 17
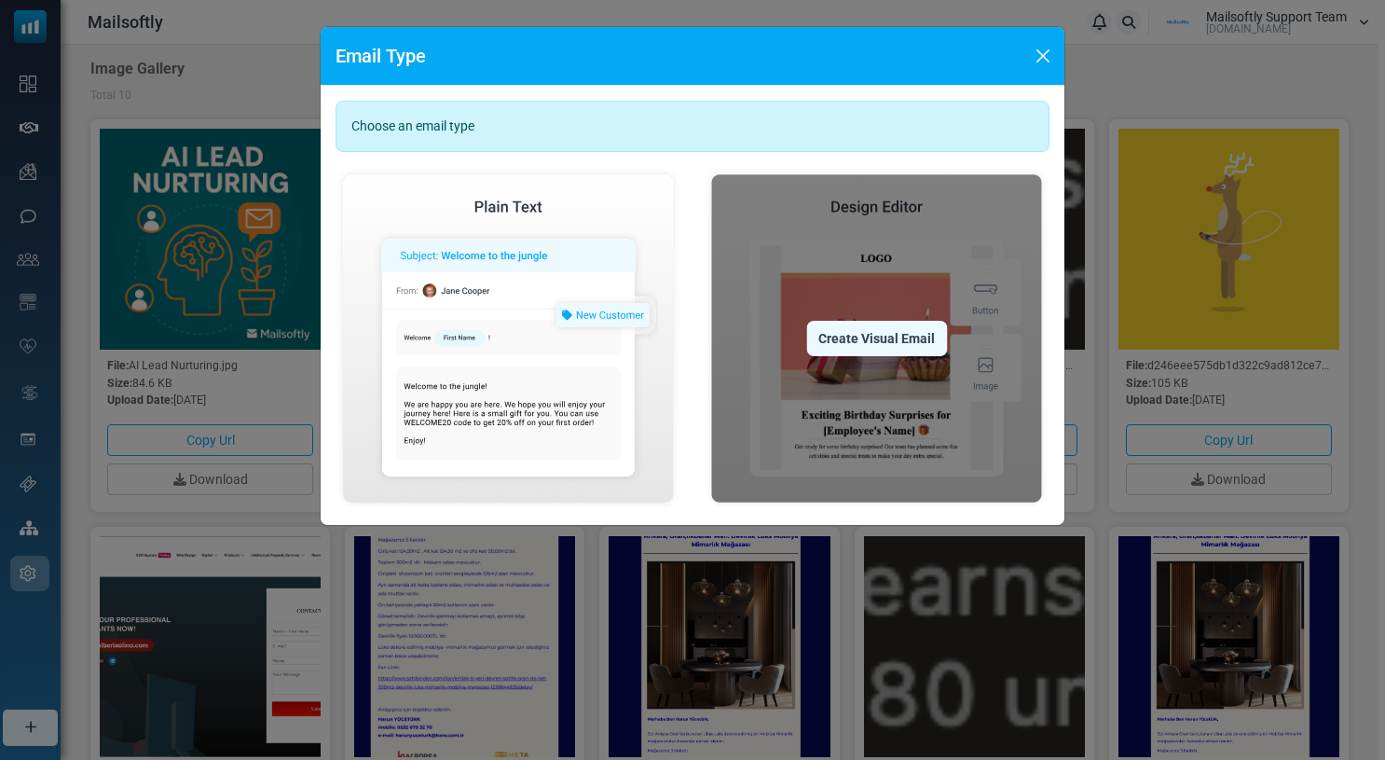
click at [884, 333] on div "Create Visual Email" at bounding box center [876, 338] width 141 height 35
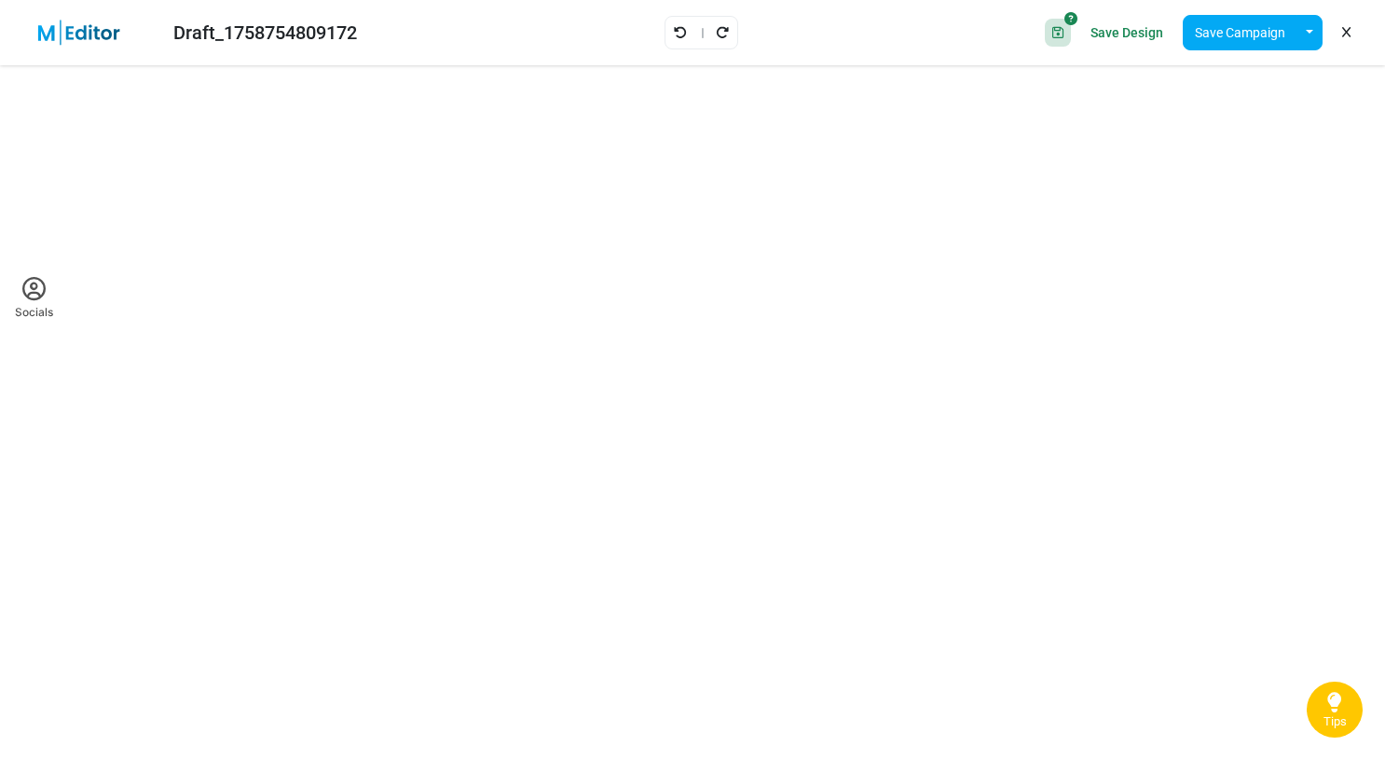
click at [1347, 34] on icon at bounding box center [1346, 33] width 8 height 1
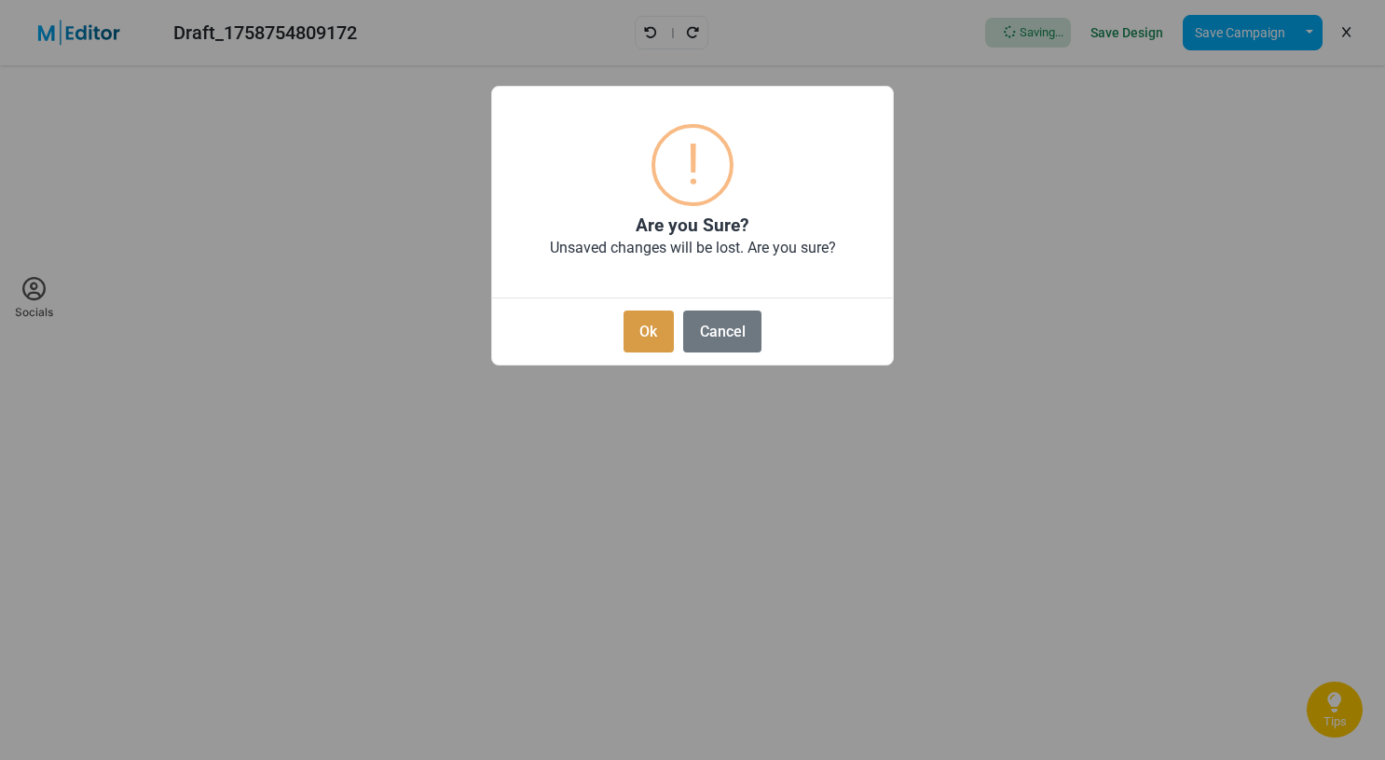
click at [656, 337] on button "Ok" at bounding box center [649, 331] width 50 height 42
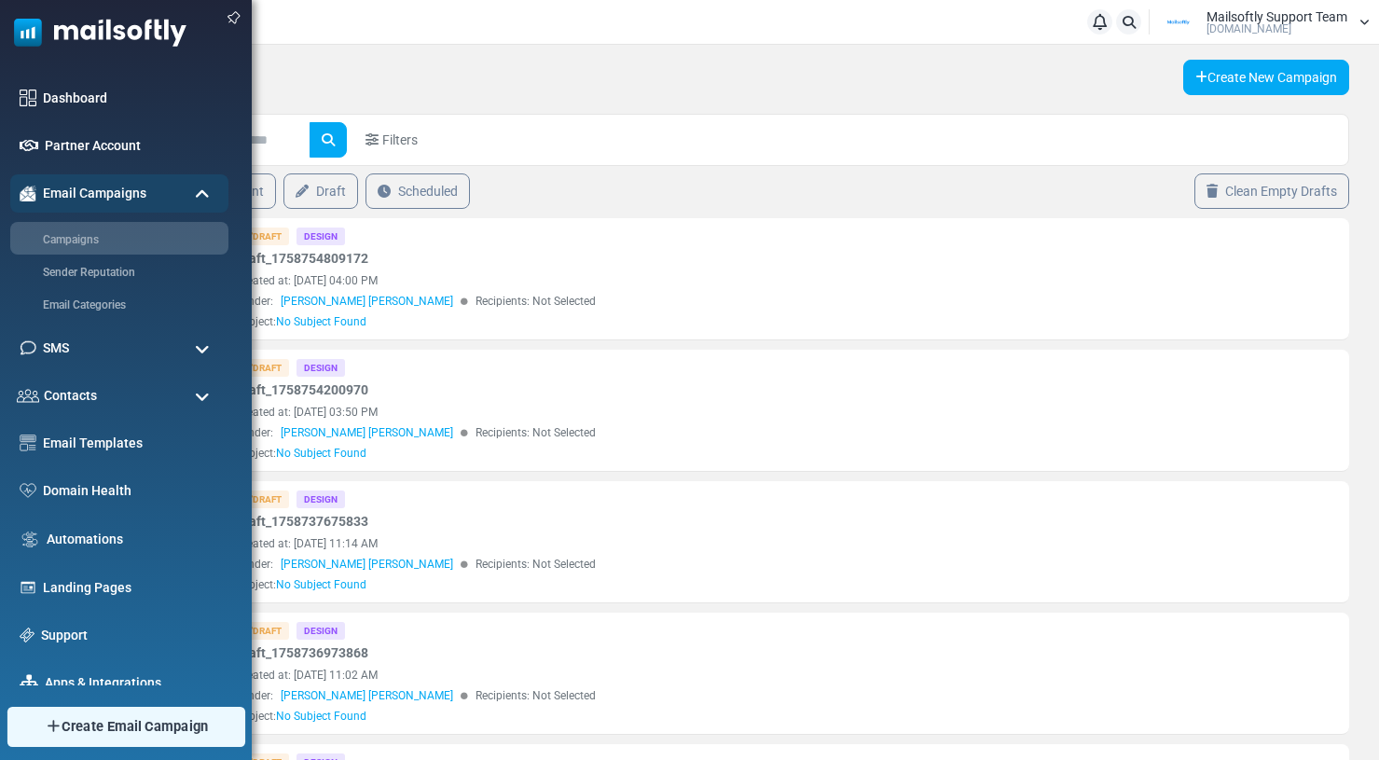
click at [42, 720] on link "Create Email Campaign" at bounding box center [126, 727] width 238 height 40
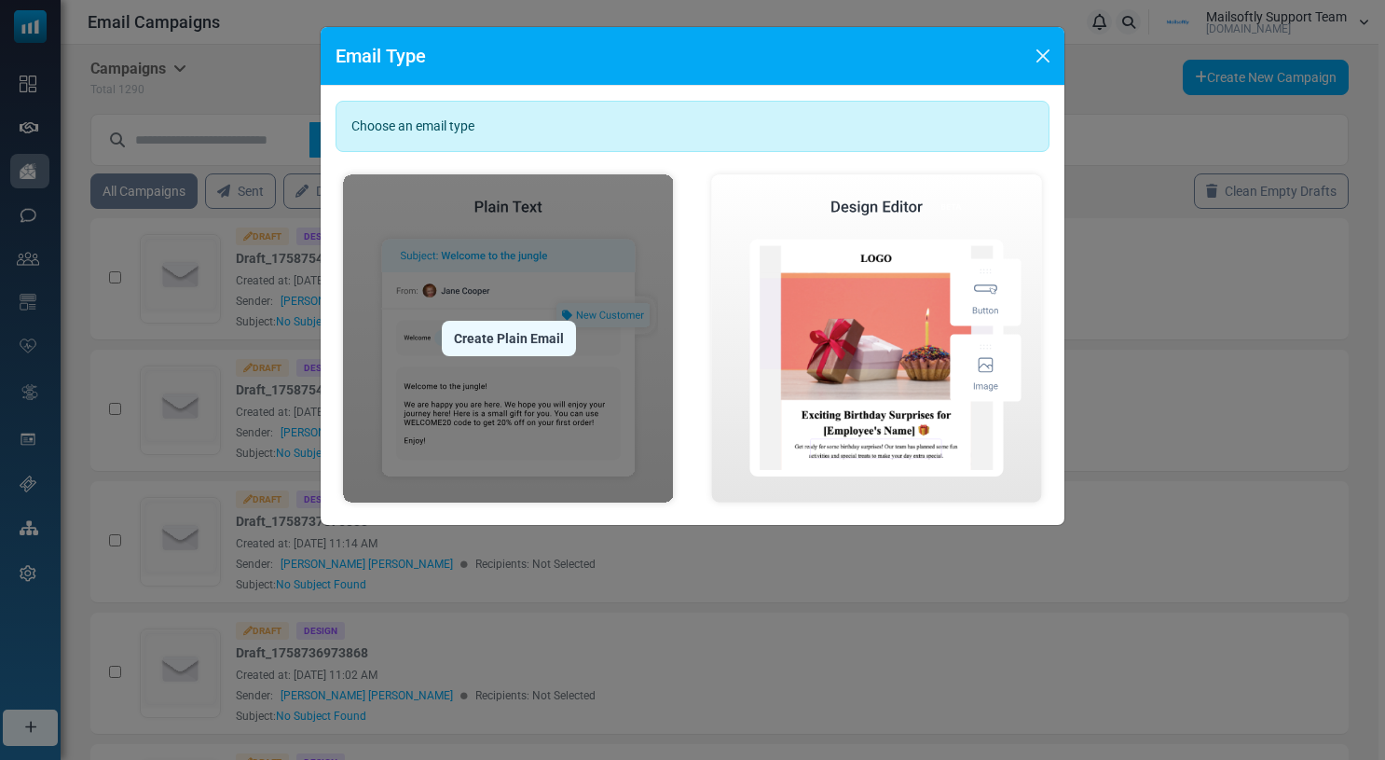
click at [508, 337] on div "Create Plain Email" at bounding box center [509, 338] width 134 height 35
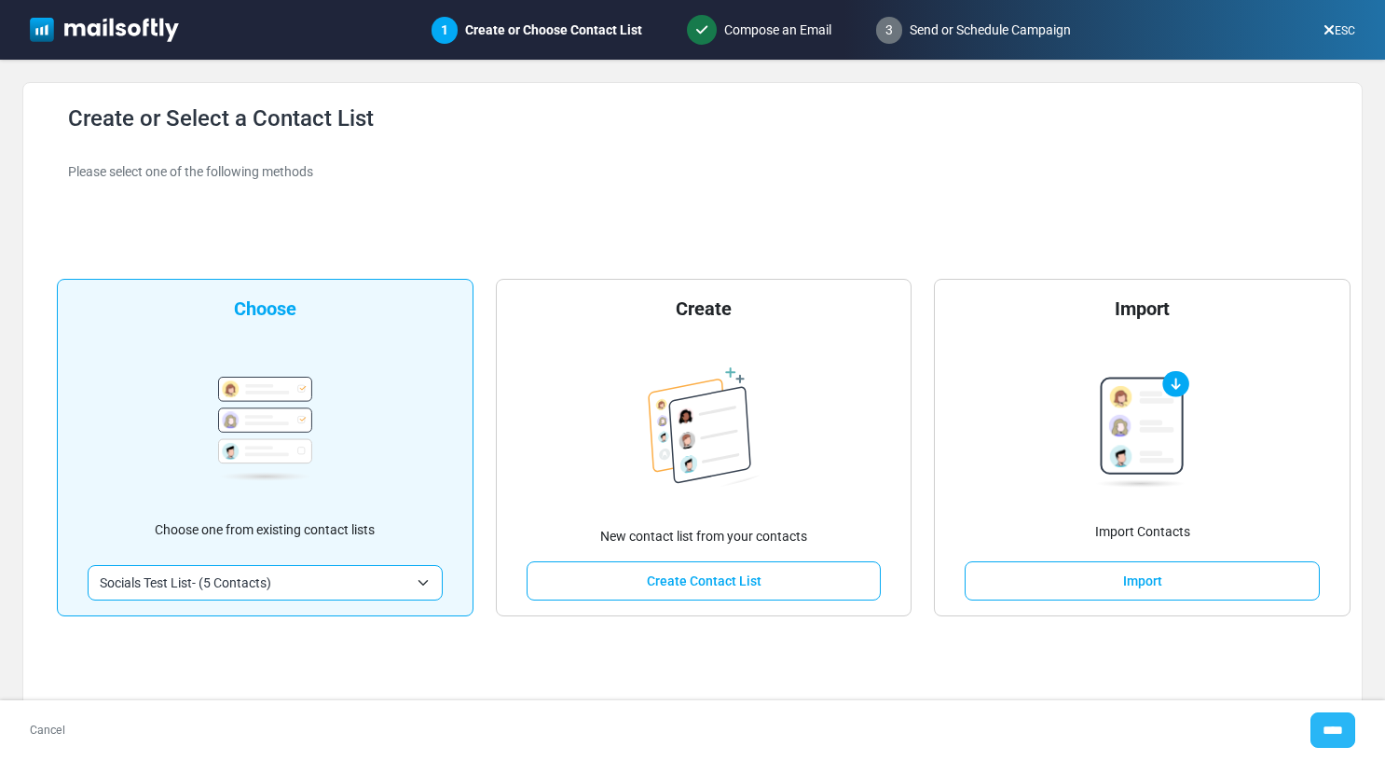
click at [1327, 730] on input "****" at bounding box center [1333, 729] width 45 height 35
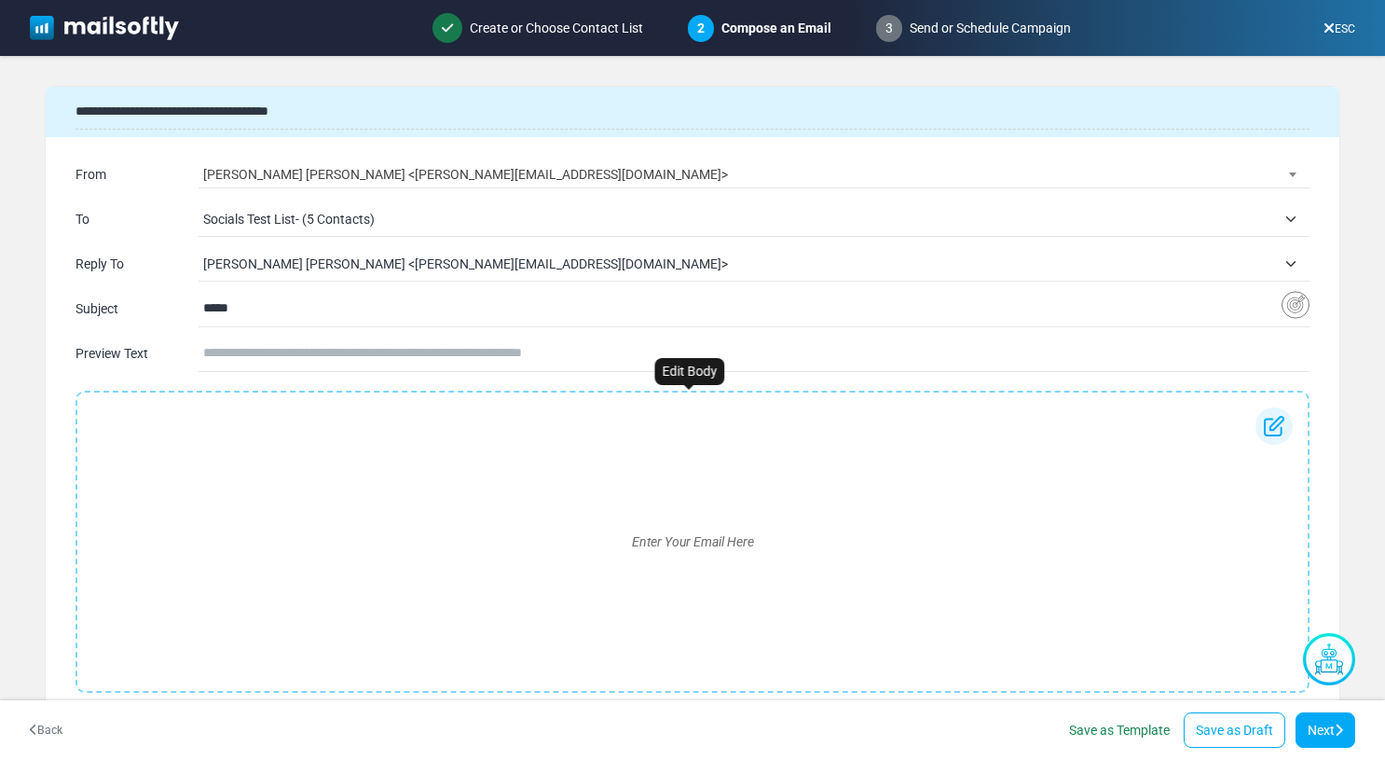
click at [513, 501] on div "Enter Your Email Here" at bounding box center [692, 541] width 1201 height 268
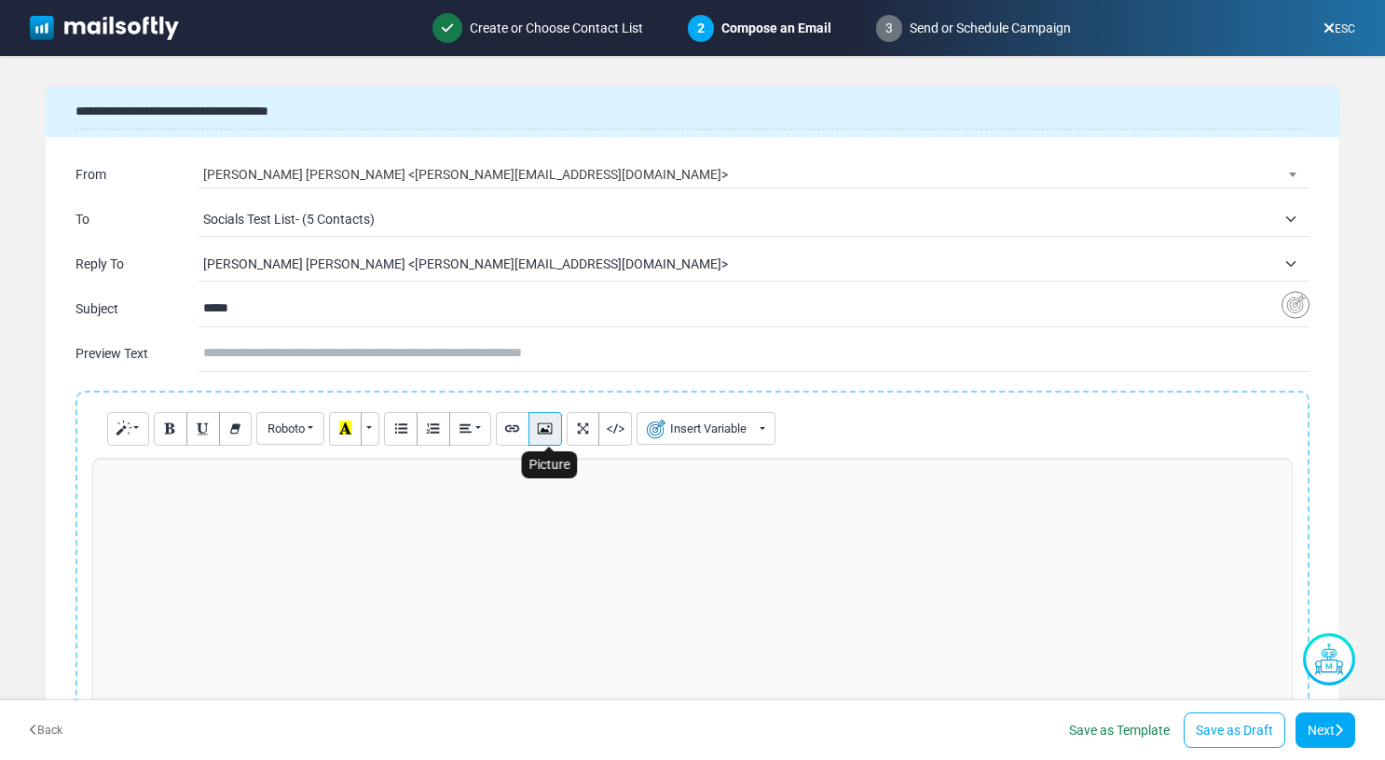
click at [551, 432] on icon "Picture" at bounding box center [545, 427] width 12 height 14
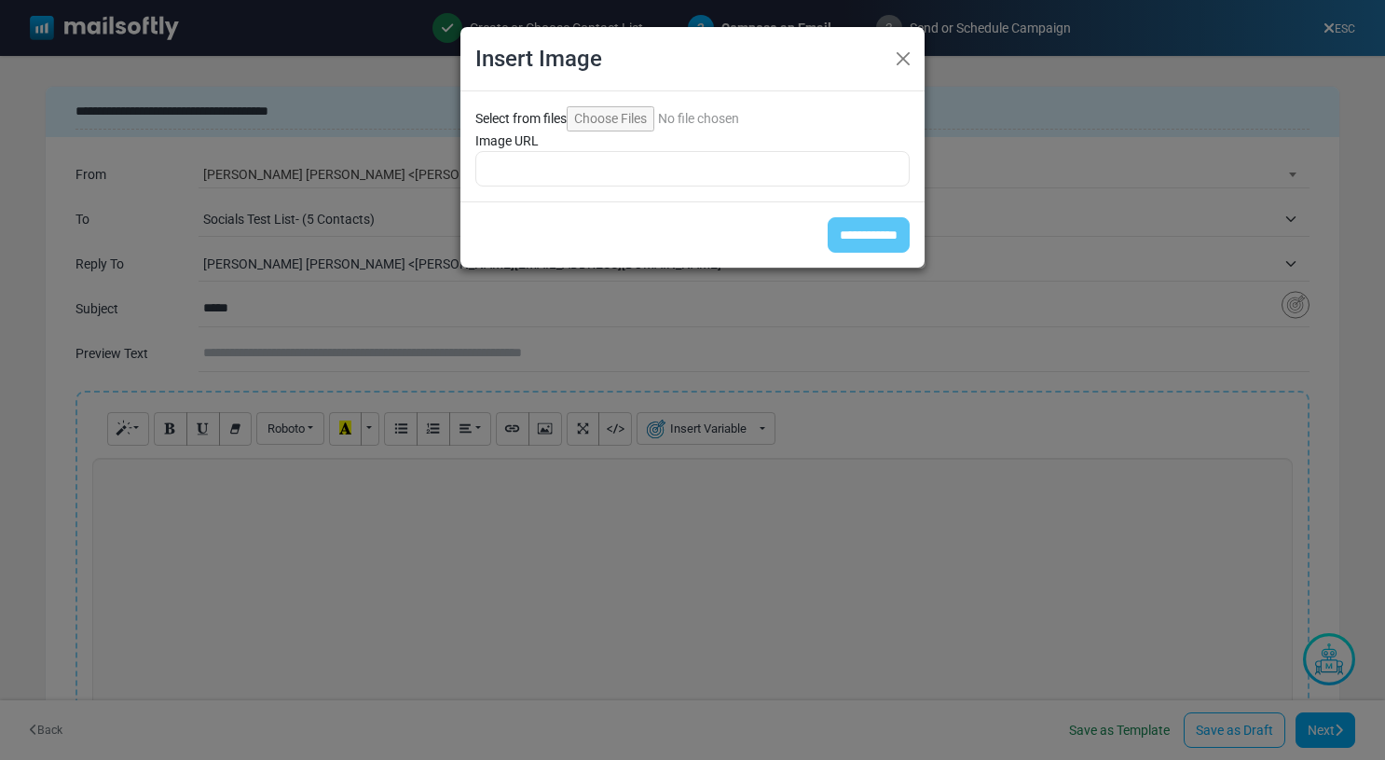
click at [622, 119] on input "Select from files" at bounding box center [694, 118] width 254 height 25
click at [904, 57] on button "Close" at bounding box center [903, 59] width 28 height 28
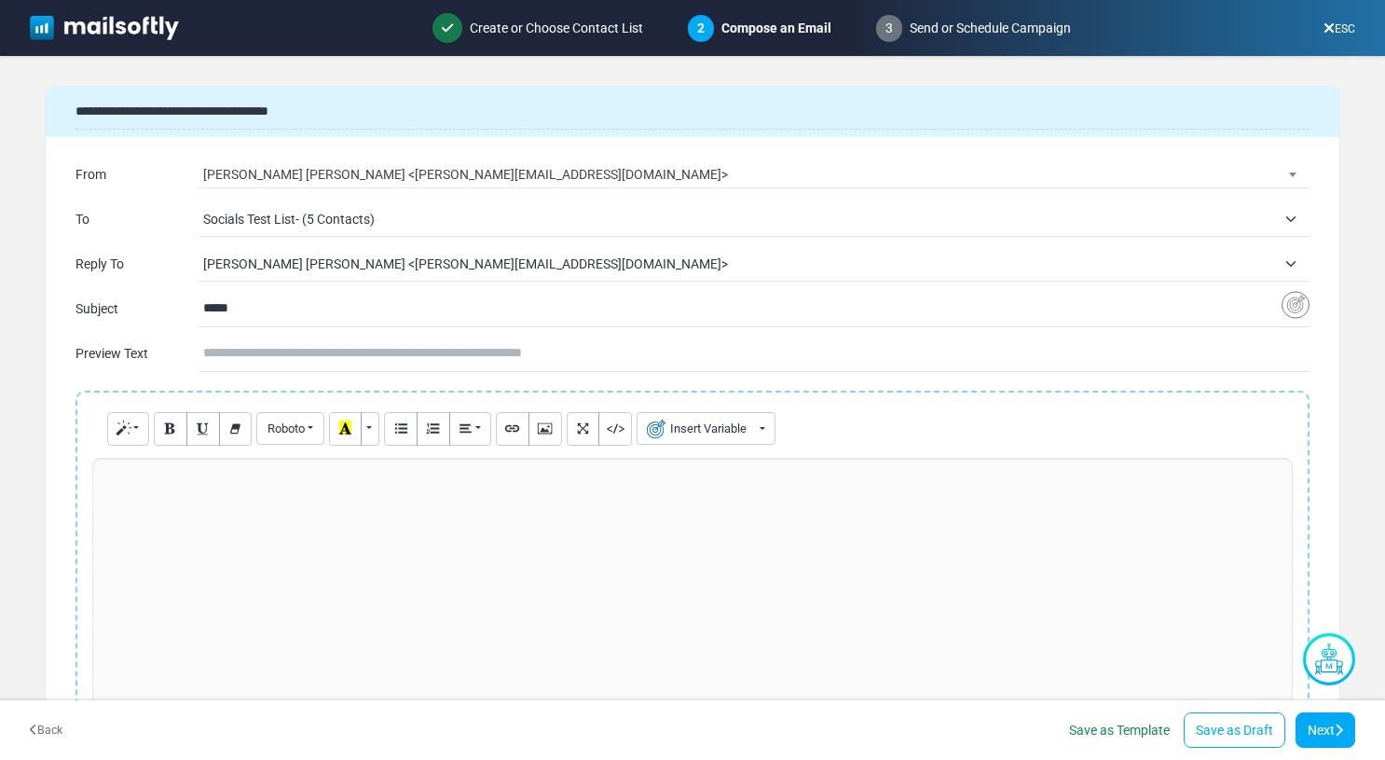
click at [599, 539] on div at bounding box center [692, 598] width 1201 height 280
click at [622, 434] on icon "Code View" at bounding box center [616, 427] width 12 height 14
type textarea "**********"
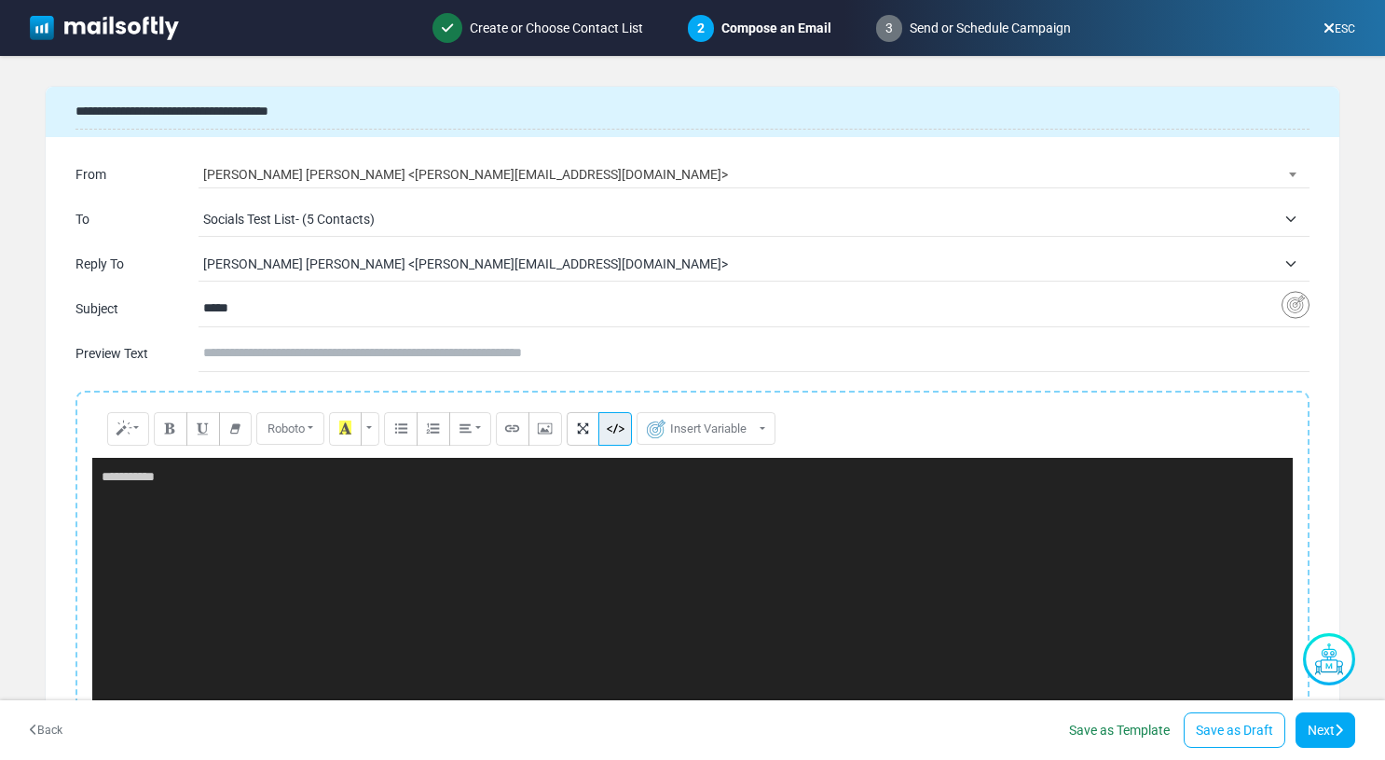
click at [622, 434] on icon "Code View" at bounding box center [616, 427] width 12 height 14
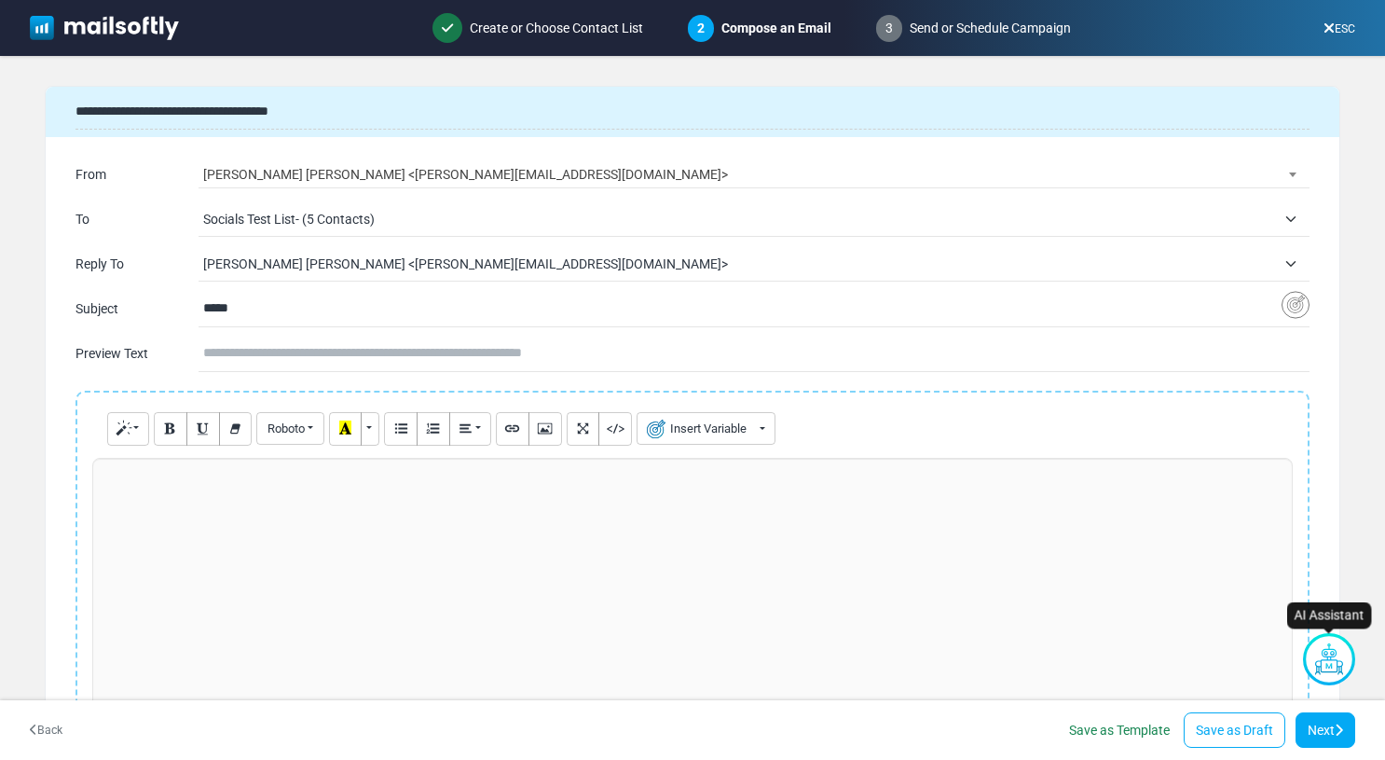
click at [1344, 656] on img "AI Assistant" at bounding box center [1329, 659] width 52 height 52
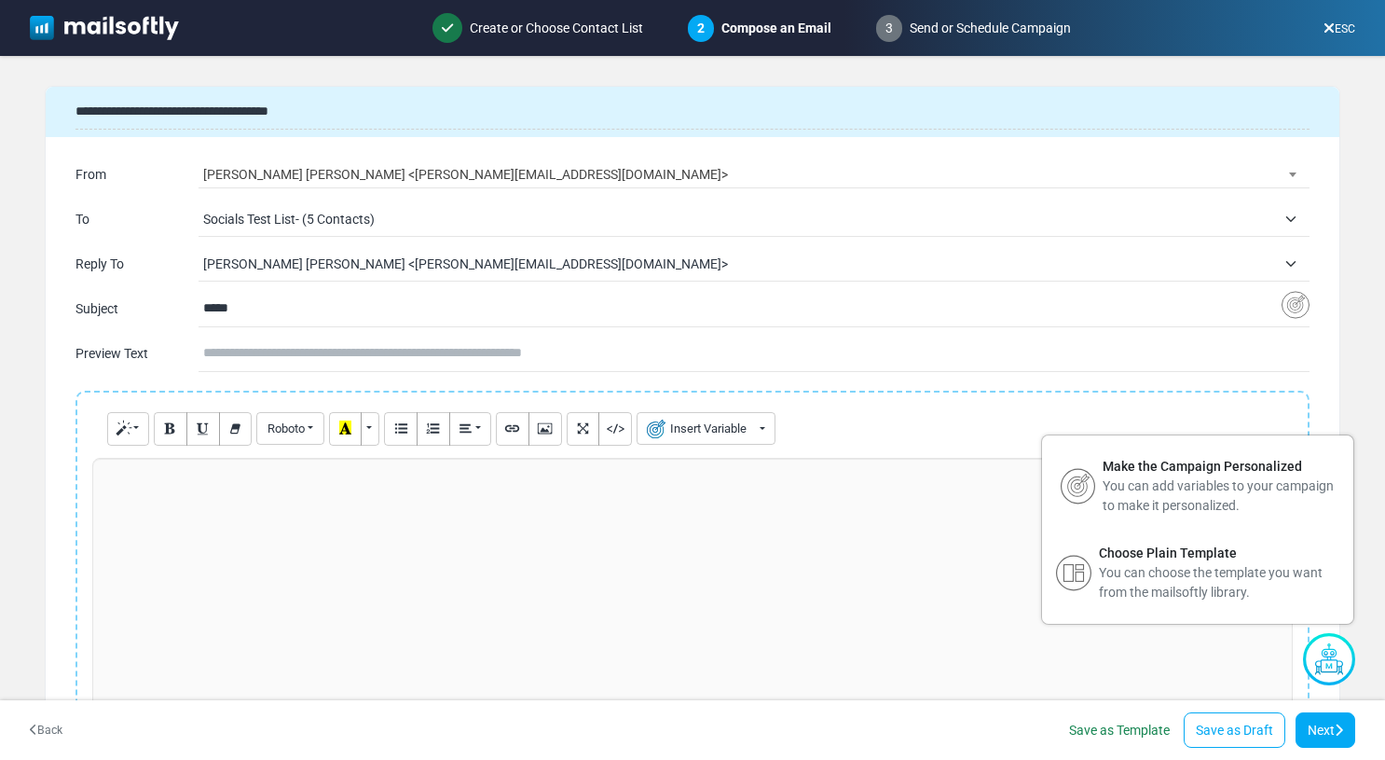
click at [1344, 656] on img "AI Assistant" at bounding box center [1329, 659] width 52 height 52
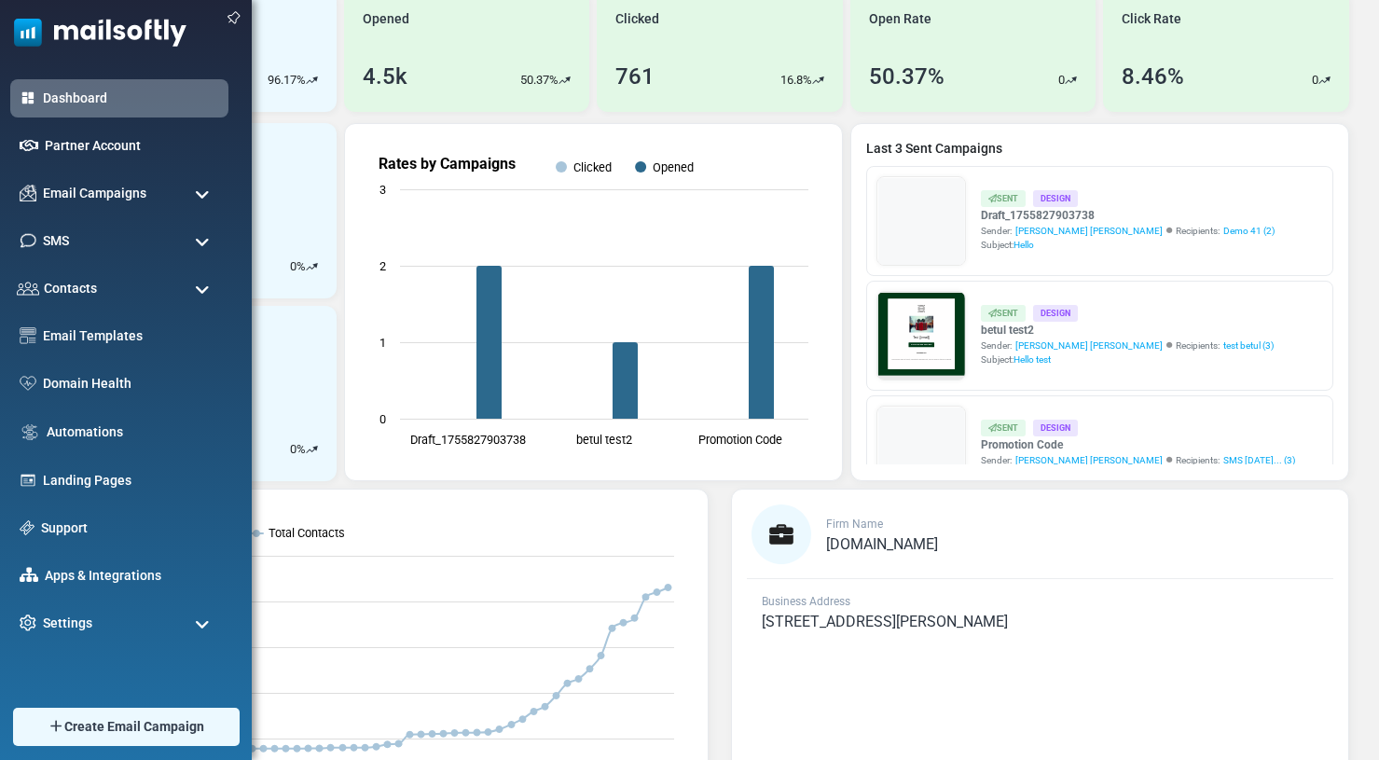
scroll to position [171, 0]
click at [167, 620] on div "Settings" at bounding box center [119, 623] width 229 height 40
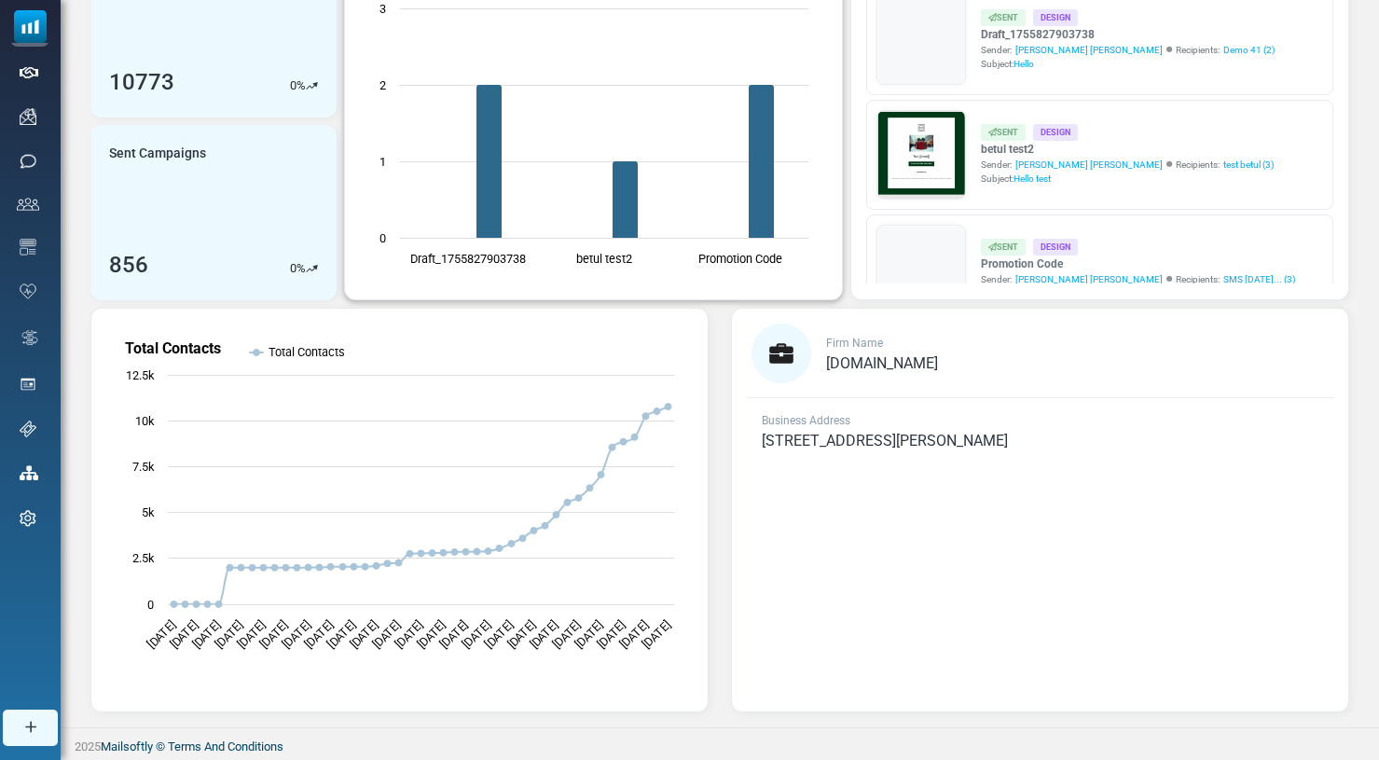
scroll to position [0, 0]
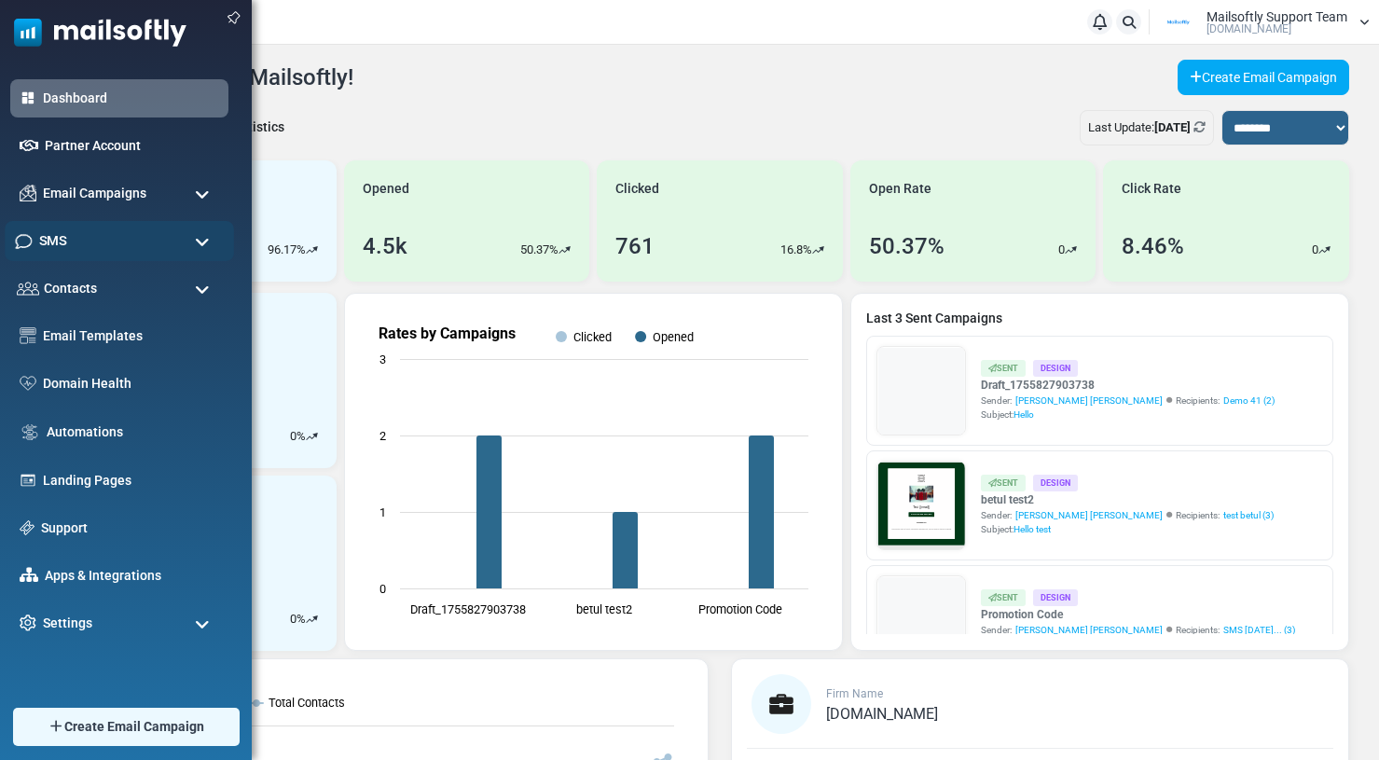
click at [78, 246] on div "SMS" at bounding box center [119, 241] width 229 height 40
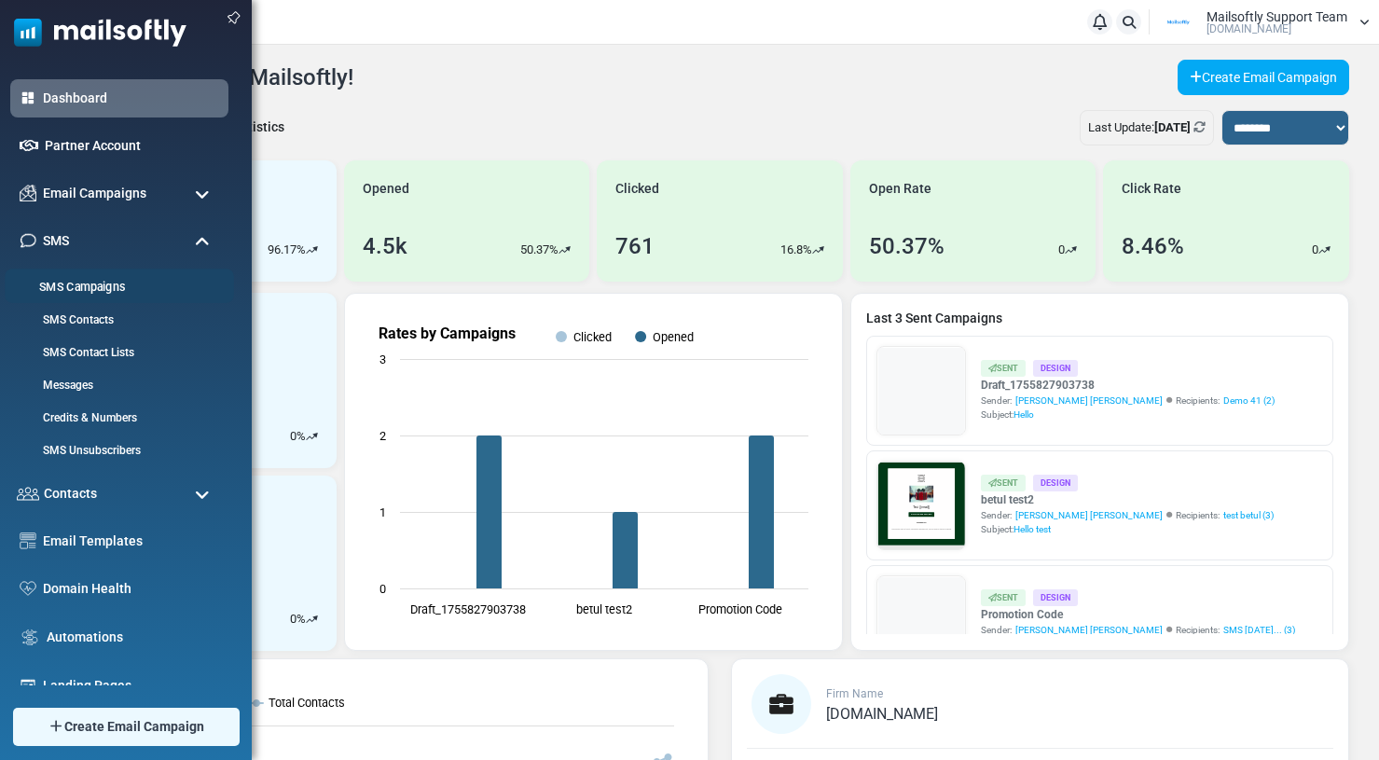
click at [59, 283] on link "SMS Campaigns" at bounding box center [117, 288] width 224 height 18
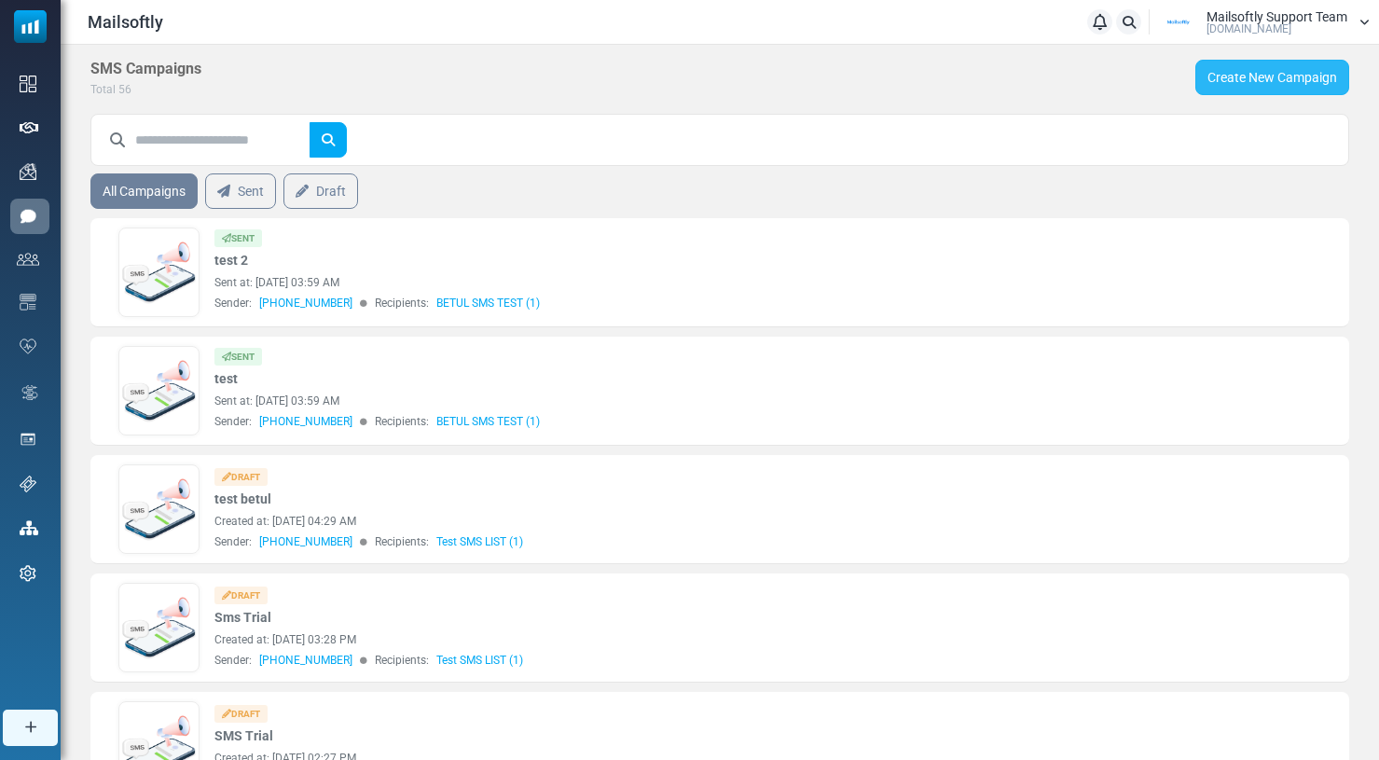
click at [1231, 82] on link "Create New Campaign" at bounding box center [1272, 77] width 154 height 35
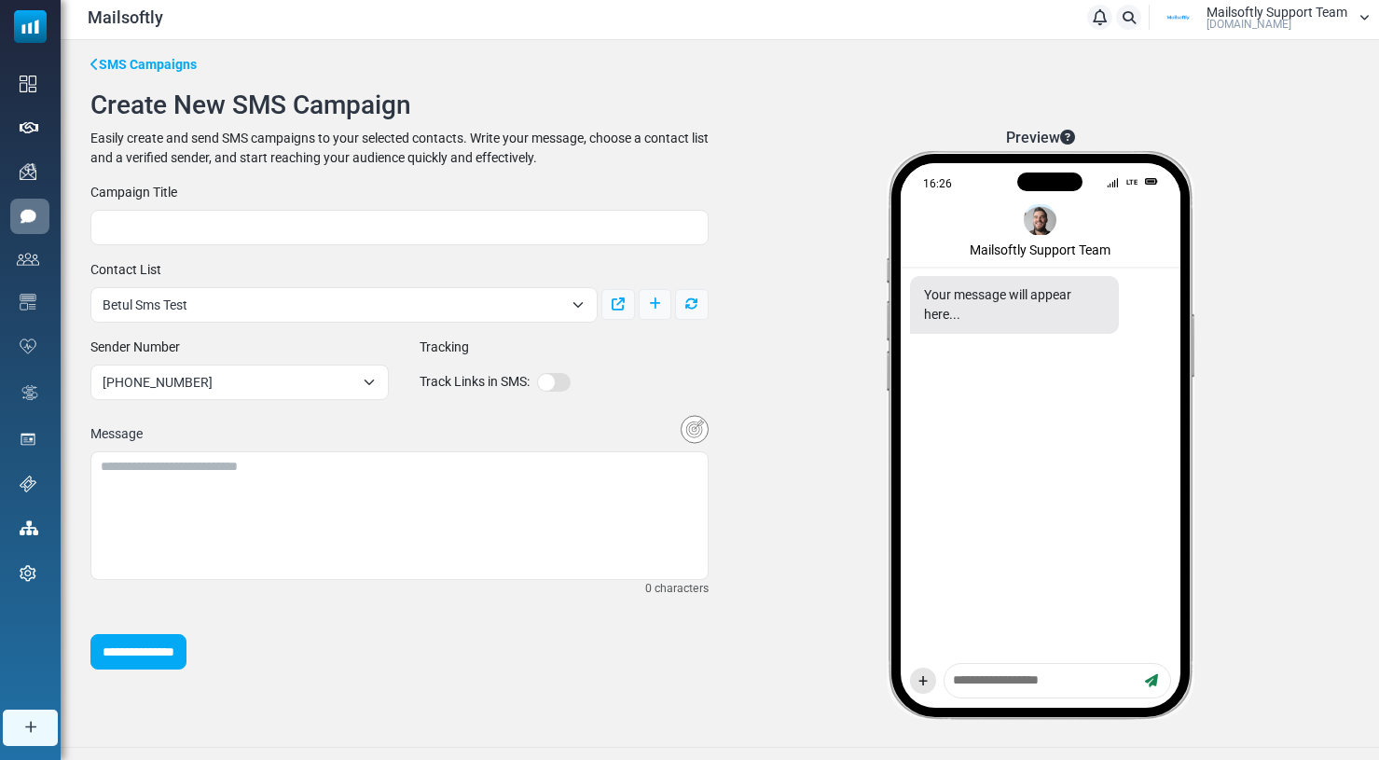
scroll to position [24, 0]
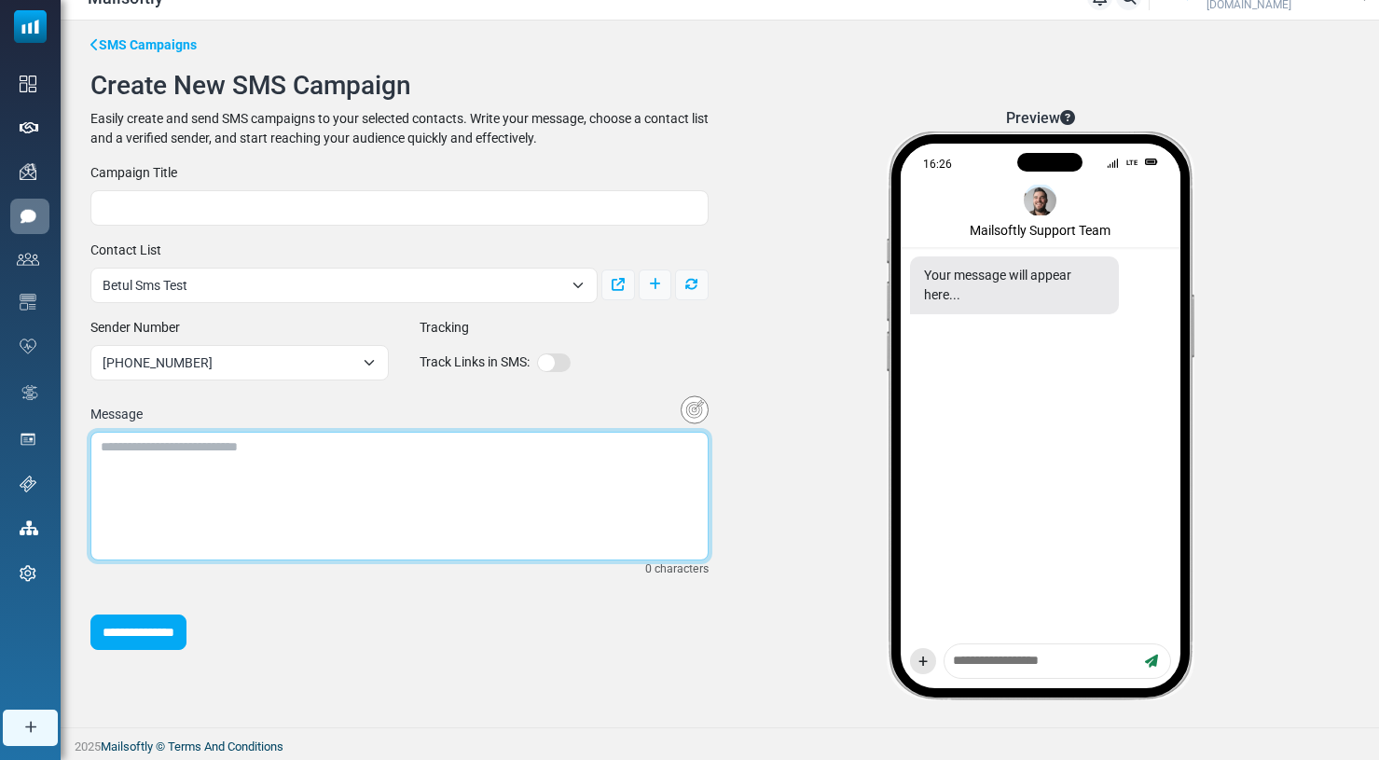
click at [392, 489] on textarea at bounding box center [399, 496] width 618 height 129
type textarea "*********"
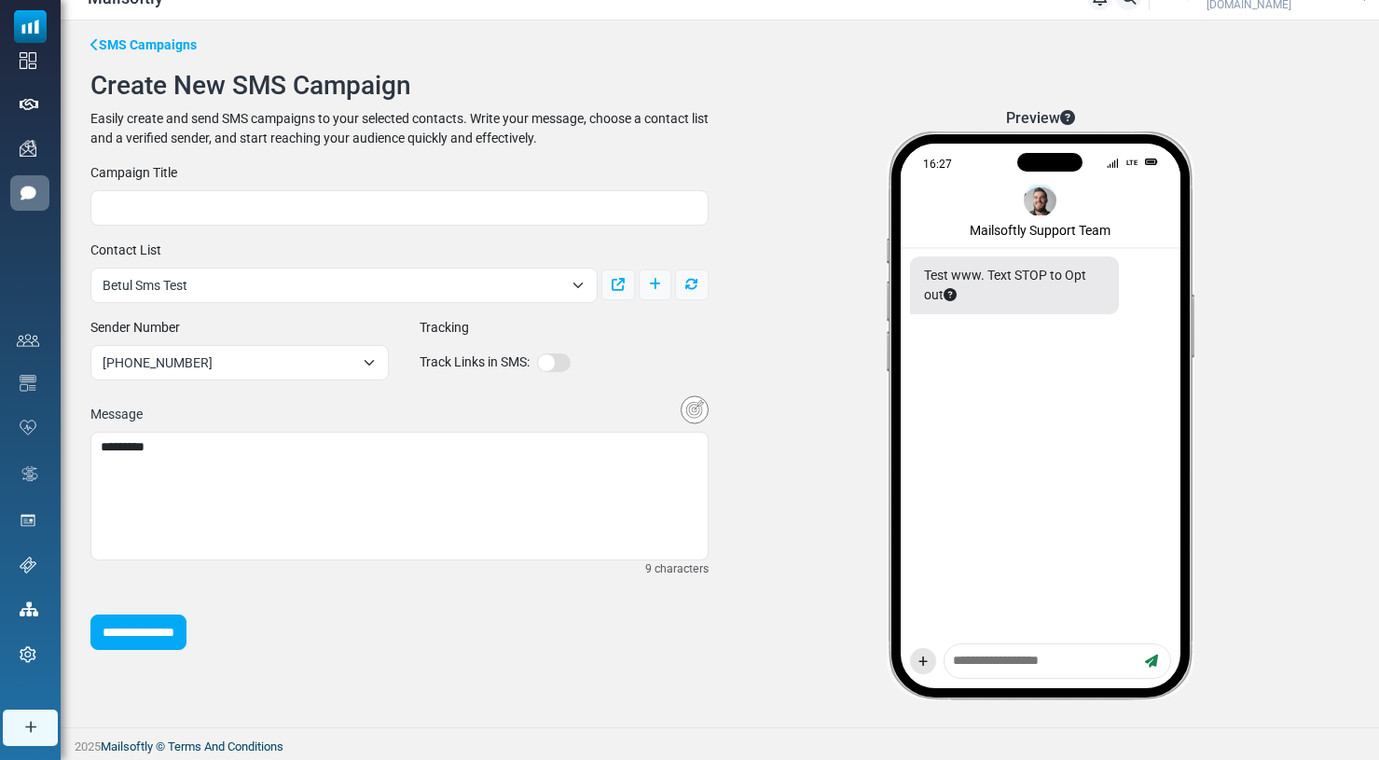
scroll to position [0, 0]
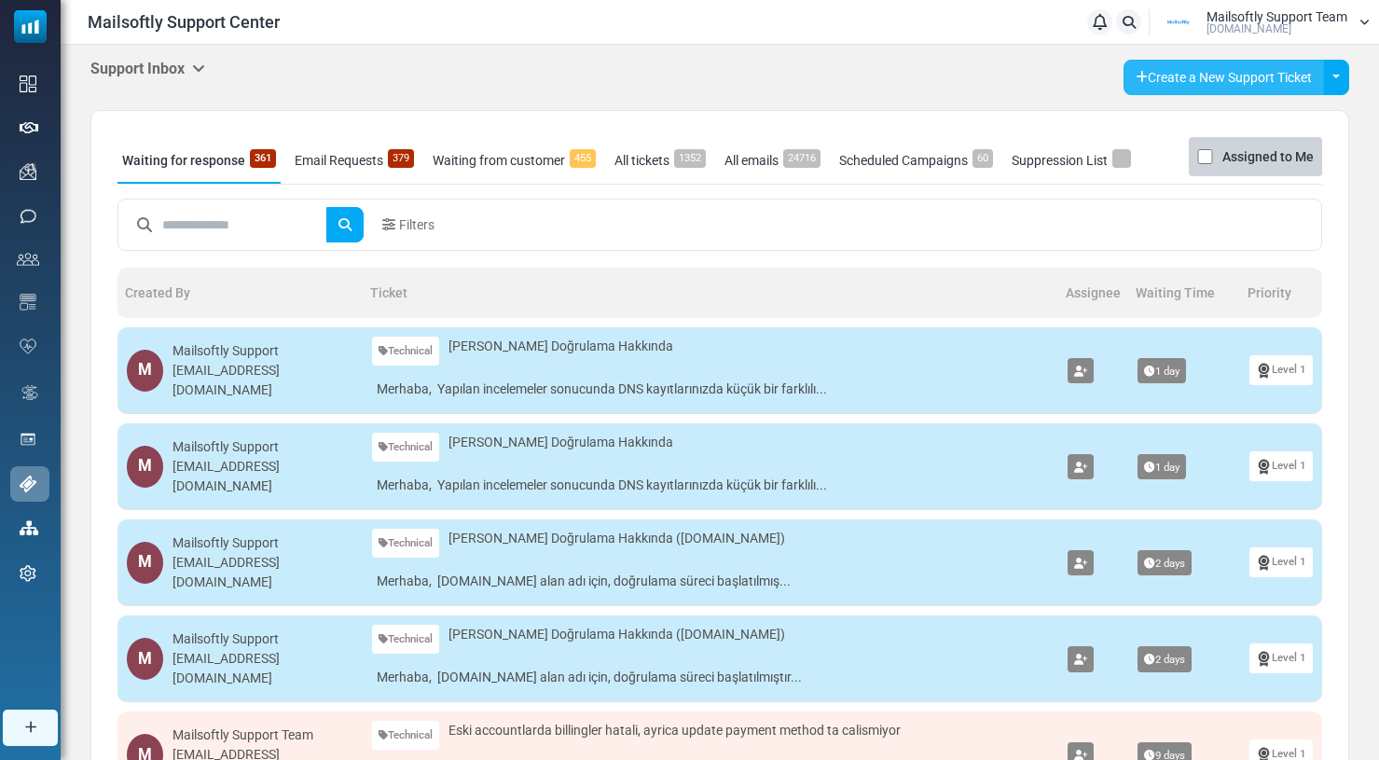
click at [1173, 82] on link "Create a New Support Ticket" at bounding box center [1223, 77] width 200 height 35
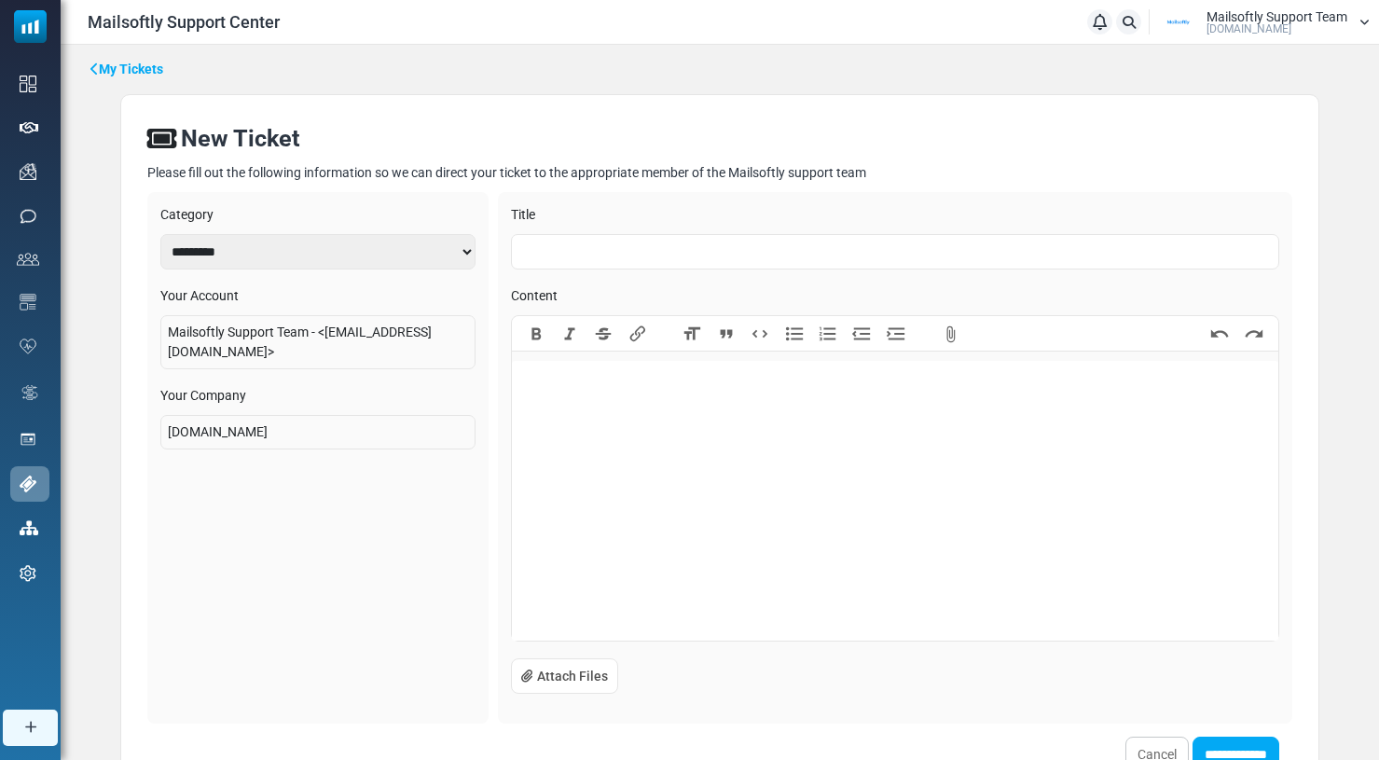
click at [552, 241] on input "text" at bounding box center [895, 251] width 769 height 35
type input "*"
type input "**********"
click at [565, 456] on trix-editor at bounding box center [895, 501] width 767 height 280
paste trix-editor
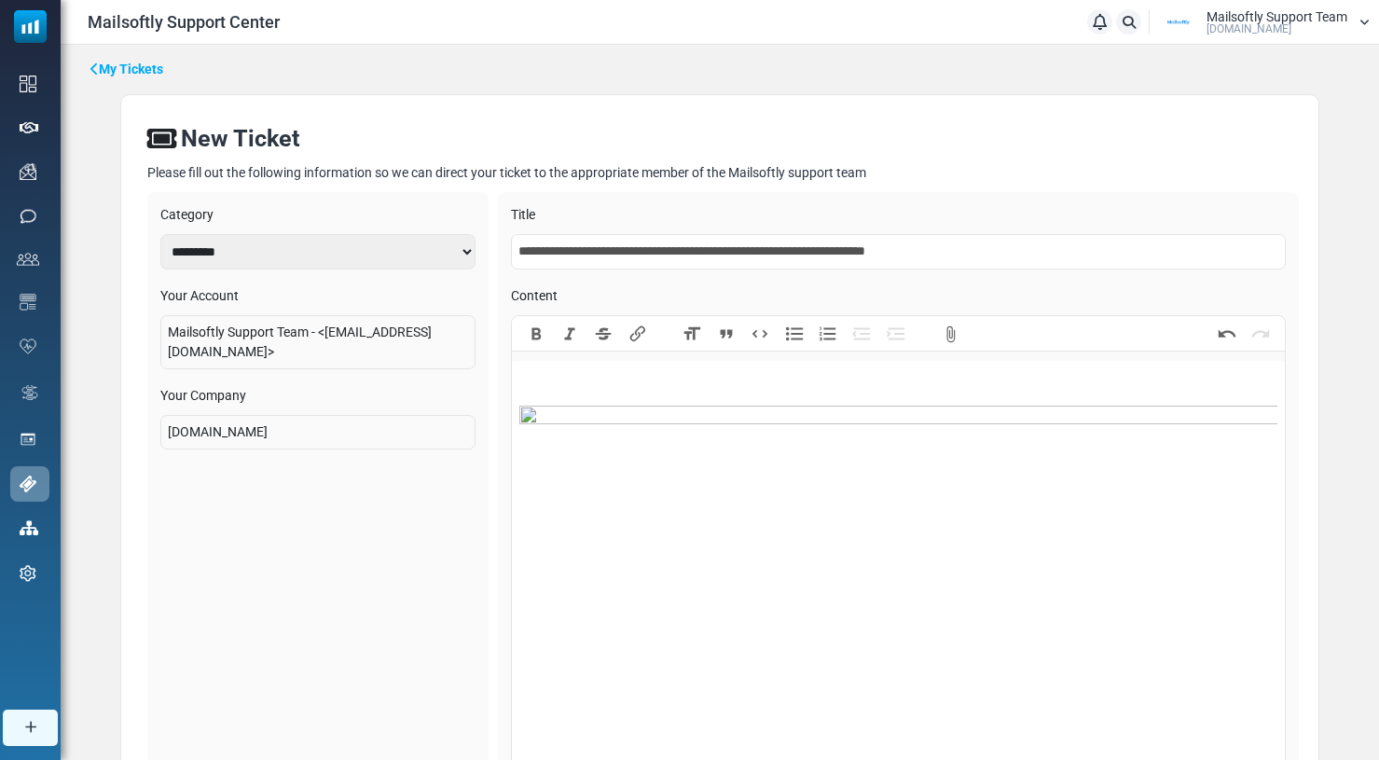
drag, startPoint x: 803, startPoint y: 250, endPoint x: 433, endPoint y: 250, distance: 370.1
click at [432, 250] on div "**********" at bounding box center [719, 544] width 1145 height 705
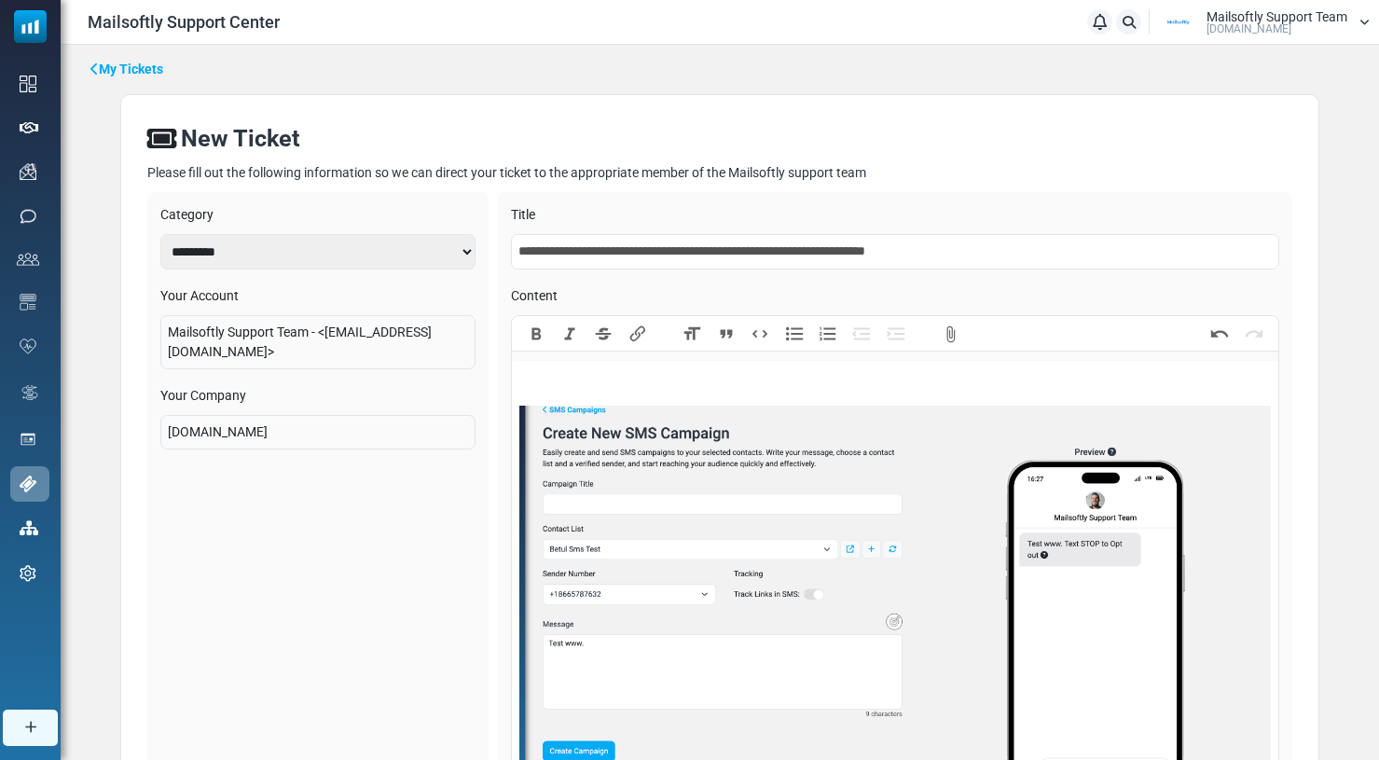
click at [544, 366] on div "﻿ ********* ********* ﻿" at bounding box center [894, 585] width 751 height 439
paste trix-editor "**********"
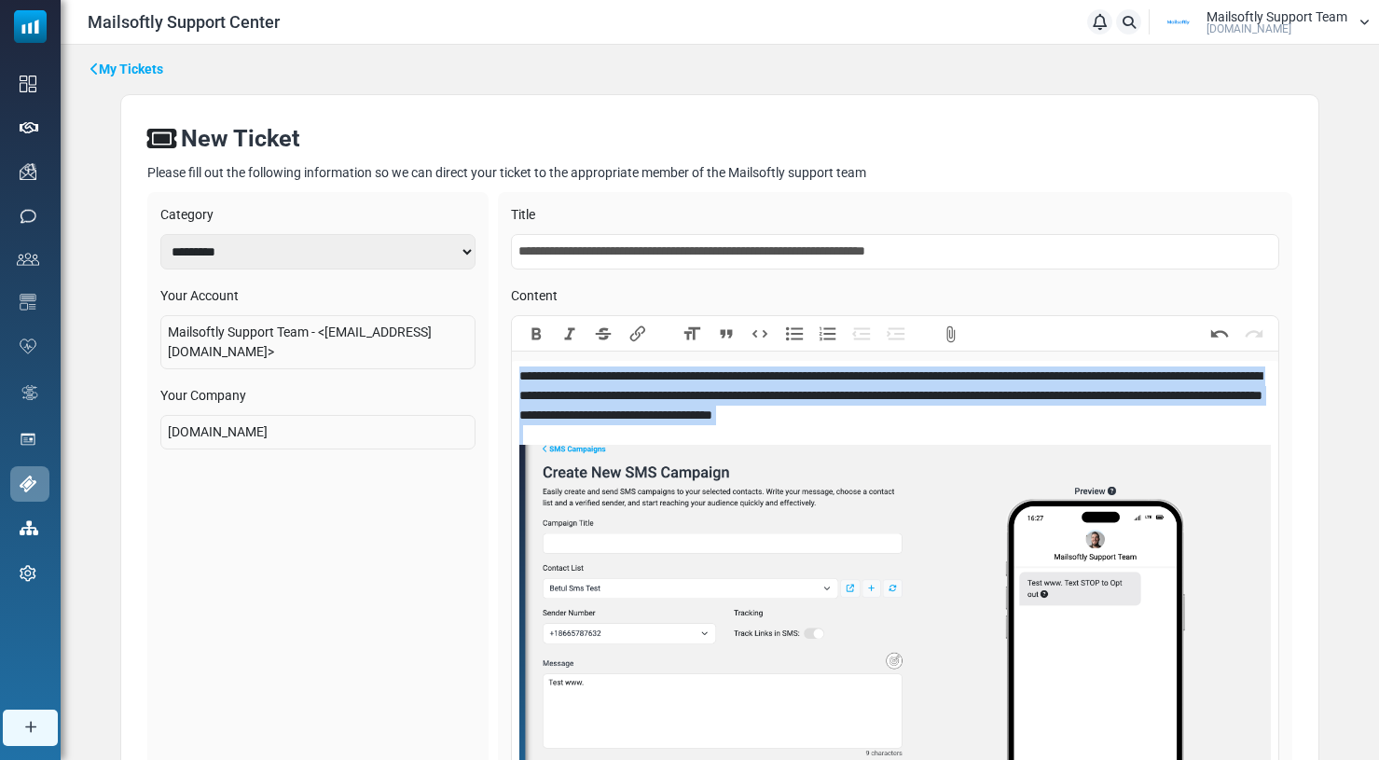
drag, startPoint x: 517, startPoint y: 372, endPoint x: 1036, endPoint y: 508, distance: 535.9
click at [1035, 512] on trix-editor "**********" at bounding box center [895, 605] width 767 height 489
click at [1102, 416] on div "**********" at bounding box center [894, 605] width 751 height 478
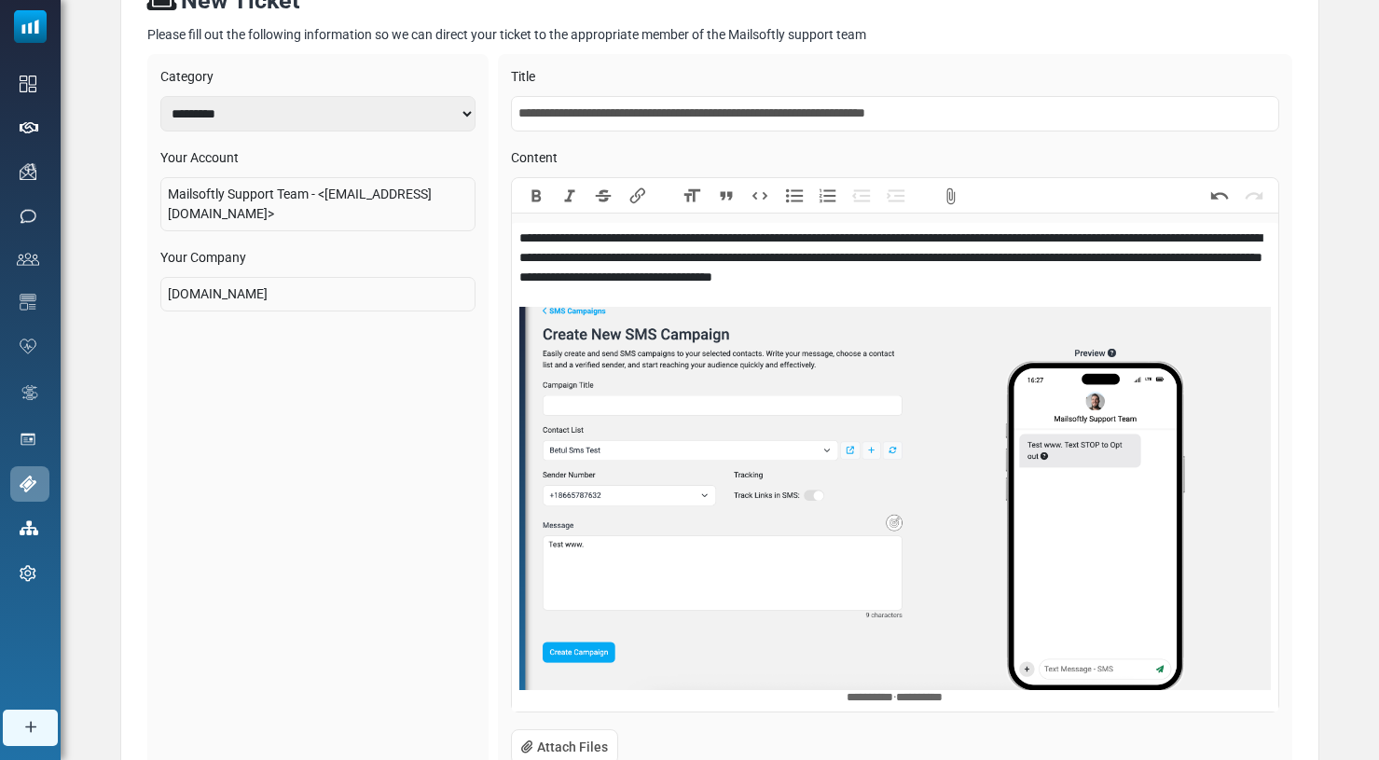
scroll to position [137, 0]
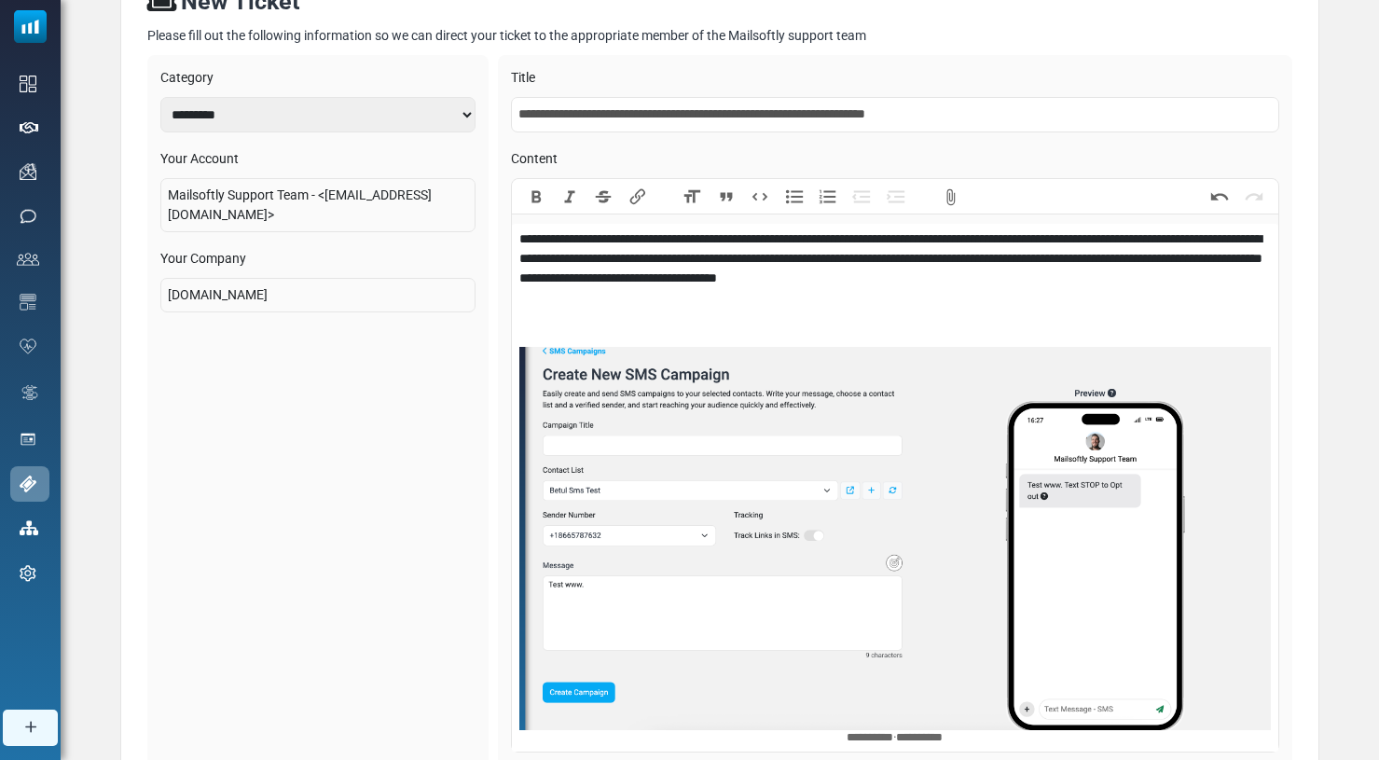
paste trix-editor "**********"
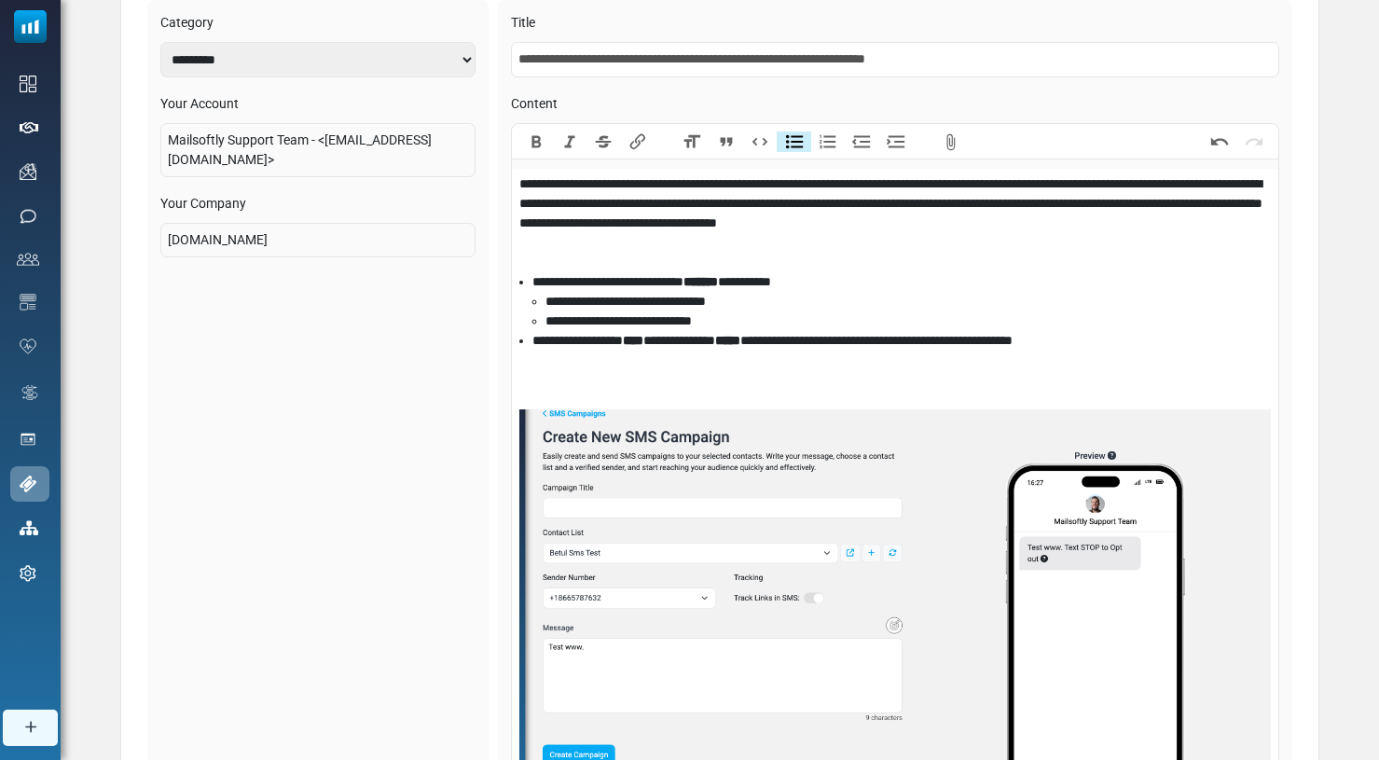
scroll to position [194, 0]
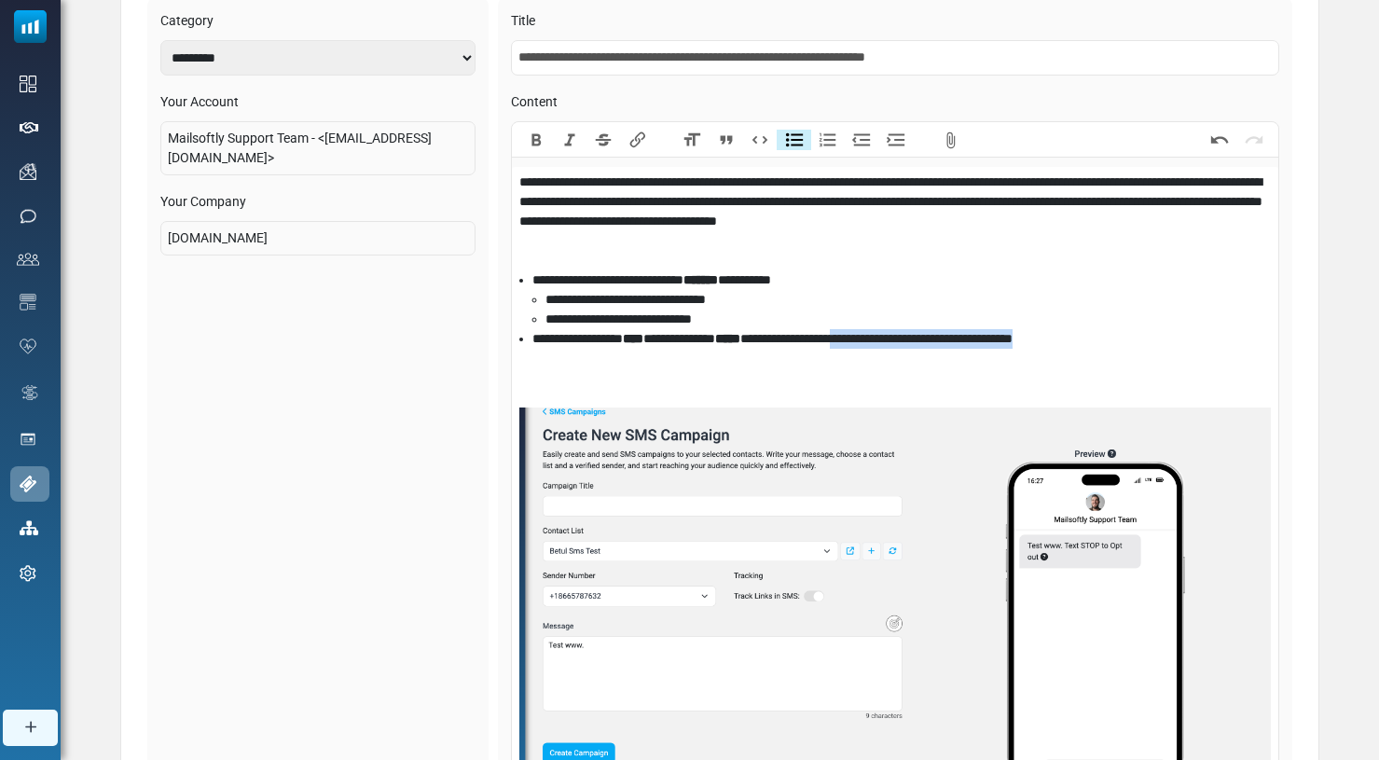
drag, startPoint x: 1104, startPoint y: 339, endPoint x: 876, endPoint y: 340, distance: 227.5
click at [875, 340] on li "**********" at bounding box center [901, 339] width 738 height 20
type trix-editor "**********"
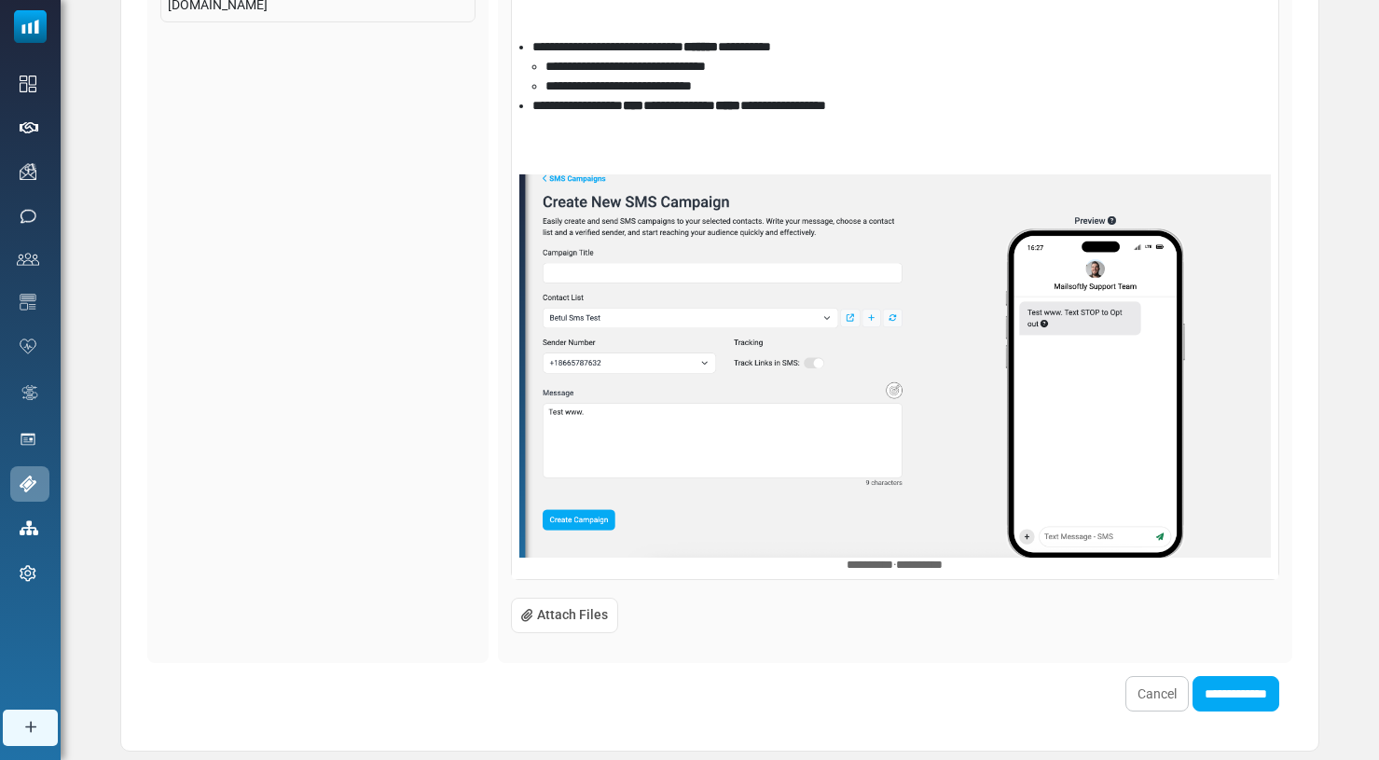
scroll to position [480, 0]
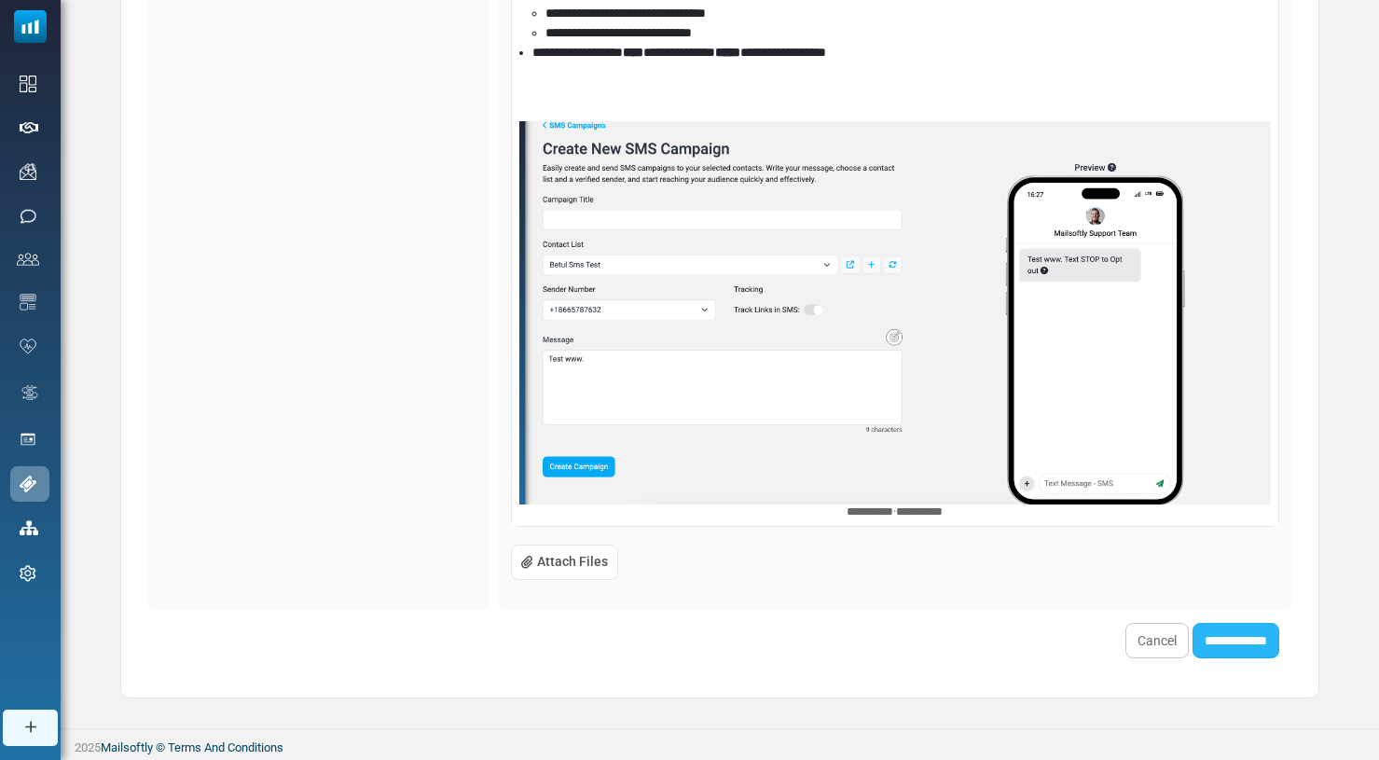
click at [1220, 650] on input "**********" at bounding box center [1235, 640] width 87 height 35
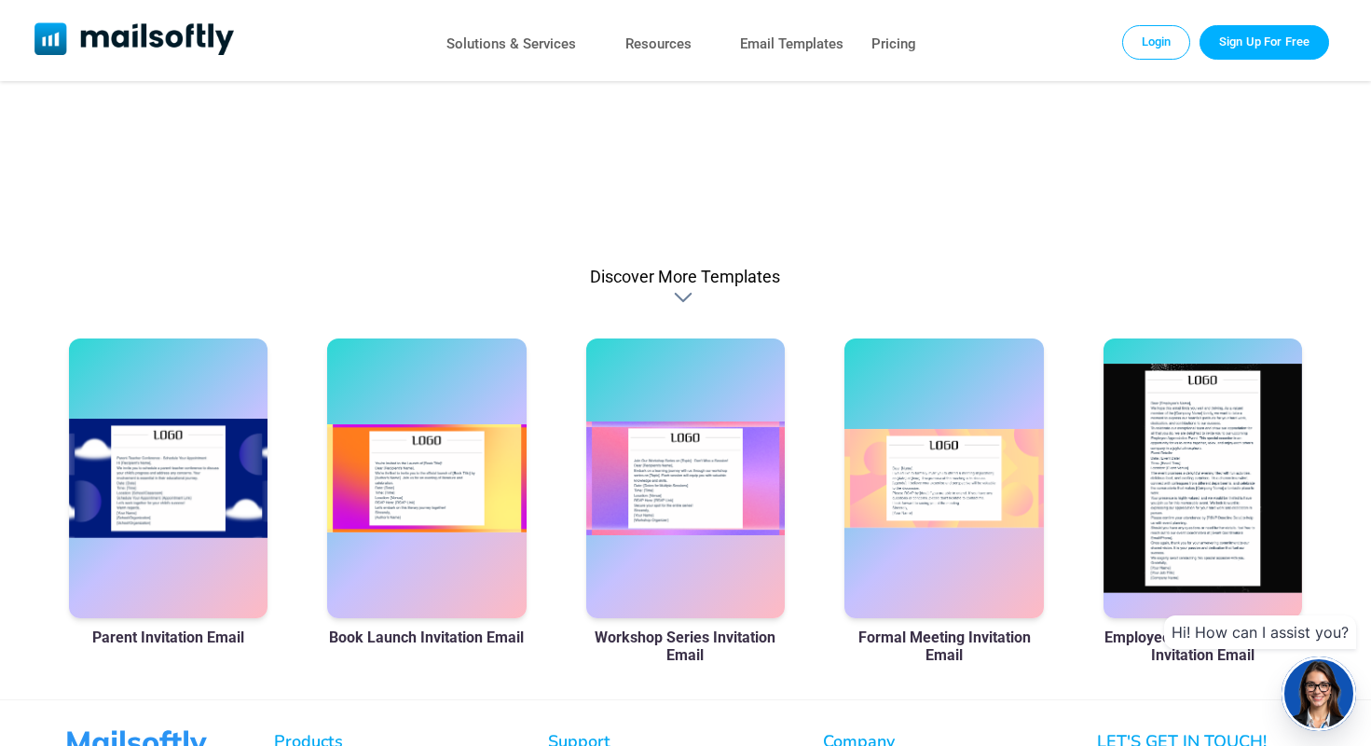
scroll to position [527, 0]
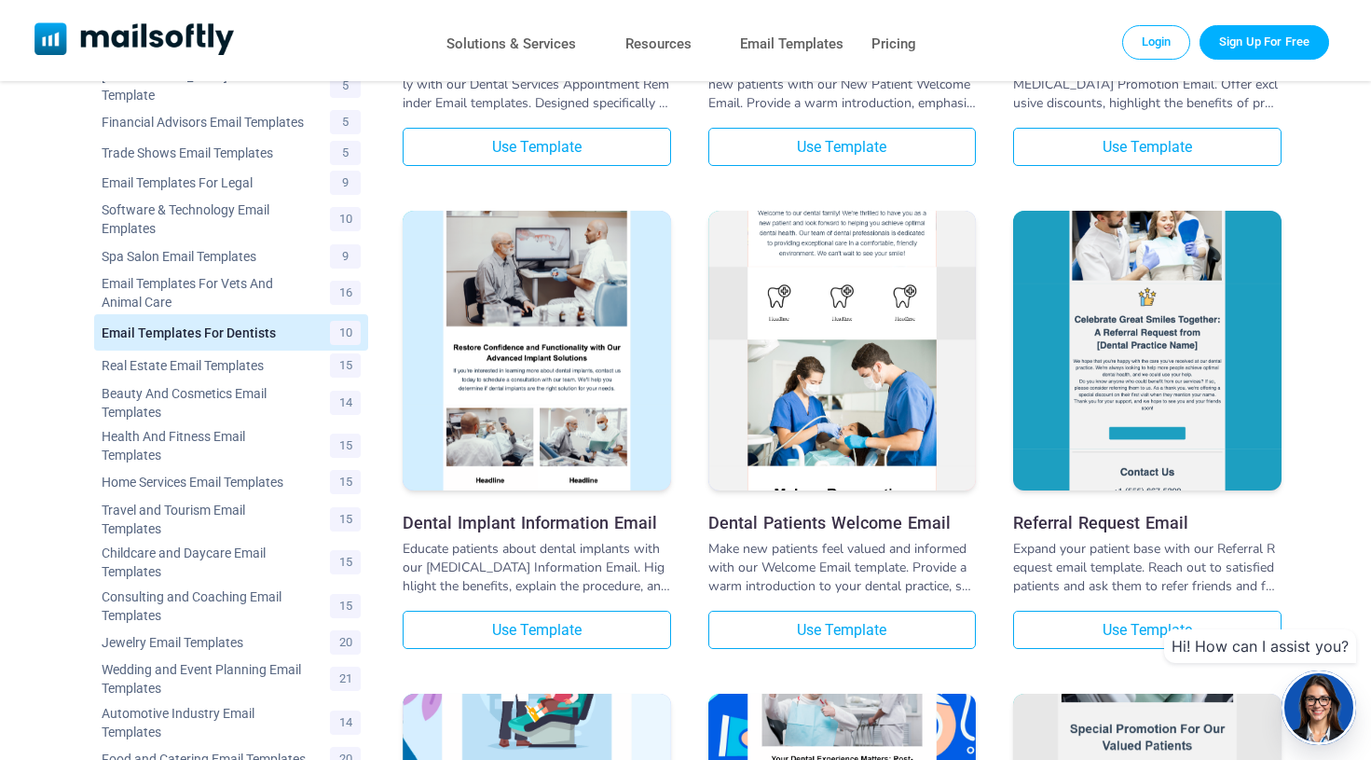
scroll to position [164, 0]
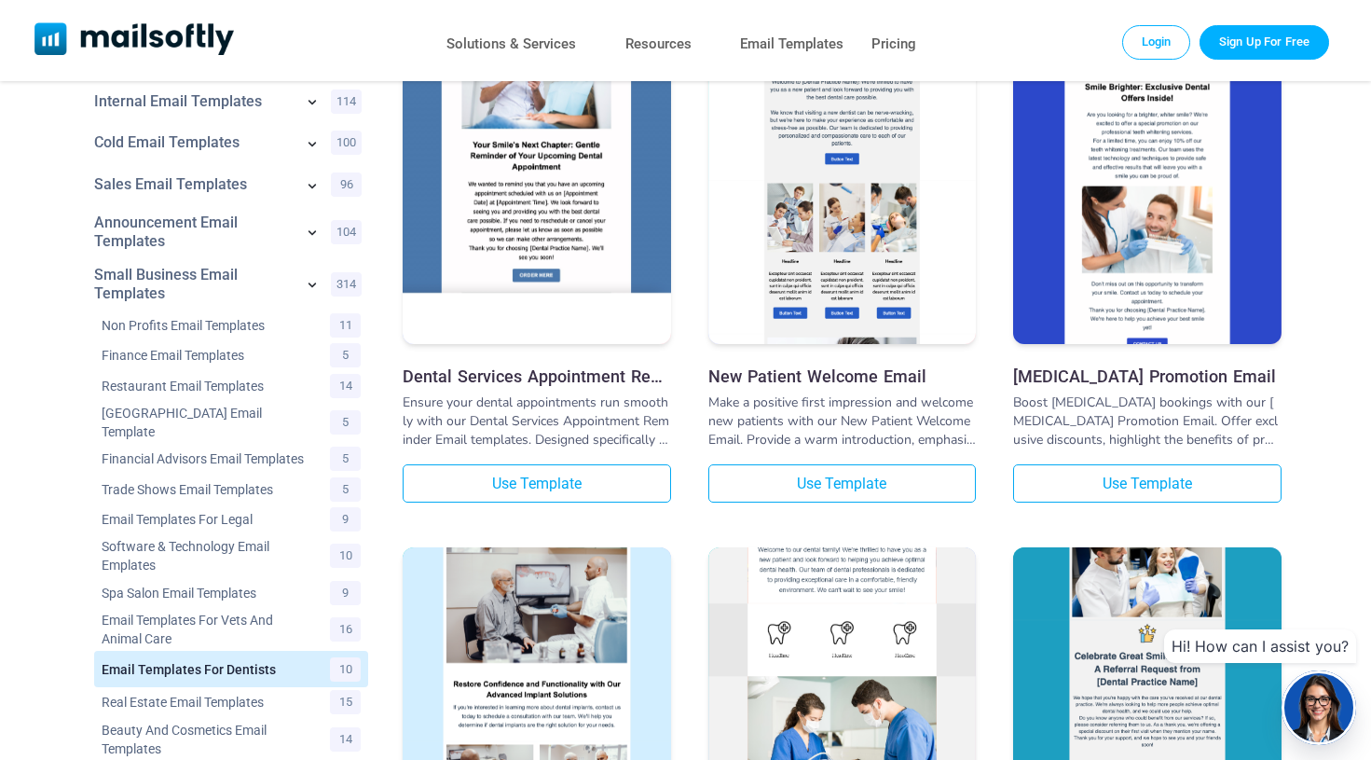
click at [565, 221] on img at bounding box center [537, 160] width 268 height 433
